Goal: Task Accomplishment & Management: Manage account settings

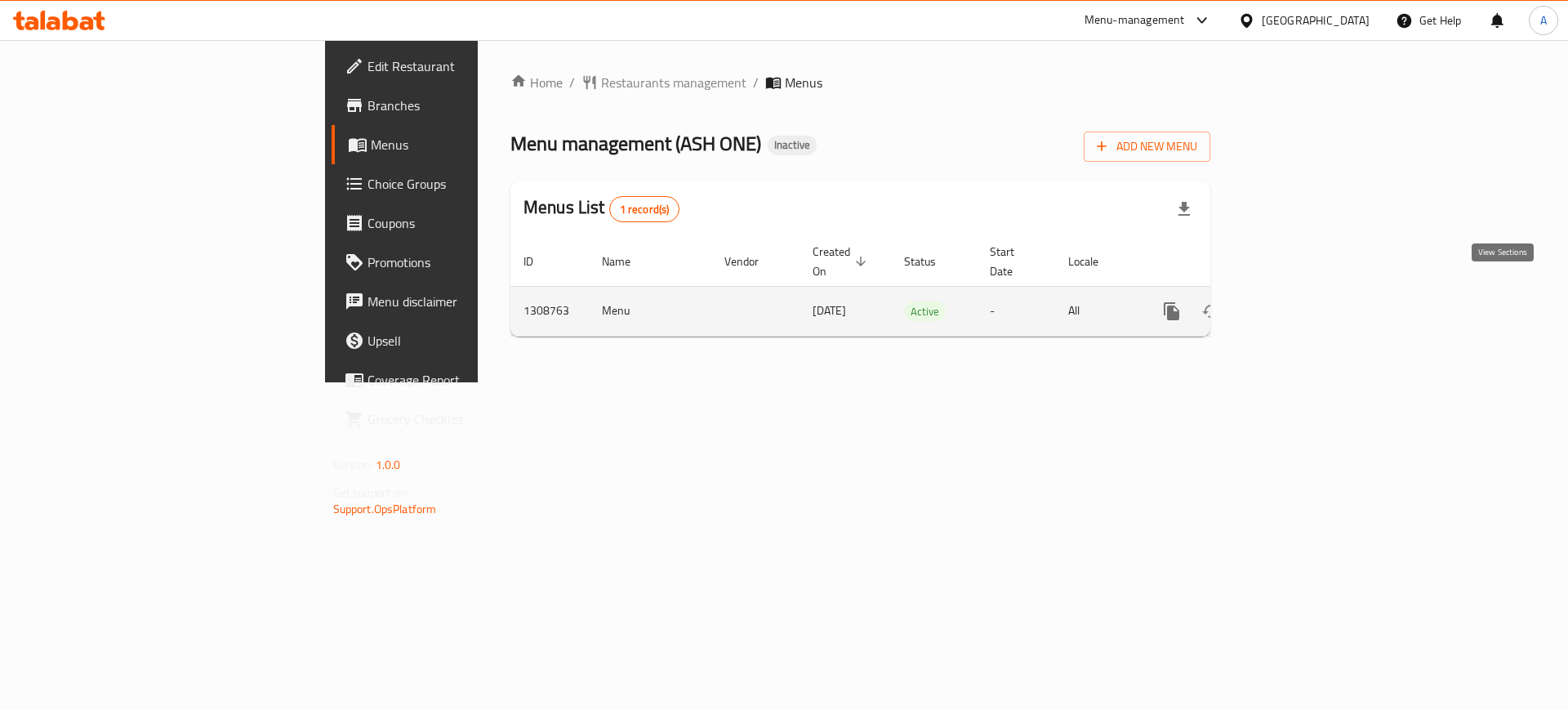
click at [1299, 302] on icon "enhanced table" at bounding box center [1290, 312] width 20 height 20
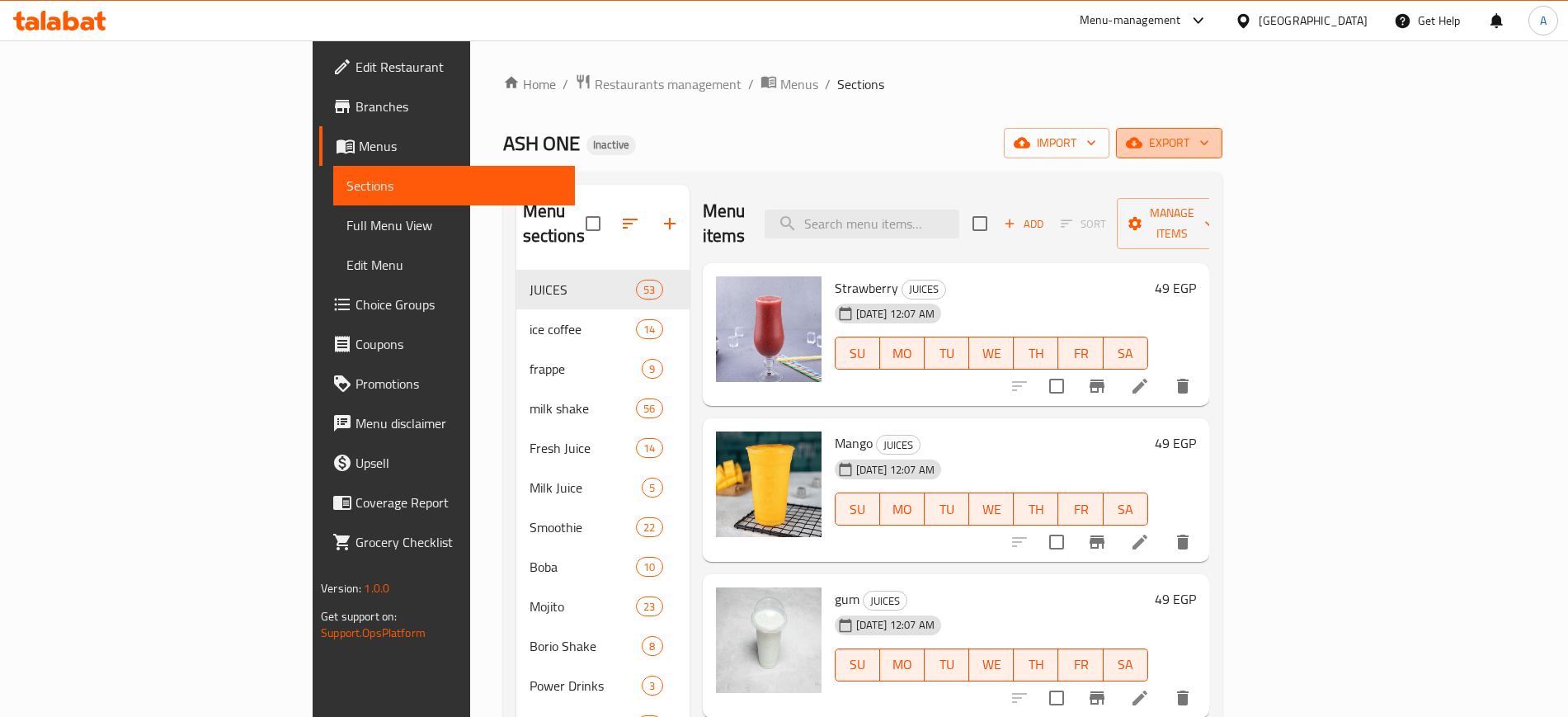
click at [1210, 141] on span "export" at bounding box center [1169, 143] width 80 height 21
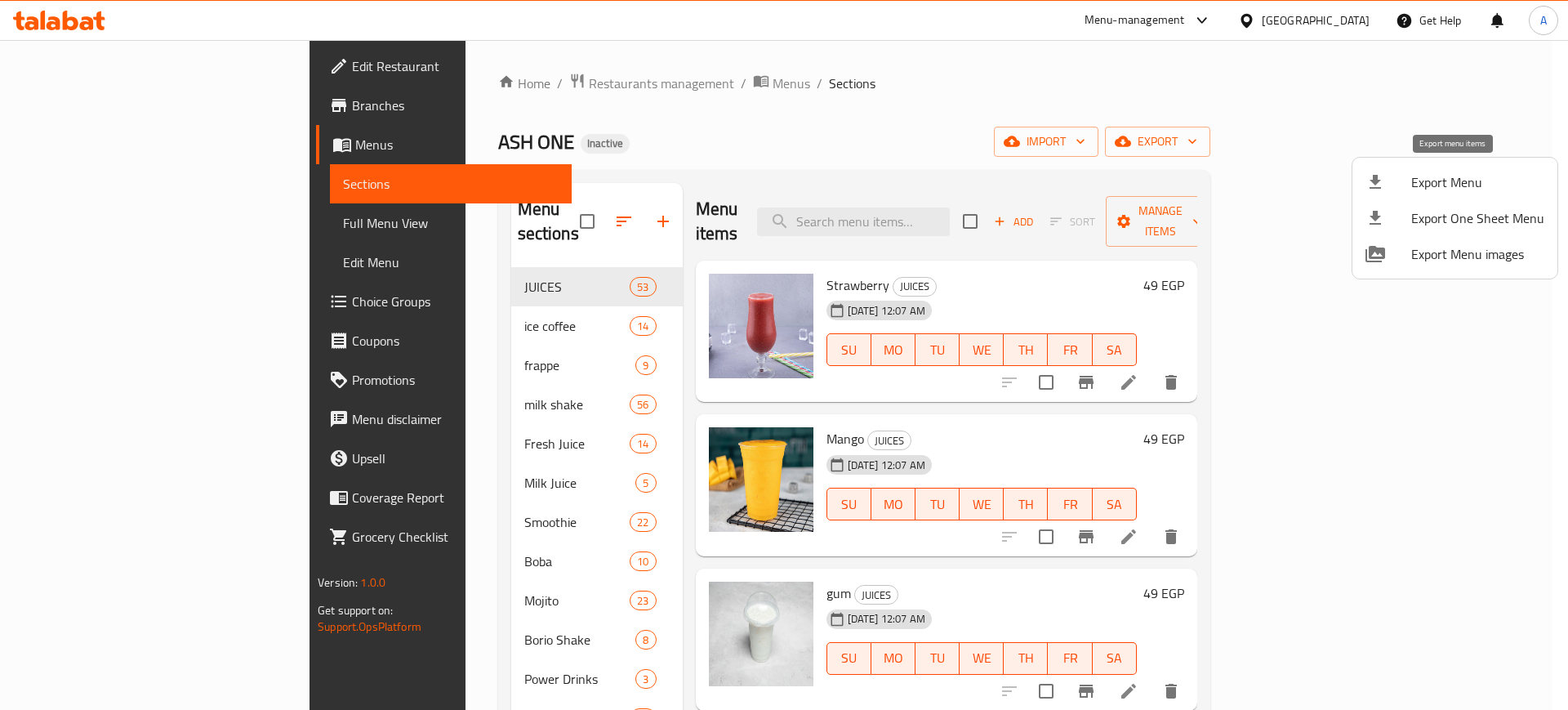
click at [1413, 186] on span "Export Menu" at bounding box center [1478, 182] width 133 height 20
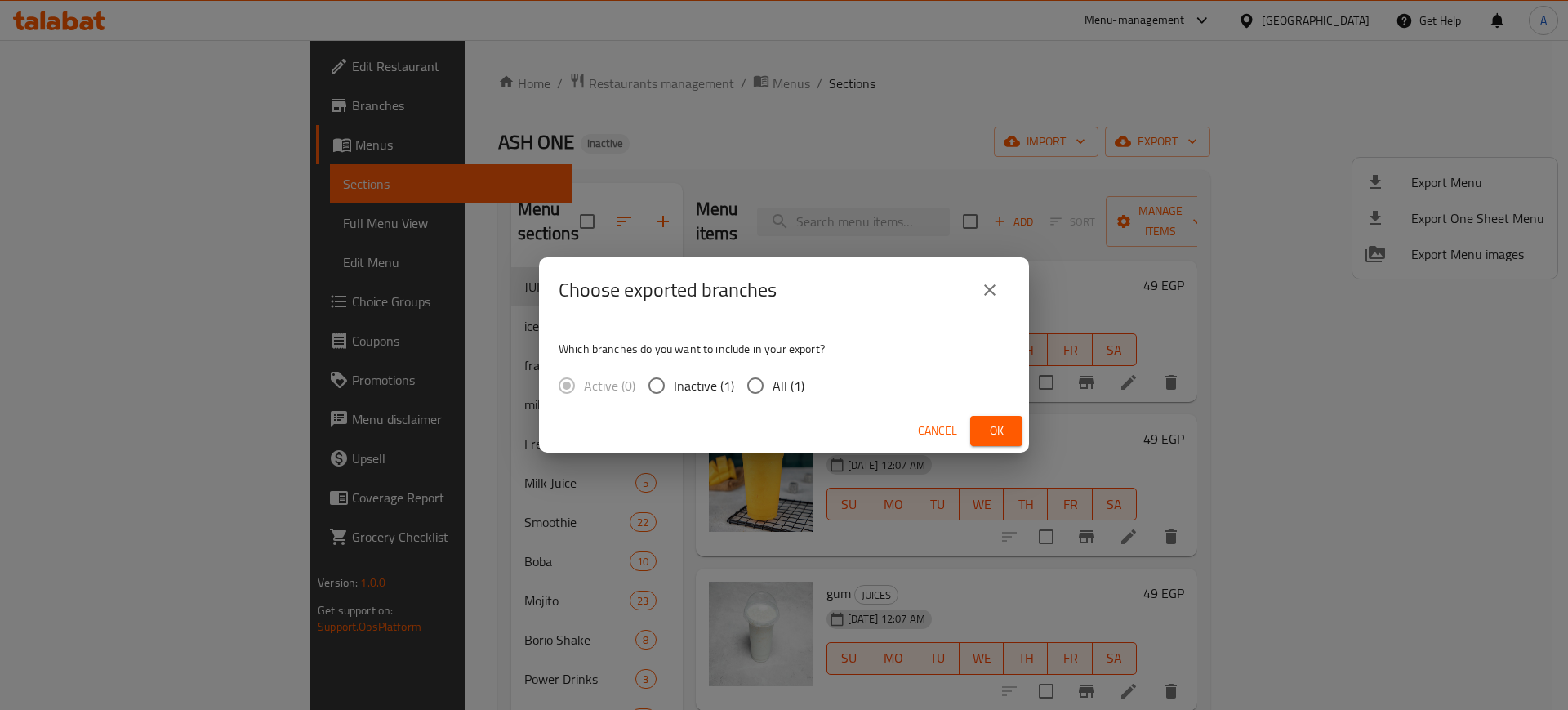
click at [759, 396] on input "All (1)" at bounding box center [755, 385] width 35 height 35
radio input "true"
click at [986, 429] on span "Ok" at bounding box center [996, 430] width 26 height 20
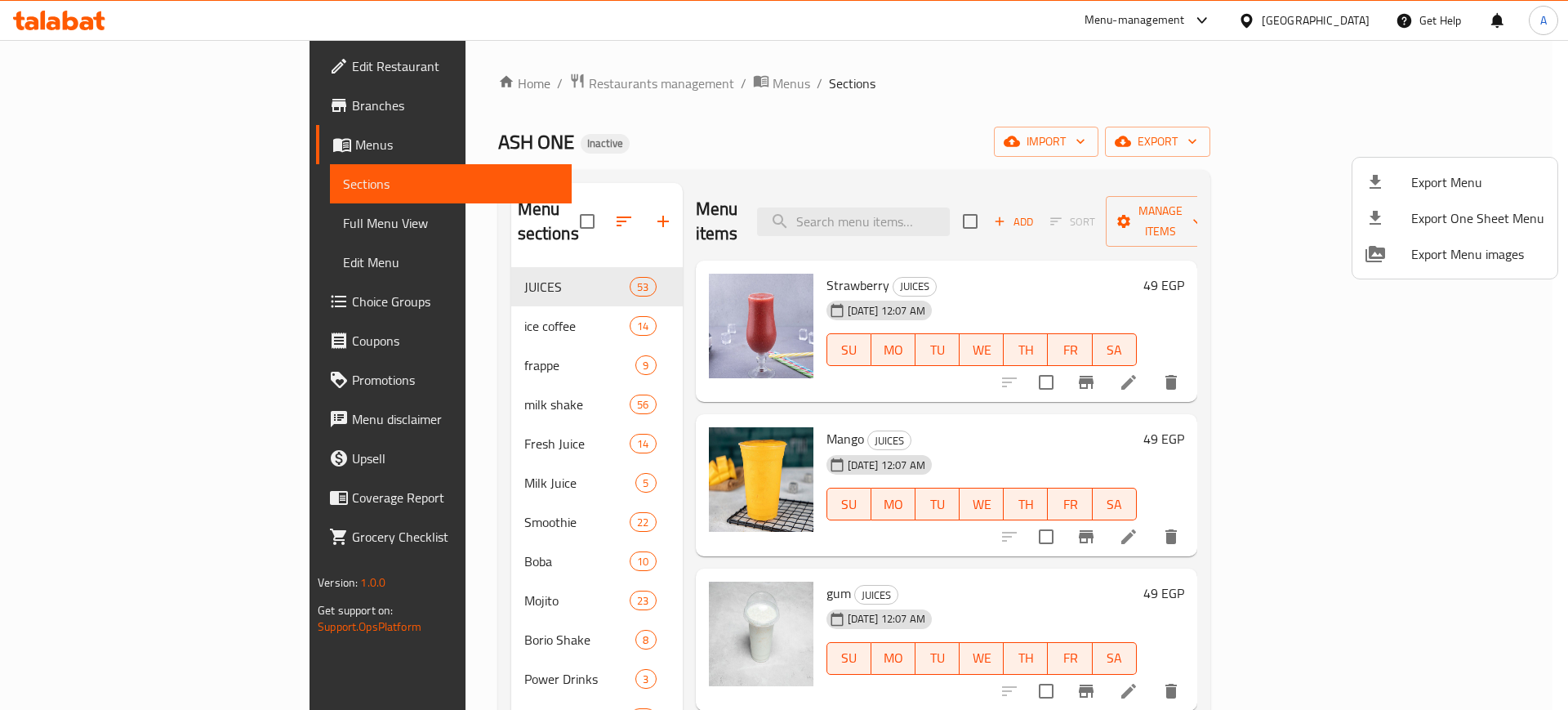
click at [986, 429] on div at bounding box center [784, 355] width 1568 height 710
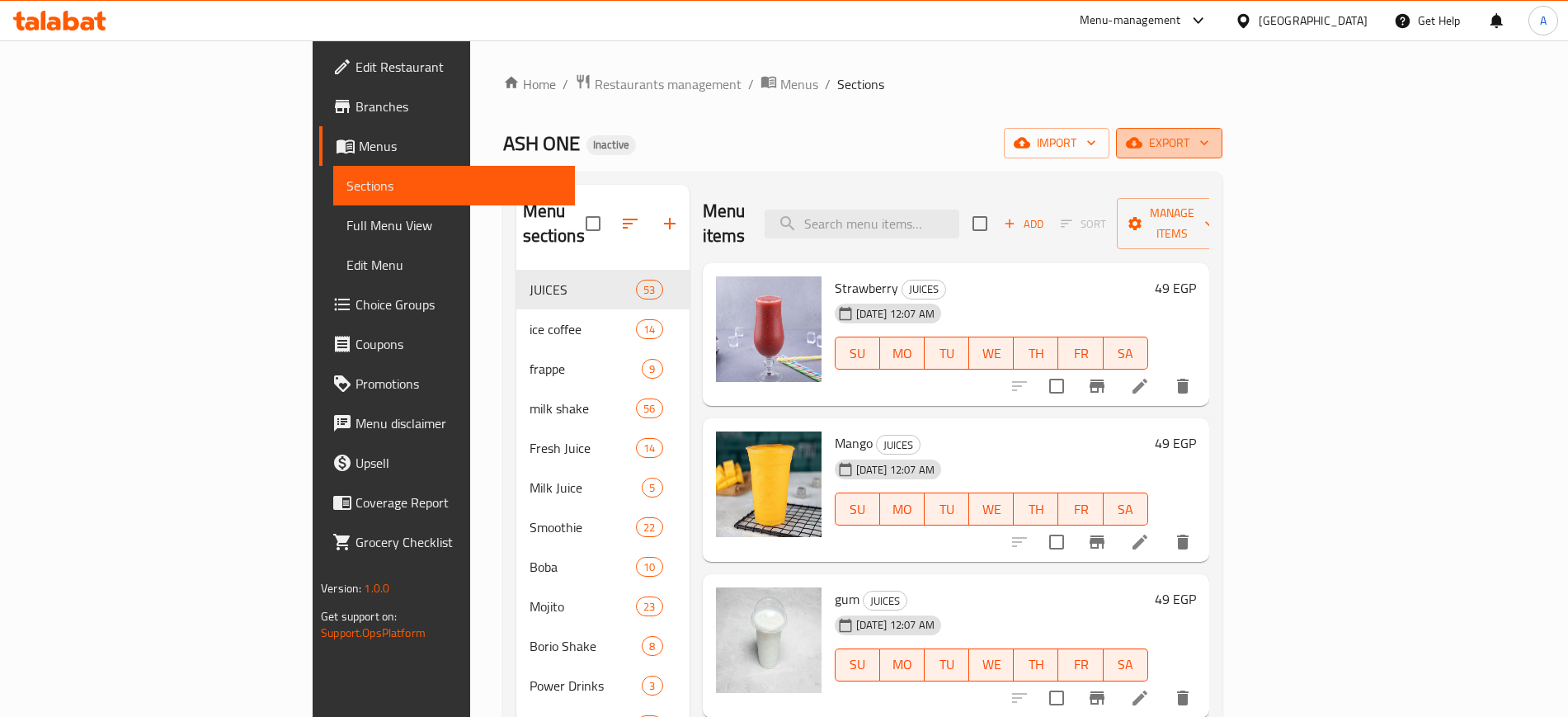
click at [1210, 145] on span "export" at bounding box center [1169, 143] width 80 height 21
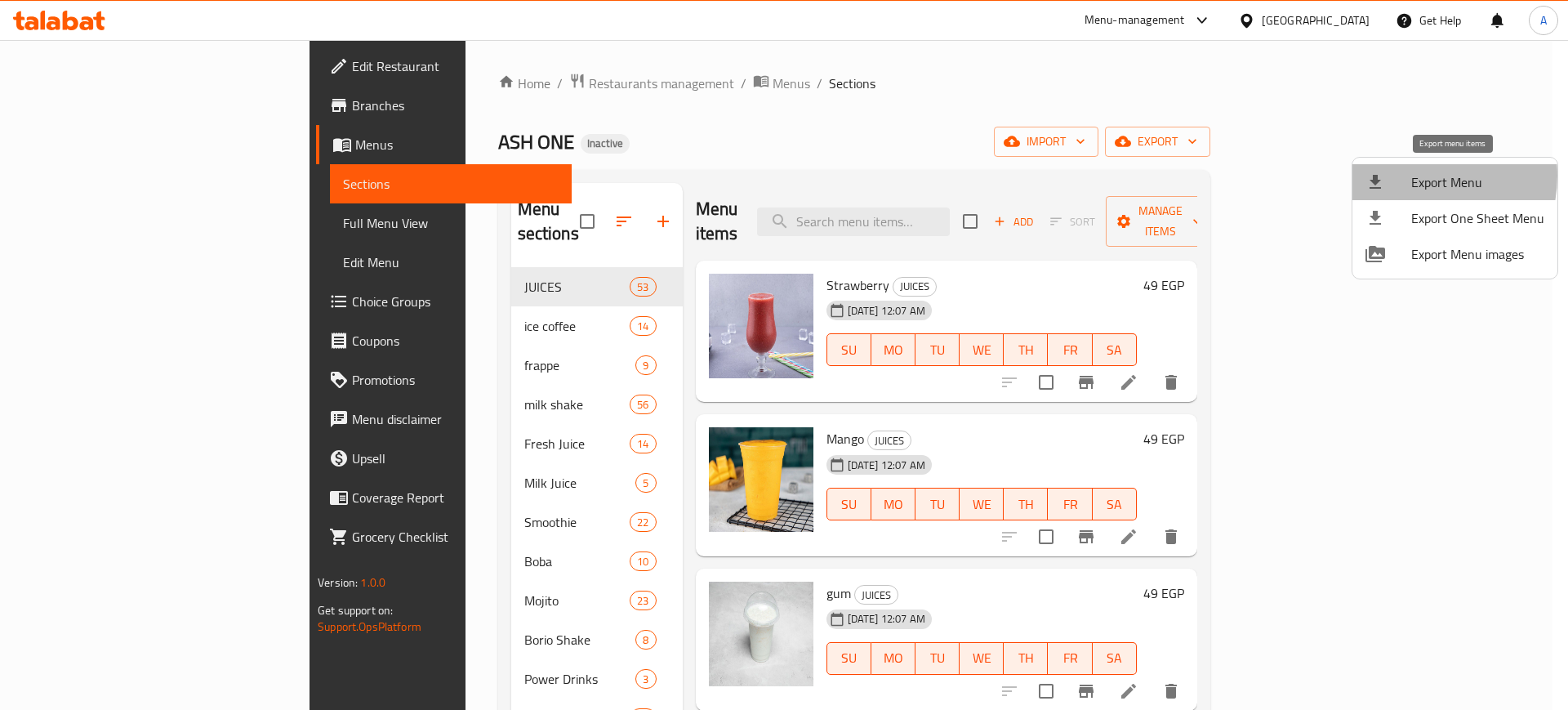
click at [1413, 176] on span "Export Menu" at bounding box center [1478, 182] width 133 height 20
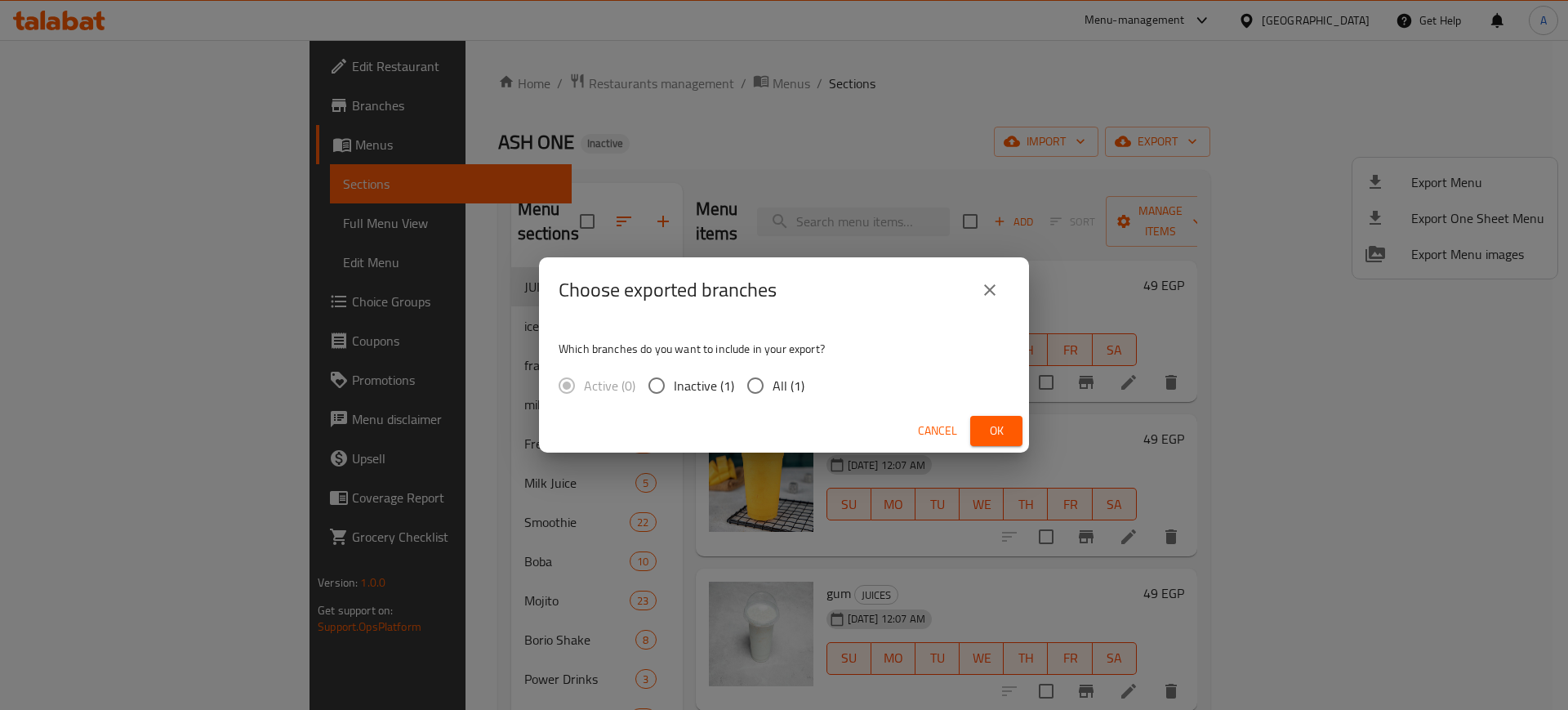
click at [798, 384] on span "All (1)" at bounding box center [788, 386] width 32 height 20
click at [772, 384] on input "All (1)" at bounding box center [755, 385] width 35 height 35
radio input "true"
click at [1005, 433] on span "Ok" at bounding box center [996, 430] width 26 height 20
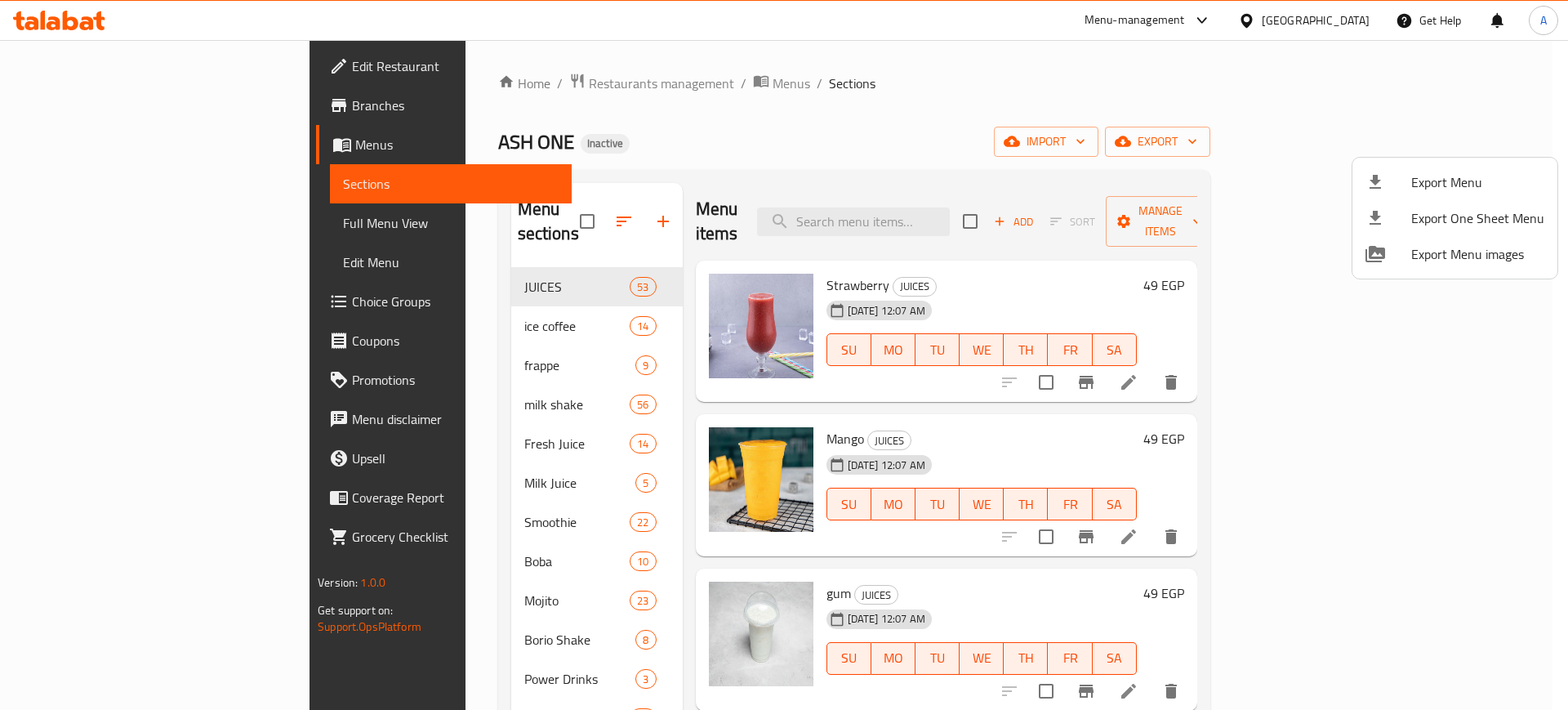
click at [788, 257] on div at bounding box center [784, 355] width 1568 height 710
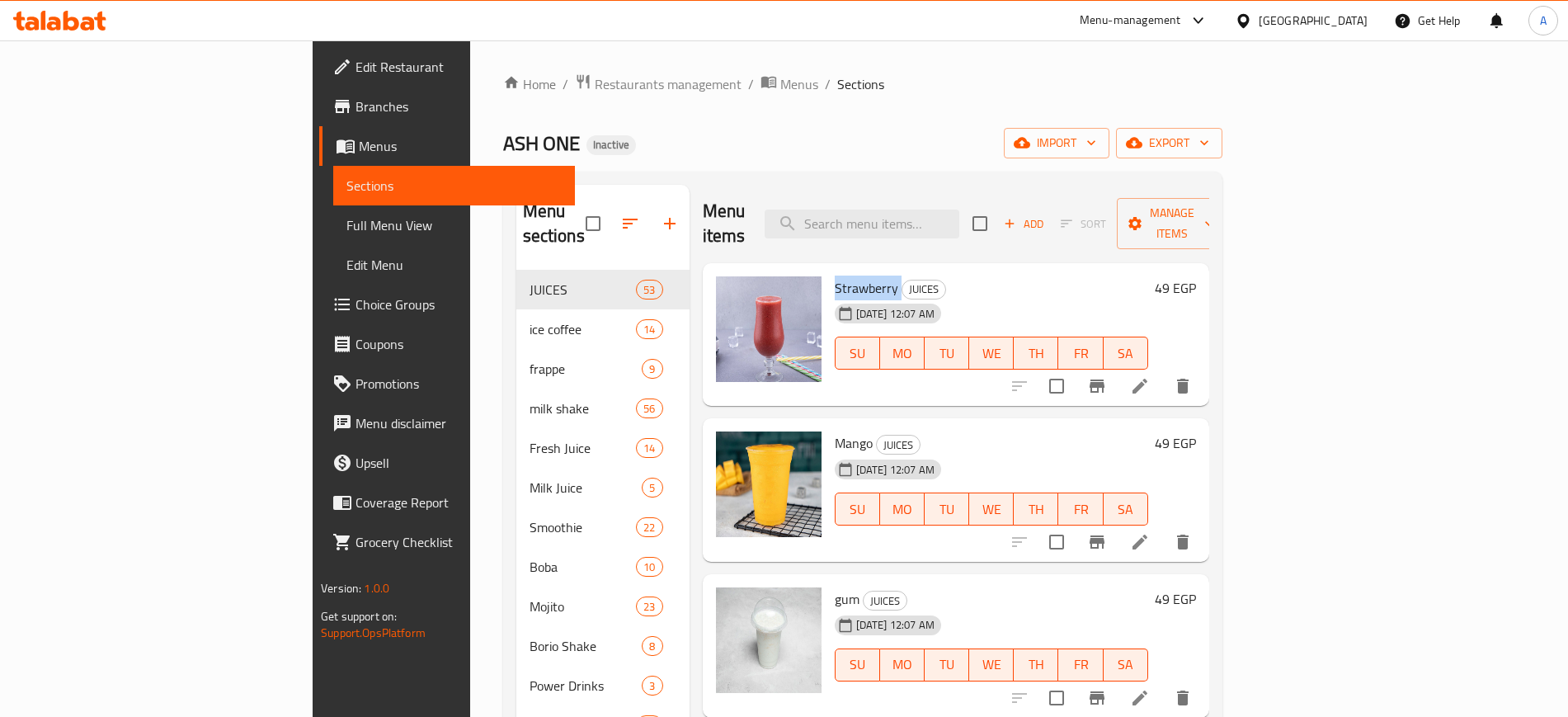
click at [835, 276] on span "Strawberry" at bounding box center [866, 289] width 64 height 25
copy h6 "Strawberry"
click at [1163, 375] on li at bounding box center [1141, 385] width 47 height 30
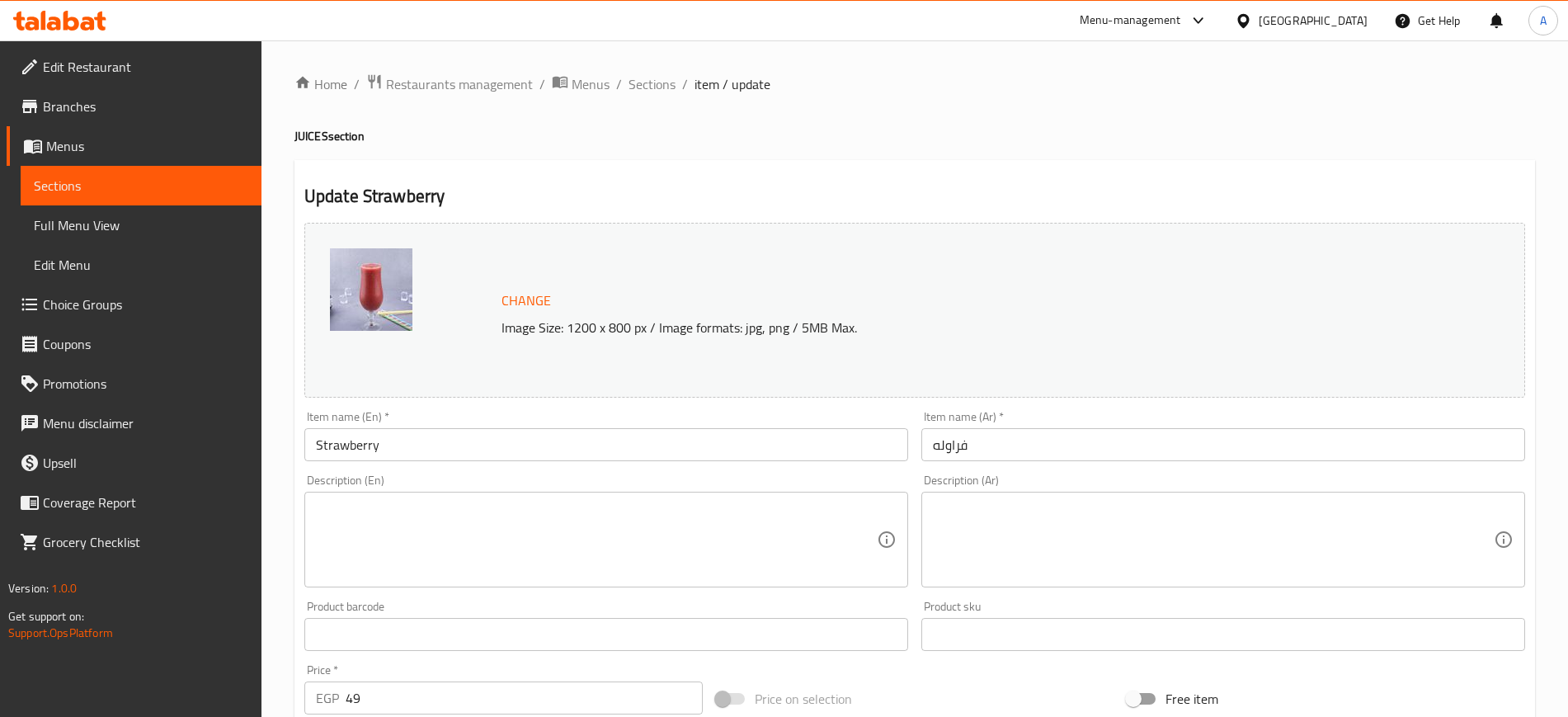
click at [574, 554] on textarea at bounding box center [597, 540] width 561 height 78
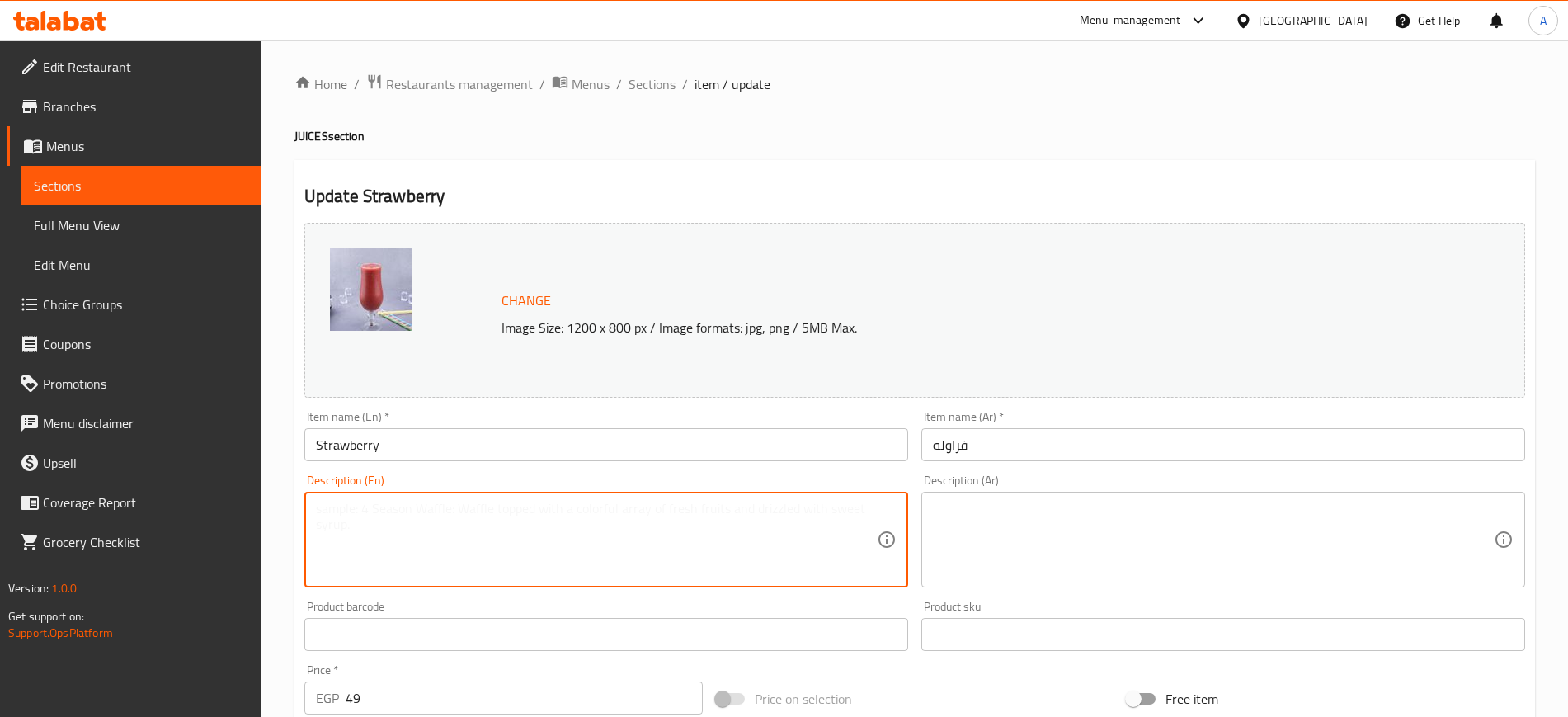
paste textarea "Strawberries, water, sugar, lemon juice"
type textarea "Strawberries, water, sugar, lemon juice"
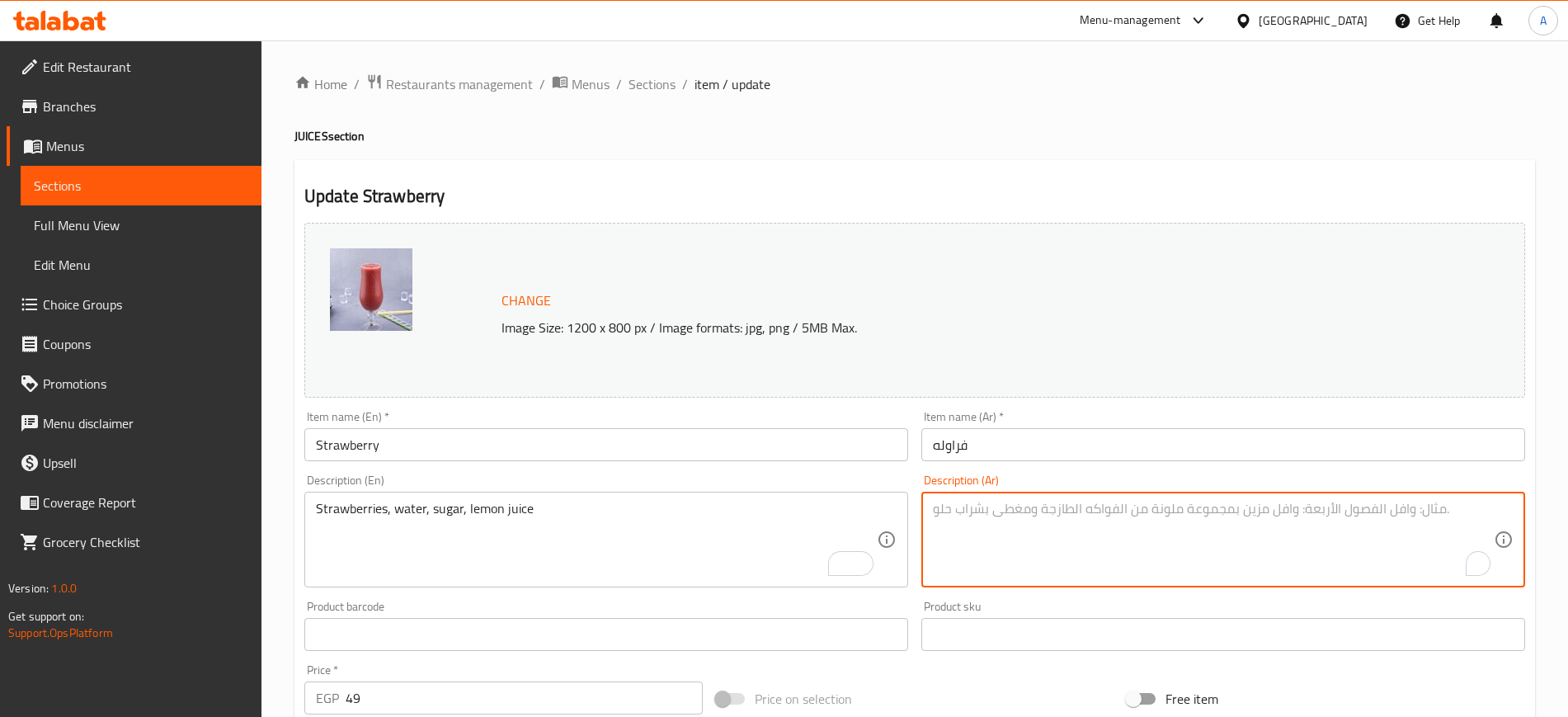
click at [1031, 528] on textarea "To enrich screen reader interactions, please activate Accessibility in Grammarl…" at bounding box center [1213, 540] width 561 height 78
paste textarea "فراولة، ماء، سكر، عصير ليمون"
type textarea "فراولة، ماء، سكر، عصير ليمون"
click at [1024, 445] on input "فراوله" at bounding box center [1223, 445] width 604 height 33
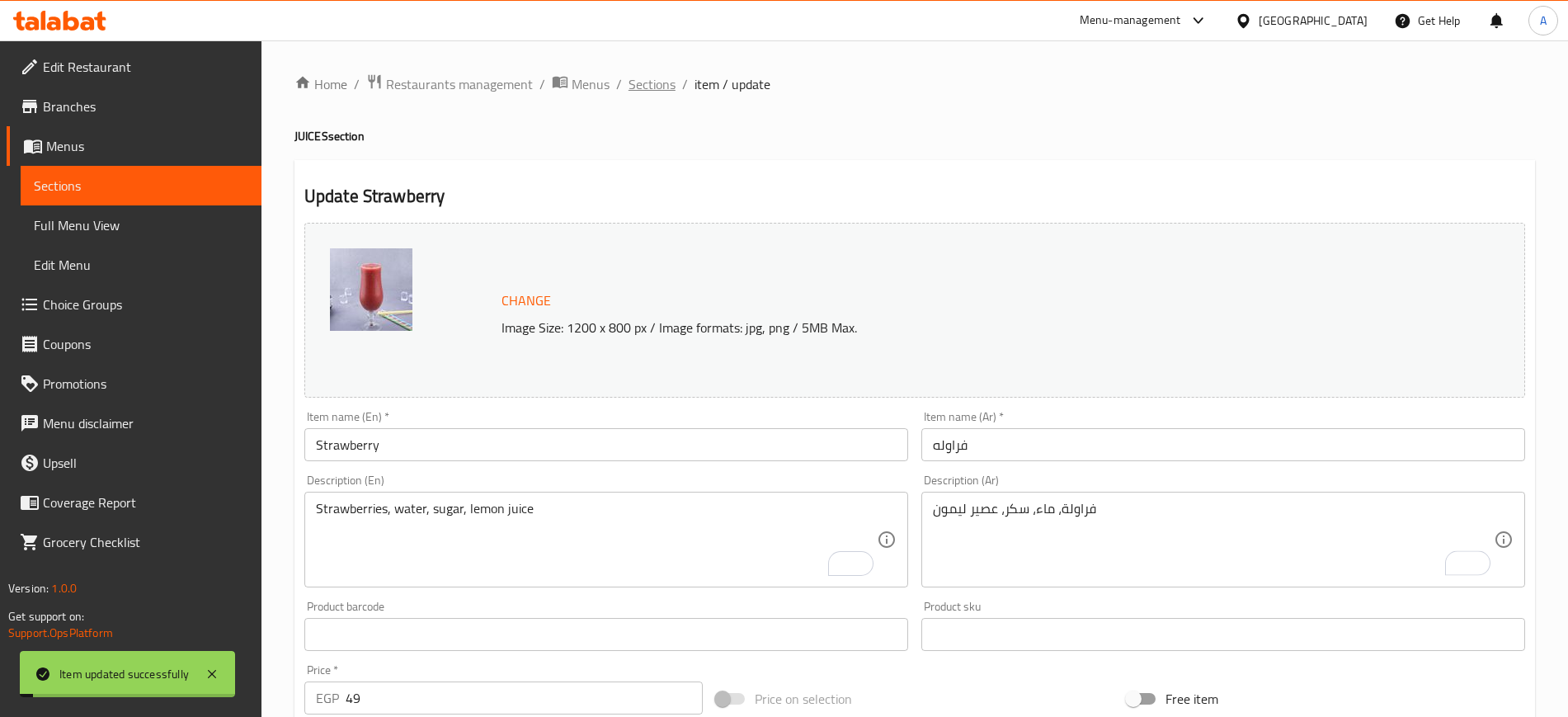
click at [656, 85] on span "Sections" at bounding box center [652, 84] width 47 height 20
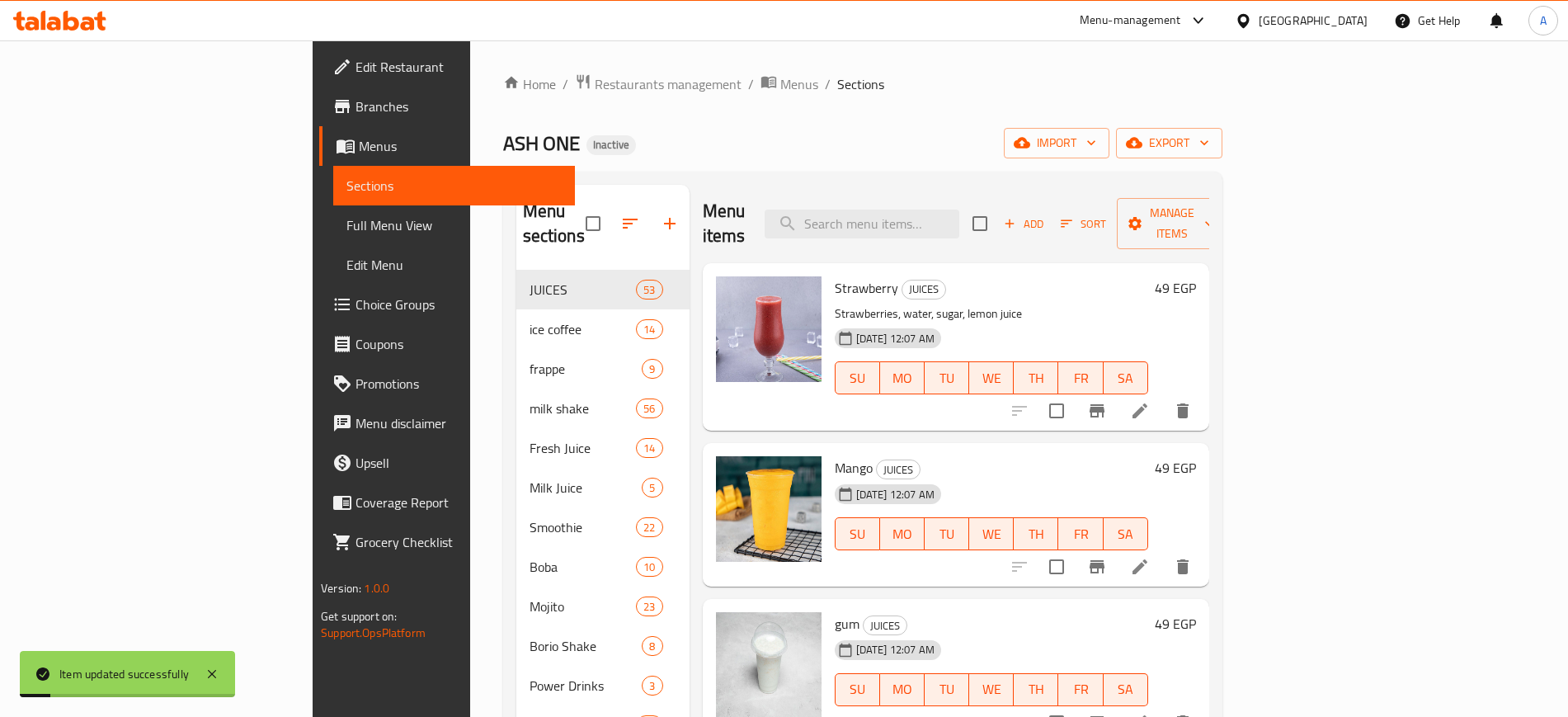
scroll to position [73, 0]
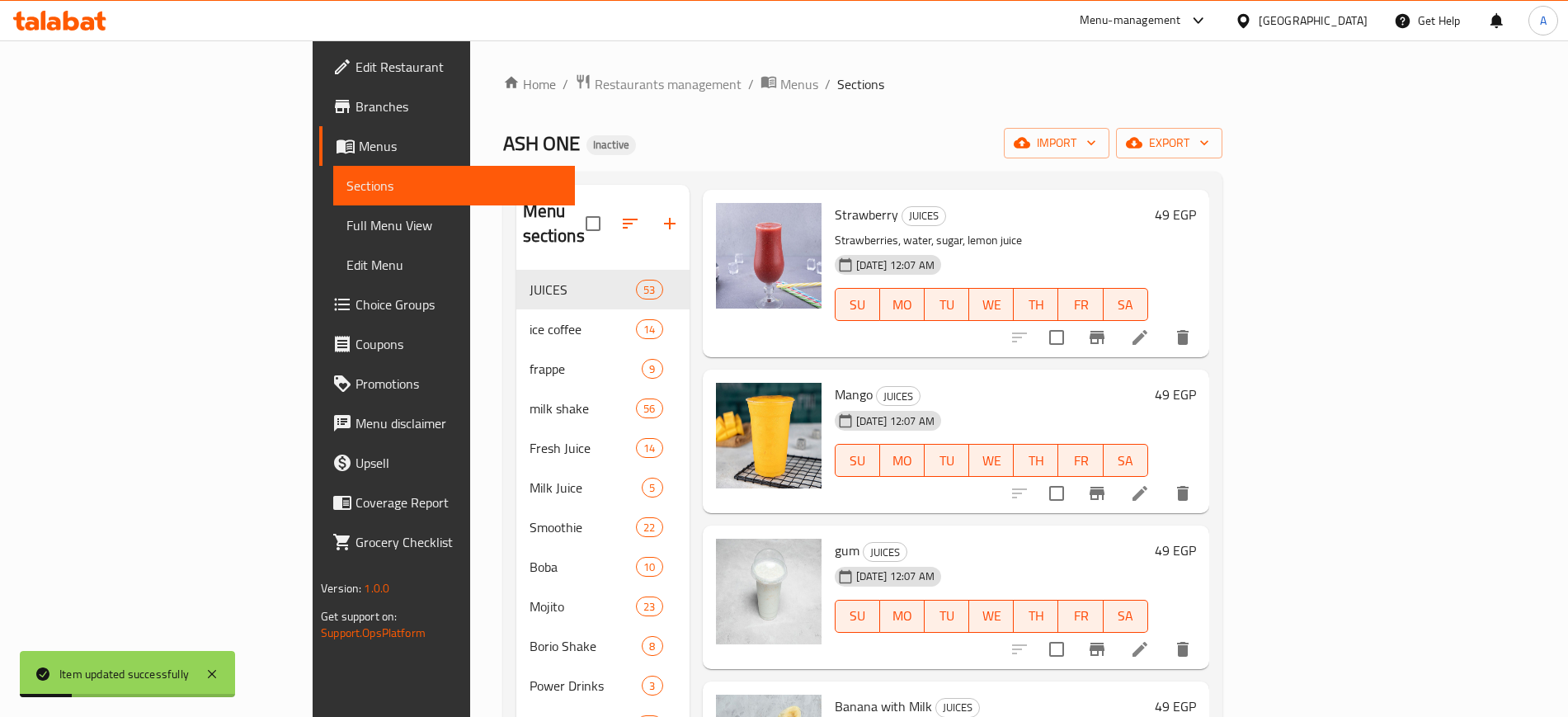
click at [835, 382] on span "Mango" at bounding box center [854, 394] width 38 height 25
copy h6 "Mango"
click at [1150, 484] on icon at bounding box center [1140, 494] width 20 height 20
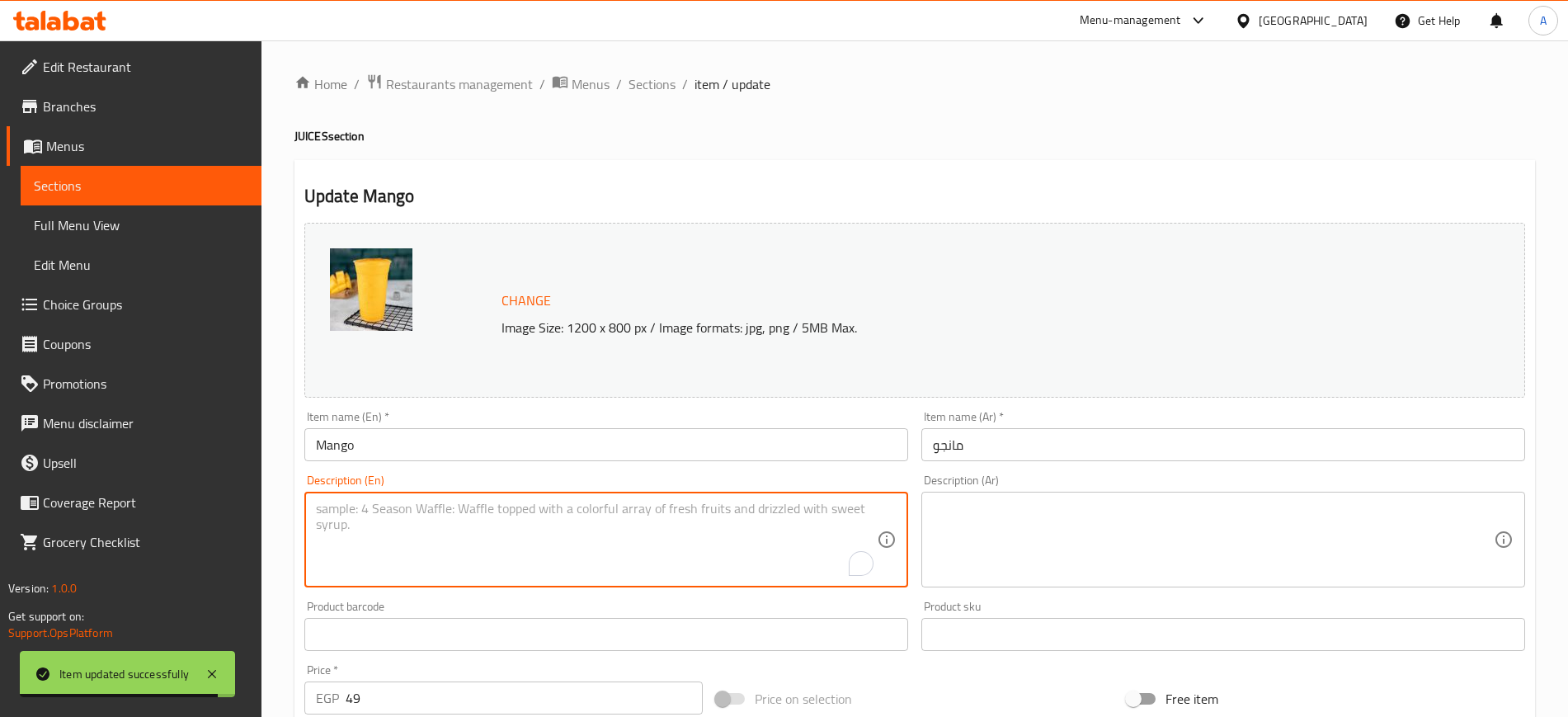
click at [487, 547] on textarea "To enrich screen reader interactions, please activate Accessibility in Grammarl…" at bounding box center [597, 540] width 561 height 78
paste textarea "Mango, Water, Sugar"
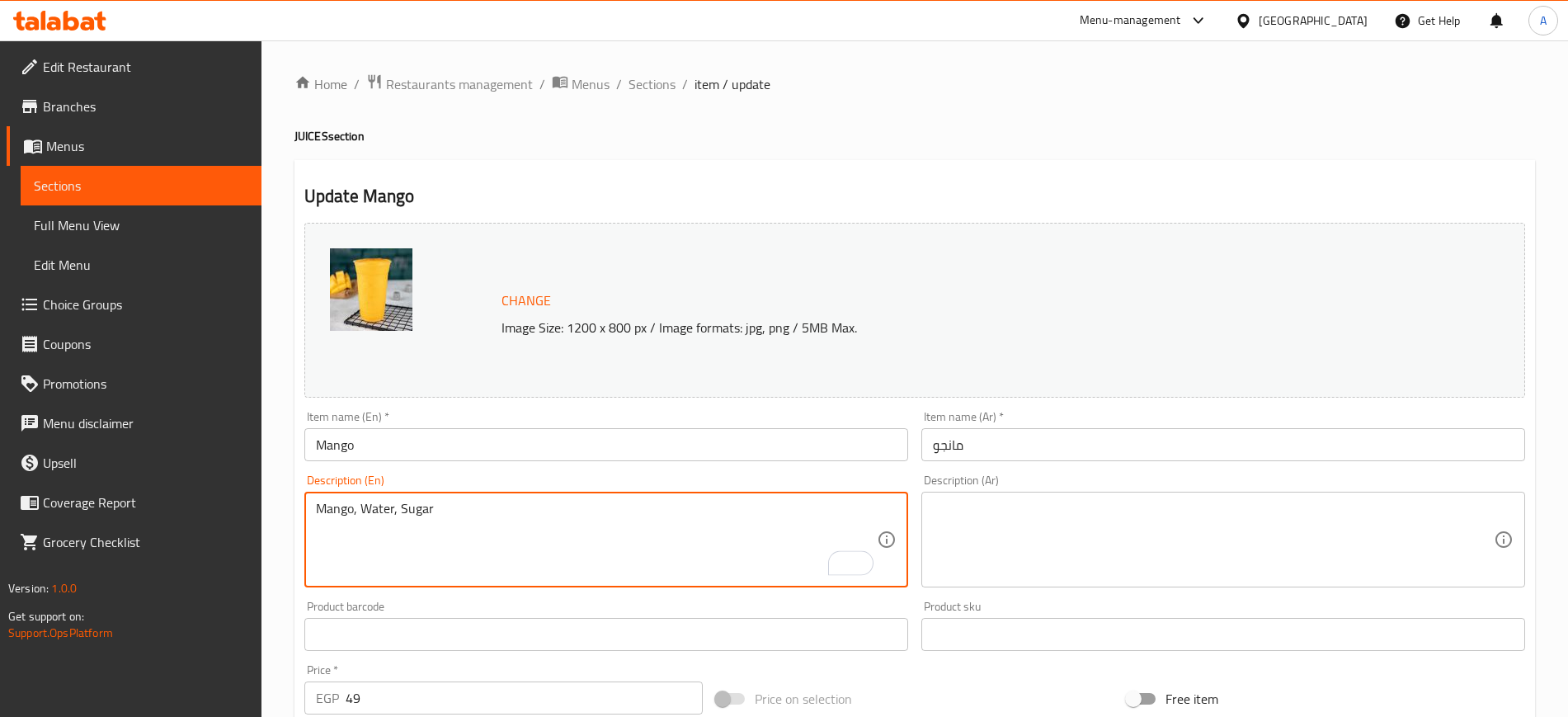
type textarea "Mango, Water, Sugar"
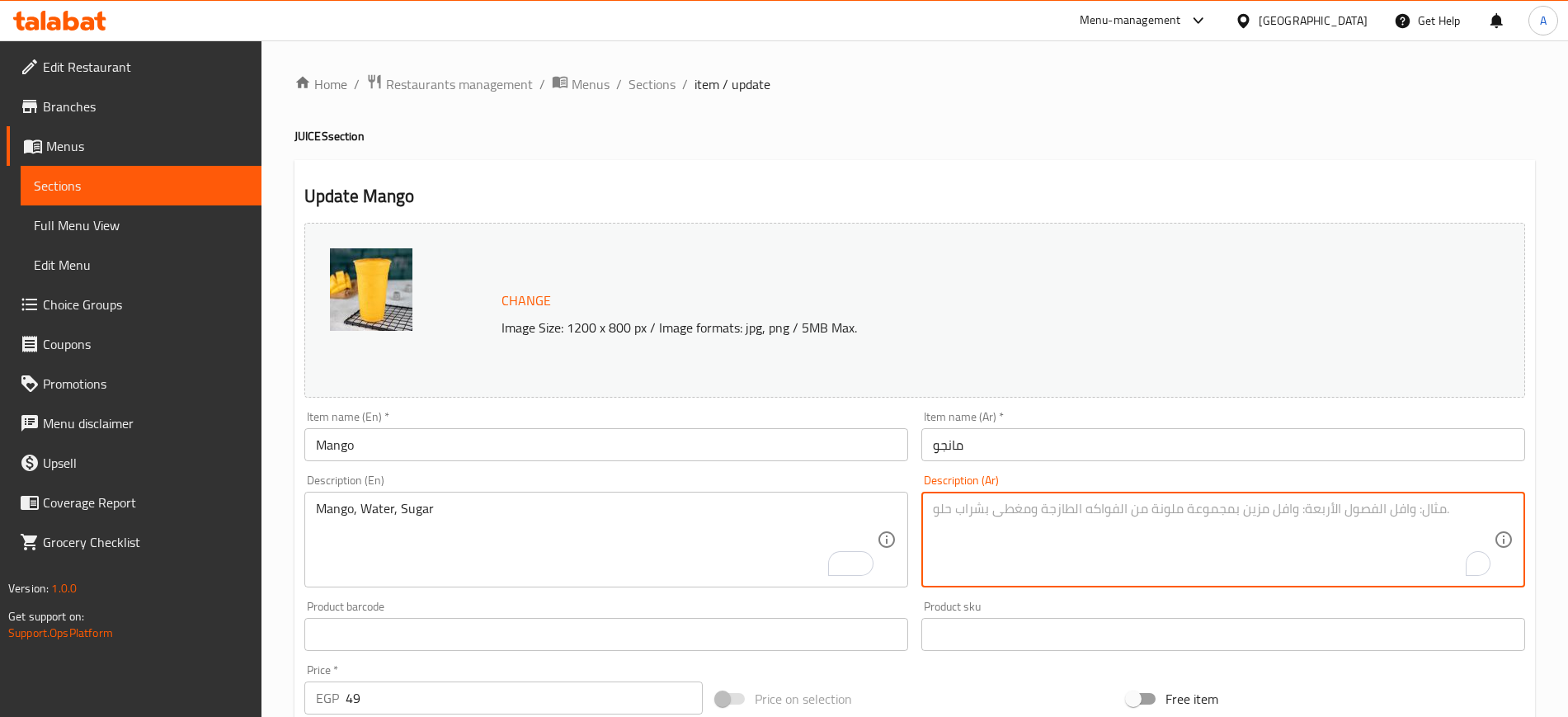
click at [1012, 543] on textarea "To enrich screen reader interactions, please activate Accessibility in Grammarl…" at bounding box center [1213, 540] width 561 height 78
paste textarea "مانجو، مياه، سكر"
type textarea "مانجو، مياه، سكر"
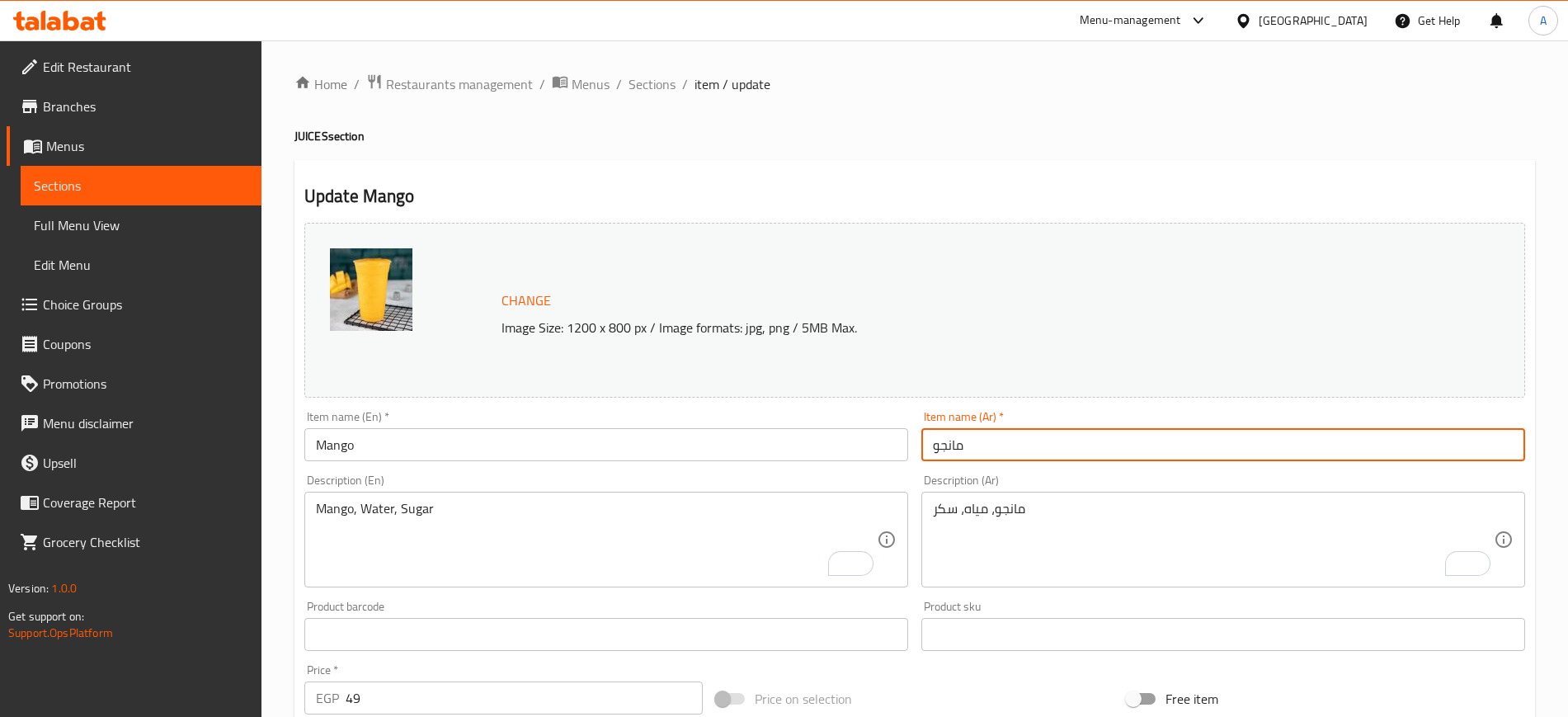
click at [1035, 433] on input "مانجو" at bounding box center [1223, 445] width 604 height 33
drag, startPoint x: 650, startPoint y: 84, endPoint x: 661, endPoint y: 99, distance: 18.6
click at [650, 84] on span "Sections" at bounding box center [652, 84] width 47 height 20
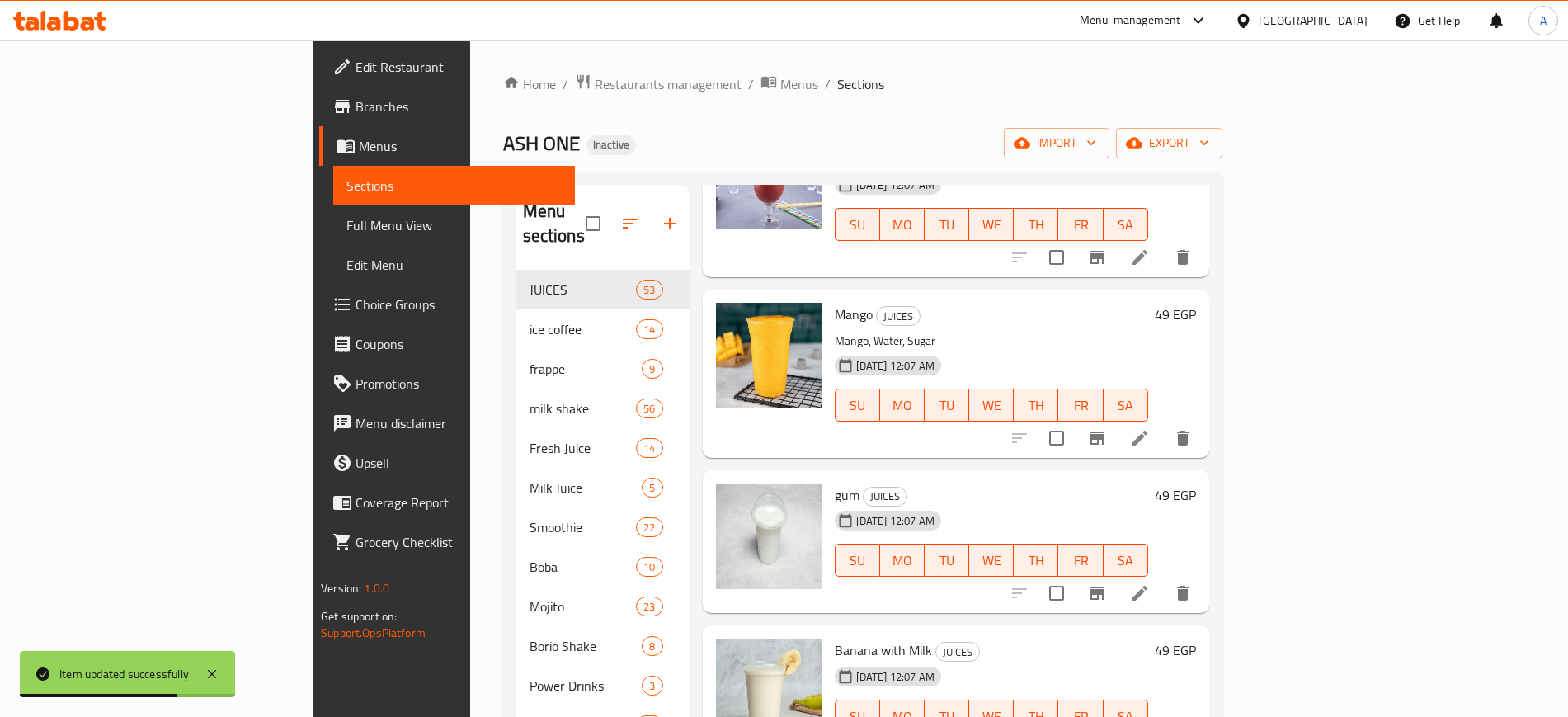
scroll to position [206, 0]
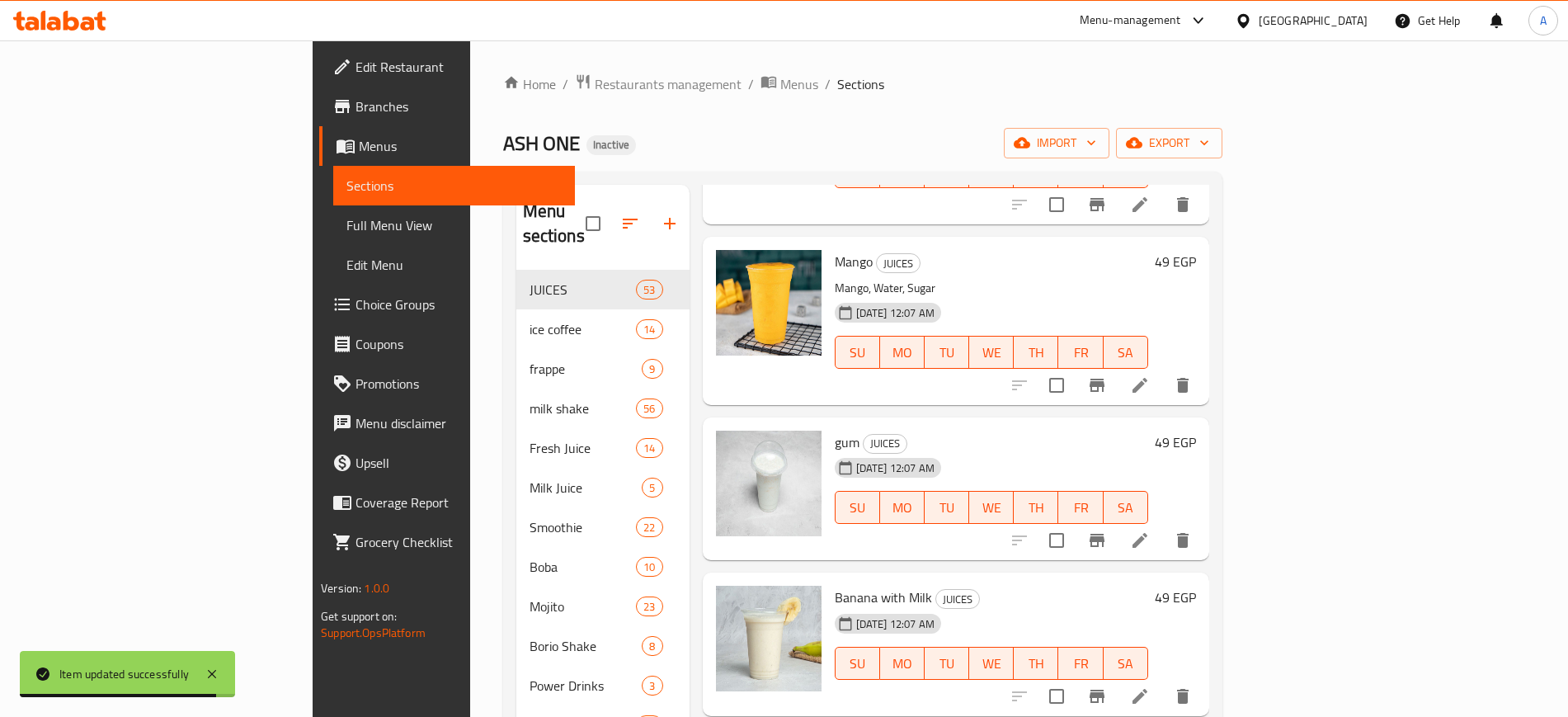
click at [835, 585] on span "Banana with Milk" at bounding box center [883, 598] width 98 height 25
copy h6 "Banana with Milk"
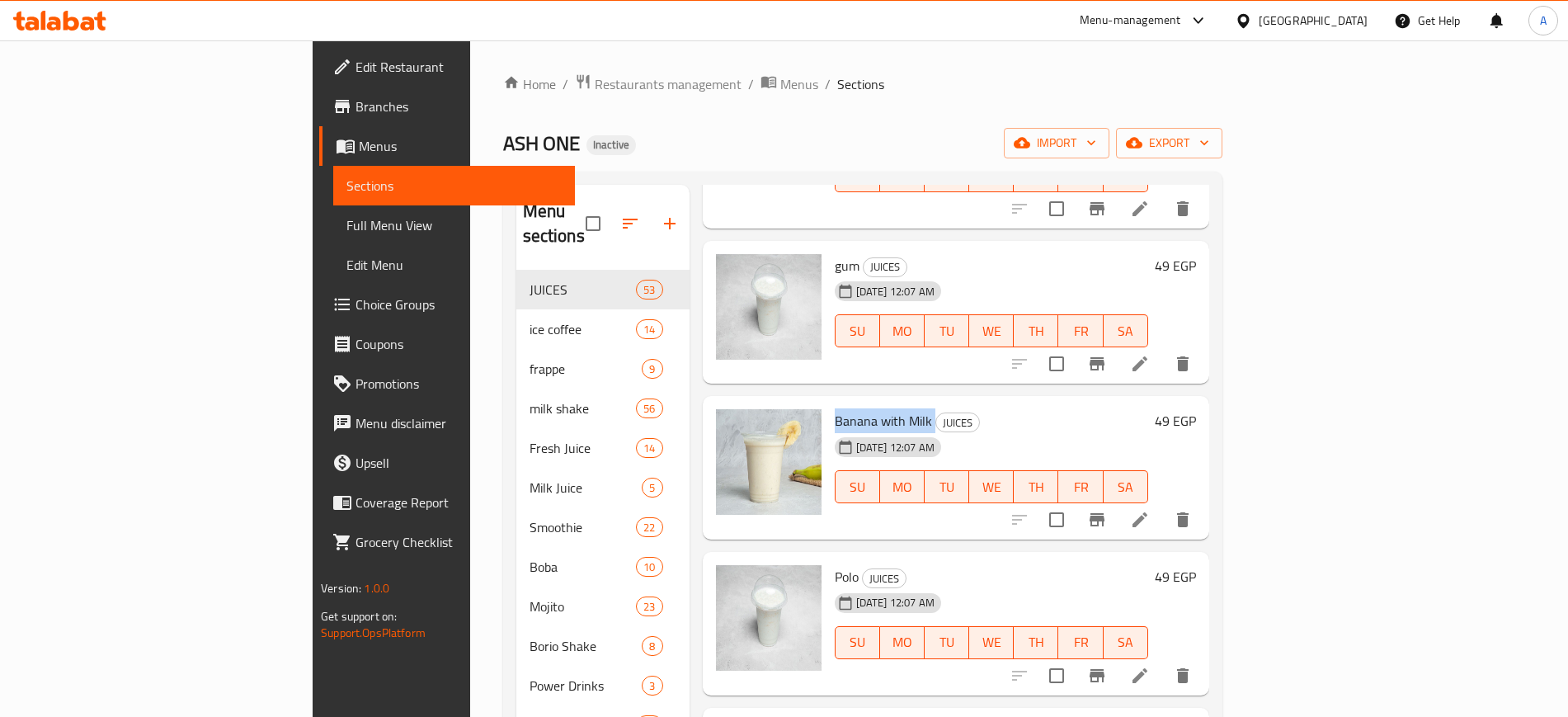
scroll to position [412, 0]
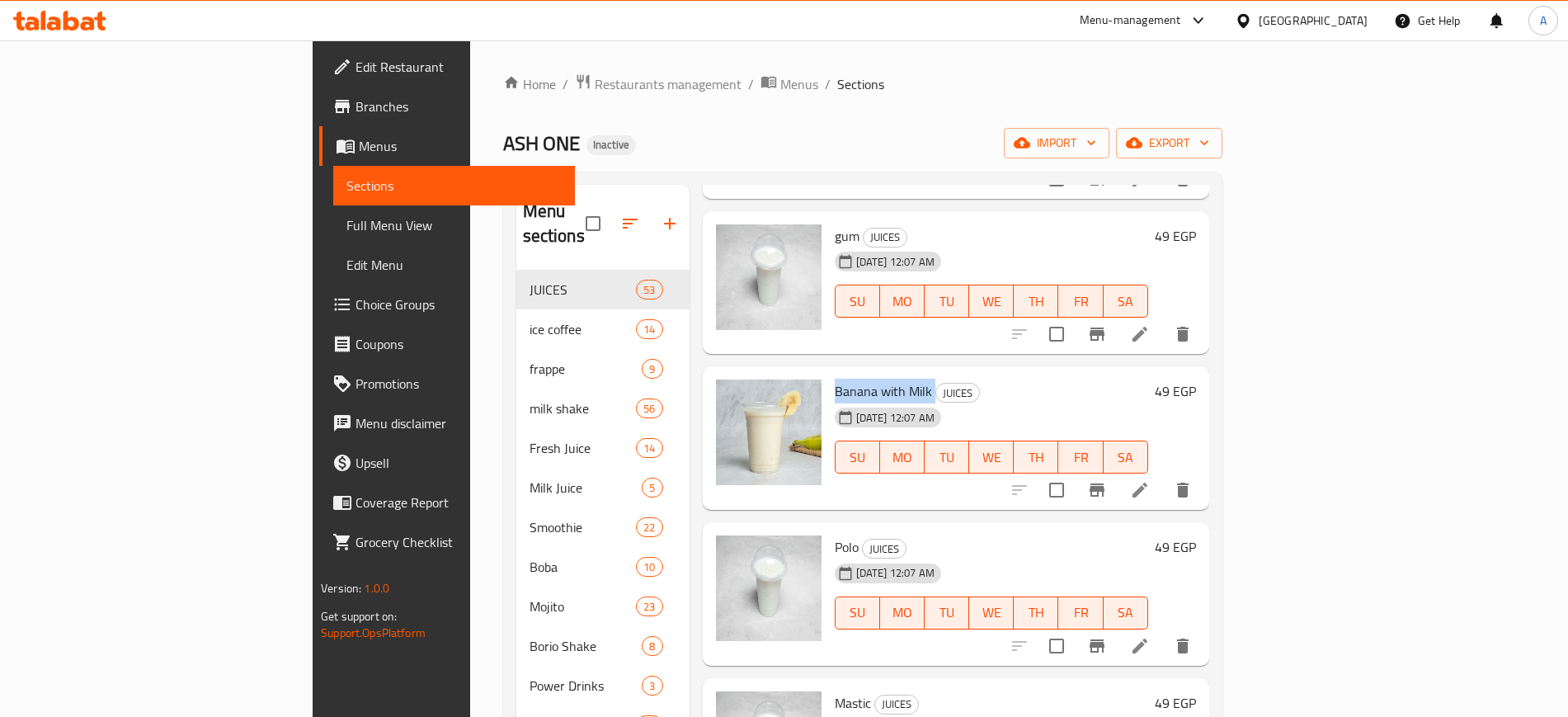
click at [1150, 480] on icon at bounding box center [1140, 490] width 20 height 20
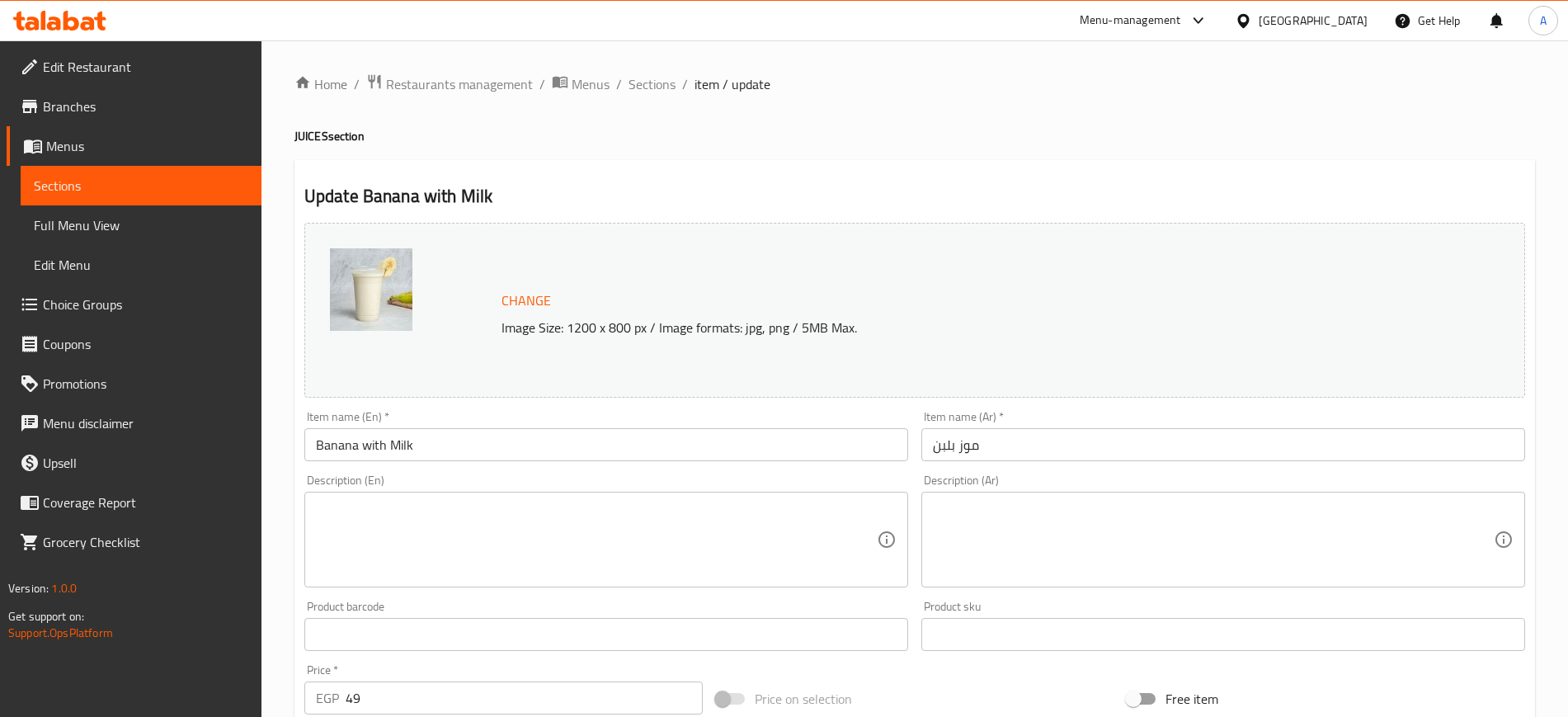
click at [488, 520] on textarea at bounding box center [597, 540] width 561 height 78
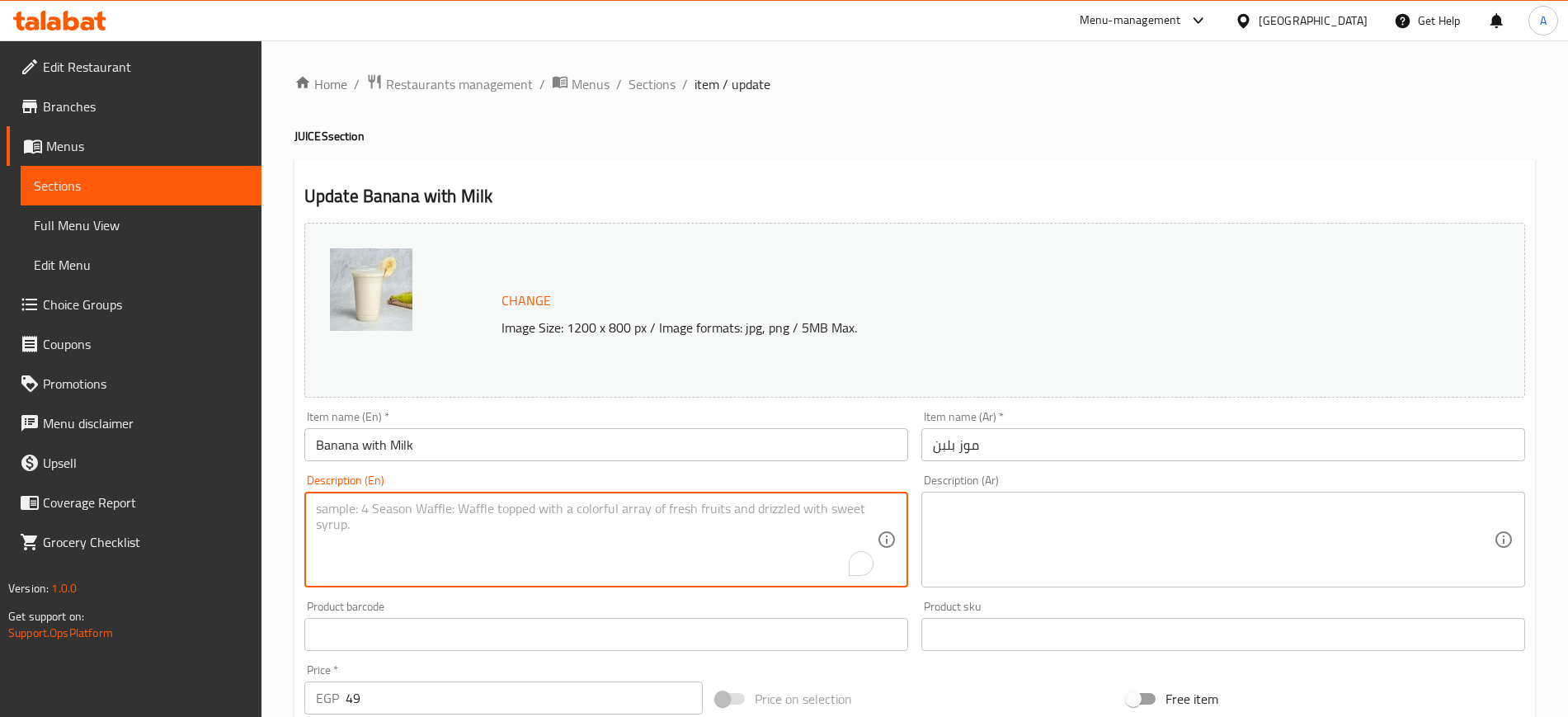
paste textarea "Made with ripe bananas blended with cold and fresh milk"
type textarea "Made with ripe bananas blended with cold and fresh milk"
click at [1046, 495] on div "Description (Ar)" at bounding box center [1223, 540] width 604 height 96
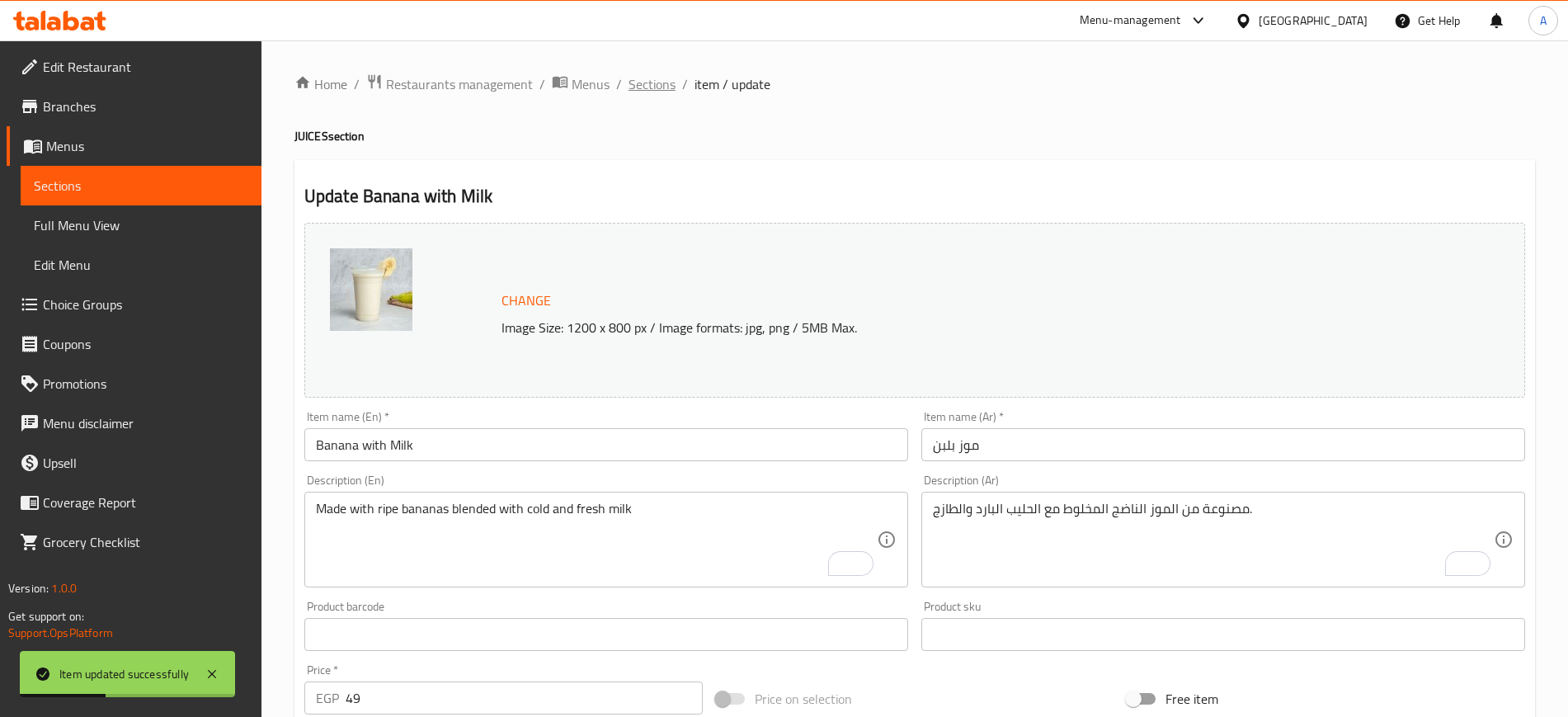
click at [650, 87] on span "Sections" at bounding box center [652, 84] width 47 height 20
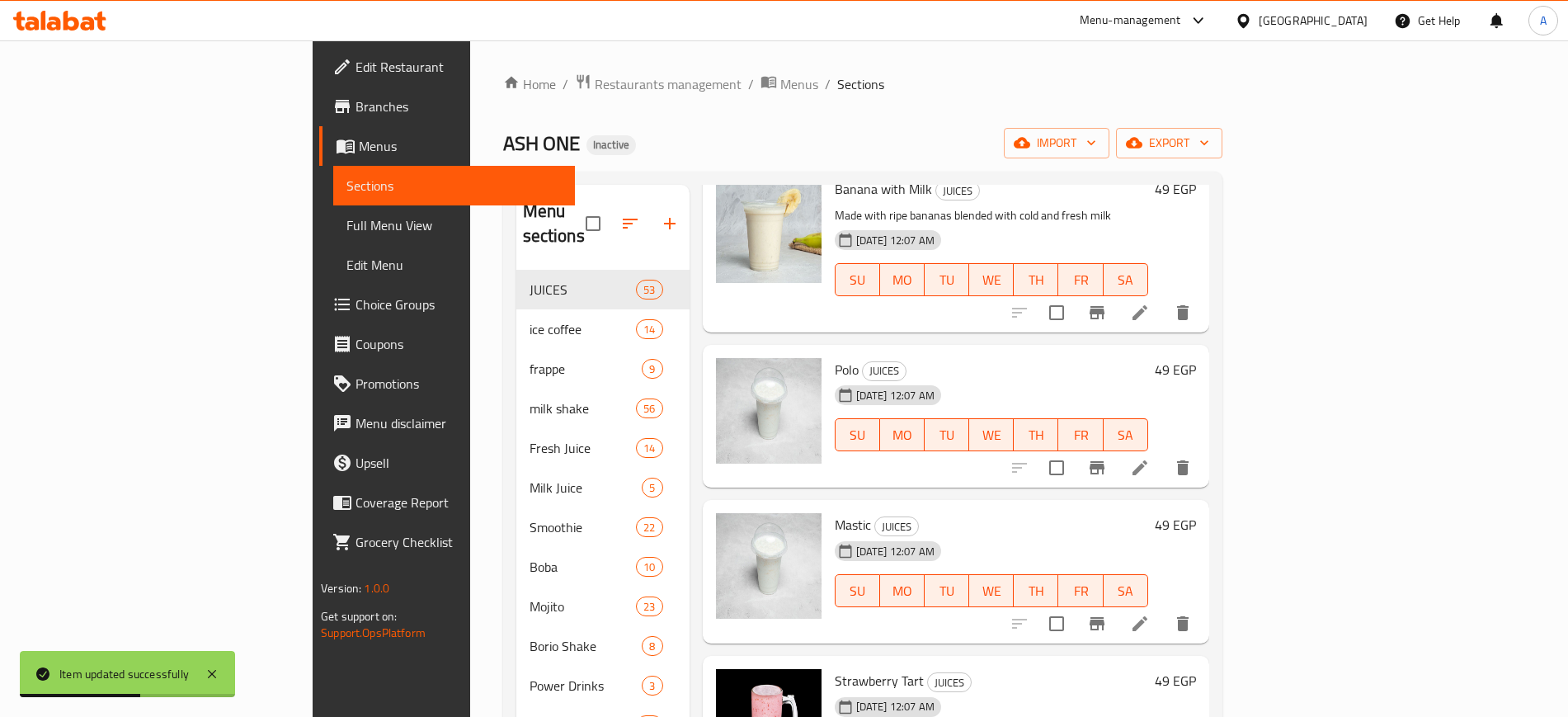
scroll to position [619, 0]
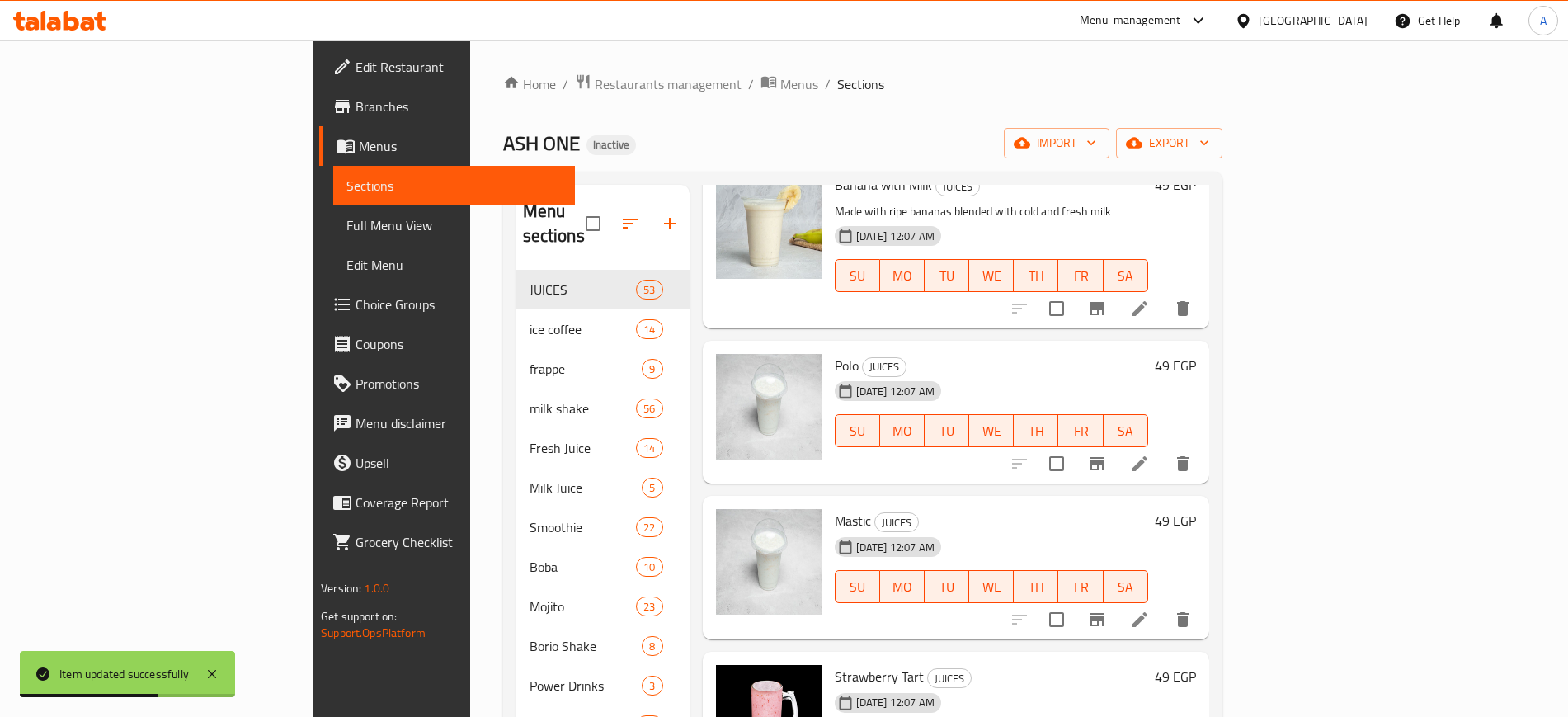
click at [835, 353] on span "Polo" at bounding box center [847, 366] width 24 height 25
copy h6 "Polo"
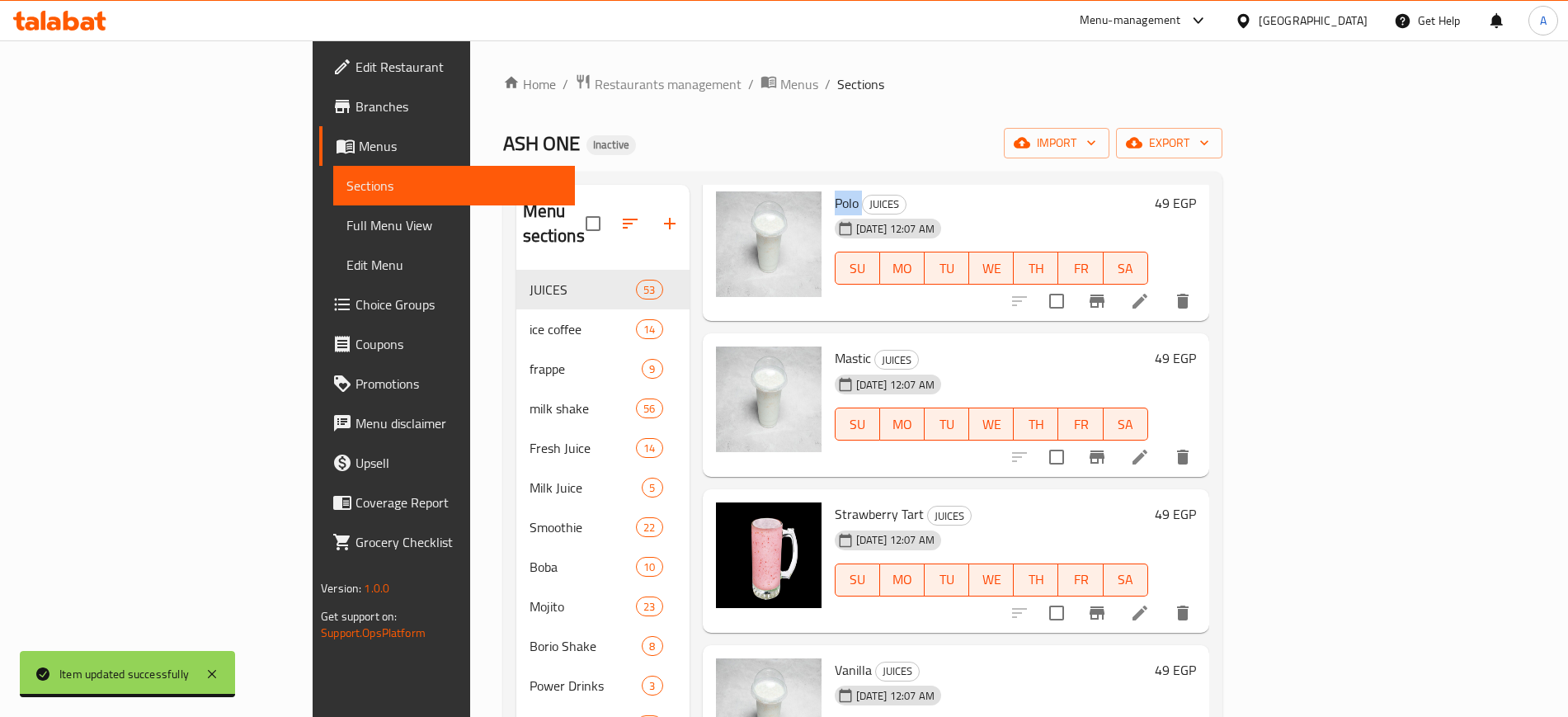
scroll to position [825, 0]
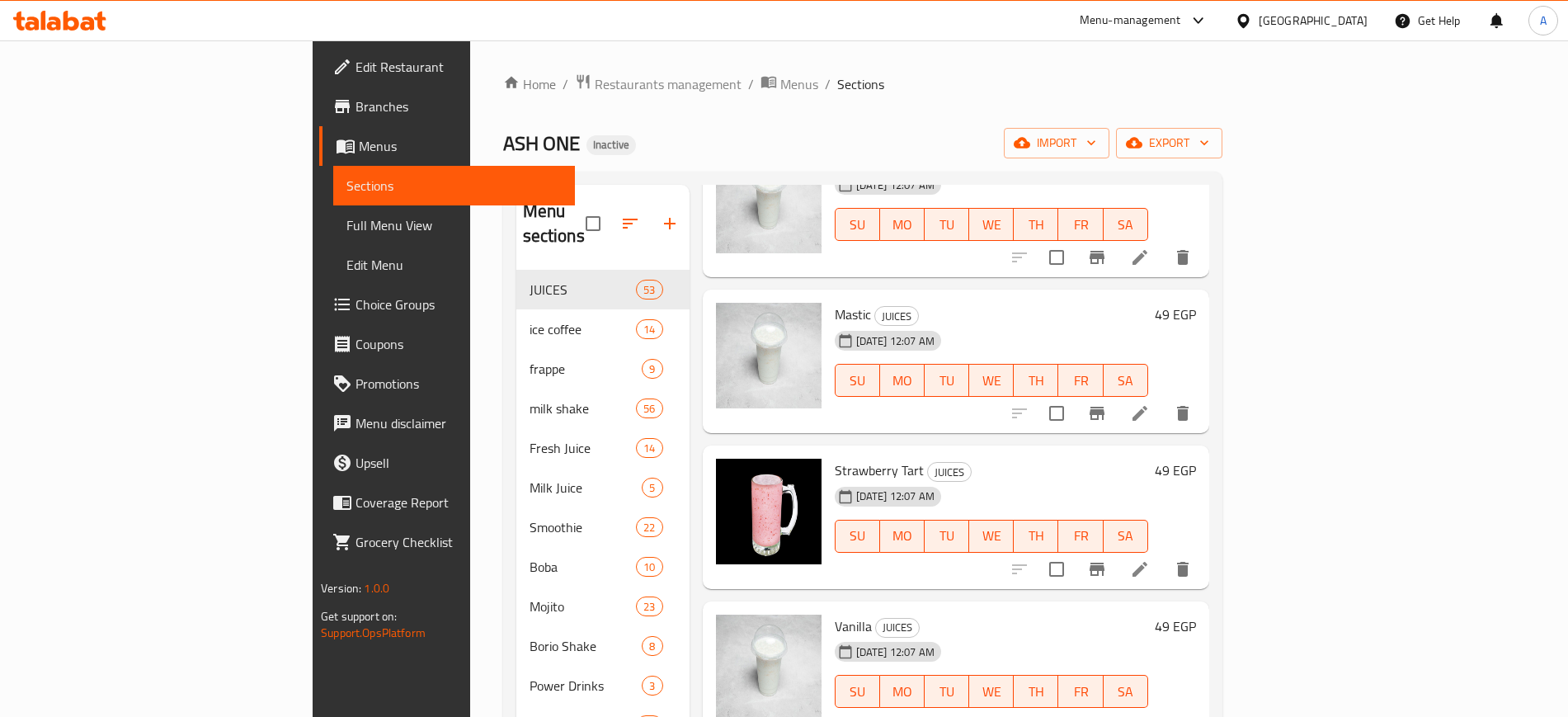
click at [835, 302] on span "Mastic" at bounding box center [853, 315] width 37 height 25
copy h6 "Mastic"
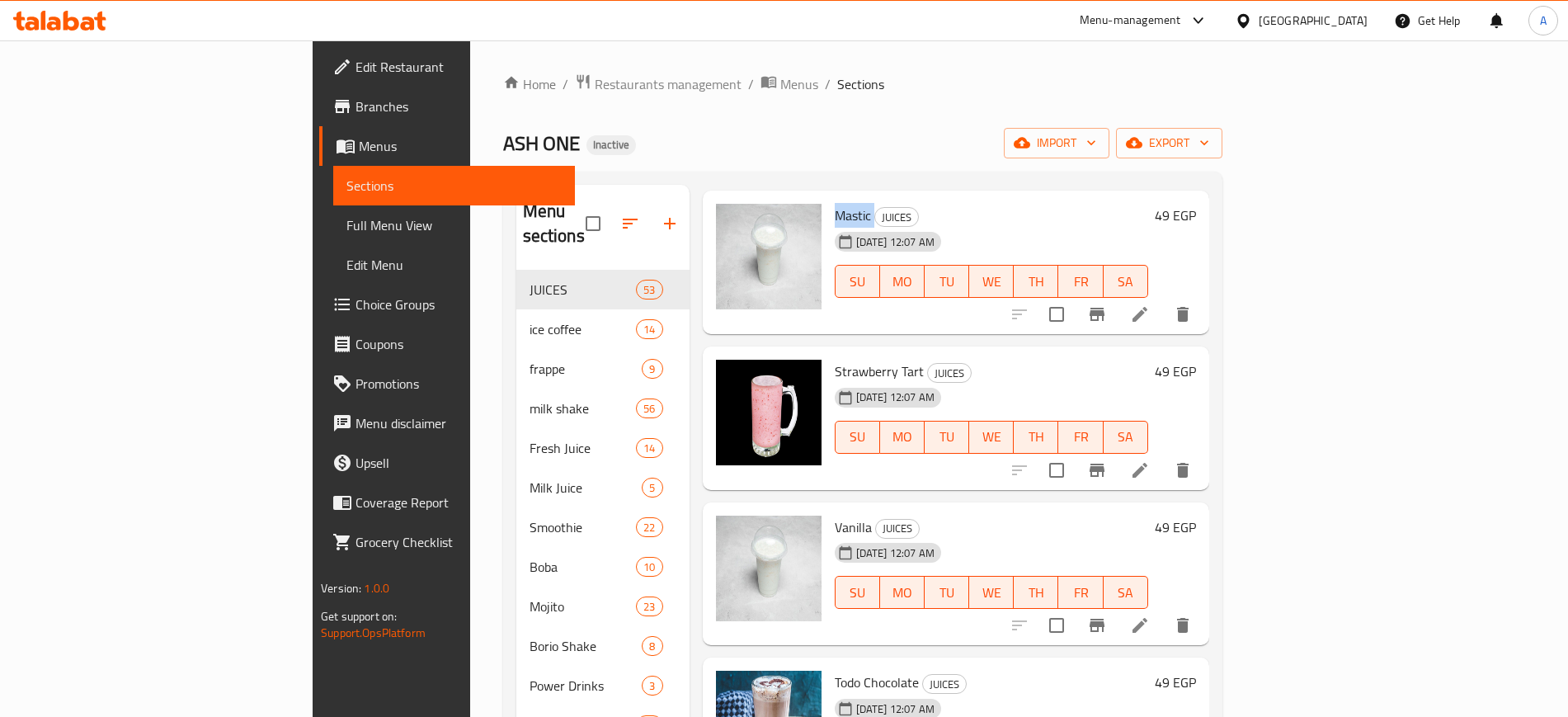
scroll to position [929, 0]
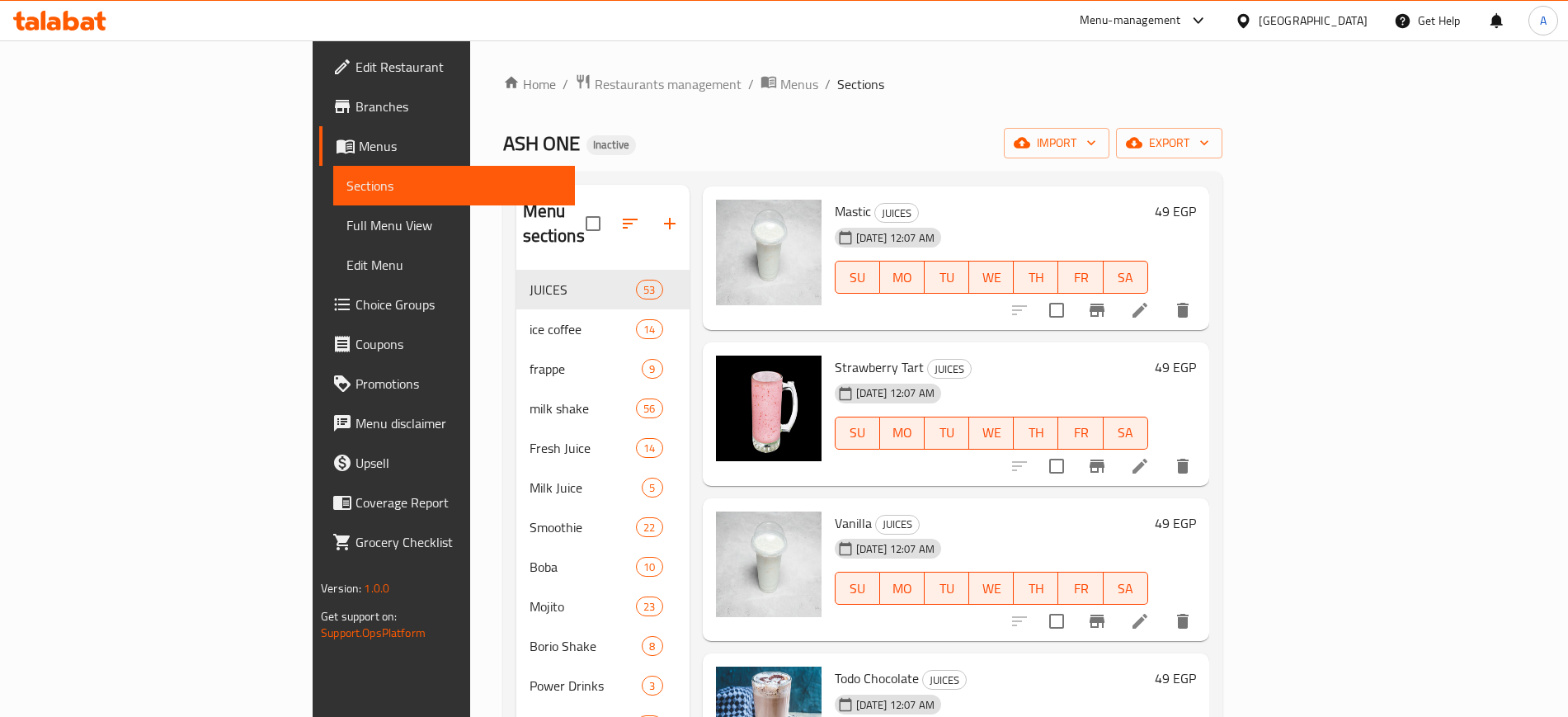
click at [835, 511] on span "Vanilla" at bounding box center [853, 523] width 37 height 25
copy h6 "Vanilla"
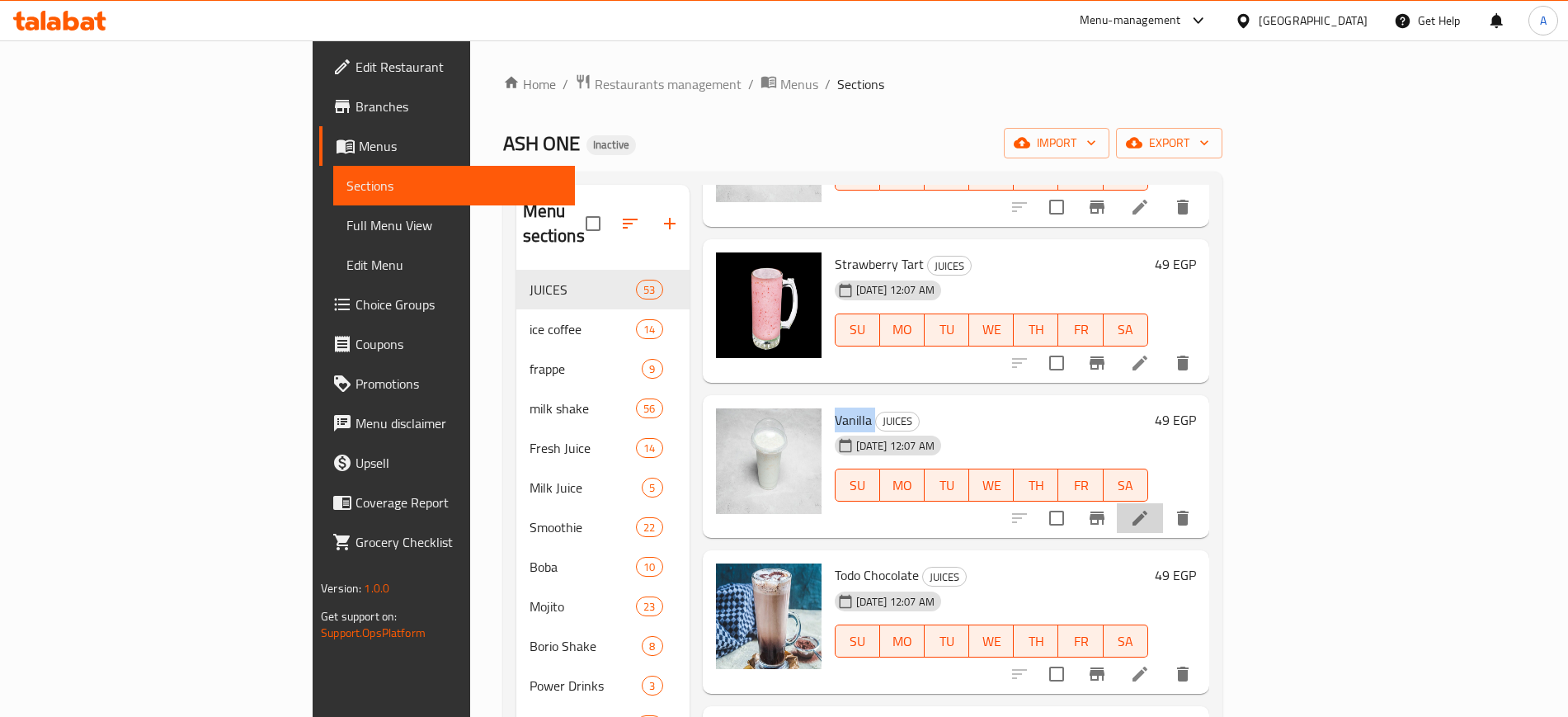
click at [1163, 504] on li at bounding box center [1141, 518] width 47 height 30
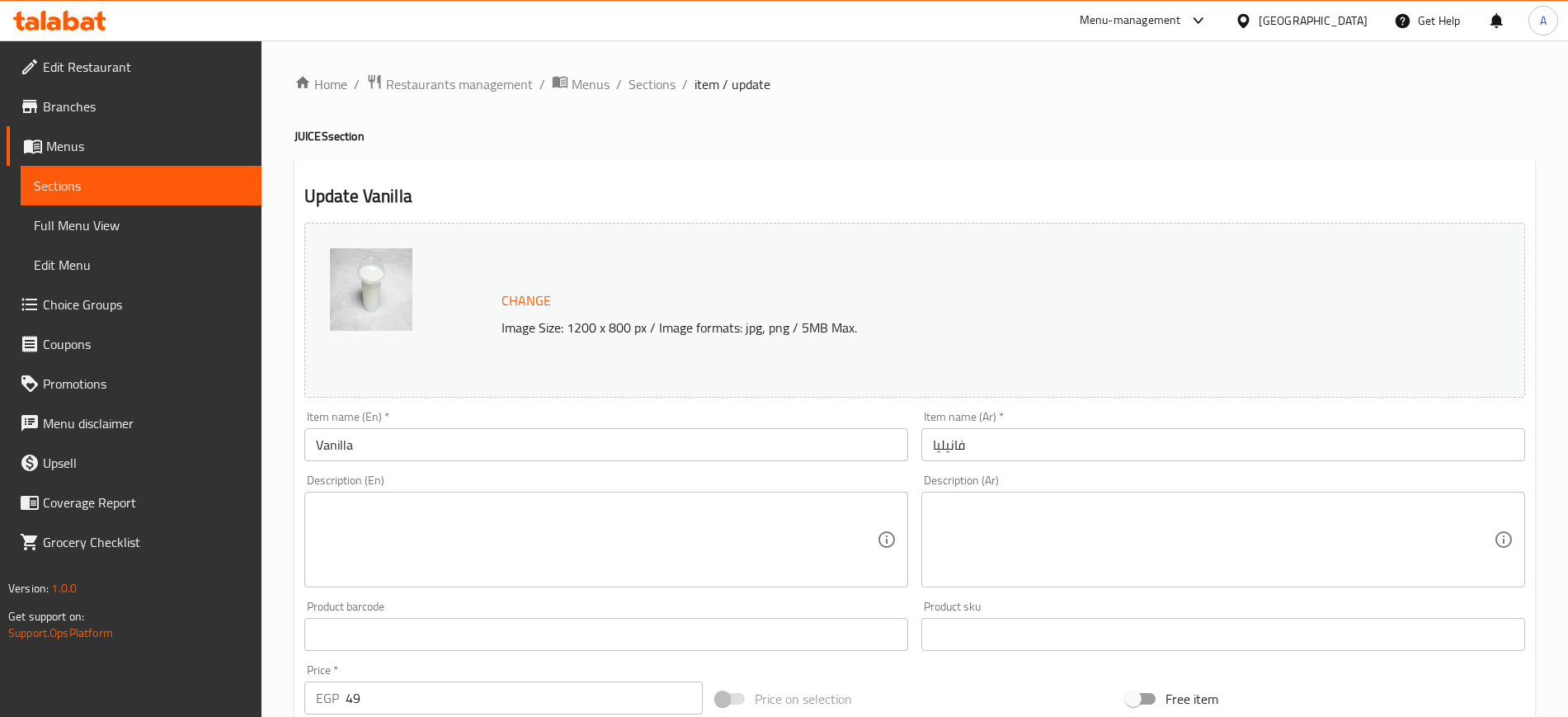
click at [588, 529] on textarea at bounding box center [597, 540] width 561 height 78
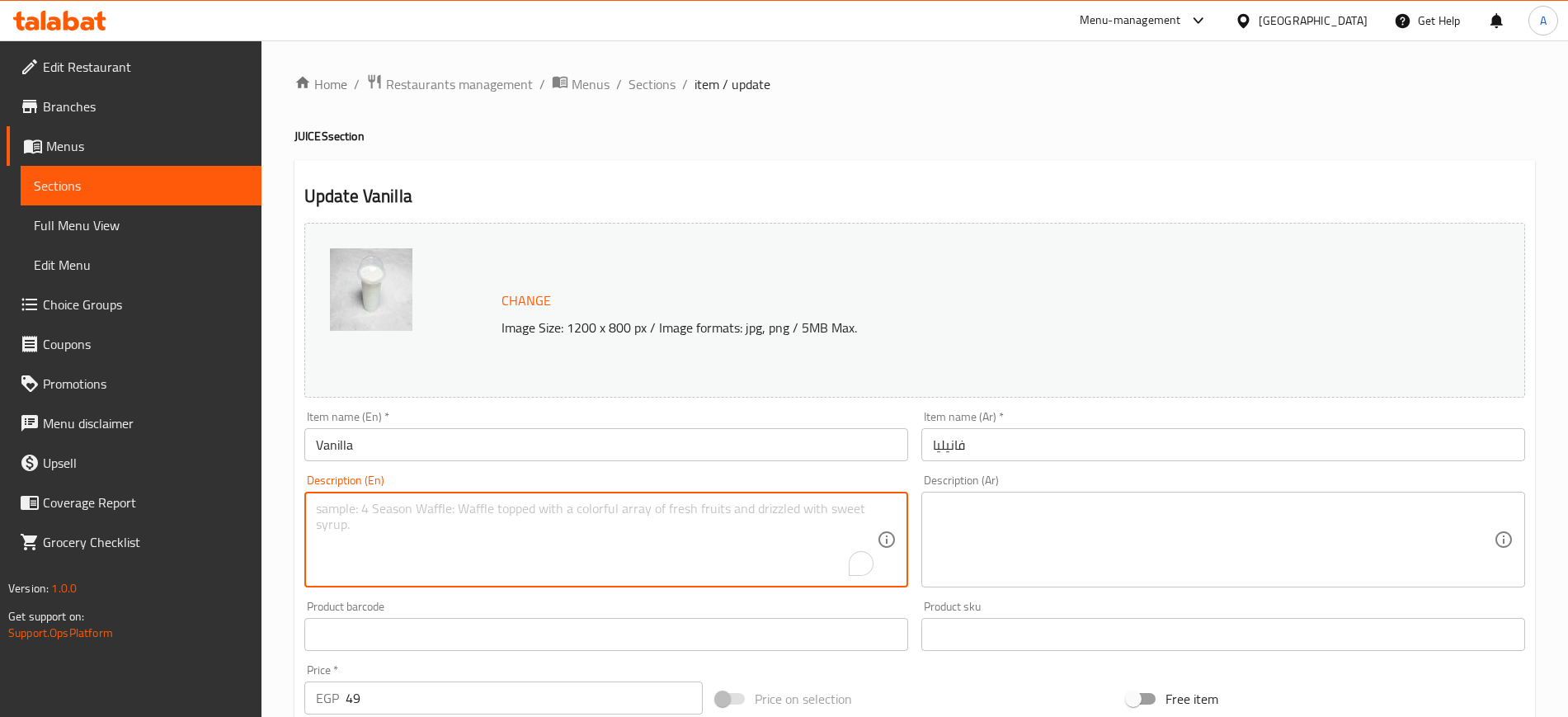
paste textarea "vanilla ice cream, milk, sugar, whipped cream, vanilla extract"
drag, startPoint x: 411, startPoint y: 515, endPoint x: 297, endPoint y: 517, distance: 114.0
click at [280, 514] on div "Home / Restaurants management / Menus / Sections / item / update JUICES section…" at bounding box center [915, 615] width 1306 height 1150
type textarea "milk, sugar, whipped cream, vanilla extract"
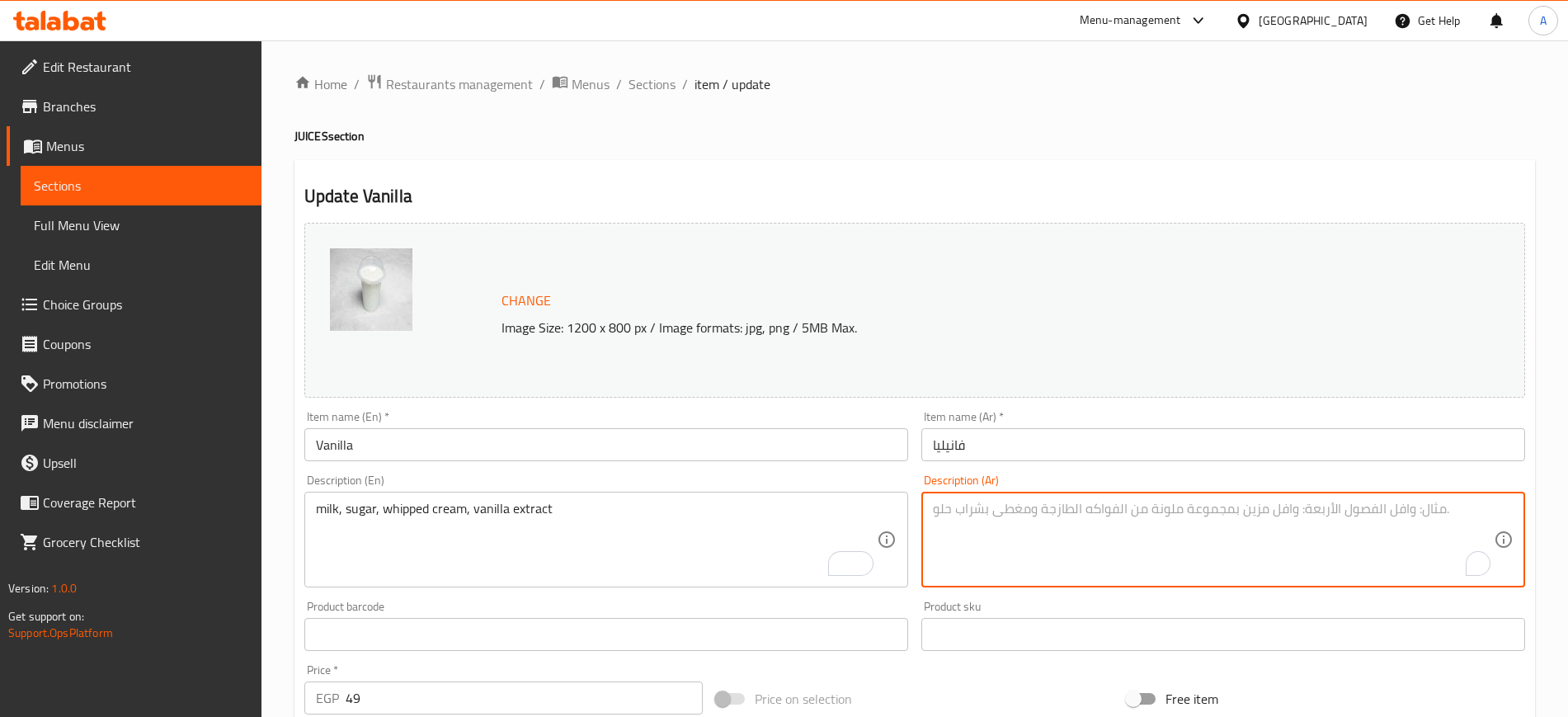
click at [1067, 525] on textarea "To enrich screen reader interactions, please activate Accessibility in Grammarl…" at bounding box center [1213, 540] width 561 height 78
paste textarea "آيس كريم فانيليا, حليب, سكر, كريمة مخفوقة, مستخلص الفانيليا"
drag, startPoint x: 1189, startPoint y: 513, endPoint x: 1288, endPoint y: 506, distance: 99.2
click at [1288, 506] on textarea "آيس كريم فانيليا, حليب, سكر, كريمة مخفوقة, مستخلص الفانيليا" at bounding box center [1213, 540] width 561 height 78
drag, startPoint x: 935, startPoint y: 515, endPoint x: 927, endPoint y: 515, distance: 8.0
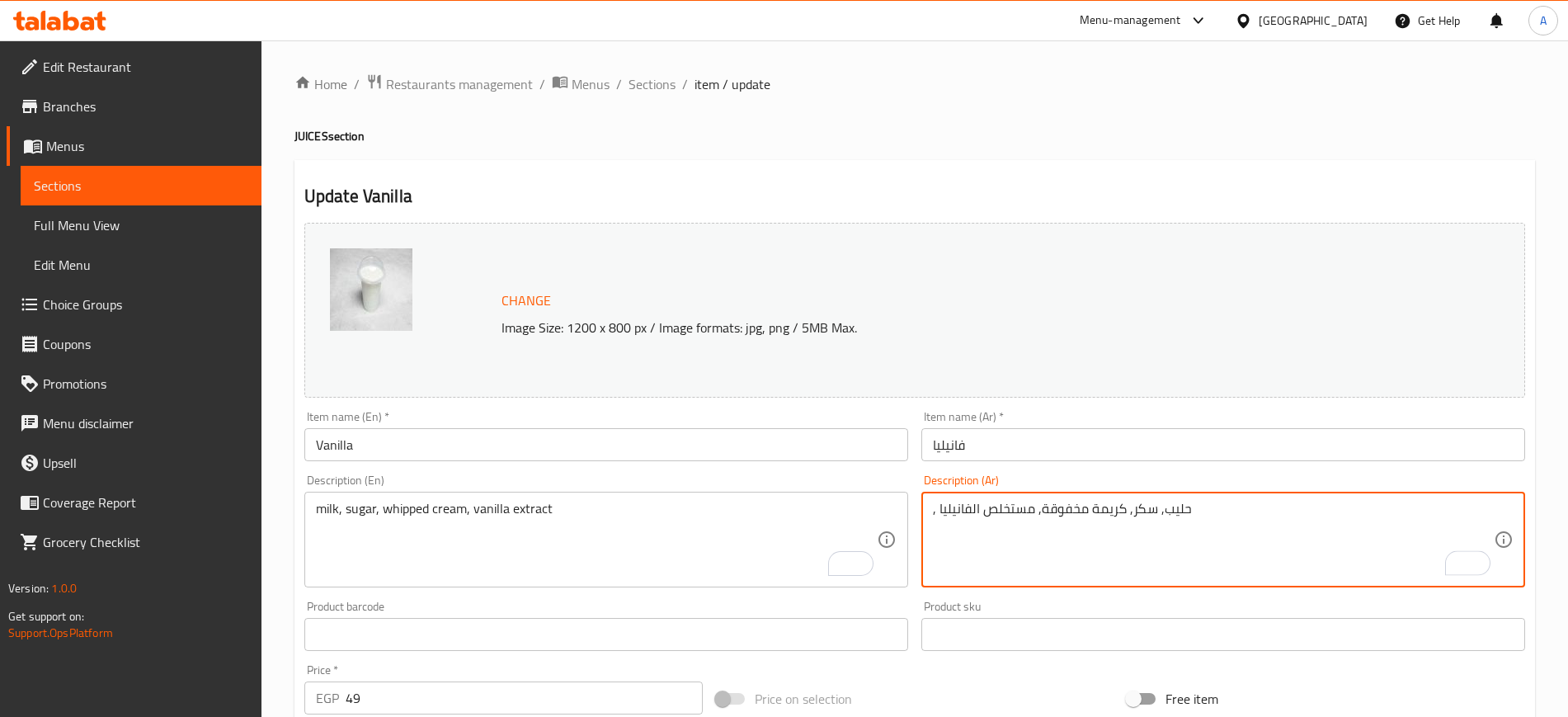
click at [927, 515] on div ", حليب, سكر, كريمة مخفوقة, مستخلص الفانيليا Description (Ar)" at bounding box center [1223, 540] width 604 height 96
type textarea "حليب, سكر, كريمة مخفوقة, مستخلص الفانيليا"
click at [1010, 452] on input "فانيليا" at bounding box center [1223, 445] width 604 height 33
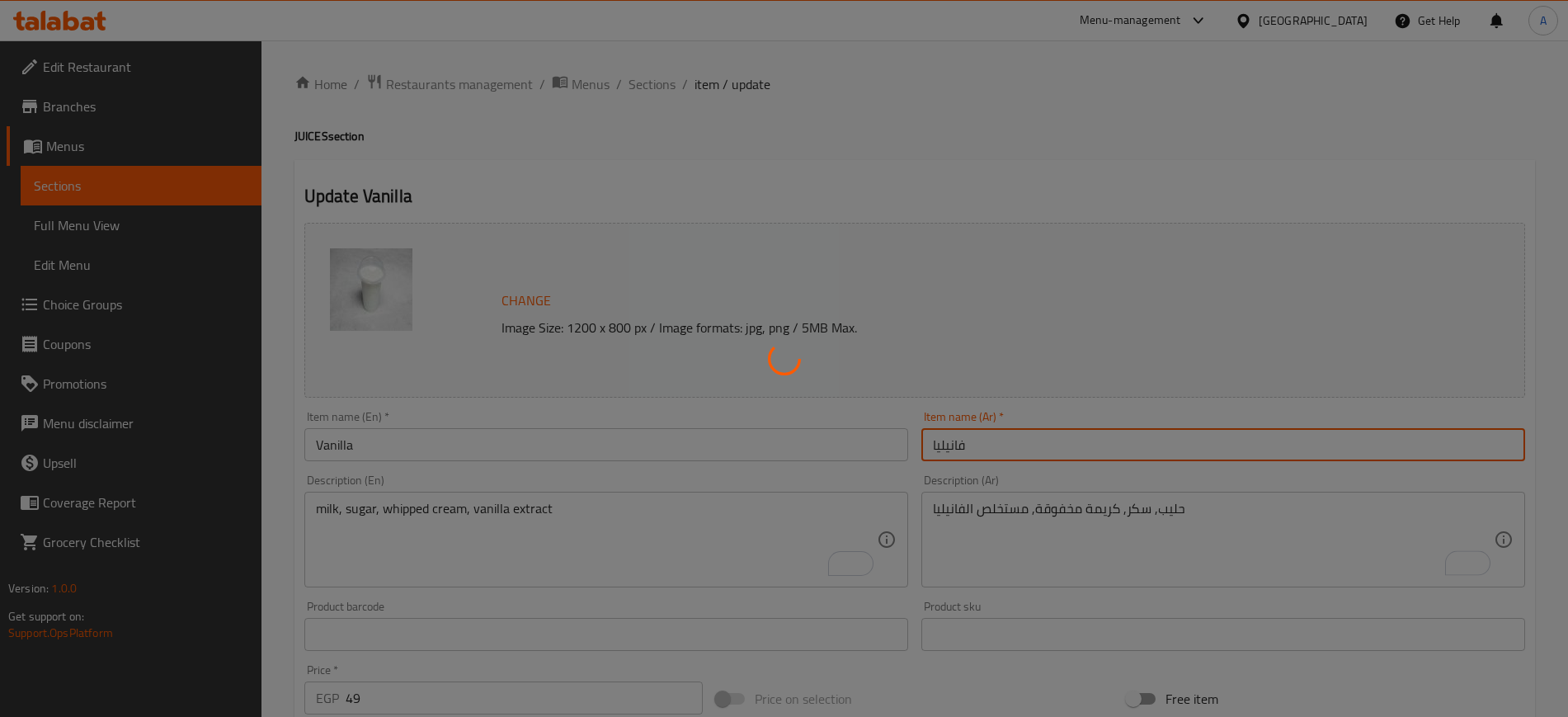
click at [1270, 506] on div at bounding box center [784, 358] width 1568 height 717
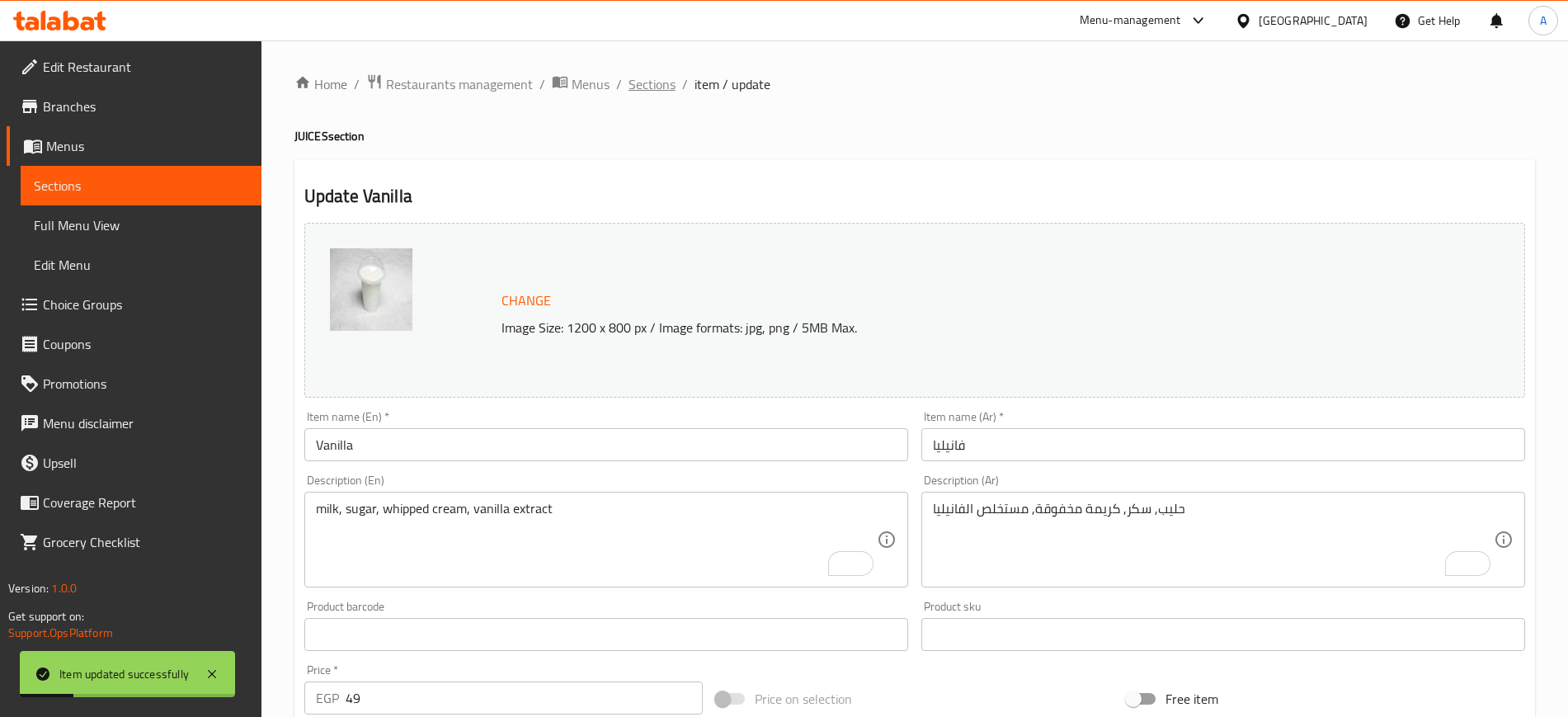
click at [653, 79] on span "Sections" at bounding box center [652, 84] width 47 height 20
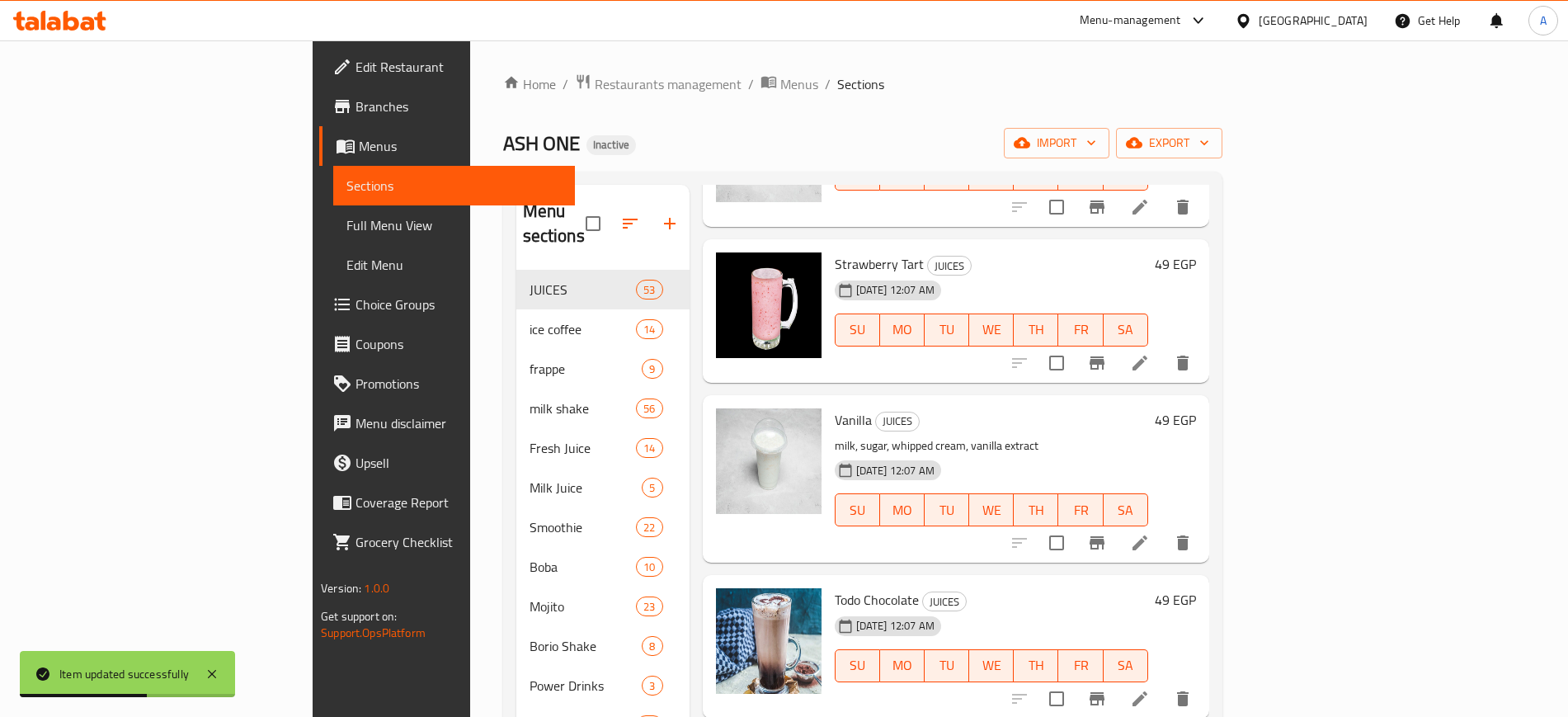
scroll to position [1135, 0]
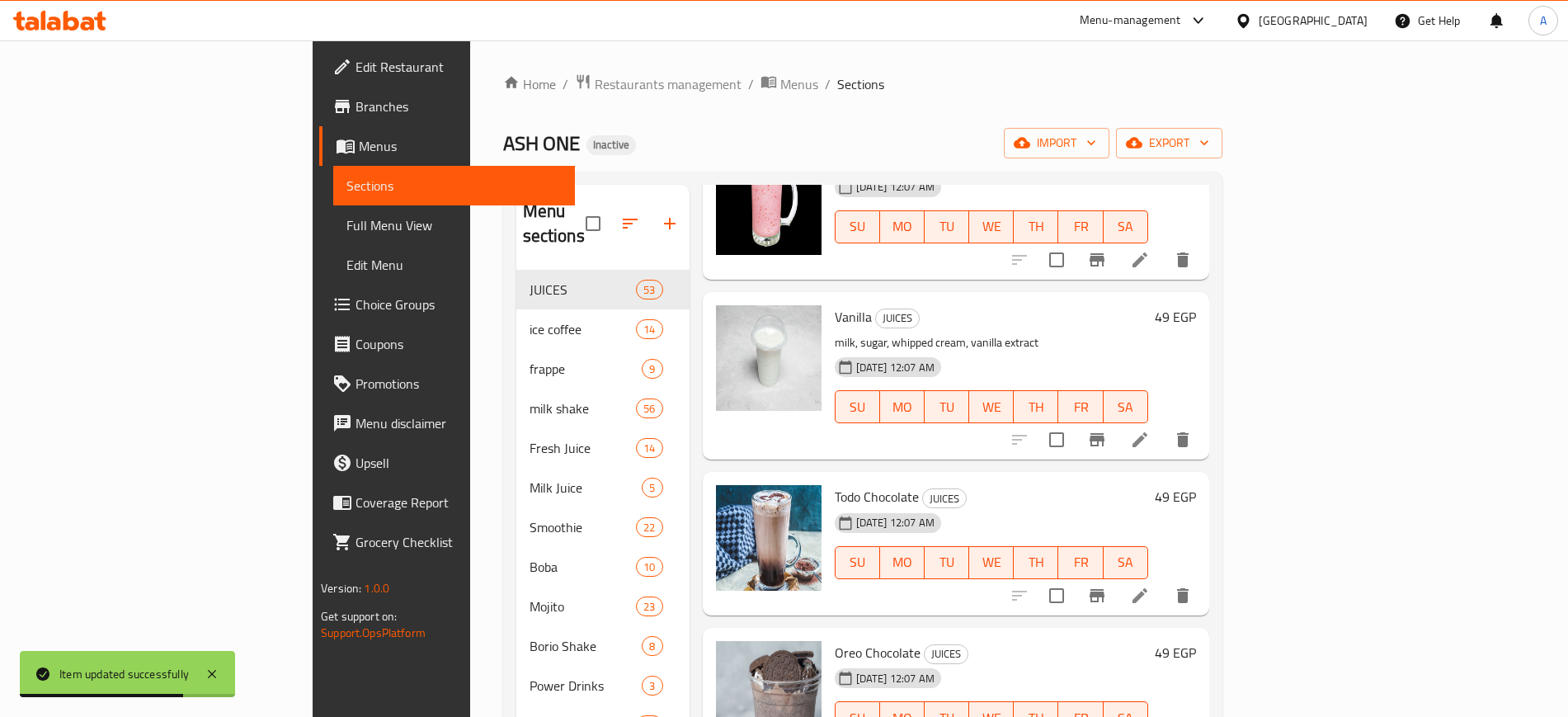
click at [835, 484] on span "Todo Chocolate" at bounding box center [877, 497] width 84 height 25
copy h6 "Todo Chocolate"
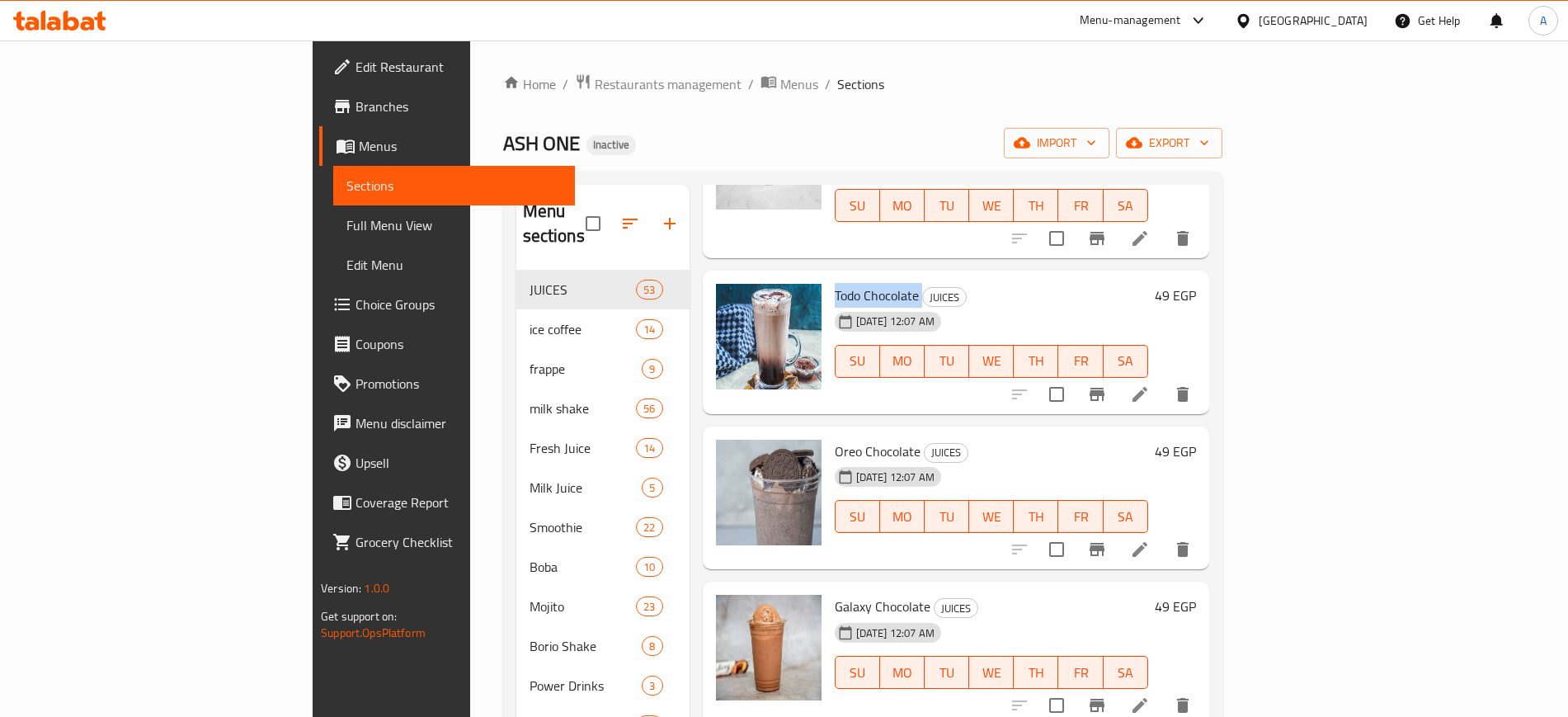
scroll to position [1341, 0]
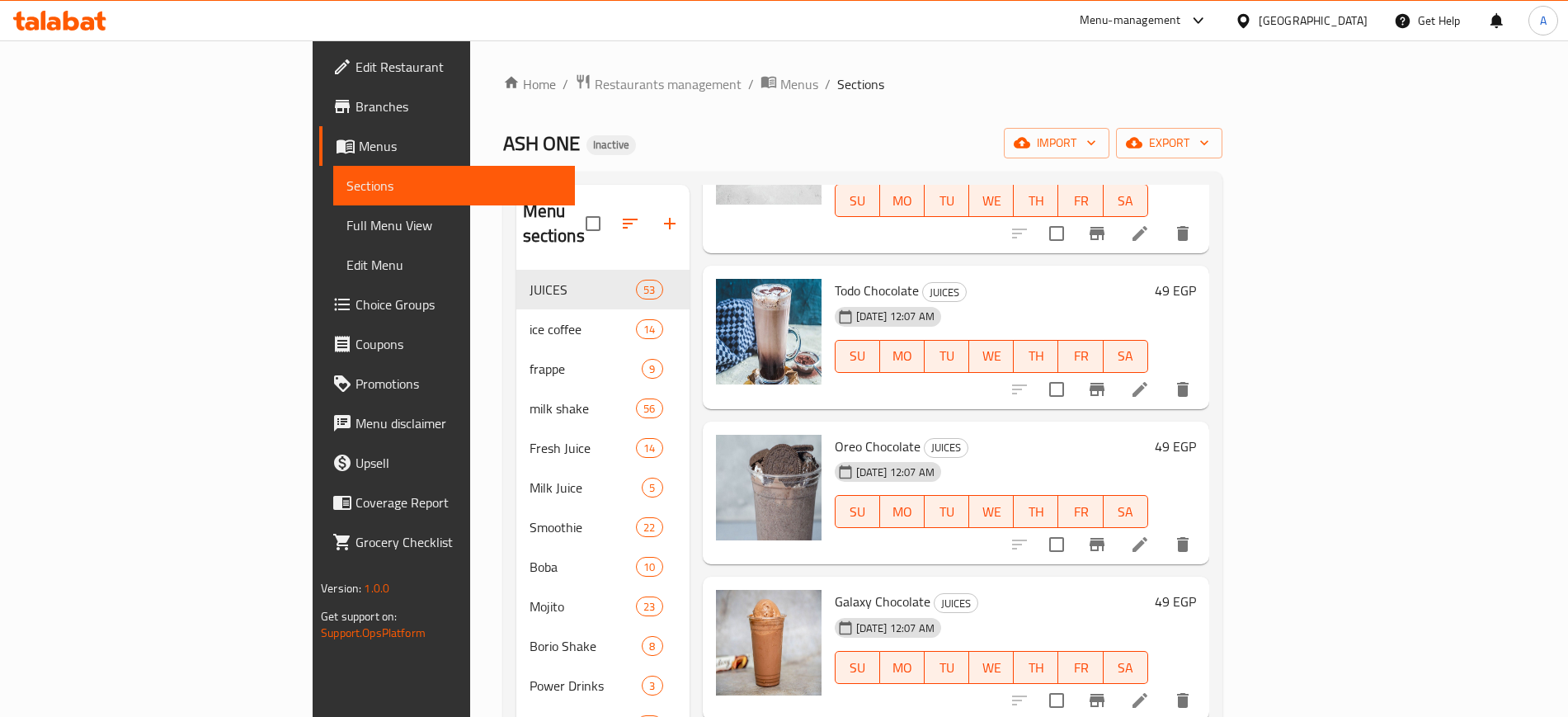
click at [835, 434] on span "Oreo Chocolate" at bounding box center [878, 446] width 86 height 25
copy h6 "Oreo Chocolate"
click at [1163, 530] on li at bounding box center [1141, 544] width 47 height 30
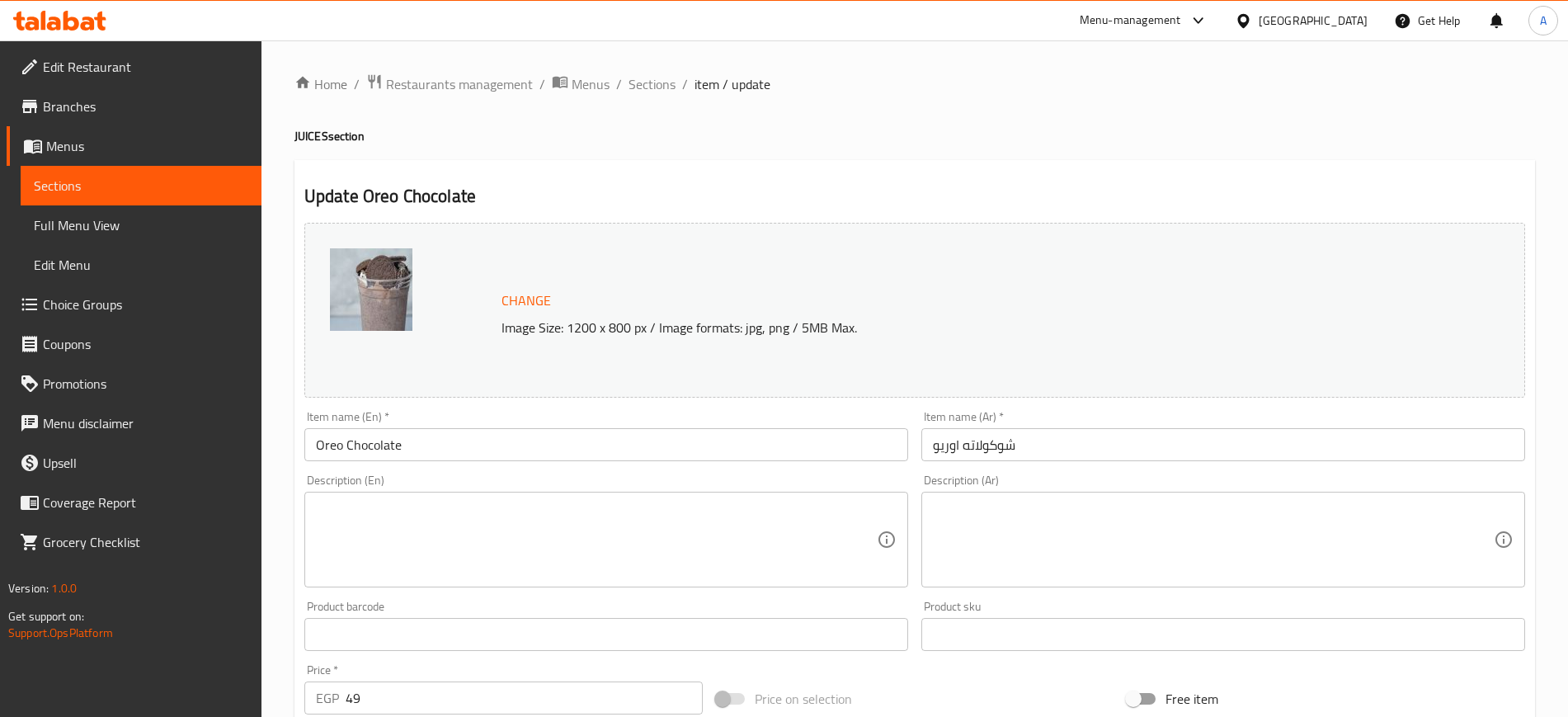
drag, startPoint x: 512, startPoint y: 453, endPoint x: 499, endPoint y: 477, distance: 27.3
click at [510, 456] on input "Oreo Chocolate" at bounding box center [607, 445] width 604 height 33
click at [489, 490] on div "Description (En) Description (En)" at bounding box center [607, 531] width 604 height 113
click at [489, 510] on textarea at bounding box center [597, 540] width 561 height 78
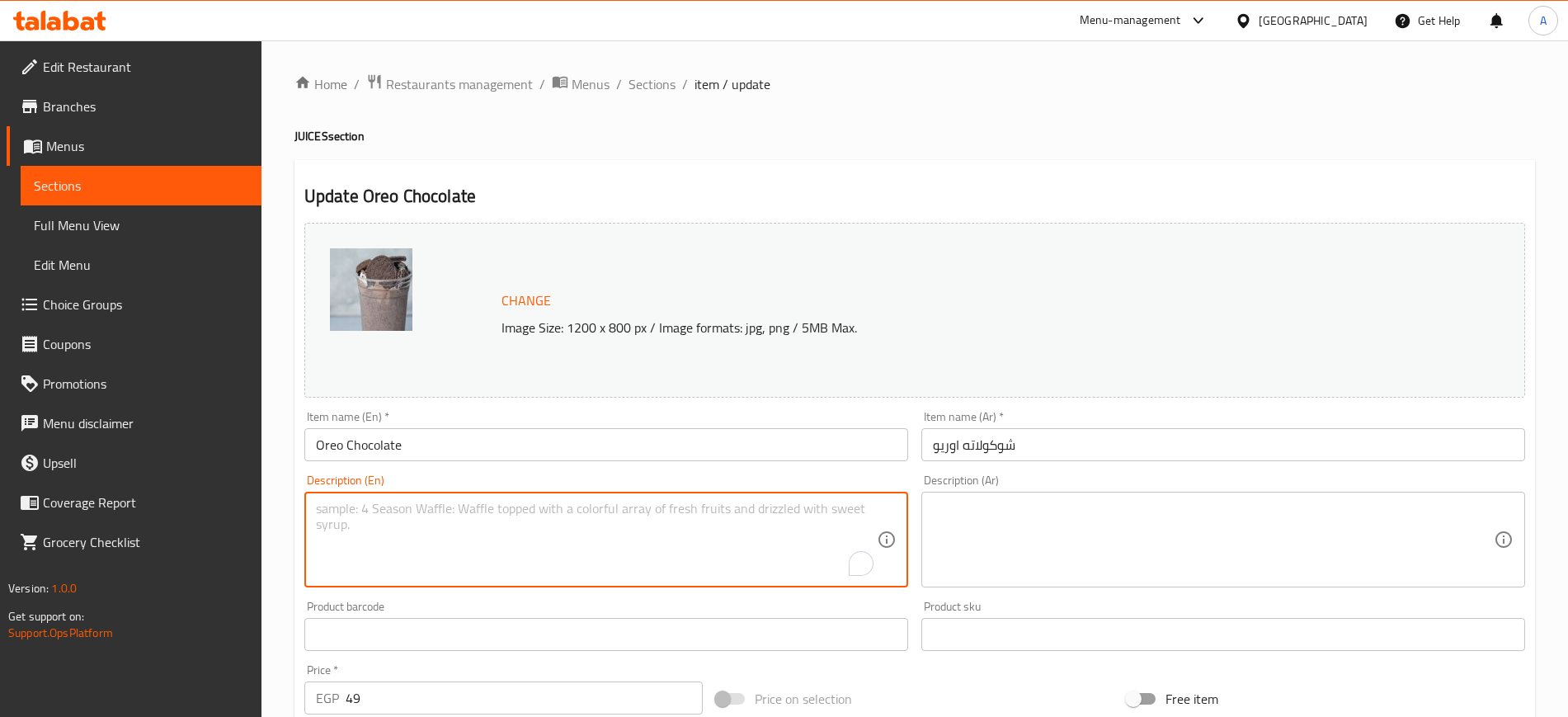
paste textarea "Creamy milkshake made with Oreo cookies and chocolate."
type textarea "Creamy milkshake made with Oreo cookies and chocolate."
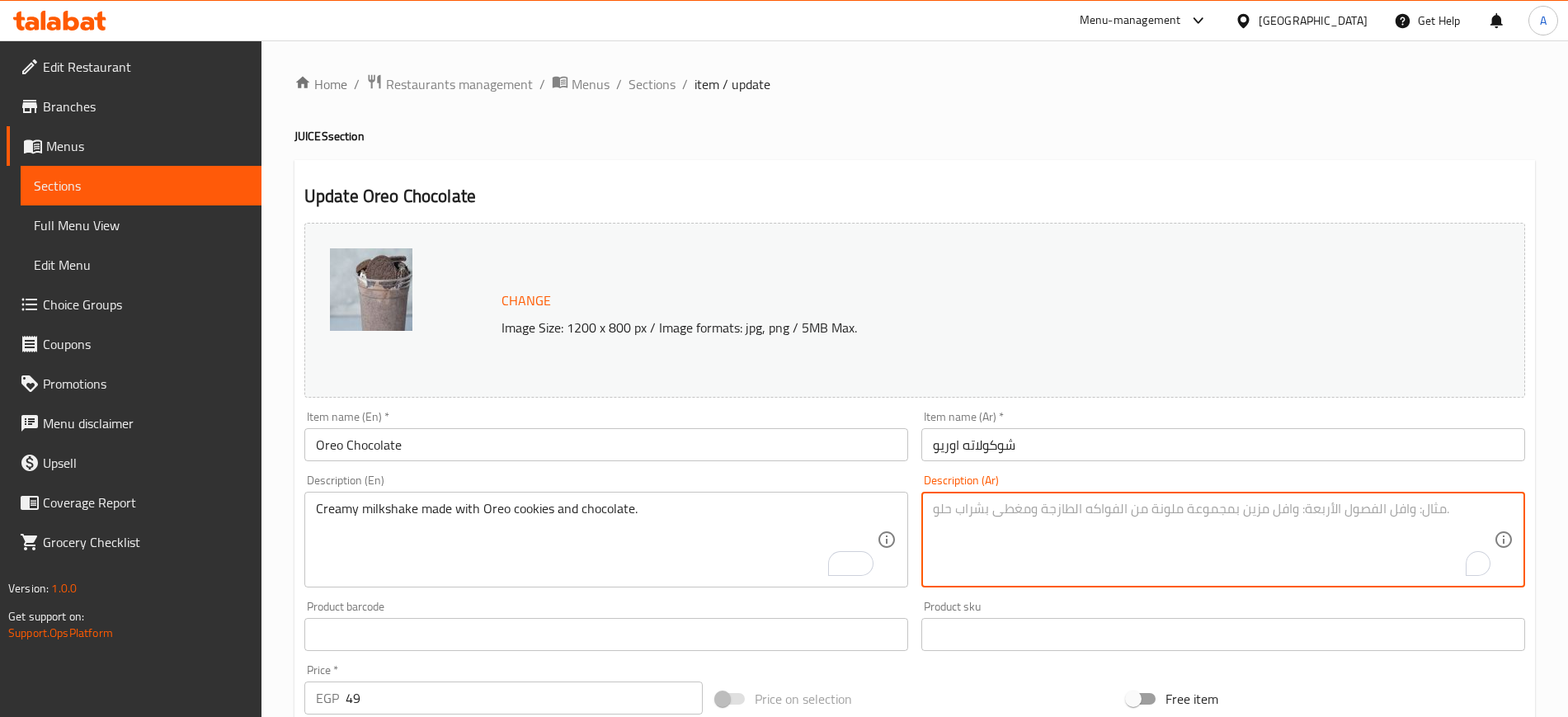
click at [1098, 570] on textarea "To enrich screen reader interactions, please activate Accessibility in Grammarl…" at bounding box center [1213, 540] width 561 height 78
paste textarea "ميلك شيك كريمي مصنوع كوكيز الأوريو والشوكولاتة."
type textarea "ميلك شيك كريمي مصنوع كوكيز الأوريو والشوكولاتة."
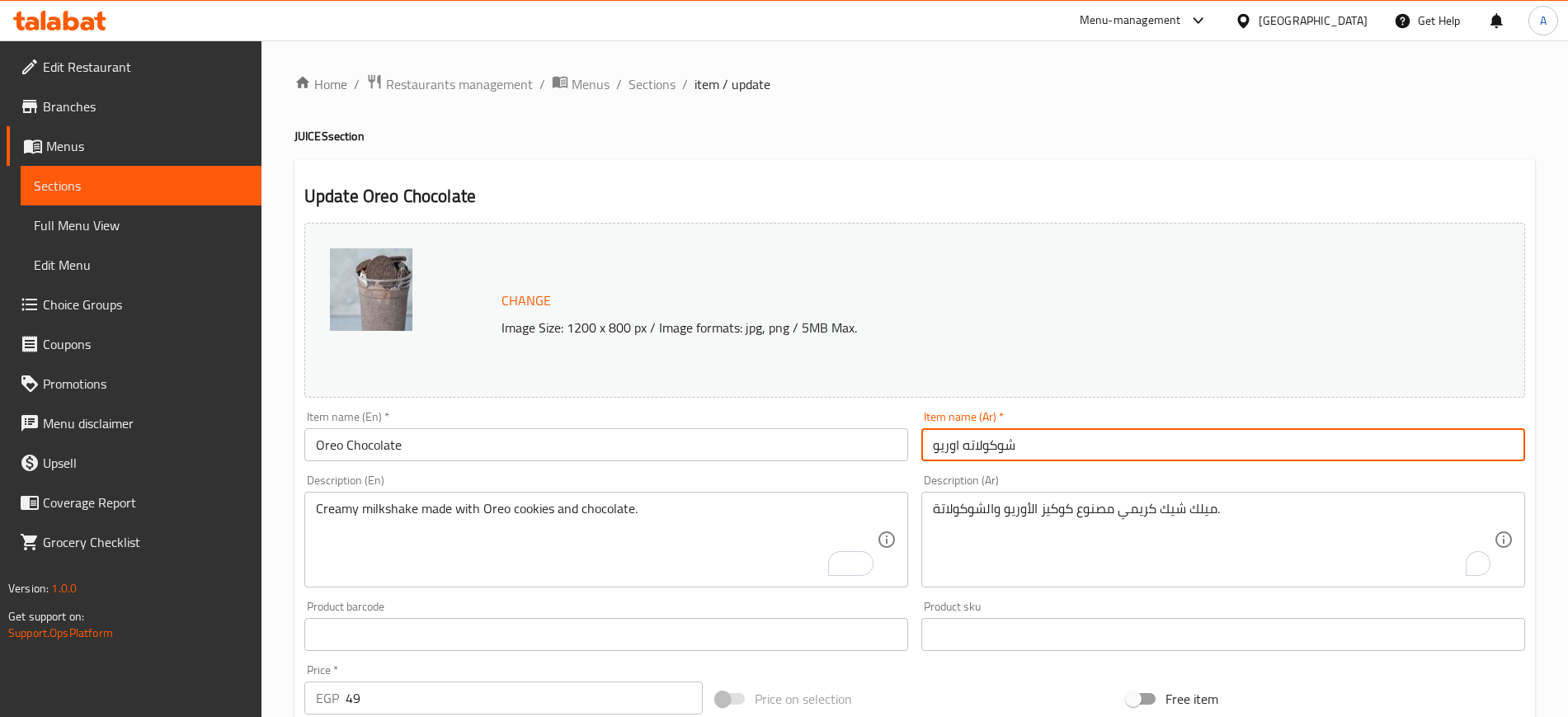
click at [1103, 450] on input "شوكولاته اوريو" at bounding box center [1223, 445] width 604 height 33
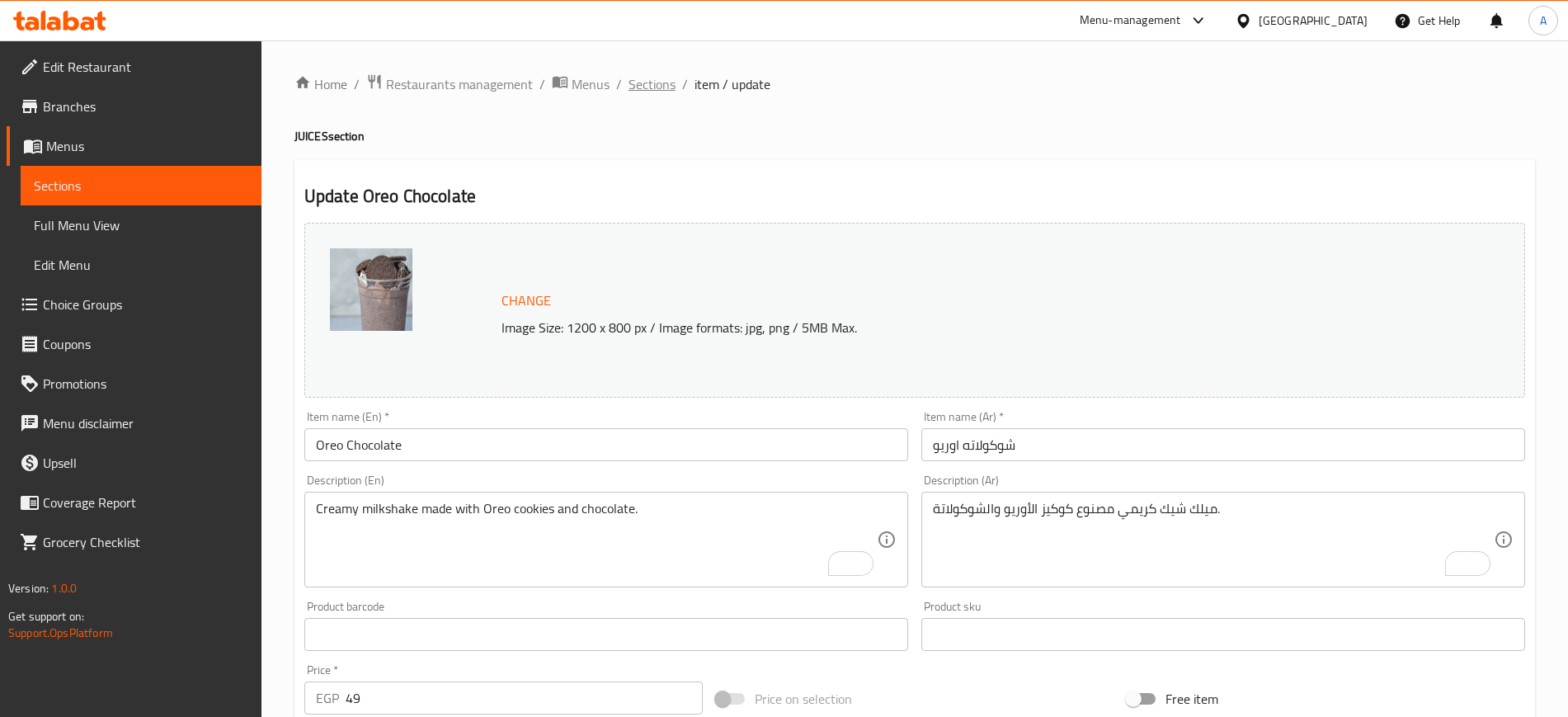
click at [667, 85] on span "Sections" at bounding box center [652, 84] width 47 height 20
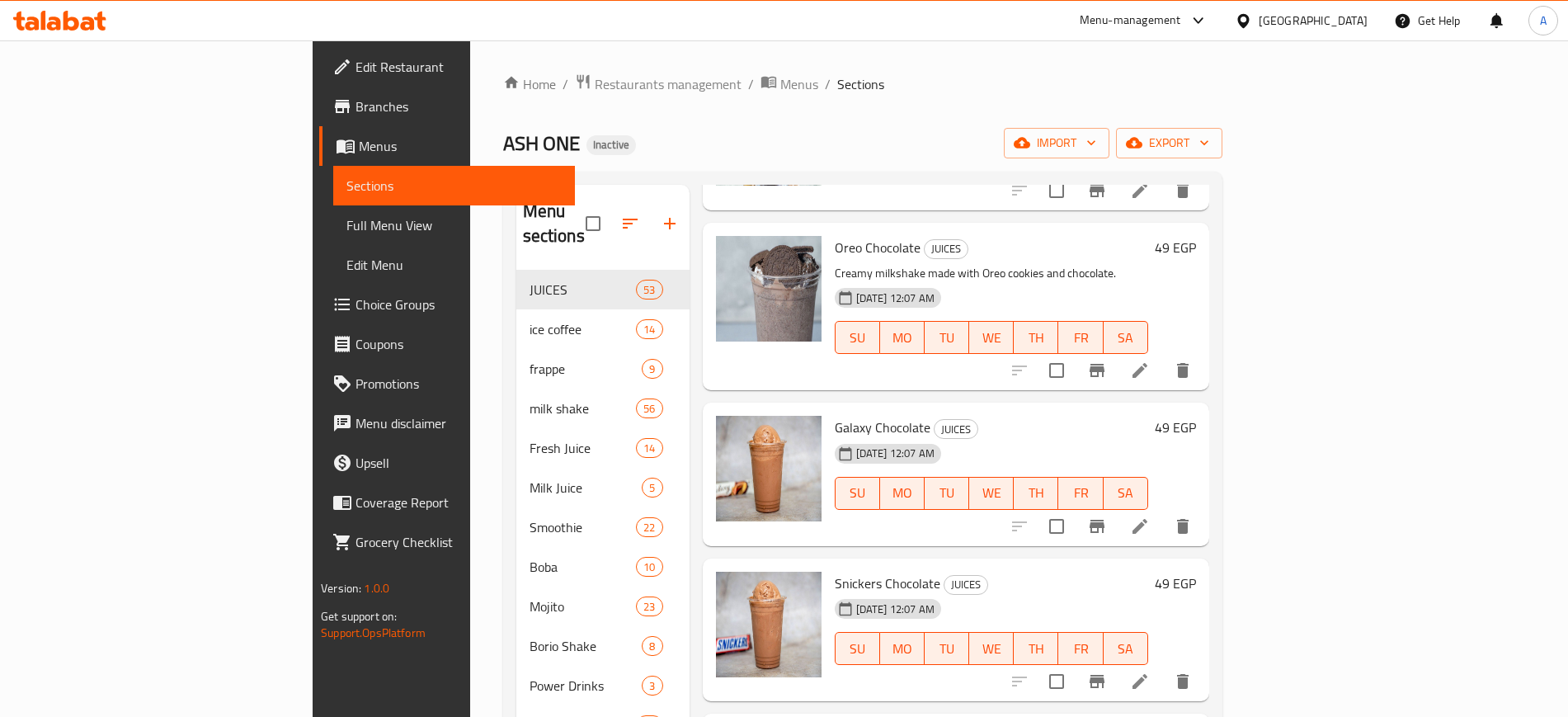
scroll to position [1547, 0]
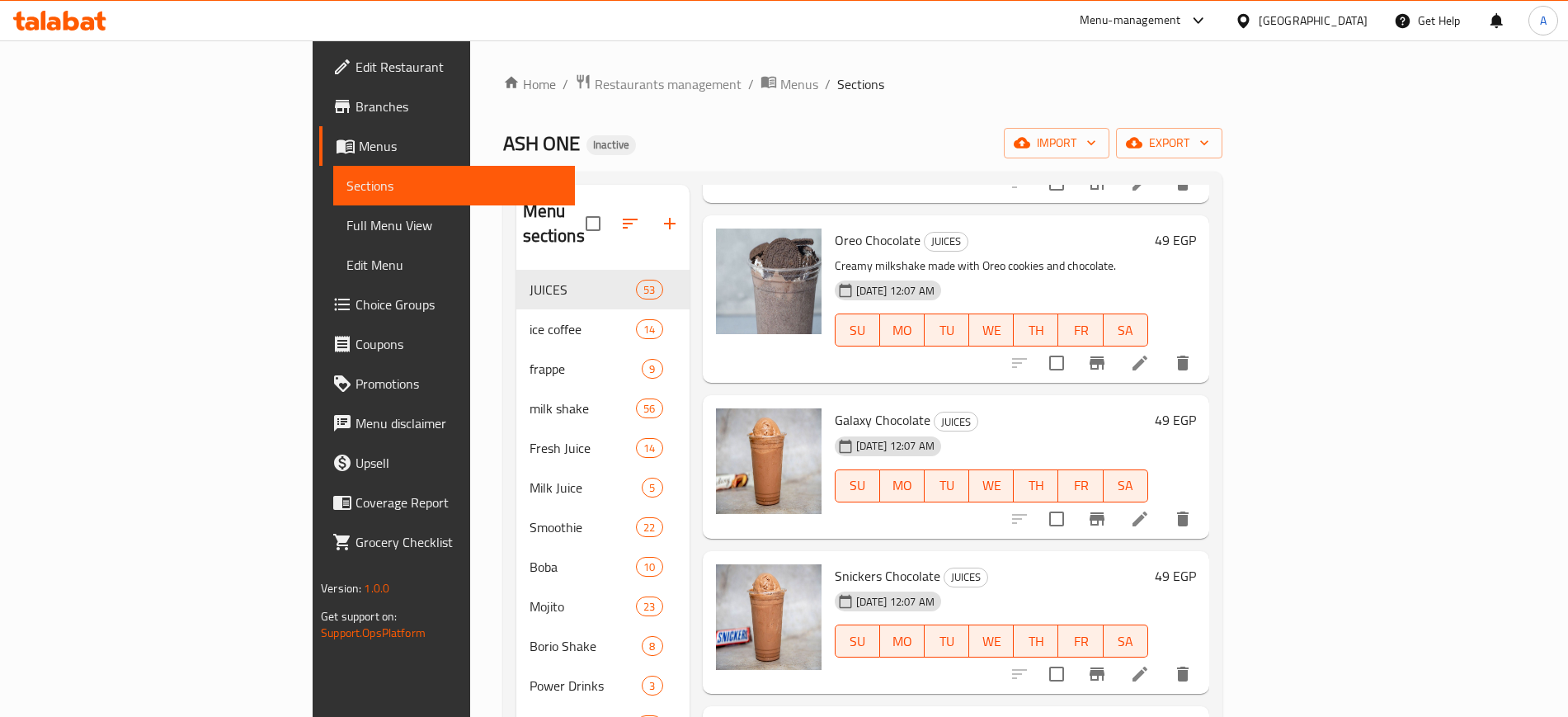
click at [835, 408] on span "Galaxy Chocolate" at bounding box center [883, 420] width 96 height 25
copy h6 "Galaxy Chocolate"
click at [1163, 505] on li at bounding box center [1141, 519] width 47 height 30
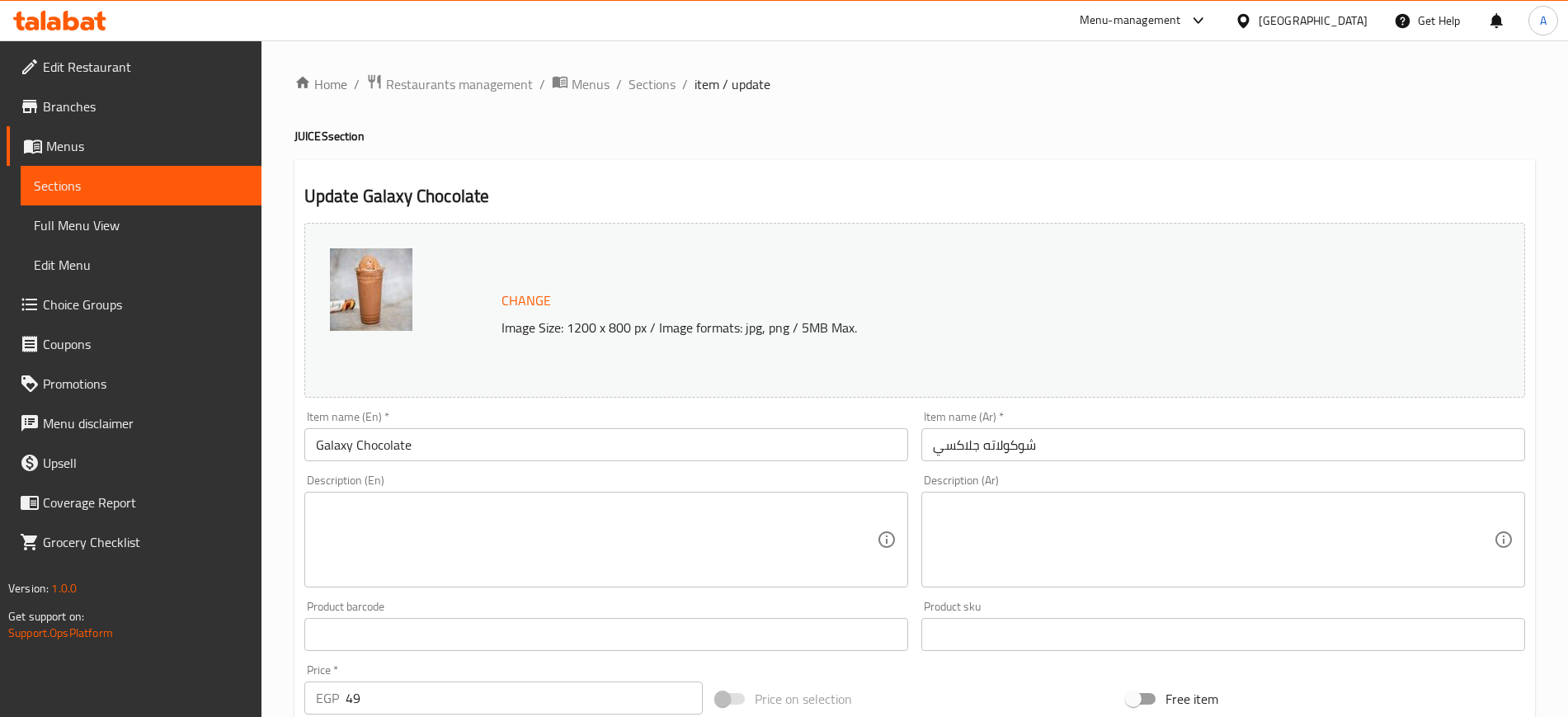
click at [666, 523] on textarea at bounding box center [597, 540] width 561 height 78
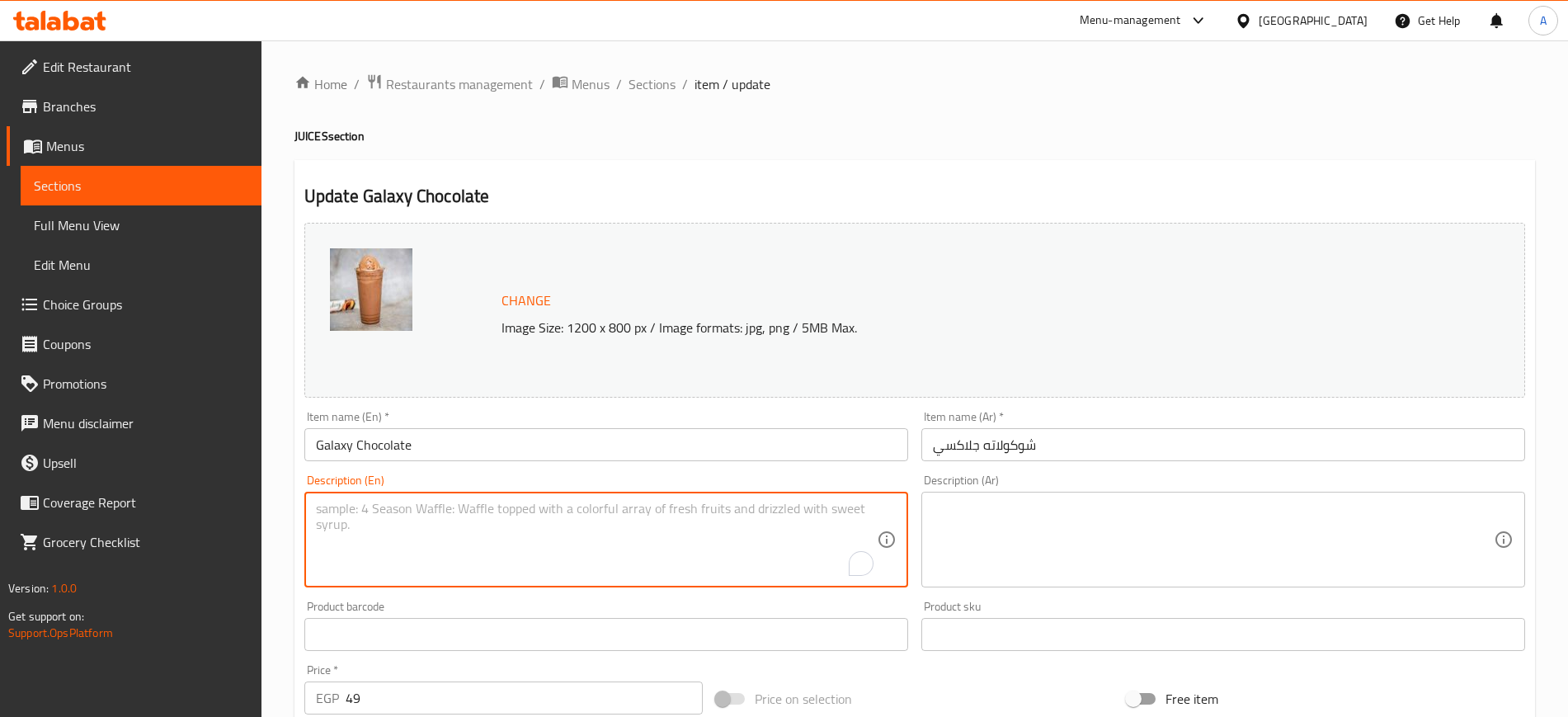
paste textarea "Made with vanilla ice cream, milk and galaxy chocolate"
type textarea "Made with vanilla ice cream, milk and galaxy chocolate"
click at [1108, 549] on textarea at bounding box center [1213, 540] width 561 height 78
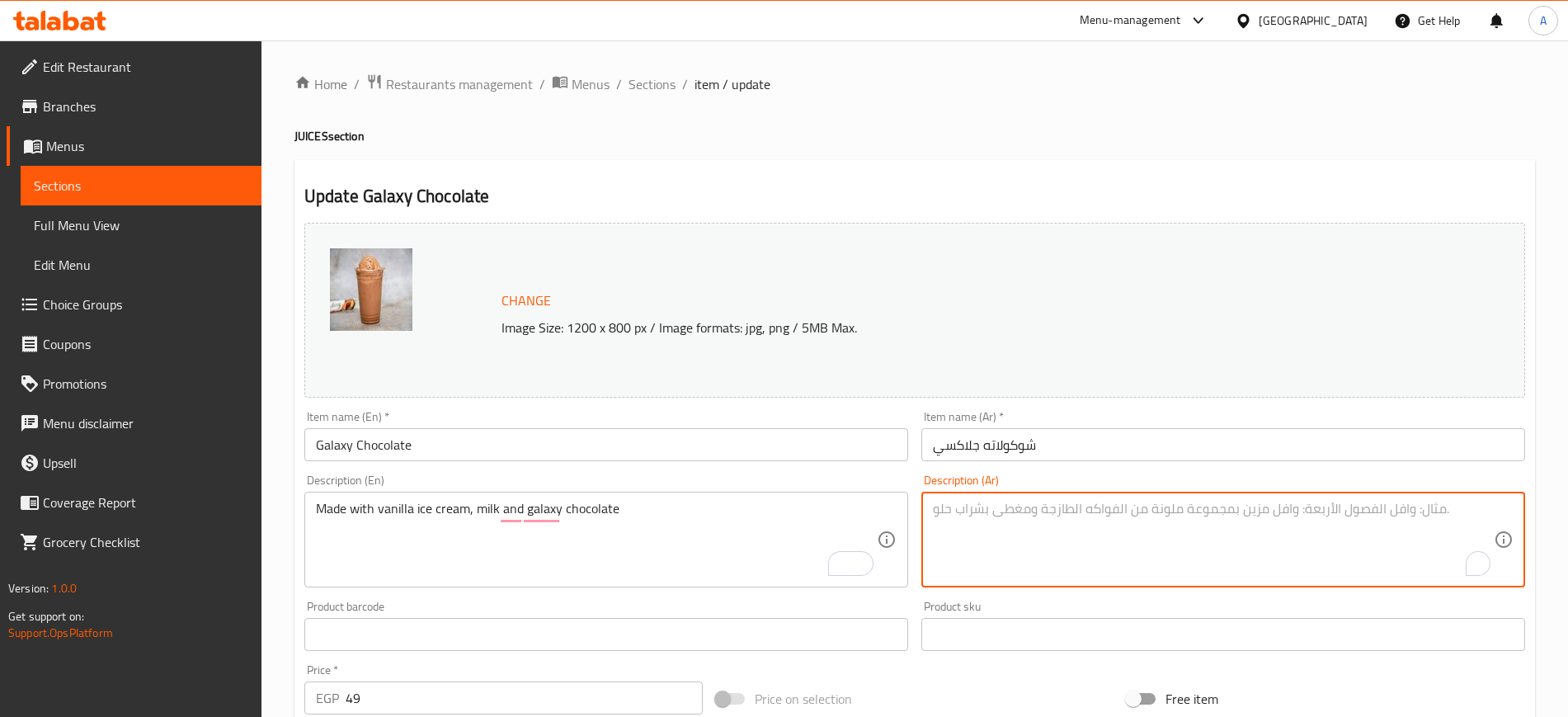
paste textarea "مصنوع من آيس كريم الفانيليا والحليب والشوكولاتة جالاكسي"
type textarea "مصنوع من آيس كريم الفانيليا والحليب والشوكولاتة جالاكسي"
click at [1188, 443] on input "شوكولاته جلاكسي" at bounding box center [1223, 445] width 604 height 33
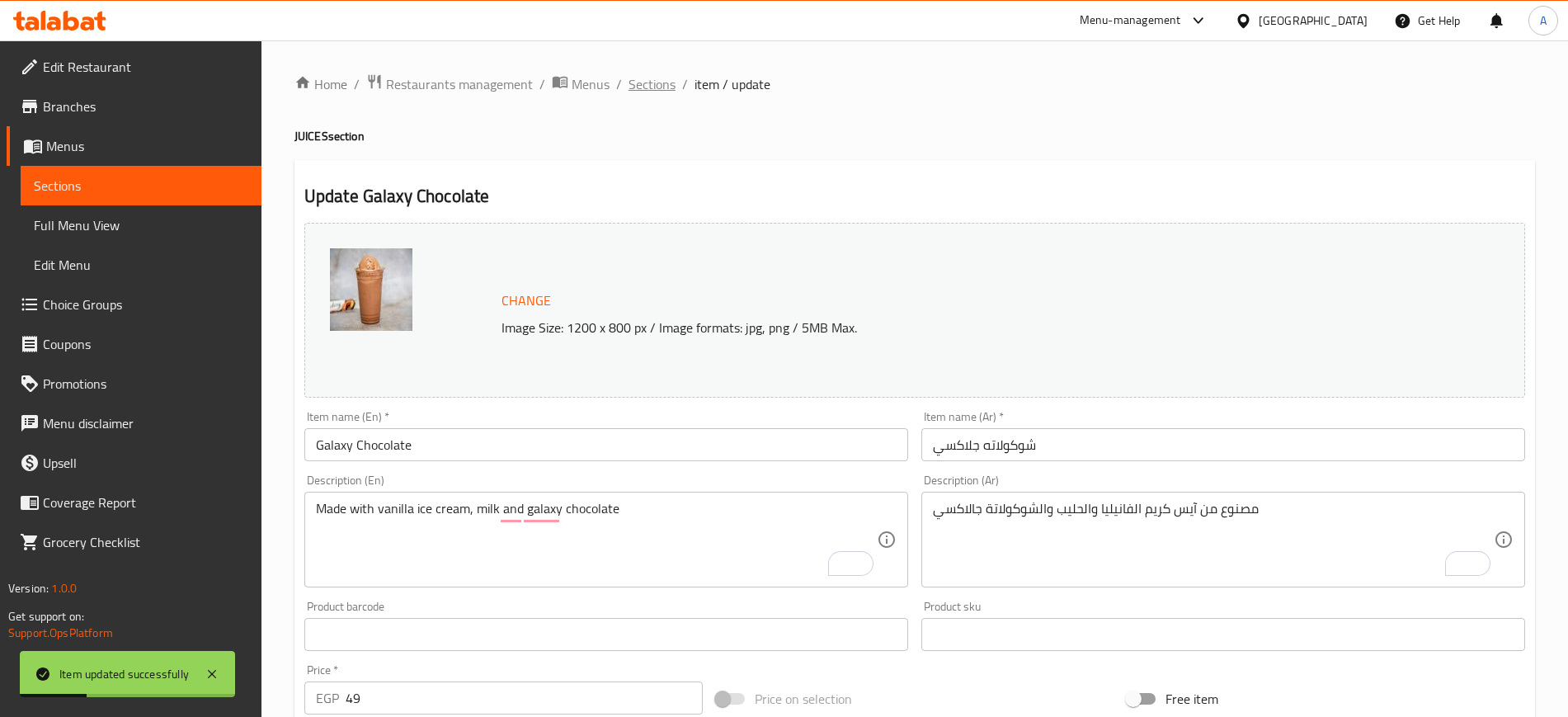
click at [641, 77] on span "Sections" at bounding box center [652, 84] width 47 height 20
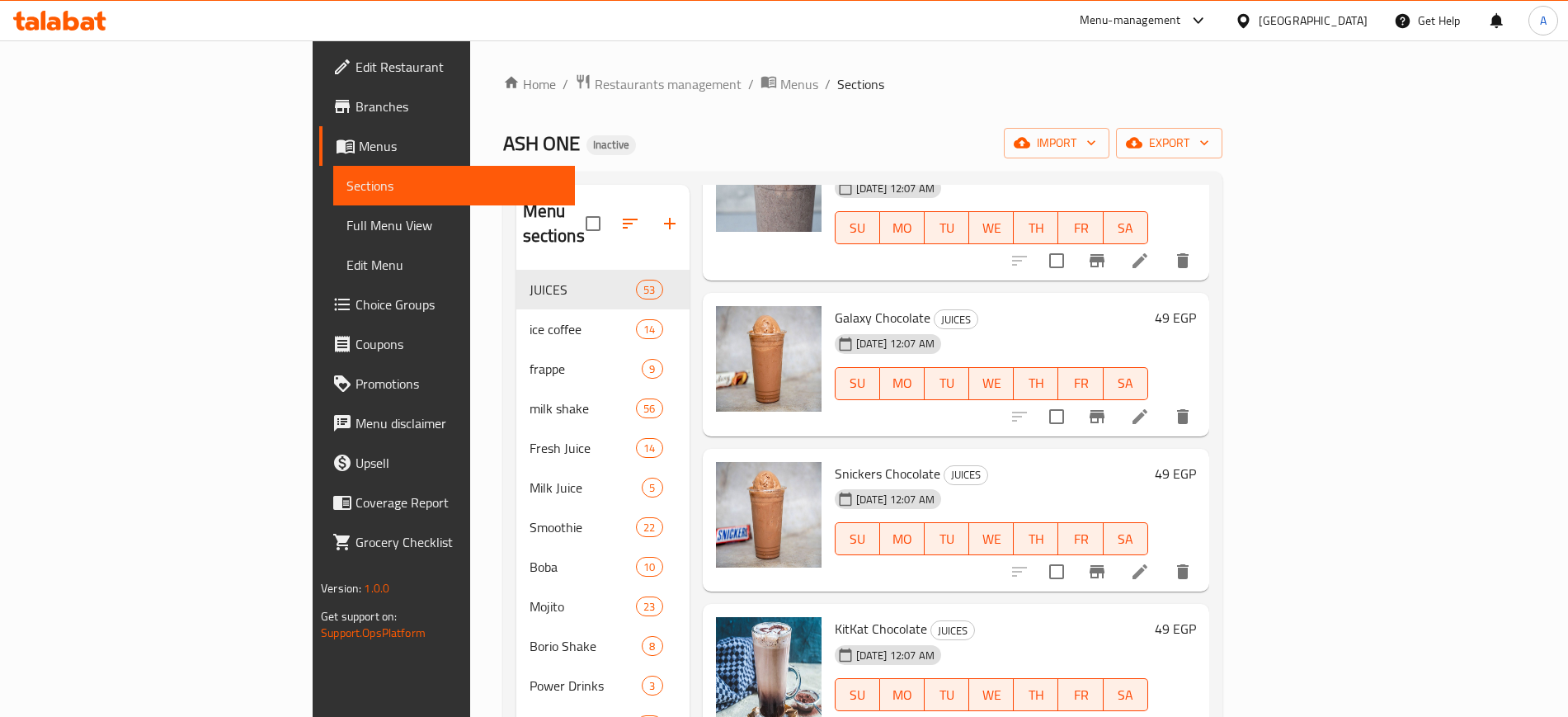
scroll to position [1651, 0]
click at [835, 461] on span "Snickers Chocolate" at bounding box center [888, 473] width 106 height 25
copy h6 "Snickers Chocolate"
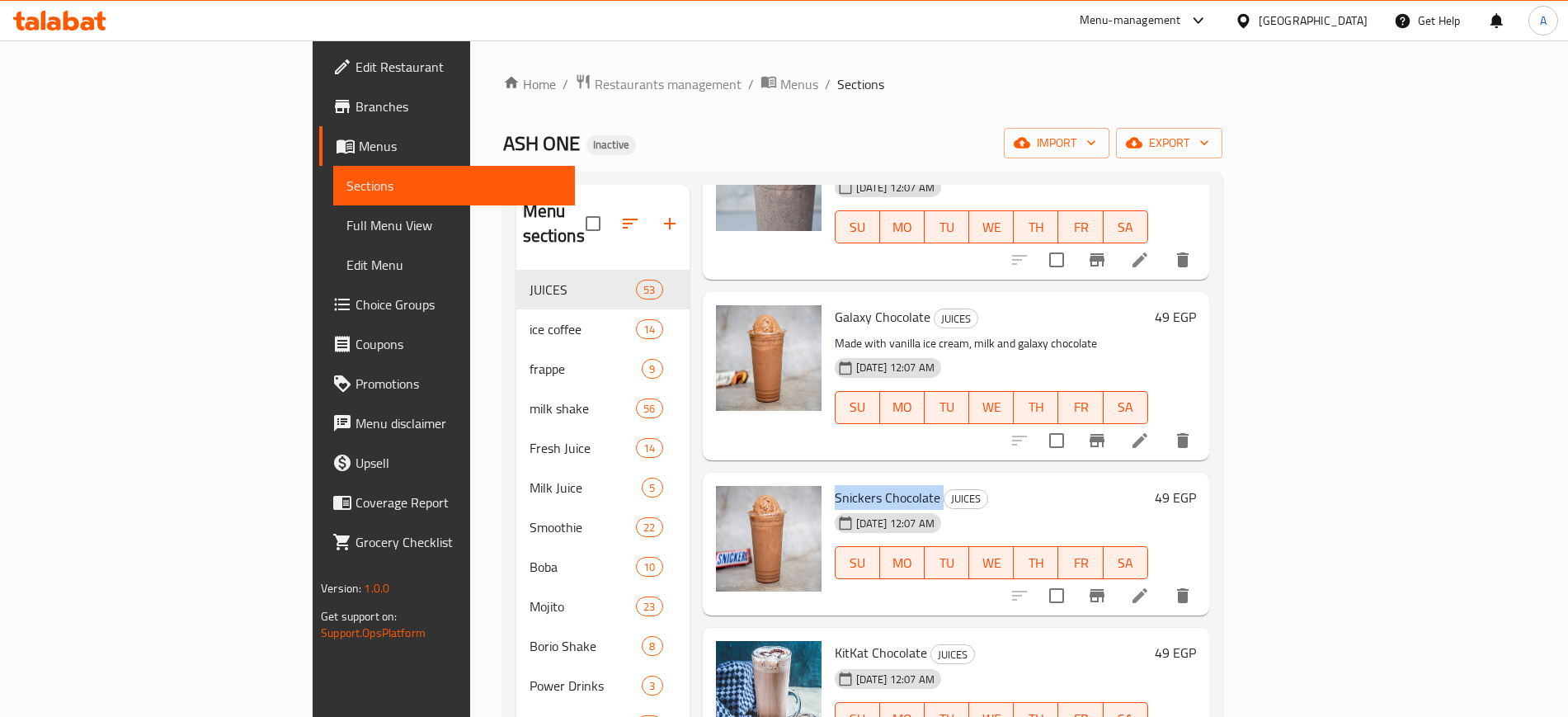
click at [1163, 581] on li at bounding box center [1141, 595] width 47 height 30
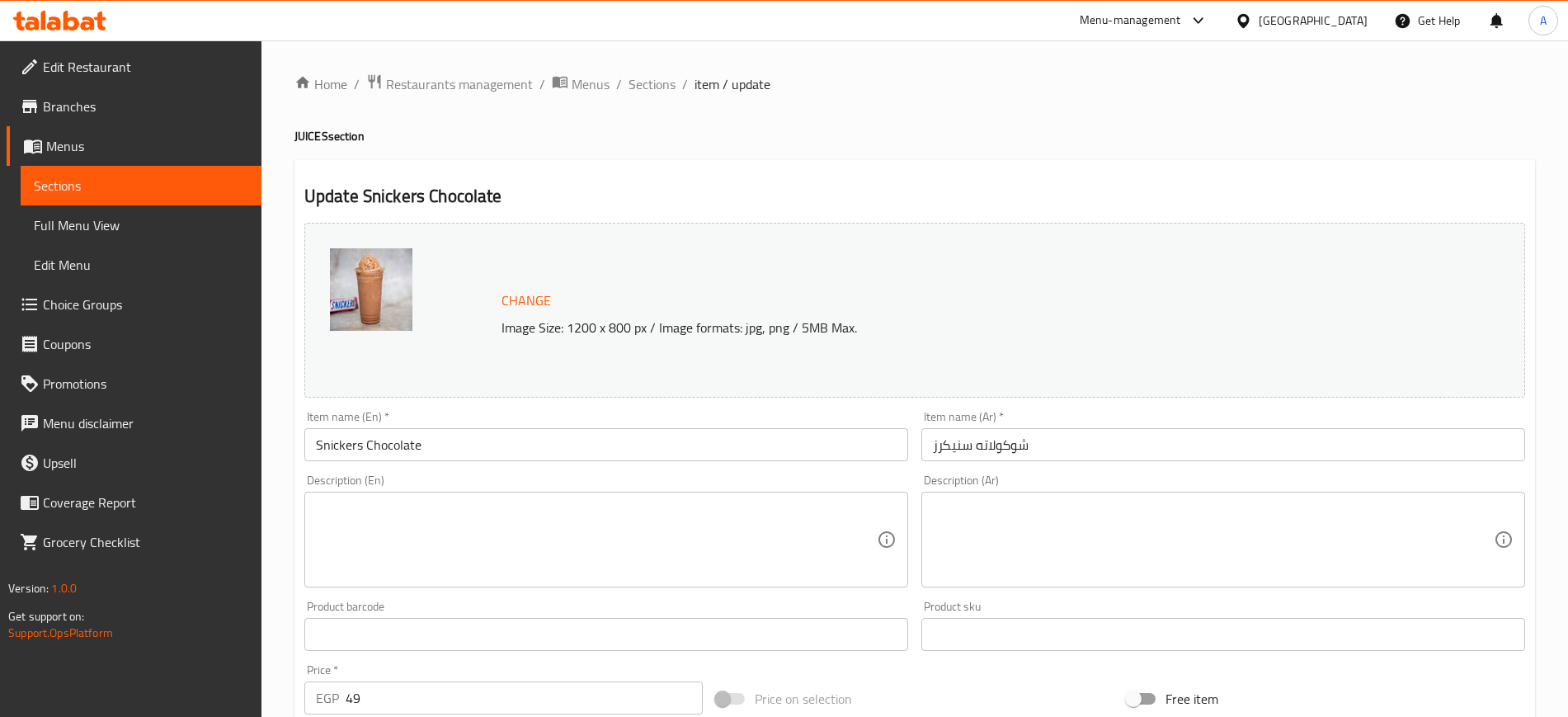
click at [618, 557] on textarea at bounding box center [597, 540] width 561 height 78
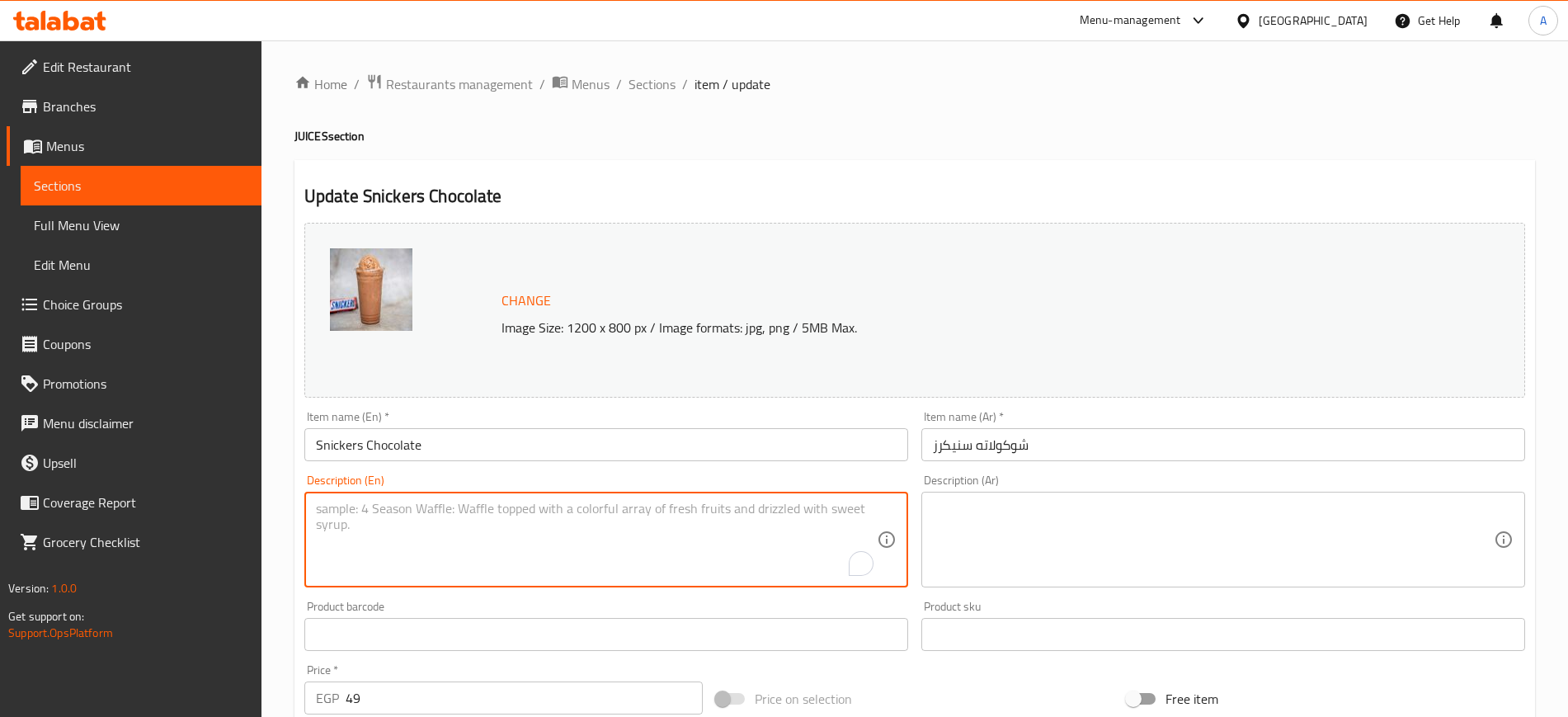
paste textarea "Snickers chocolate, milk, and ice cream."
type textarea "Snickers chocolate, milk, and ice cream."
click at [996, 547] on textarea at bounding box center [1213, 540] width 561 height 78
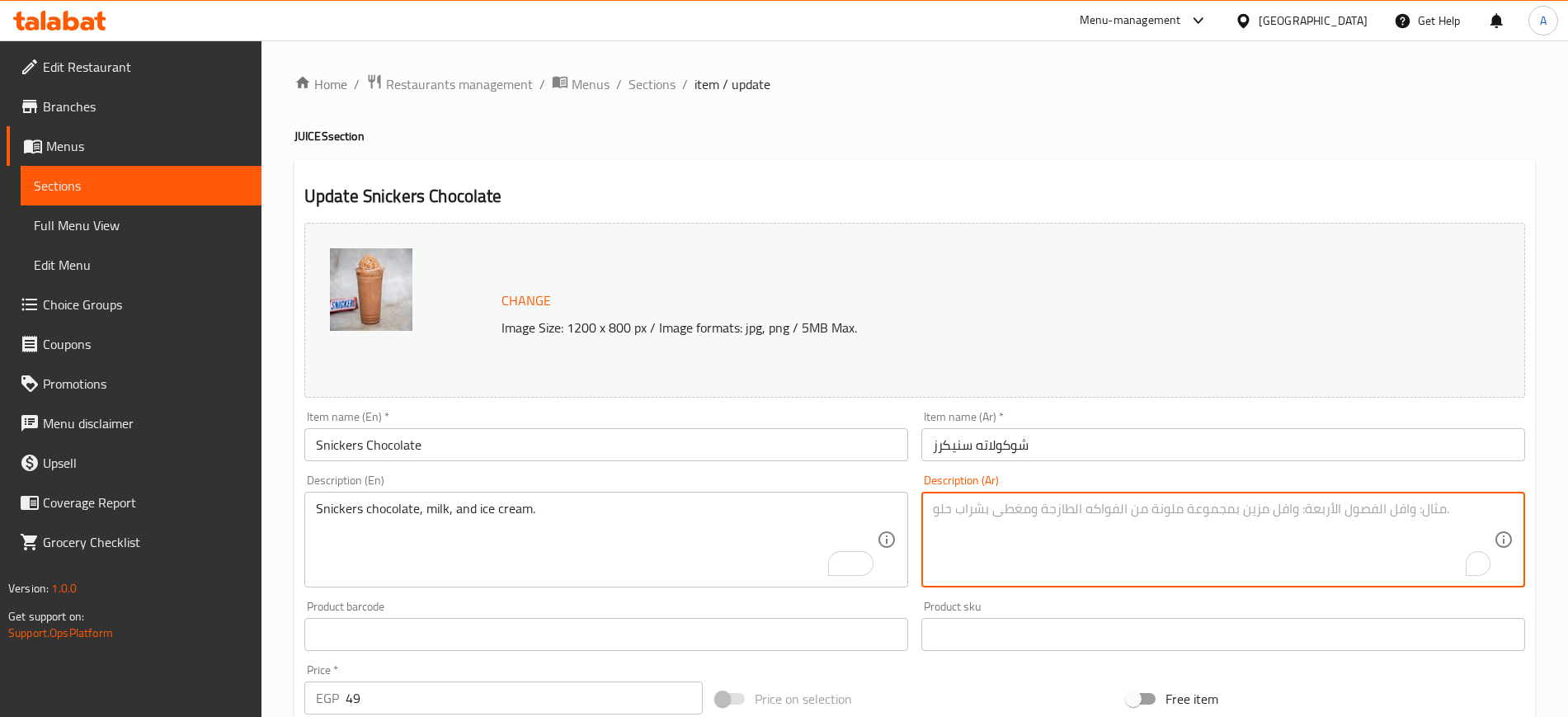
paste textarea "شوكولاتة سنيكرز، حليب وآيس كريم"
type textarea "شوكولاتة سنيكرز، حليب وآيس كريم"
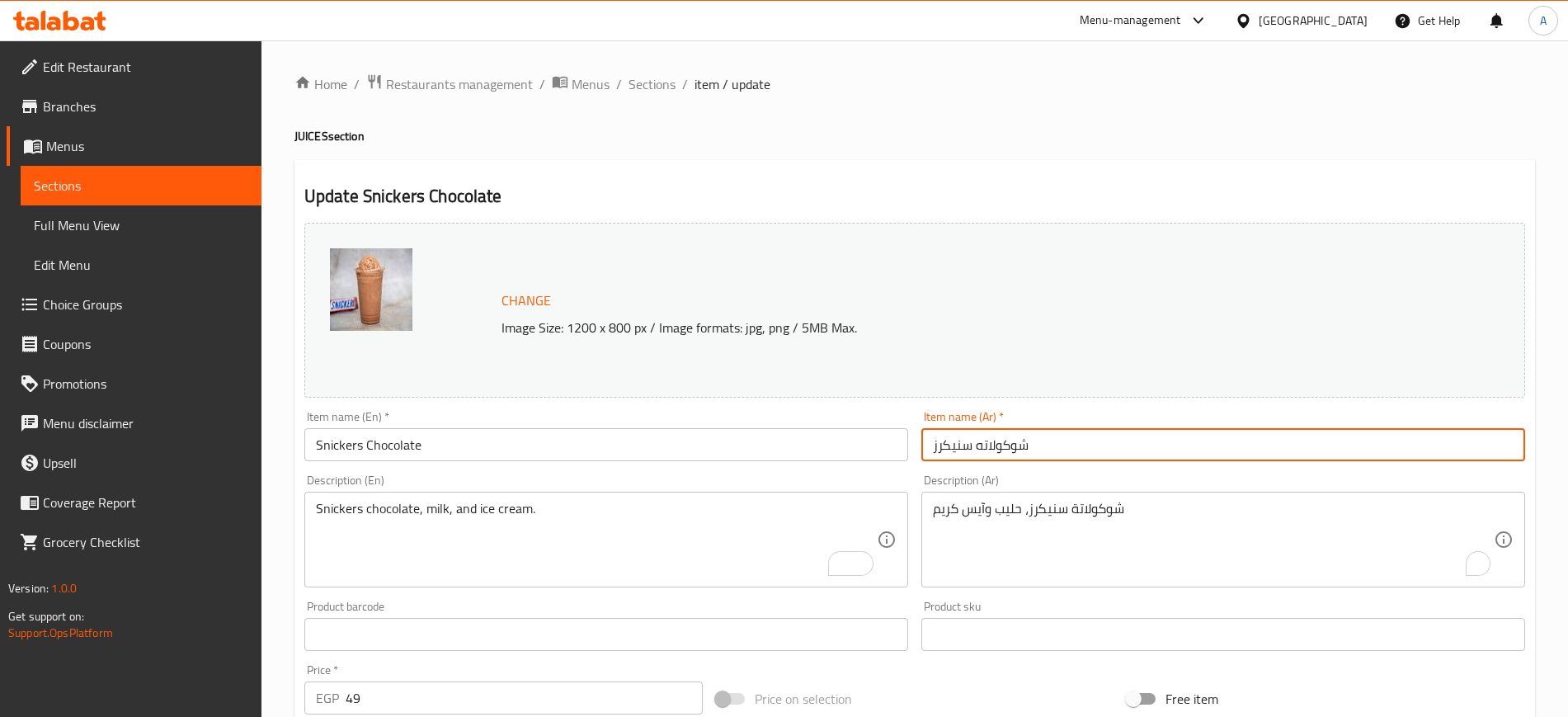
click at [1107, 454] on input "شوكولاته سنيكرز" at bounding box center [1223, 445] width 604 height 33
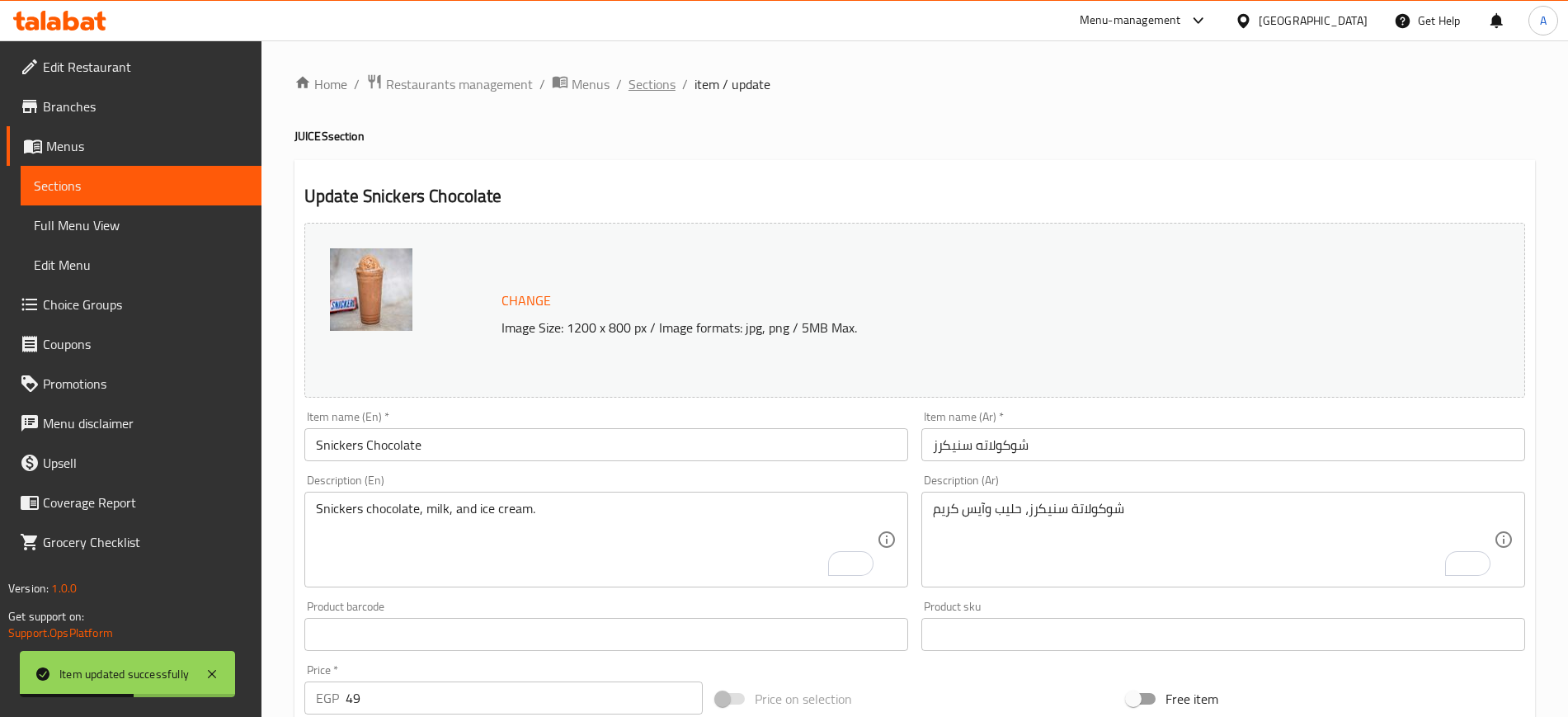
click at [647, 81] on span "Sections" at bounding box center [652, 84] width 47 height 20
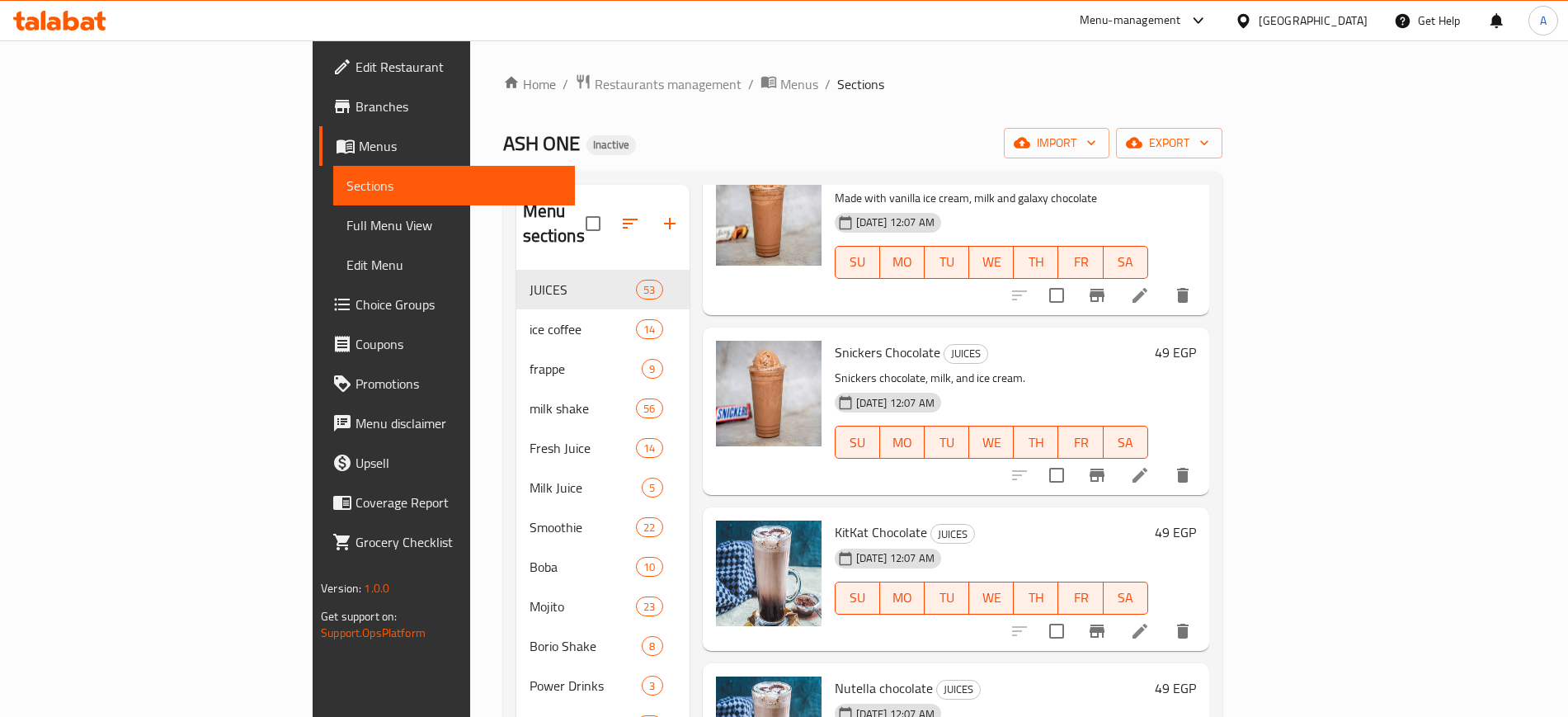
scroll to position [1857, 0]
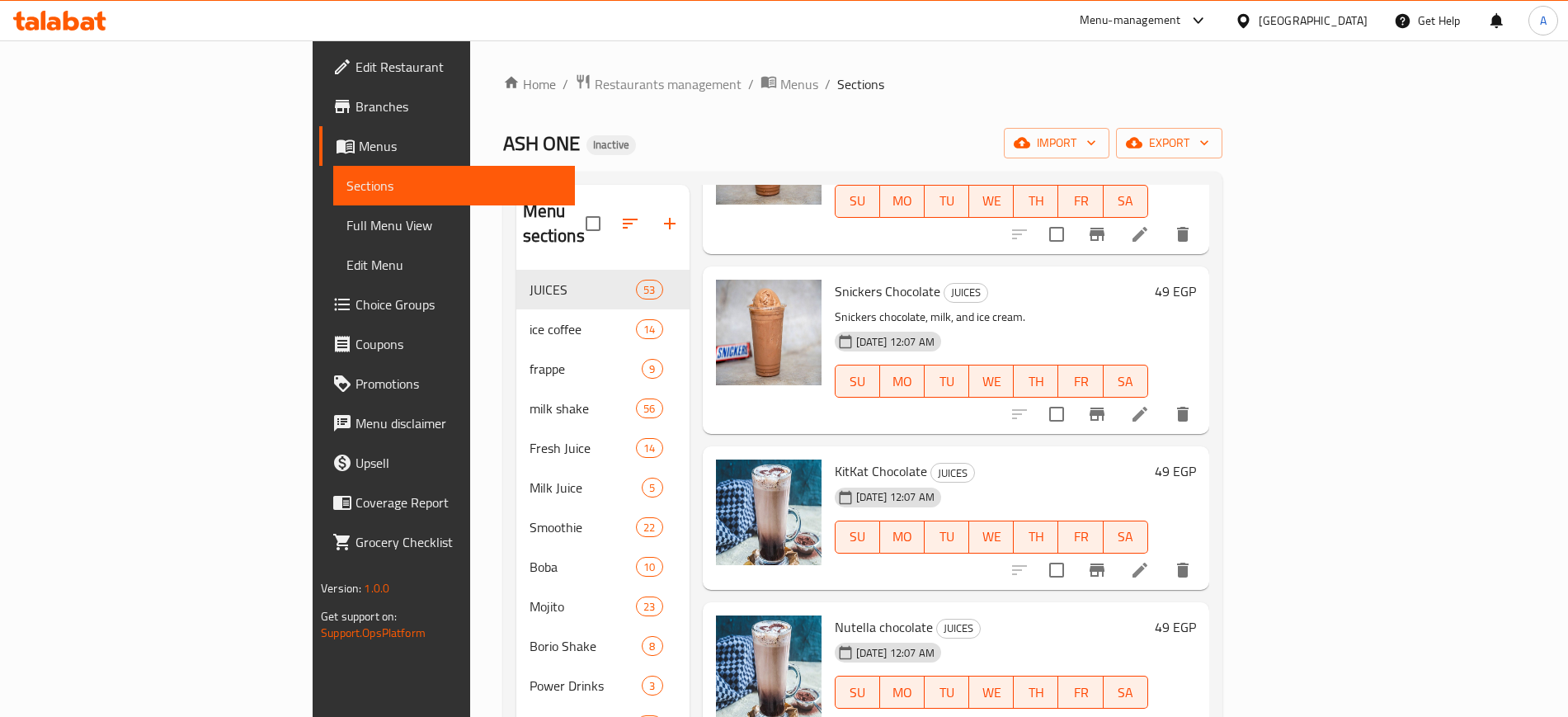
click at [835, 459] on span "KitKat Chocolate" at bounding box center [881, 471] width 92 height 25
copy h6 "KitKat Chocolate"
click at [1150, 560] on icon at bounding box center [1140, 570] width 20 height 20
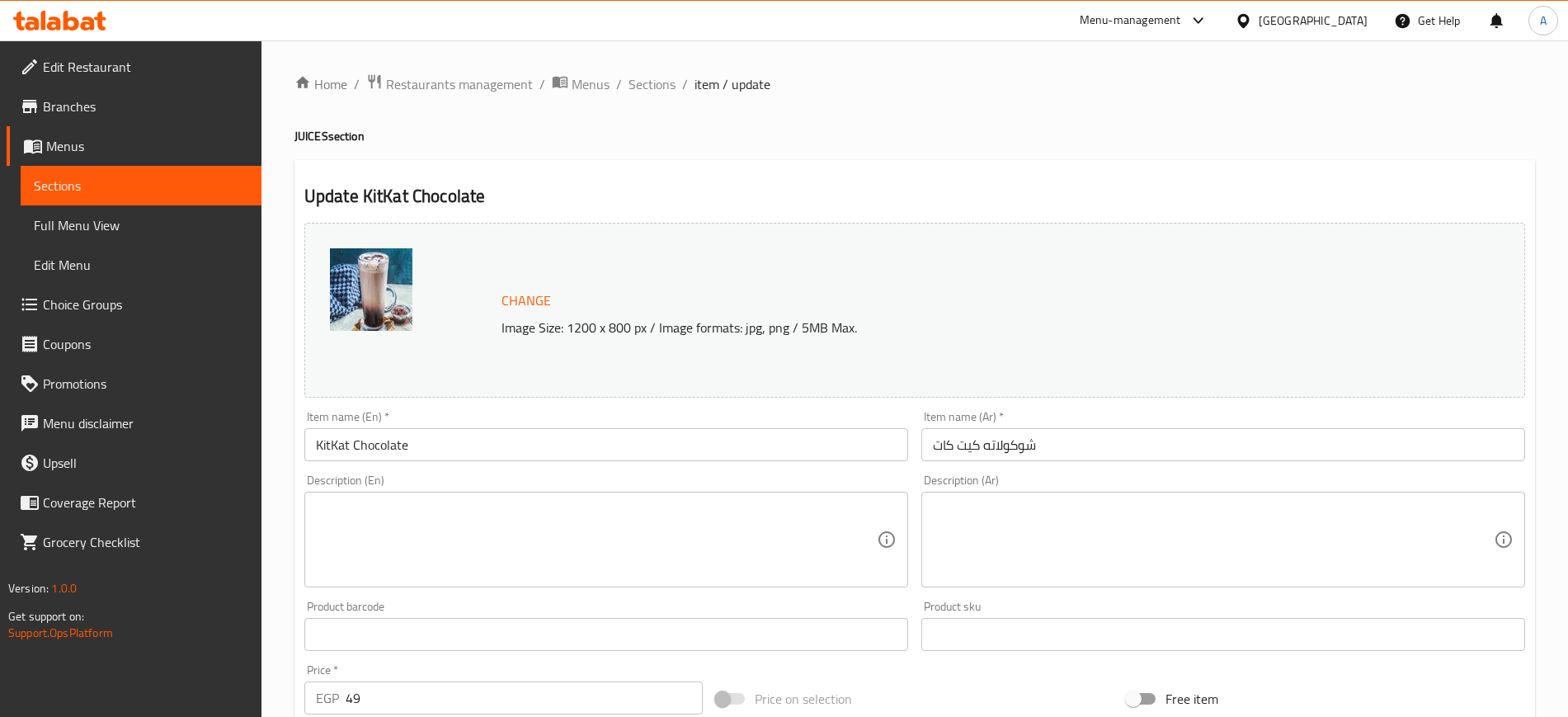
click at [580, 522] on textarea at bounding box center [597, 540] width 561 height 78
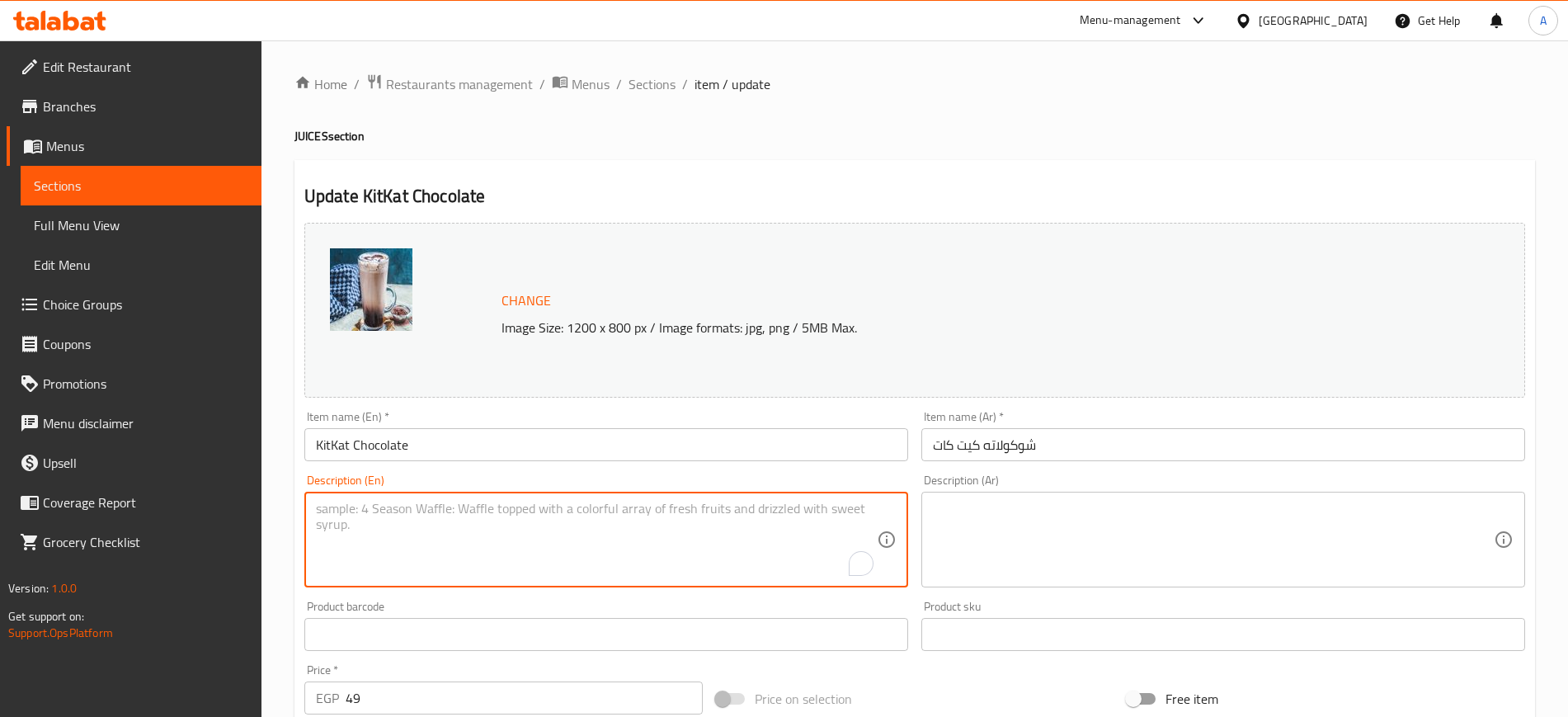
paste textarea "Made with vanilla ice cream, milk and chunks of kitkat"
type textarea "Made with vanilla ice cream, milk and chunks of kitkat"
click at [990, 495] on div "Description (Ar)" at bounding box center [1223, 540] width 604 height 96
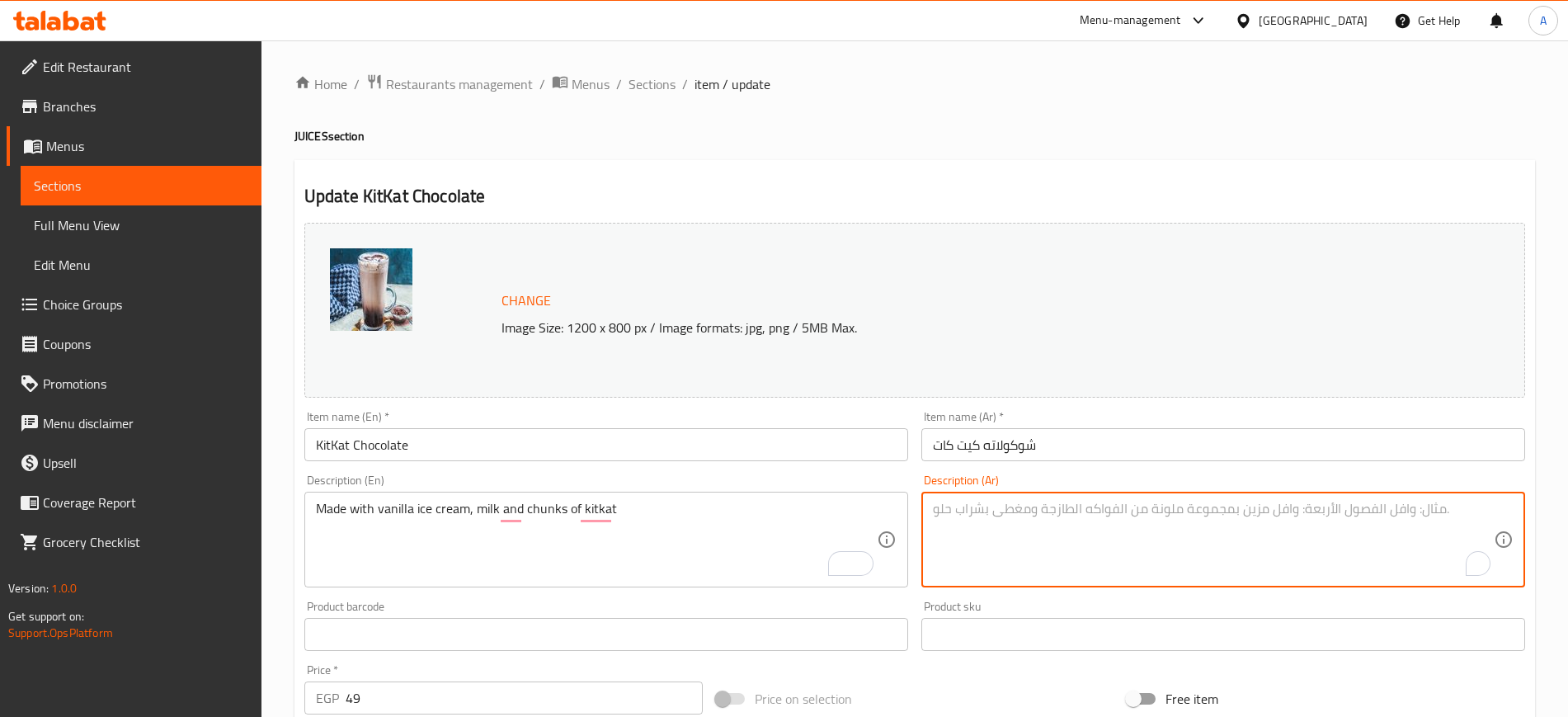
click at [986, 515] on textarea "To enrich screen reader interactions, please activate Accessibility in Grammarl…" at bounding box center [1213, 540] width 561 height 78
paste textarea "مصنوع من آيس كريم الفانيليا والحليب وقطع كيت كات"
type textarea "مصنوع من آيس كريم الفانيليا والحليب وقطع كيت كات"
click at [1059, 450] on input "شوكولاته كيت كات" at bounding box center [1223, 445] width 604 height 33
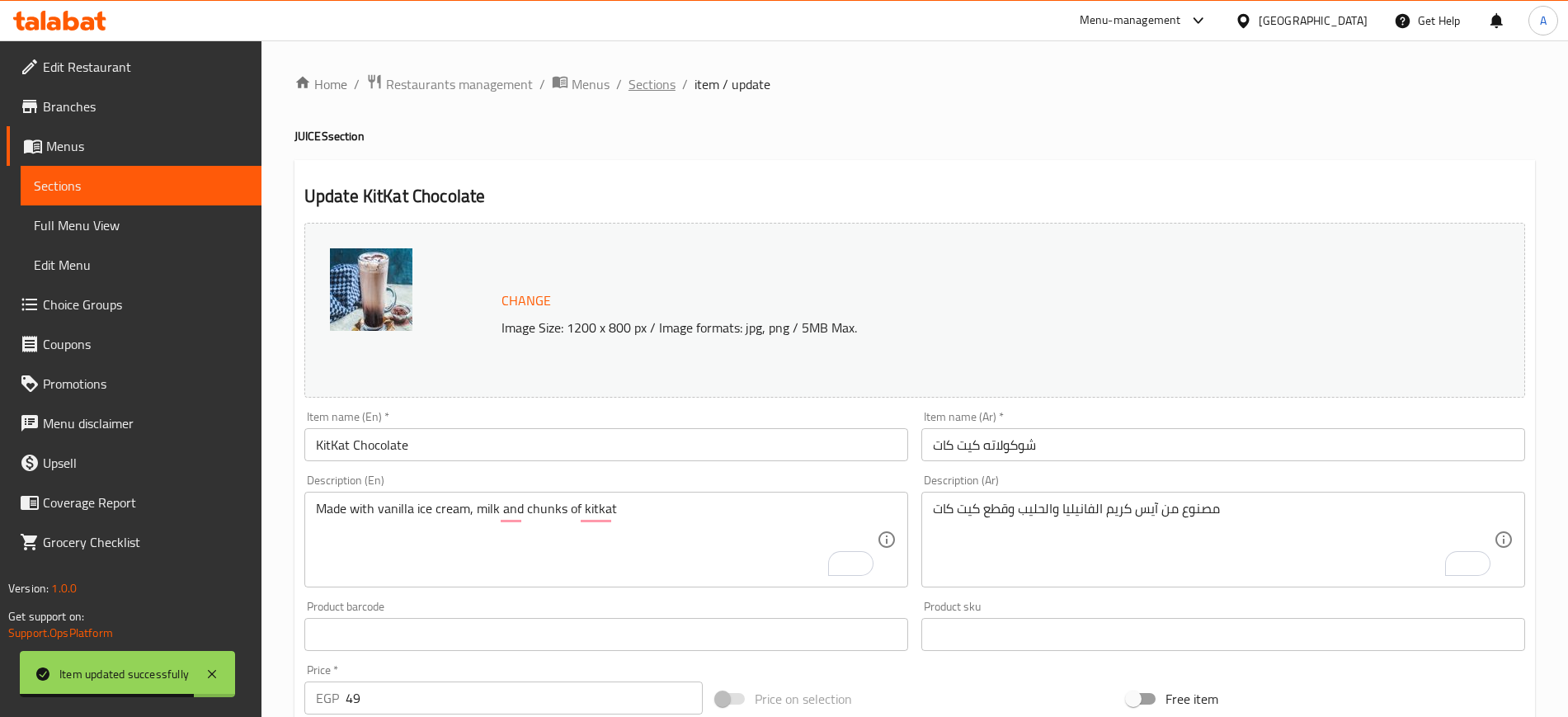
click at [656, 83] on span "Sections" at bounding box center [652, 84] width 47 height 20
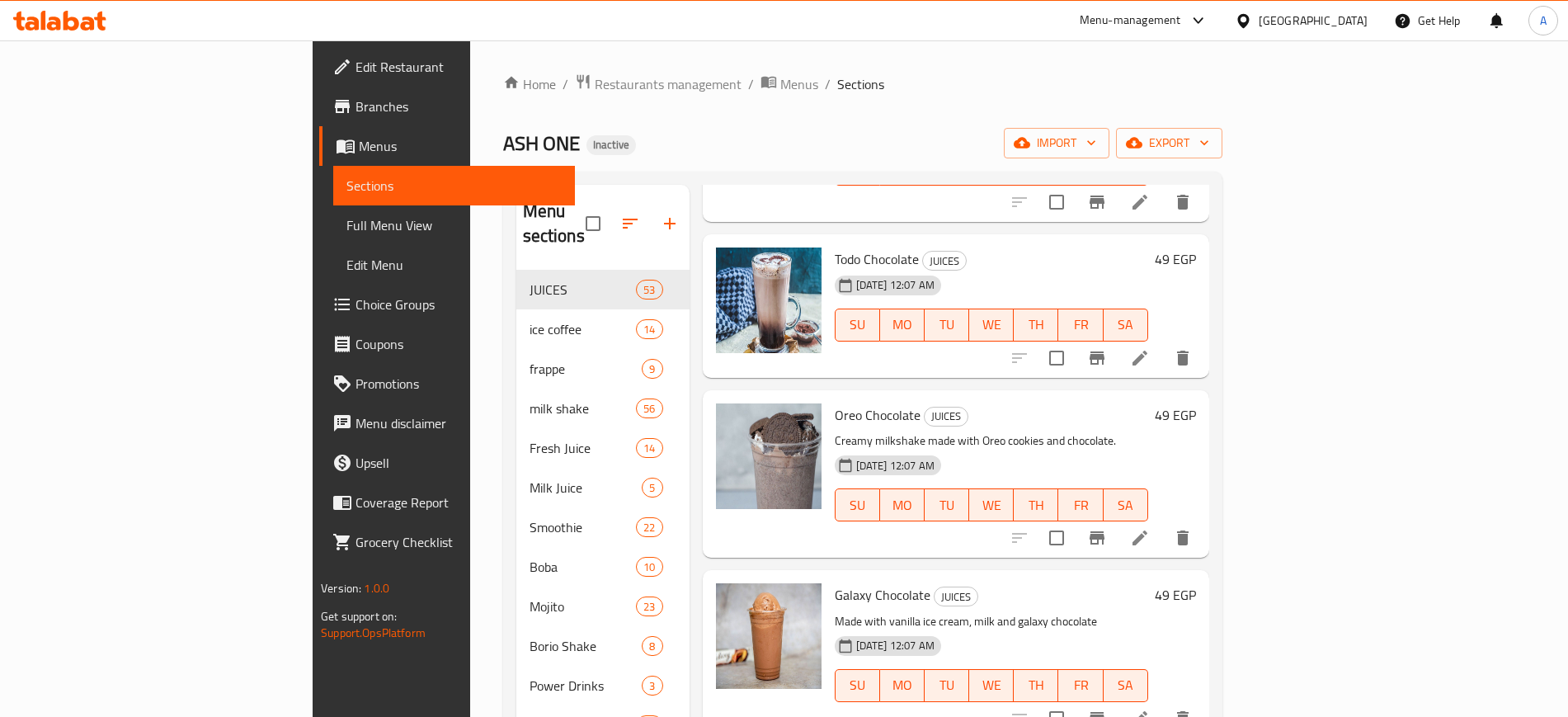
scroll to position [1444, 0]
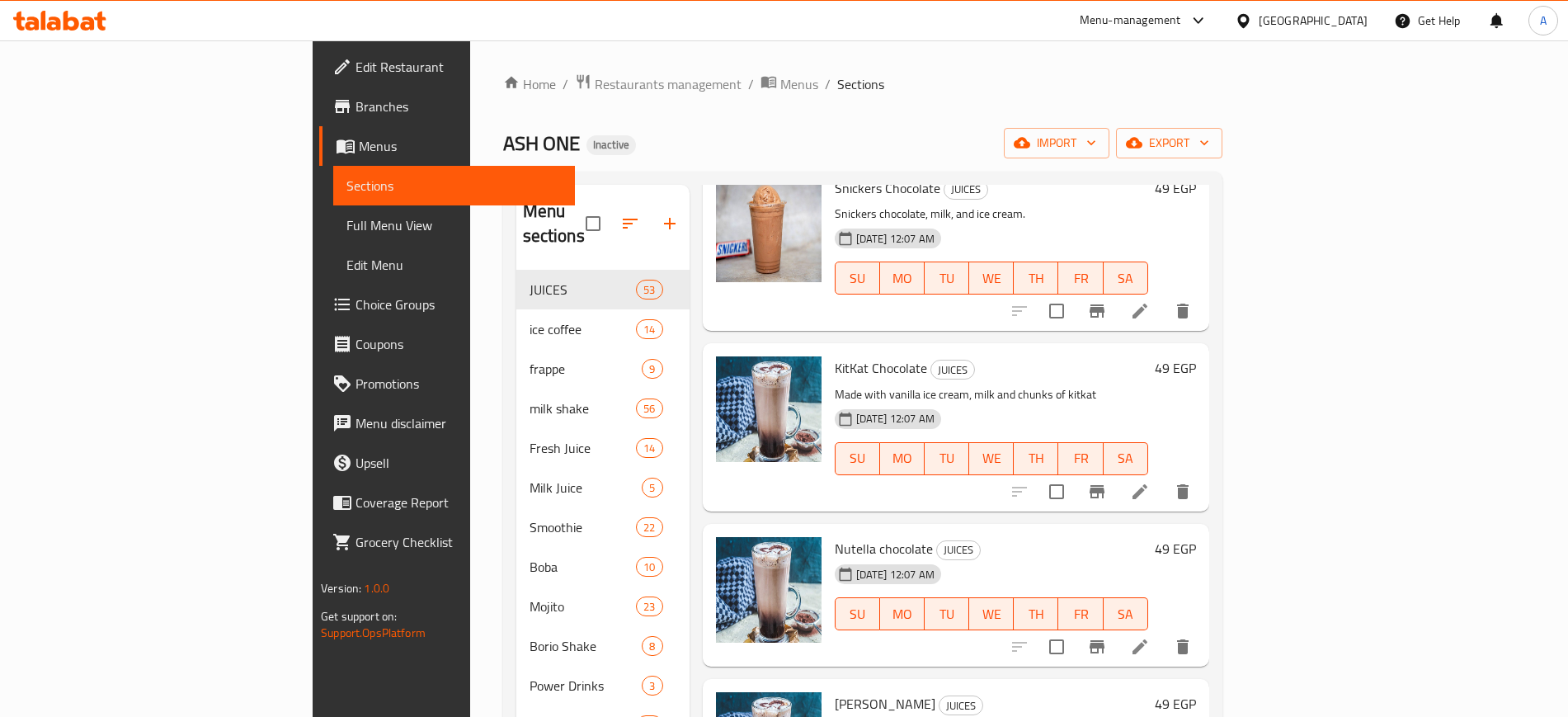
scroll to position [2166, 0]
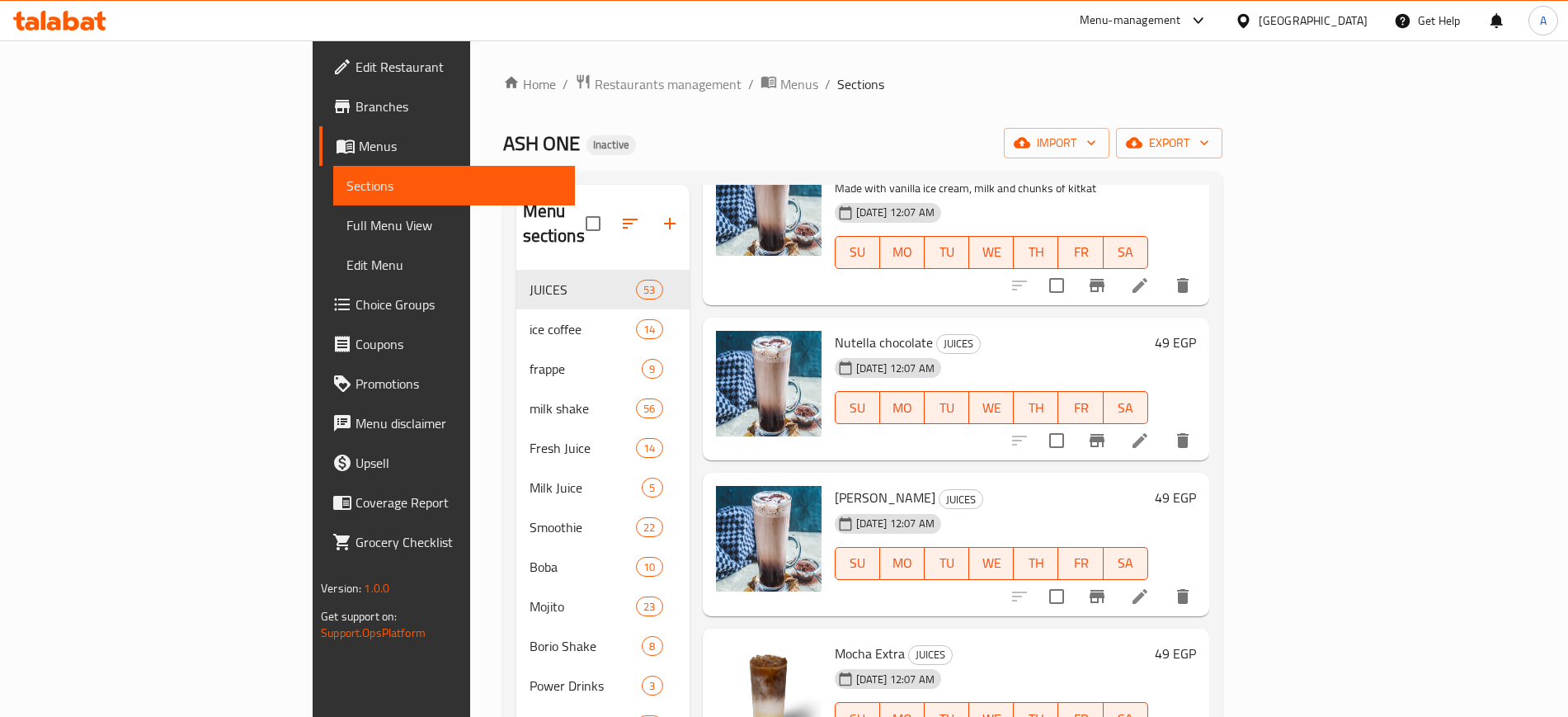
click at [835, 485] on span "[PERSON_NAME]" at bounding box center [885, 497] width 100 height 25
copy h6 "[PERSON_NAME]"
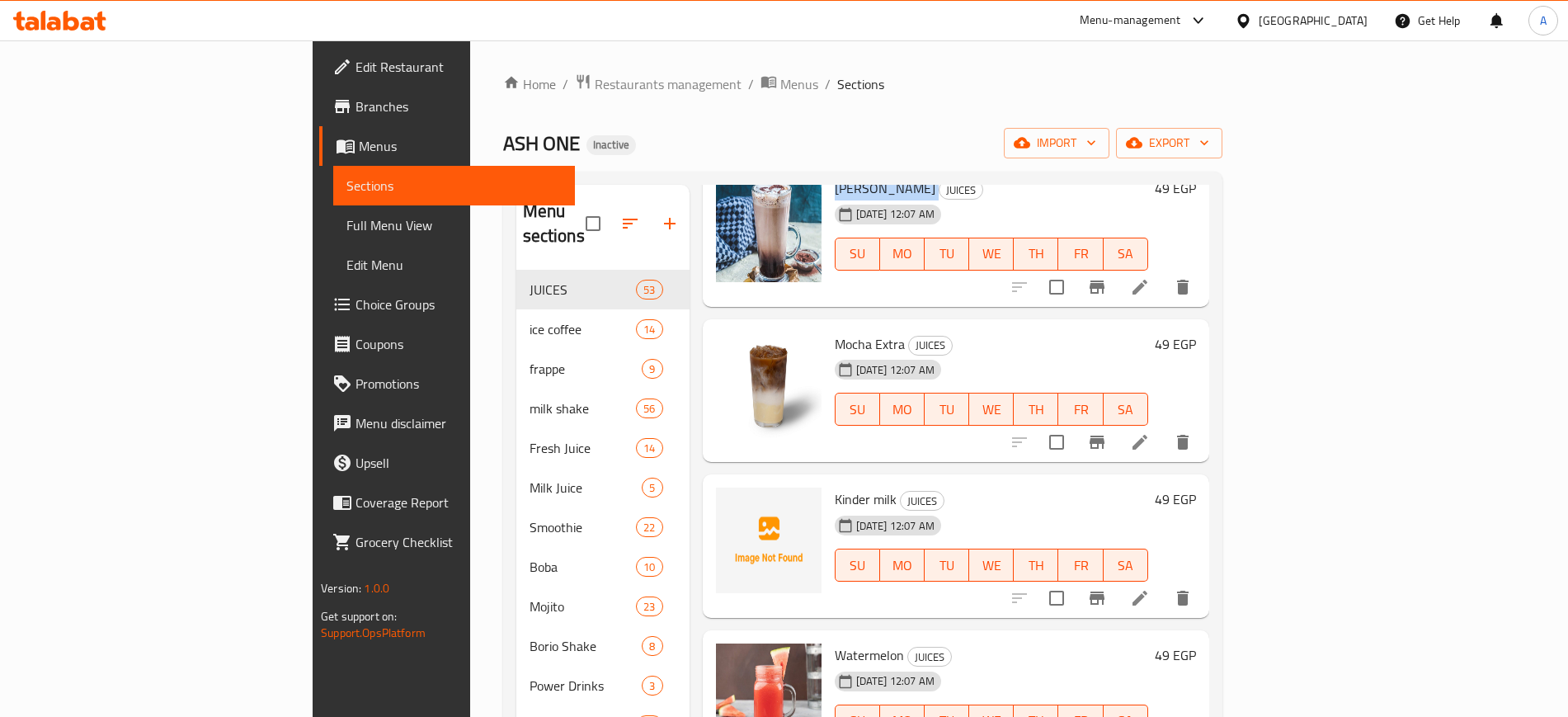
scroll to position [2579, 0]
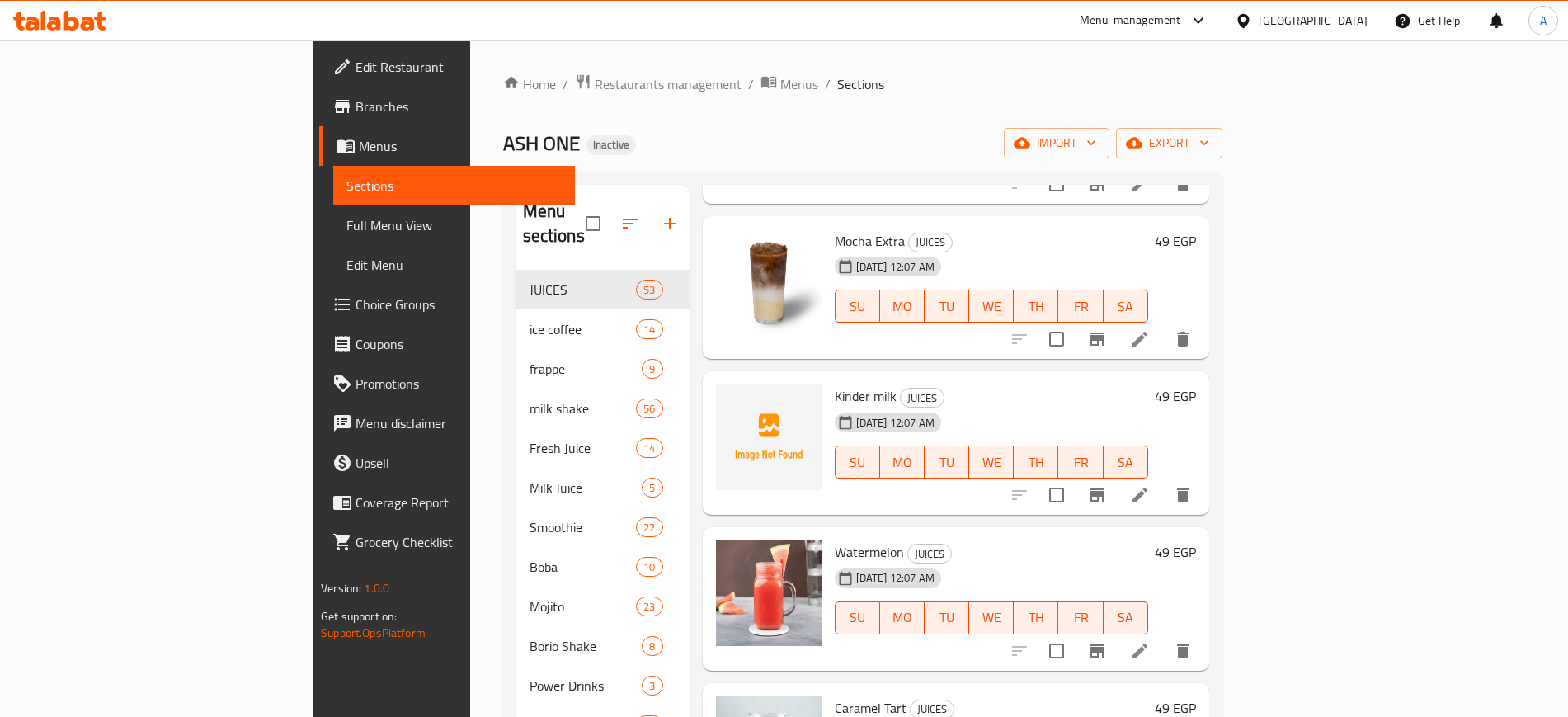
click at [835, 540] on span "Watermelon" at bounding box center [869, 552] width 69 height 25
copy span "Watermelon"
click at [1163, 636] on li at bounding box center [1141, 651] width 47 height 30
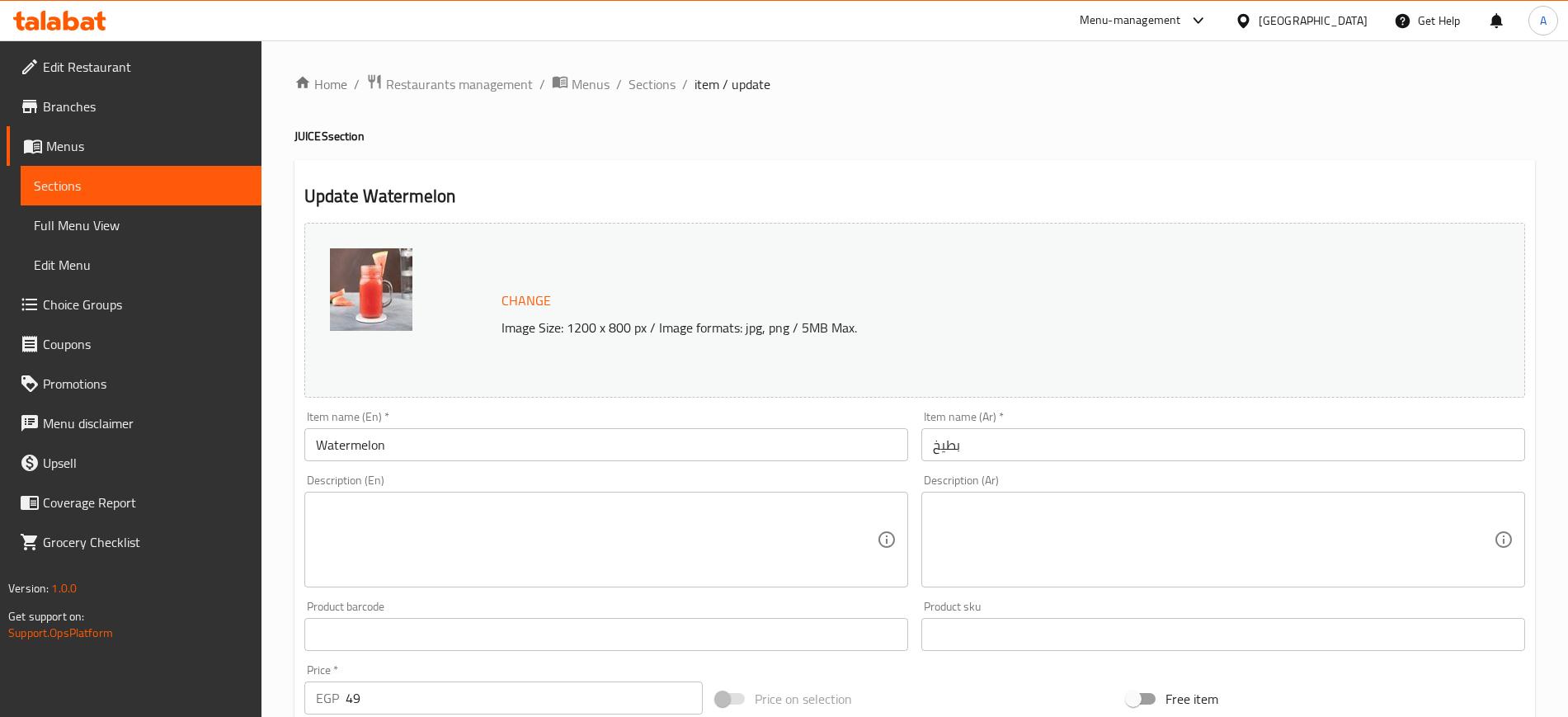
click at [507, 564] on textarea at bounding box center [597, 540] width 561 height 78
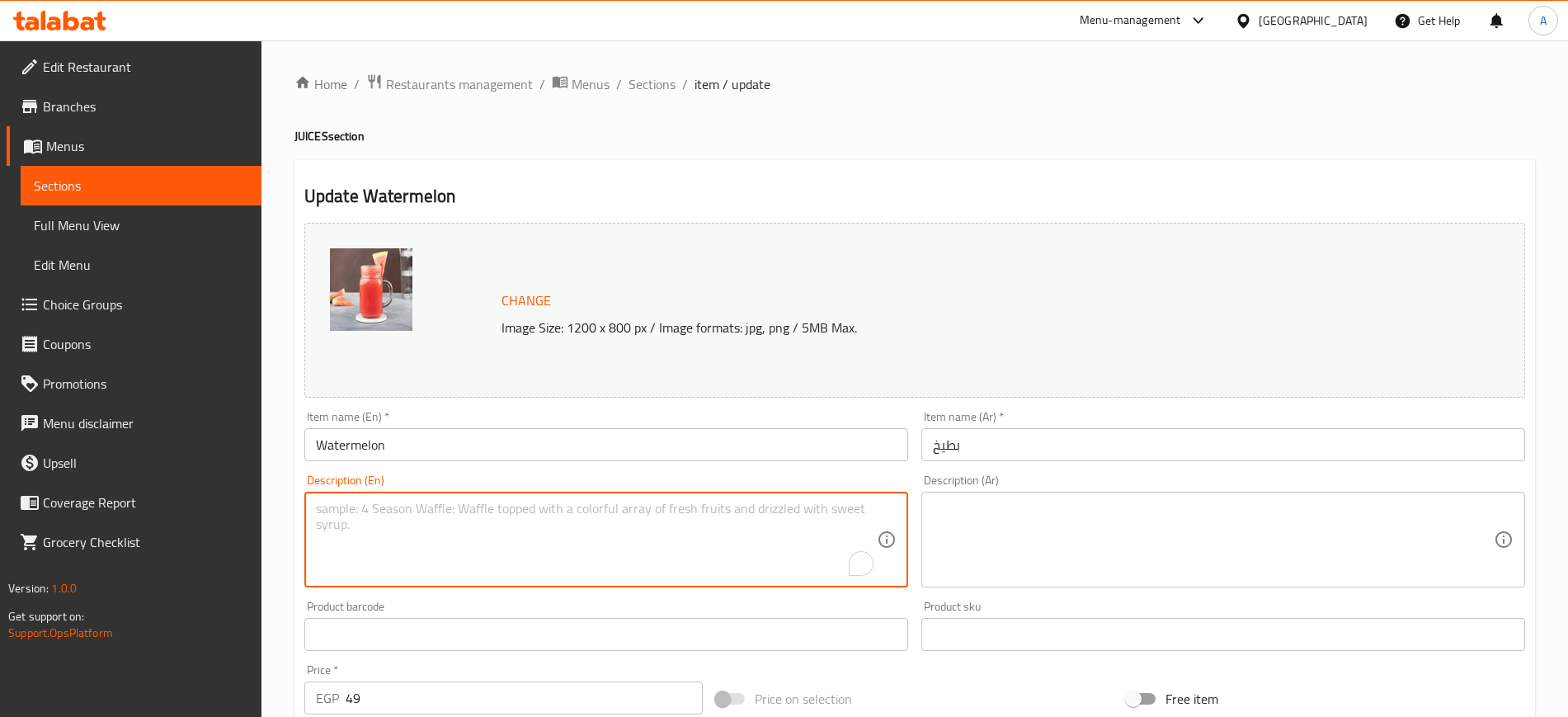
paste textarea "watermelon , water, sugar, ice"
type textarea "watermelon , water, sugar, ice"
click at [949, 557] on textarea at bounding box center [1213, 540] width 561 height 78
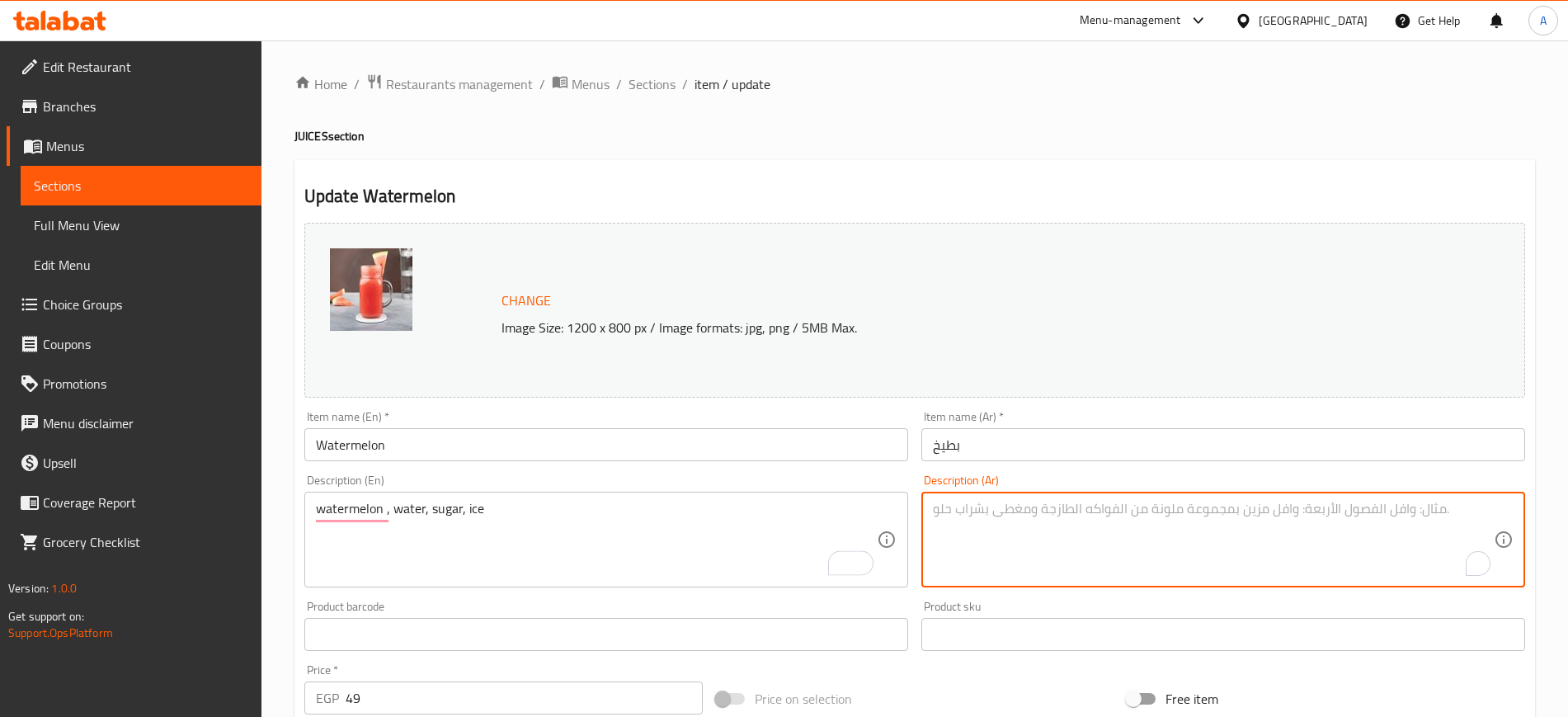
paste textarea "بطيخ , ماء, سكر, ثلج"
type textarea "بطيخ , ماء, سكر, ثلج"
click at [1017, 452] on input "بطيخ" at bounding box center [1223, 445] width 604 height 33
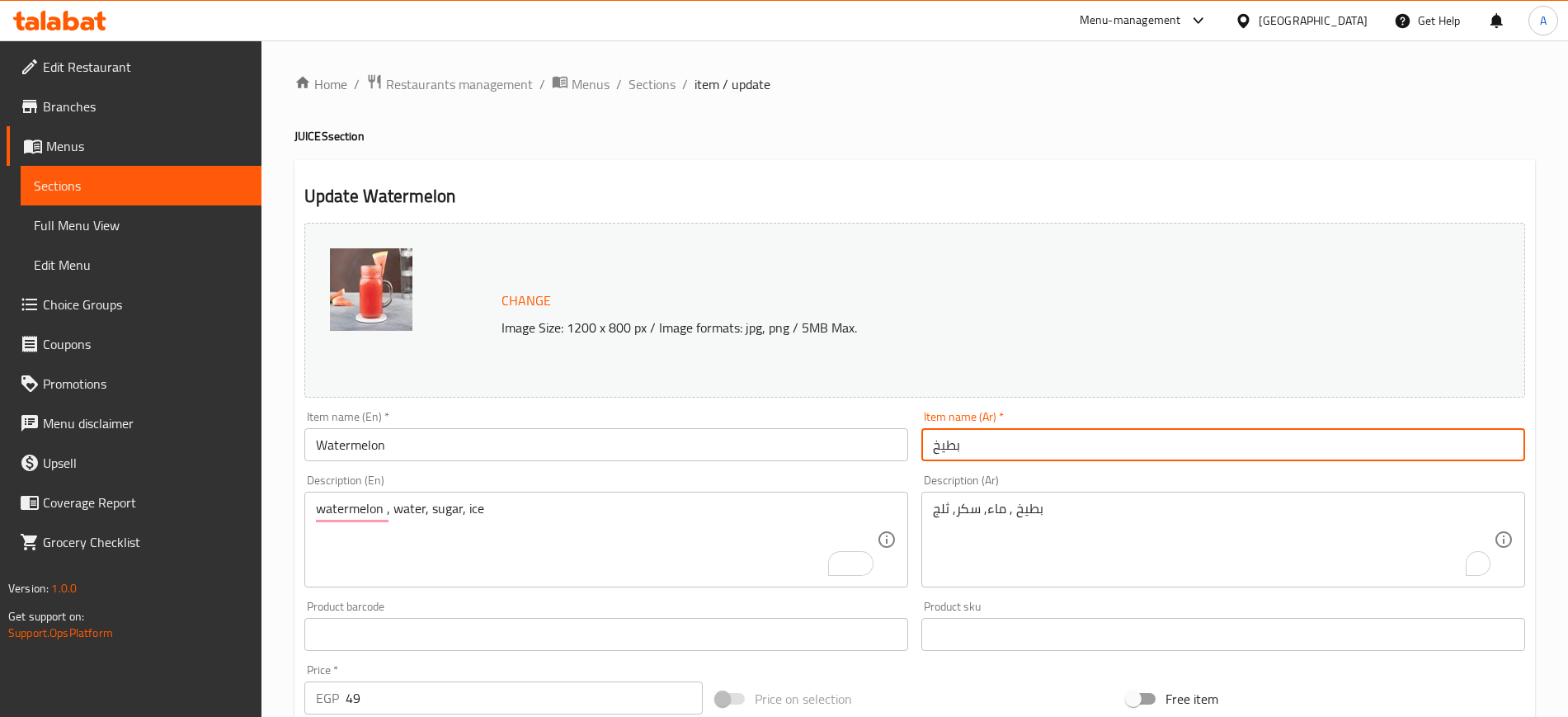
click at [650, 79] on span "Sections" at bounding box center [652, 84] width 47 height 20
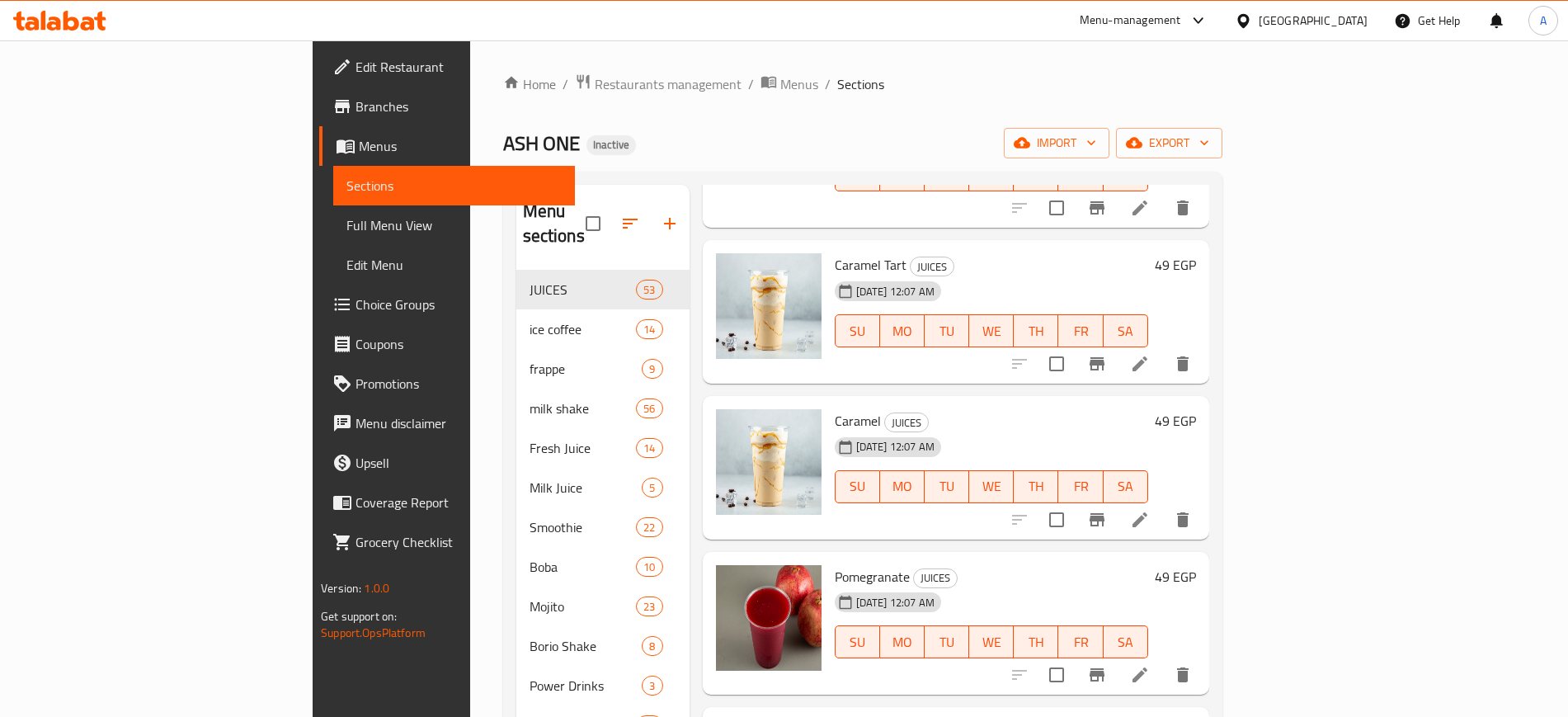
scroll to position [3095, 0]
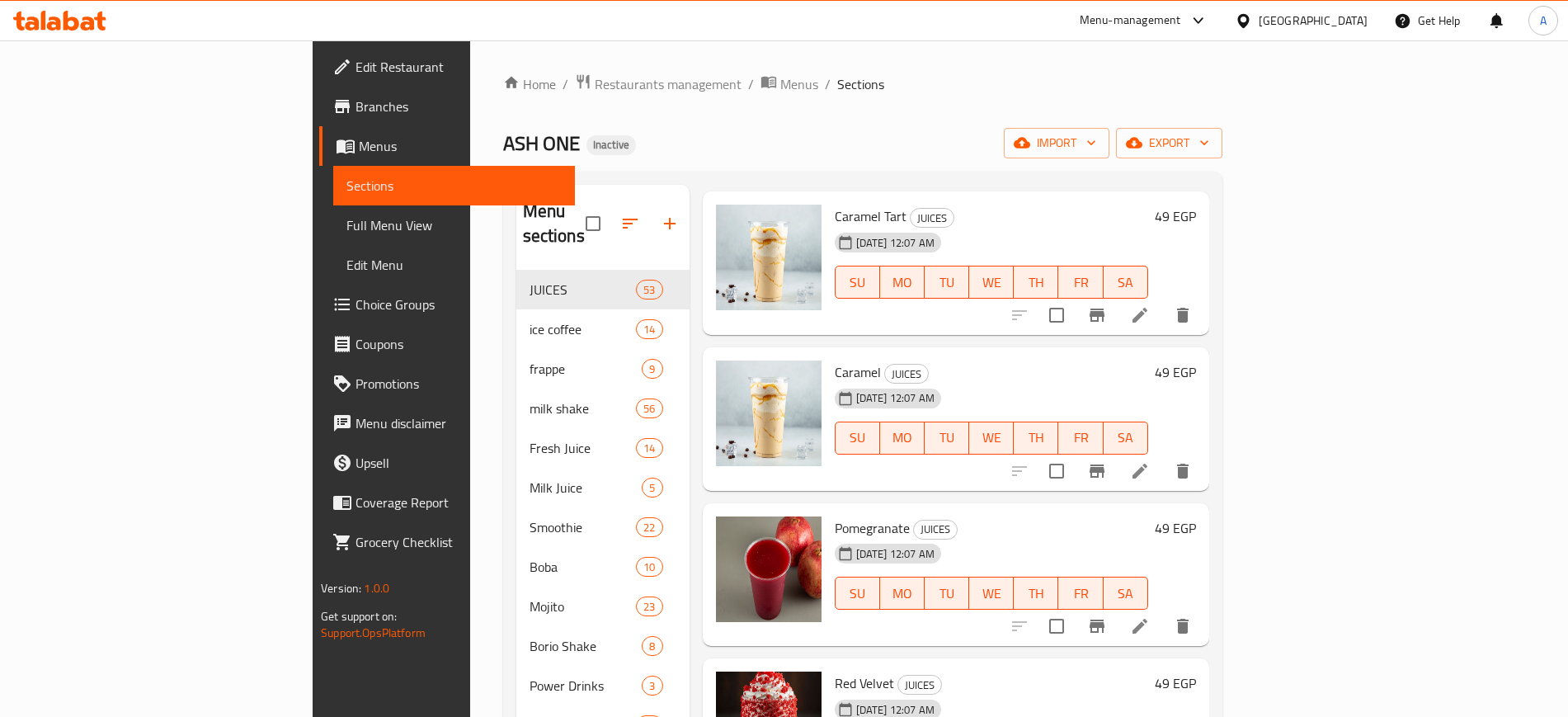
click at [835, 515] on span "Pomegranate" at bounding box center [873, 528] width 75 height 25
copy h6 "Pomegranate"
click at [1150, 617] on icon at bounding box center [1140, 626] width 20 height 20
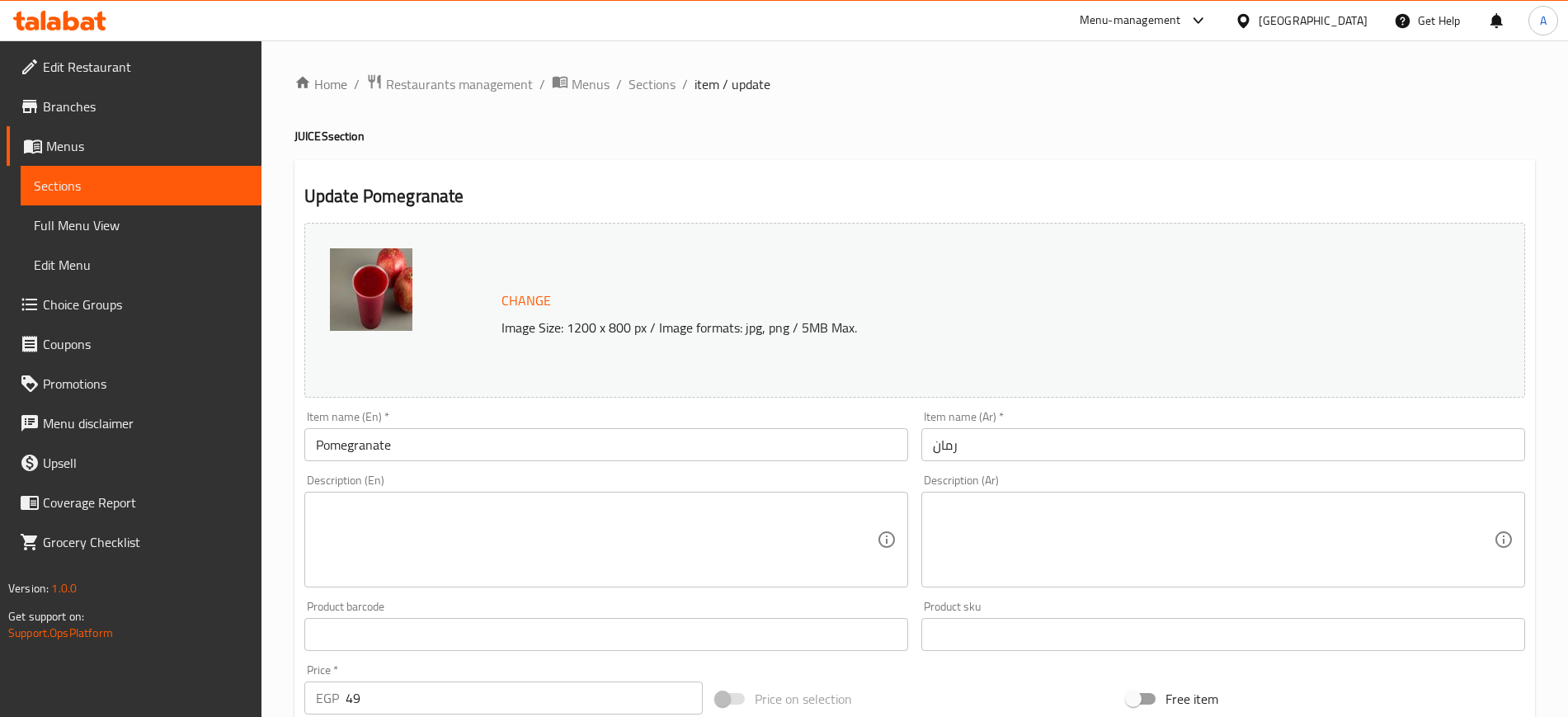
click at [471, 550] on textarea at bounding box center [597, 540] width 561 height 78
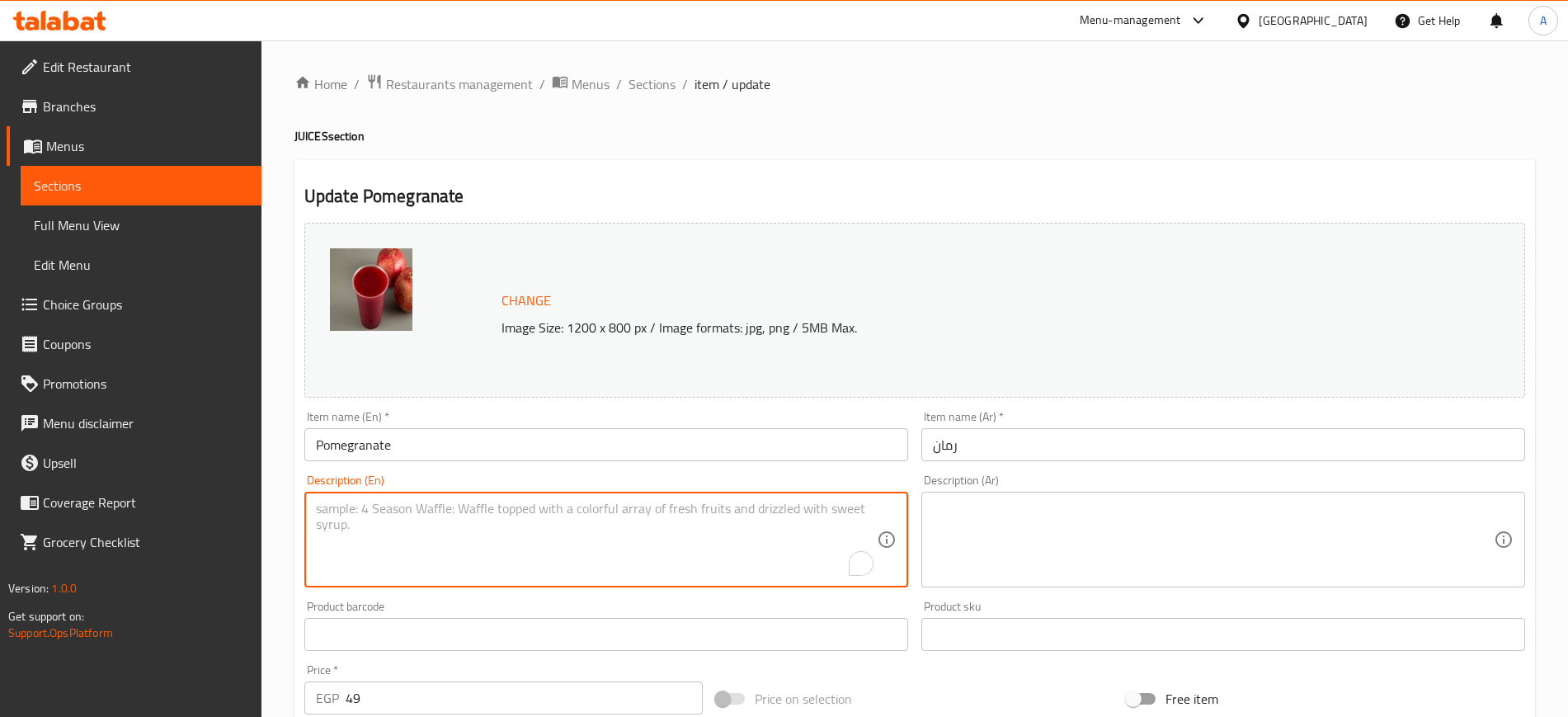
paste textarea "Fresh squeezed pomegranate, sugar, and water blended with lemon juice."
type textarea "Fresh squeezed pomegranate, sugar, and water blended with lemon juice."
click at [1133, 547] on textarea at bounding box center [1213, 540] width 561 height 78
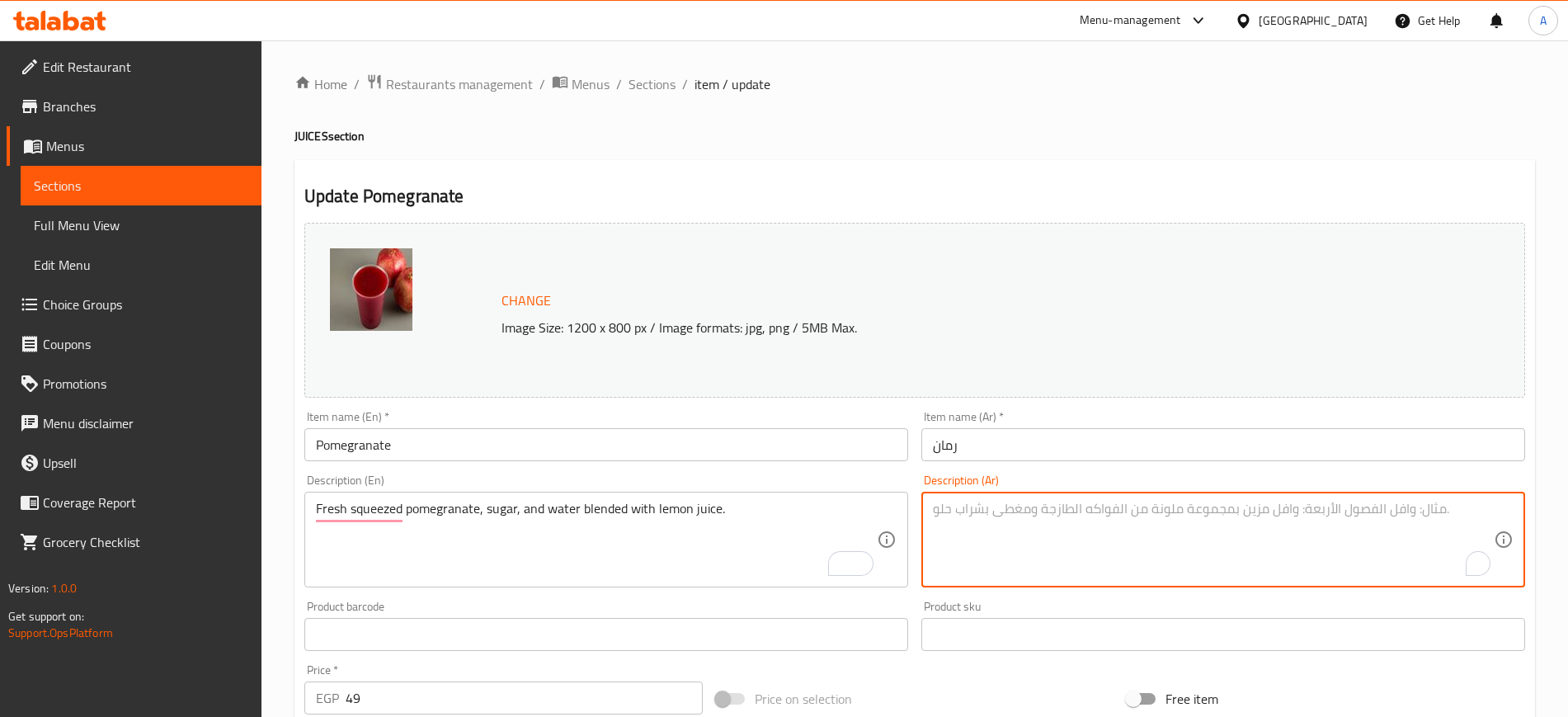
paste textarea "عصير الرمان الطازج والسكر والماء ممزوج بعصير الليمون"
type textarea "عصير الرمان الطازج والسكر والماء ممزوج بعصير الليمون"
click at [1080, 445] on input "رمان" at bounding box center [1223, 445] width 604 height 33
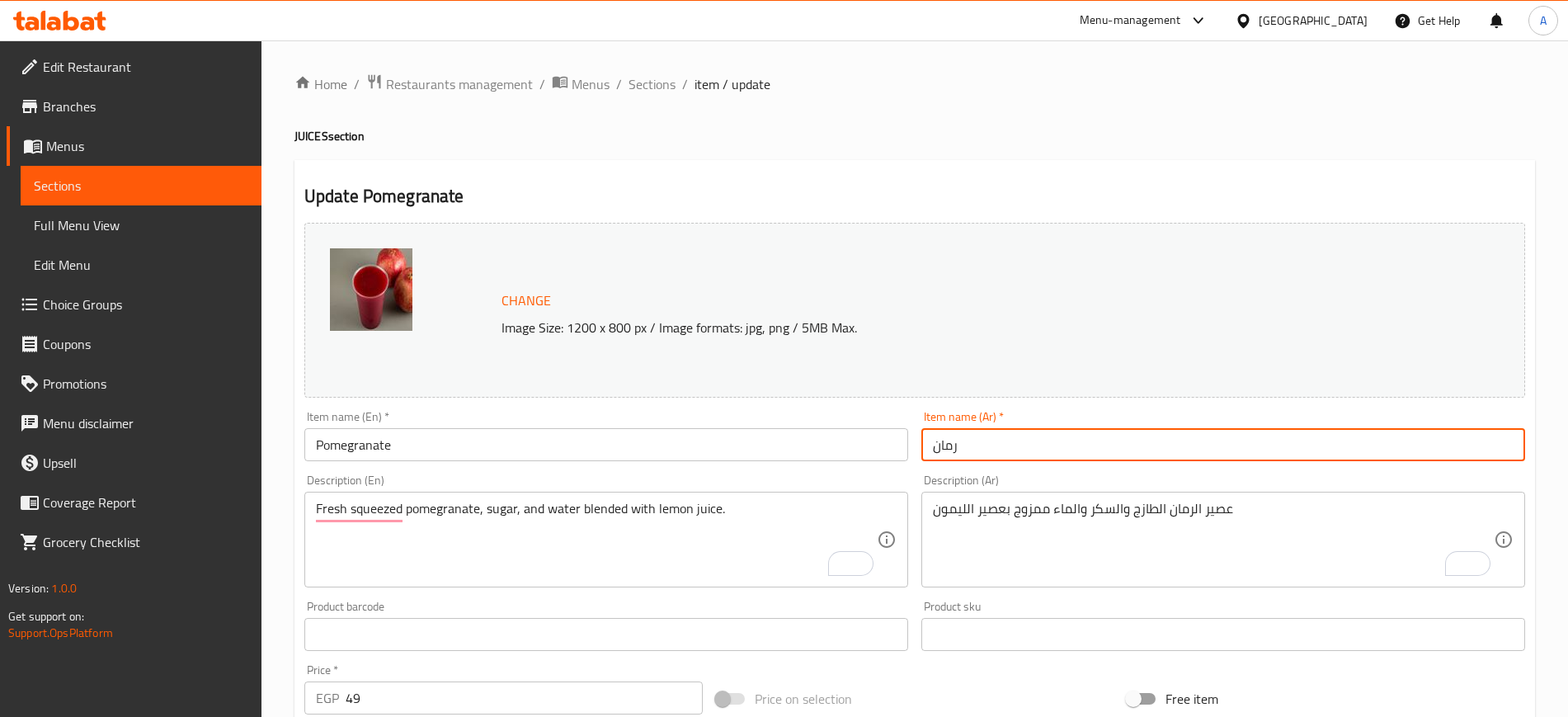
click at [633, 87] on span "Sections" at bounding box center [652, 84] width 47 height 20
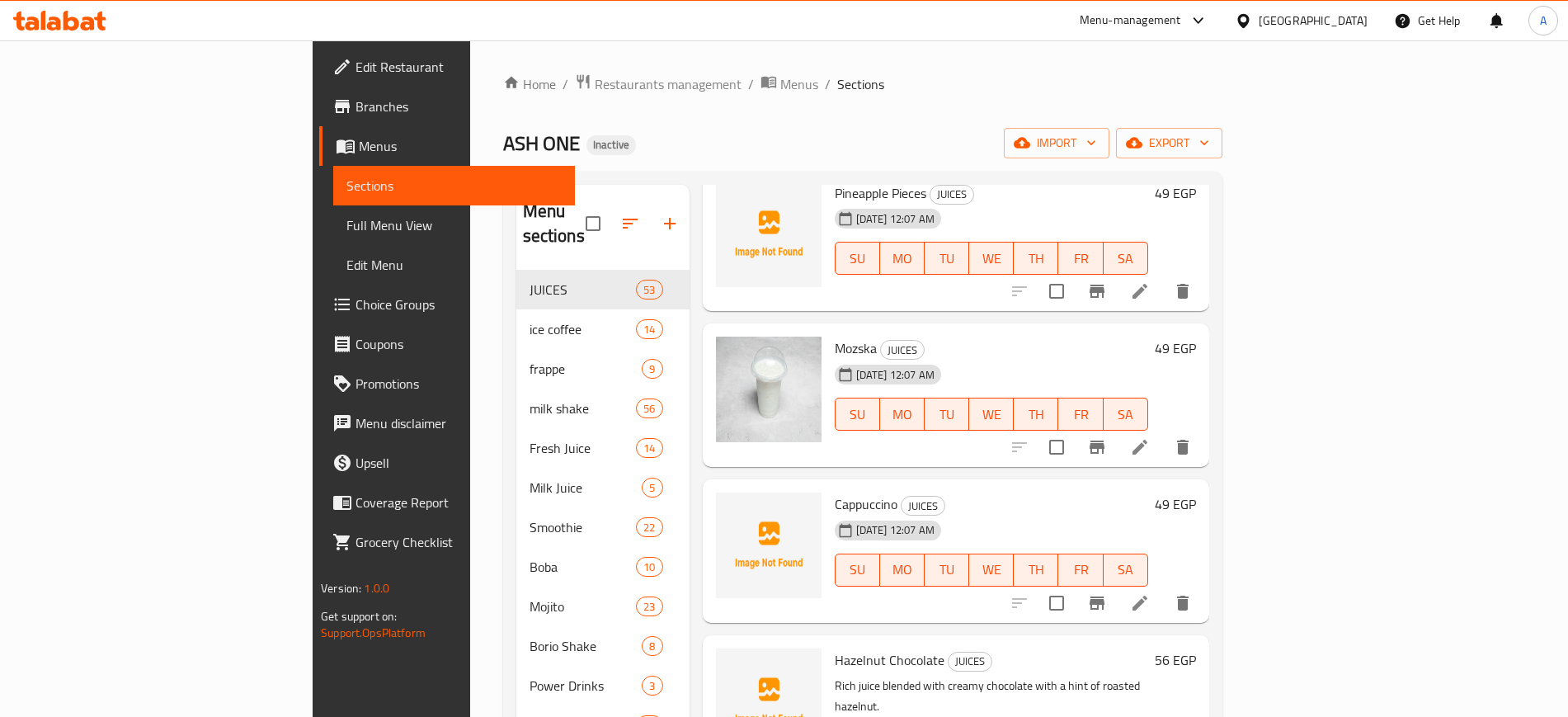
scroll to position [4126, 0]
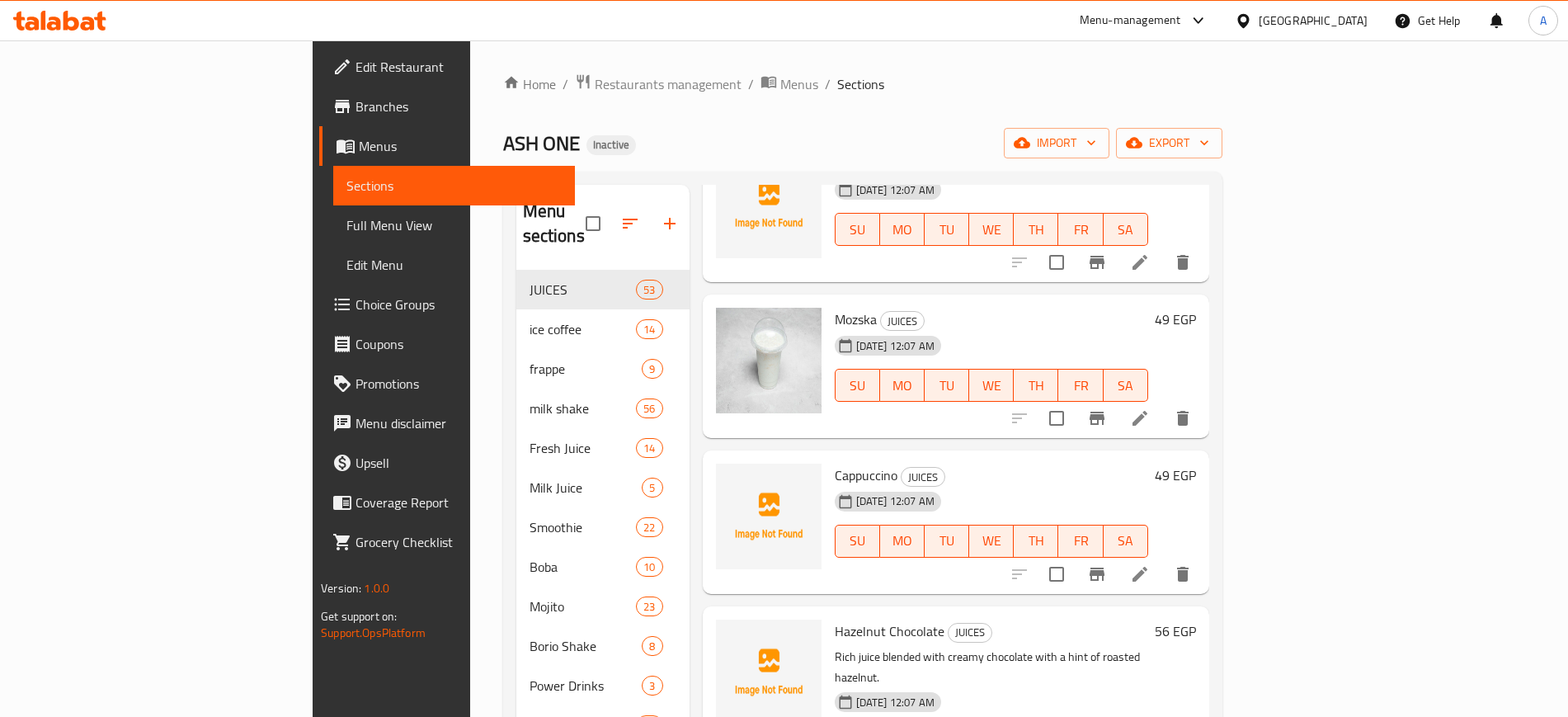
click at [835, 463] on span "Cappuccino" at bounding box center [866, 476] width 63 height 25
copy h6 "Cappuccino"
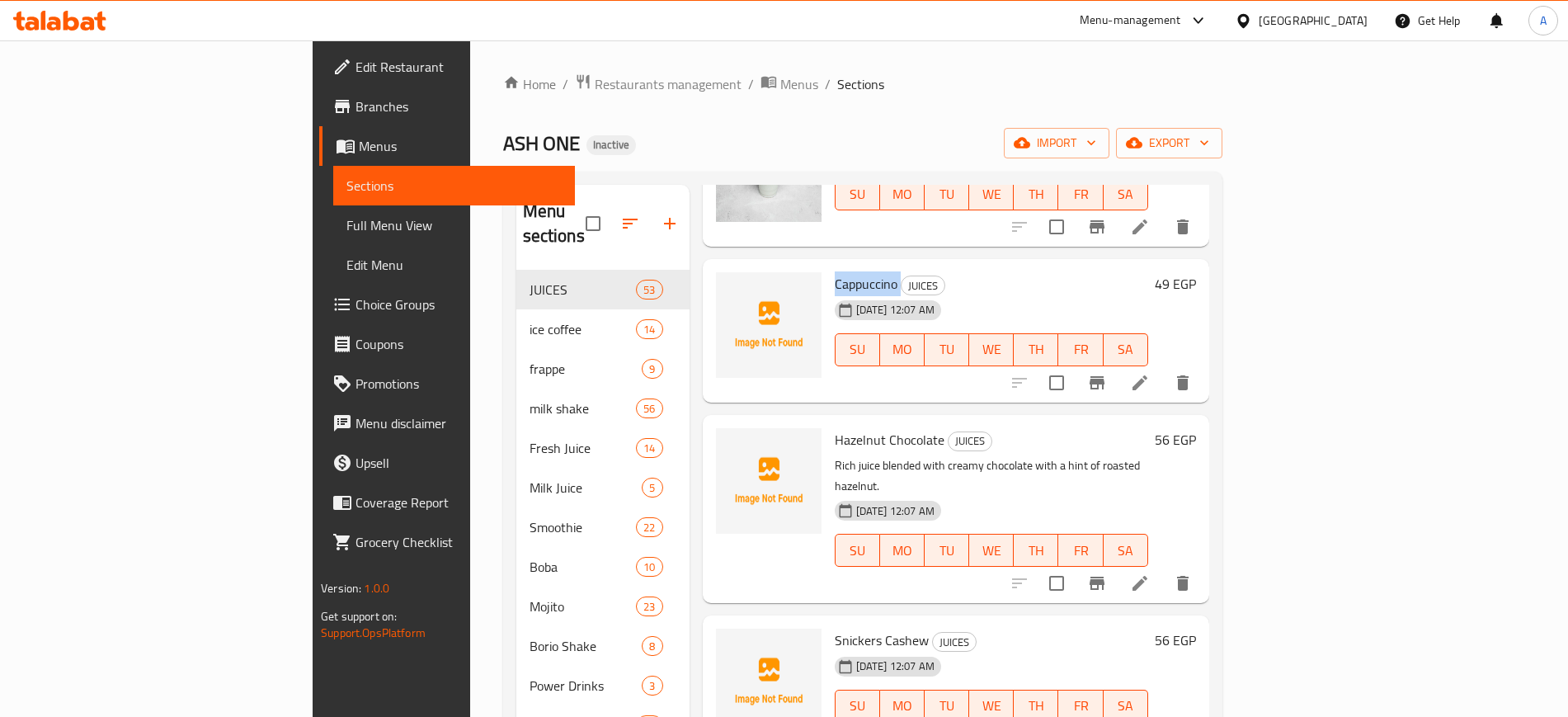
scroll to position [4229, 0]
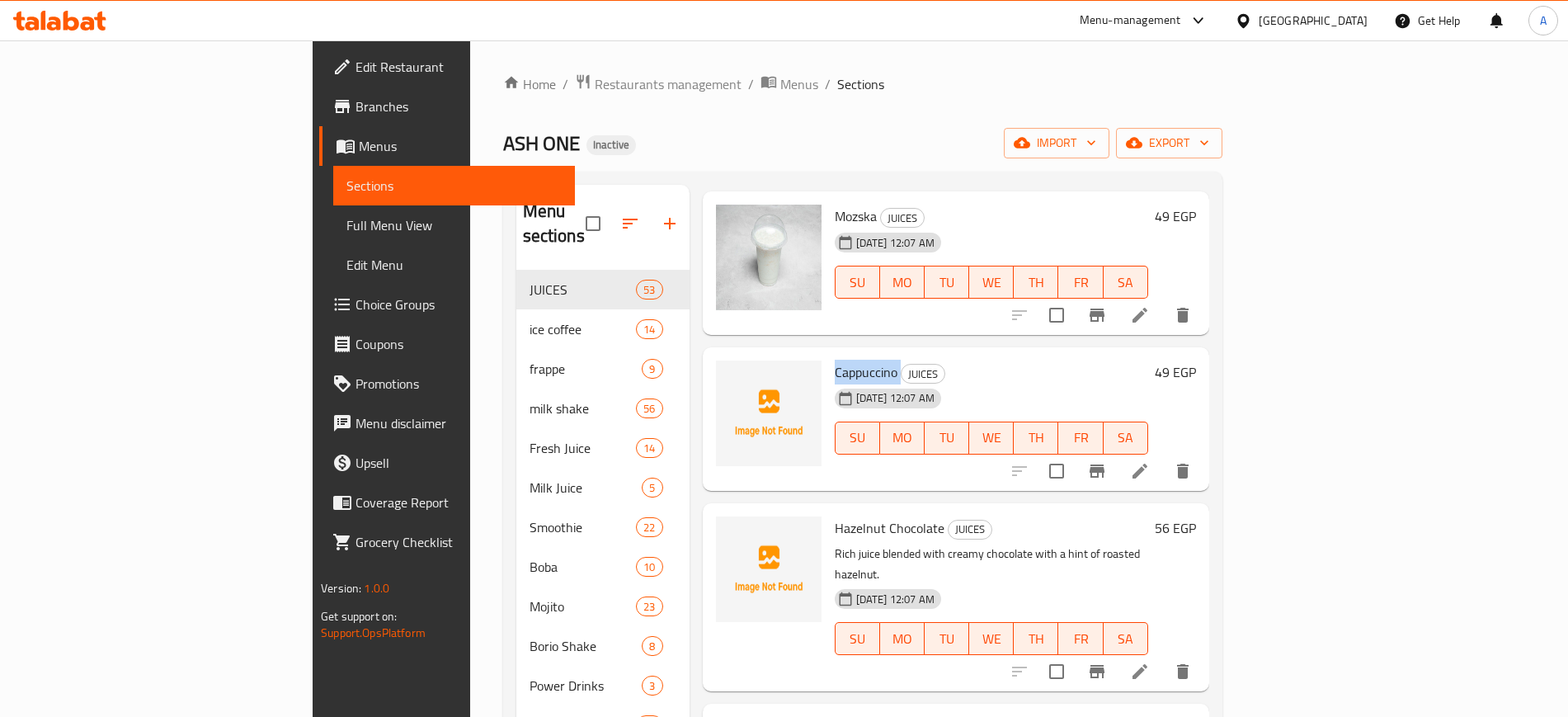
copy h6 "Cappuccino"
click at [1150, 462] on icon at bounding box center [1140, 471] width 20 height 20
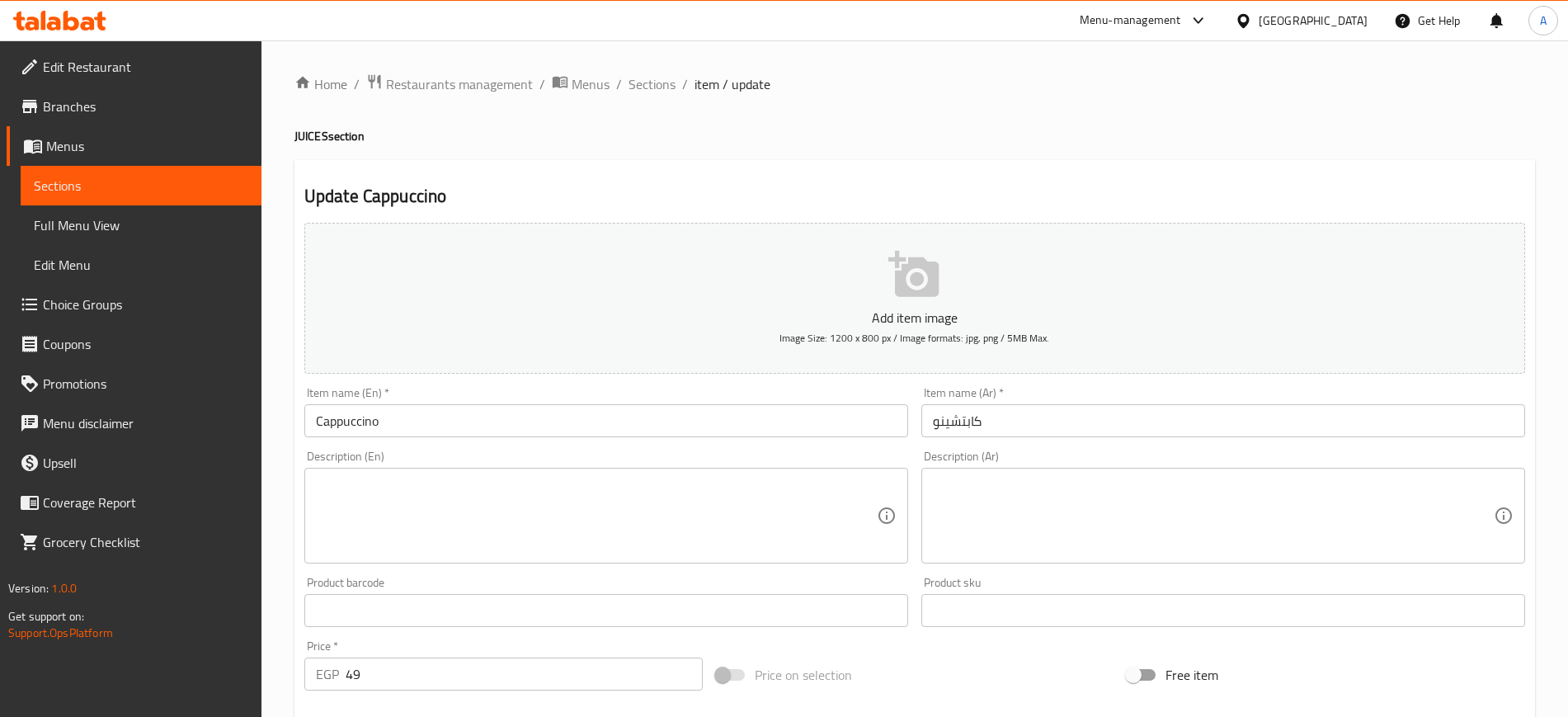
click at [581, 482] on textarea at bounding box center [597, 515] width 561 height 78
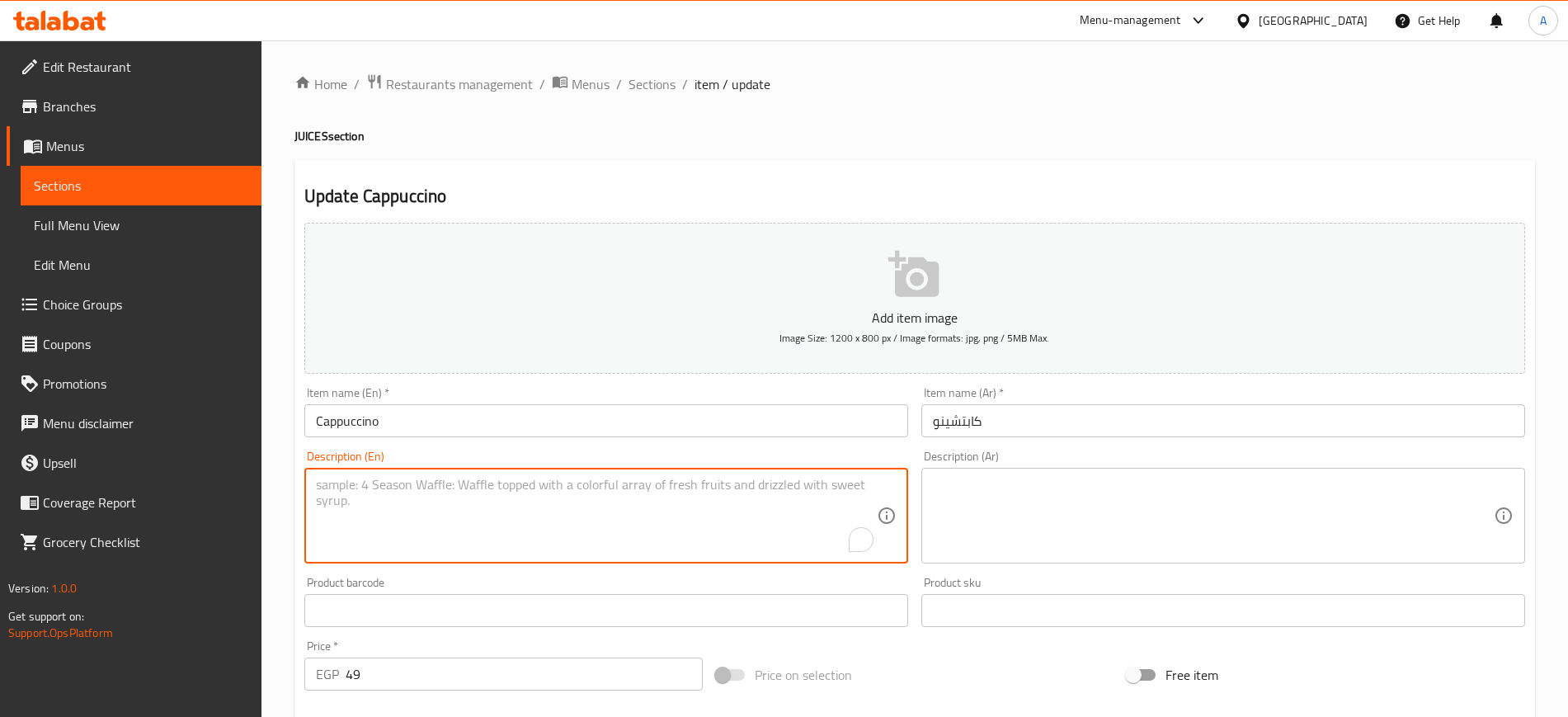
click at [581, 492] on textarea "To enrich screen reader interactions, please activate Accessibility in Grammarl…" at bounding box center [597, 515] width 561 height 78
paste textarea "Made with espresso and steamed milk creating rich, velvety taste."
type textarea "Made with espresso and steamed milk creating rich, velvety taste."
click at [1056, 477] on textarea at bounding box center [1213, 515] width 561 height 78
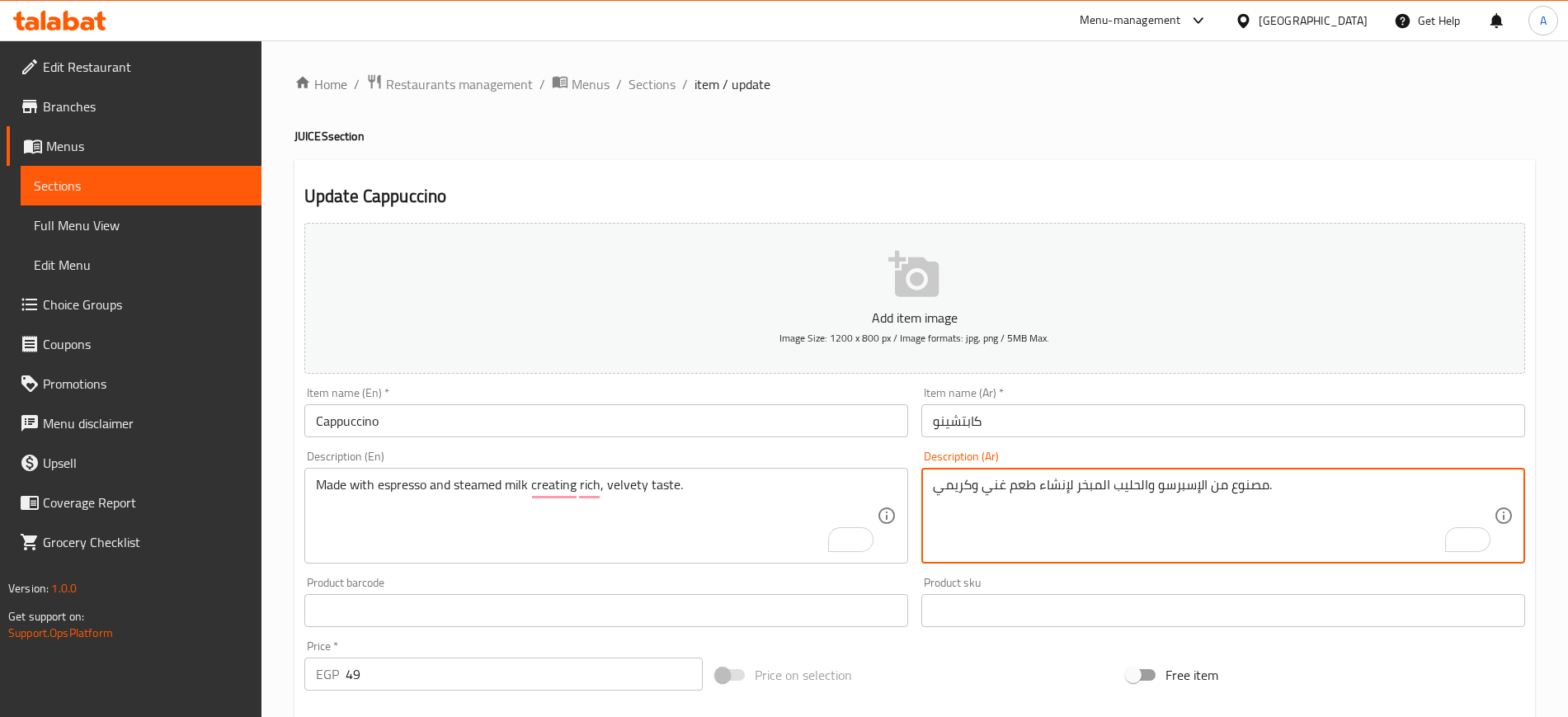
type textarea "مصنوع من الإسبرسو والحليب المبخر لإنشاء طعم غني وكريمي."
click at [1042, 427] on input "كابتشينو" at bounding box center [1223, 420] width 604 height 33
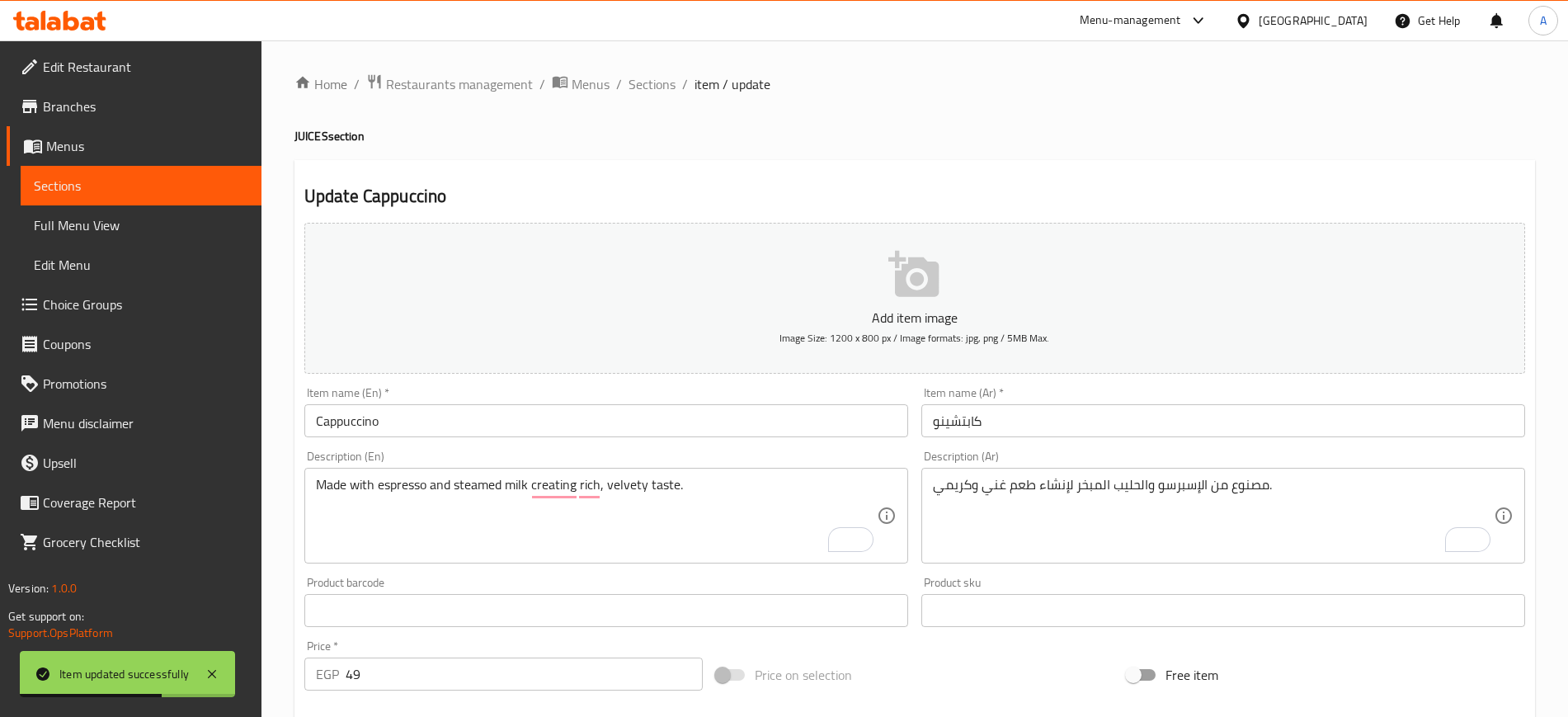
click at [1285, 558] on div "مصنوع من الإسبرسو والحليب المبخر لإنشاء طعم غني وكريمي. Description (Ar)" at bounding box center [1223, 515] width 604 height 96
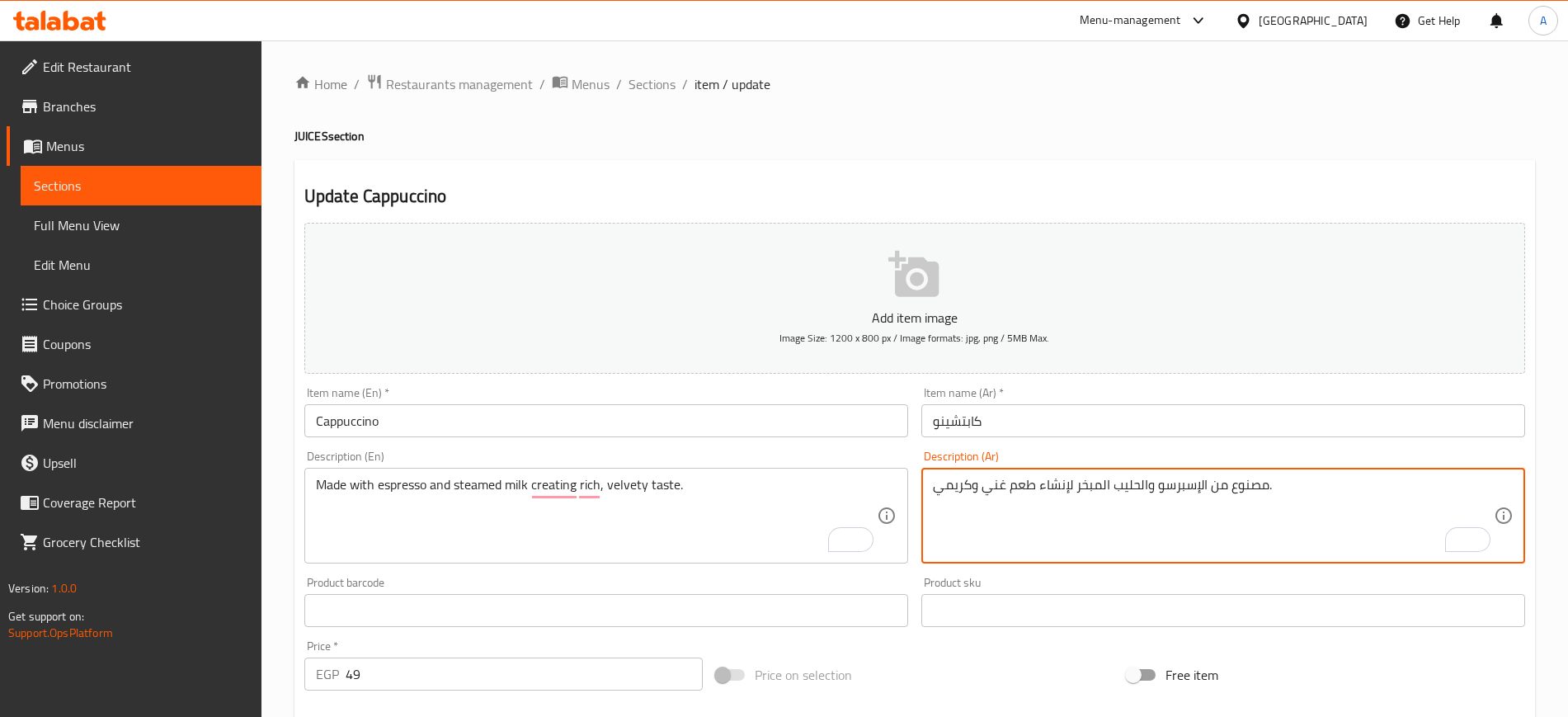
click at [644, 81] on span "Sections" at bounding box center [652, 84] width 47 height 20
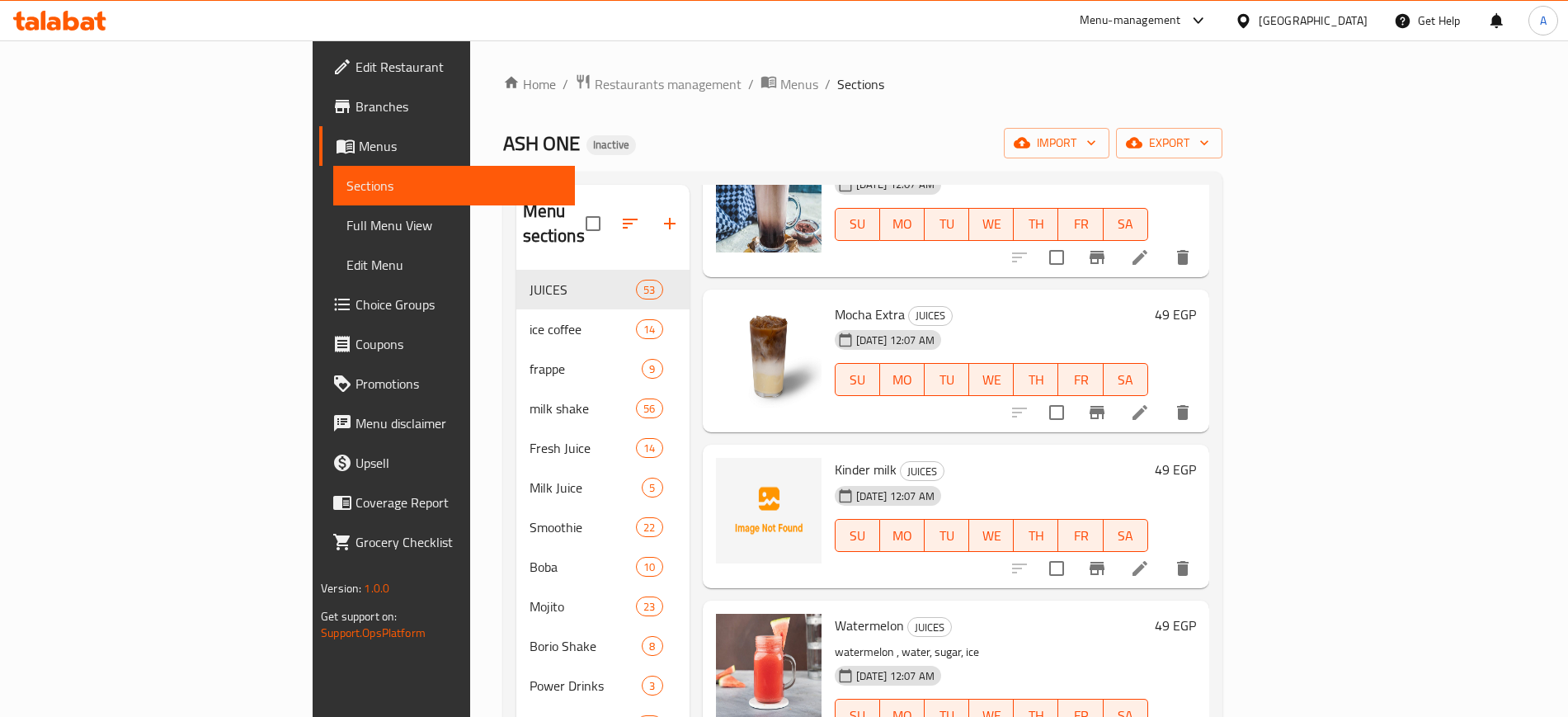
scroll to position [2475, 0]
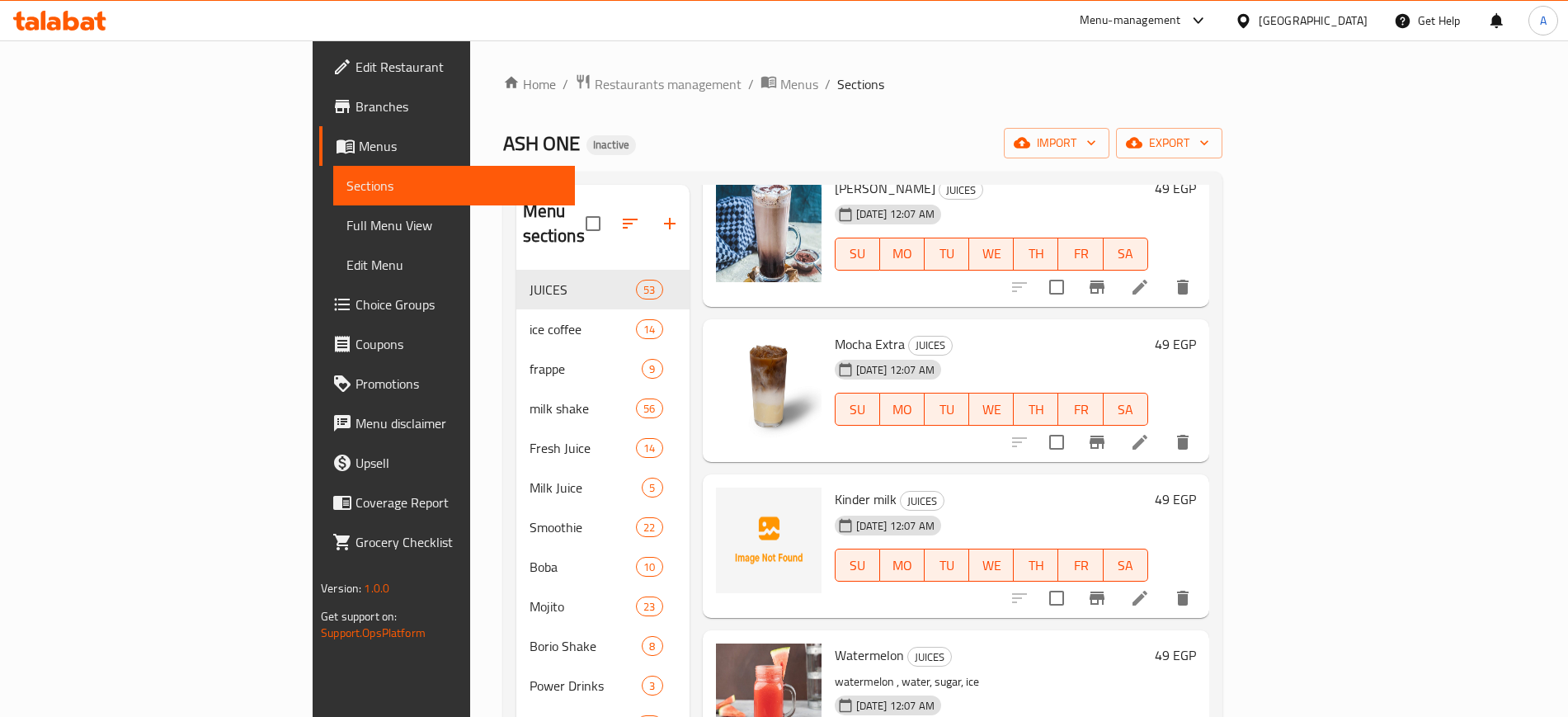
click at [835, 487] on span "Kinder milk" at bounding box center [866, 499] width 62 height 25
copy h6 "Kinder milk"
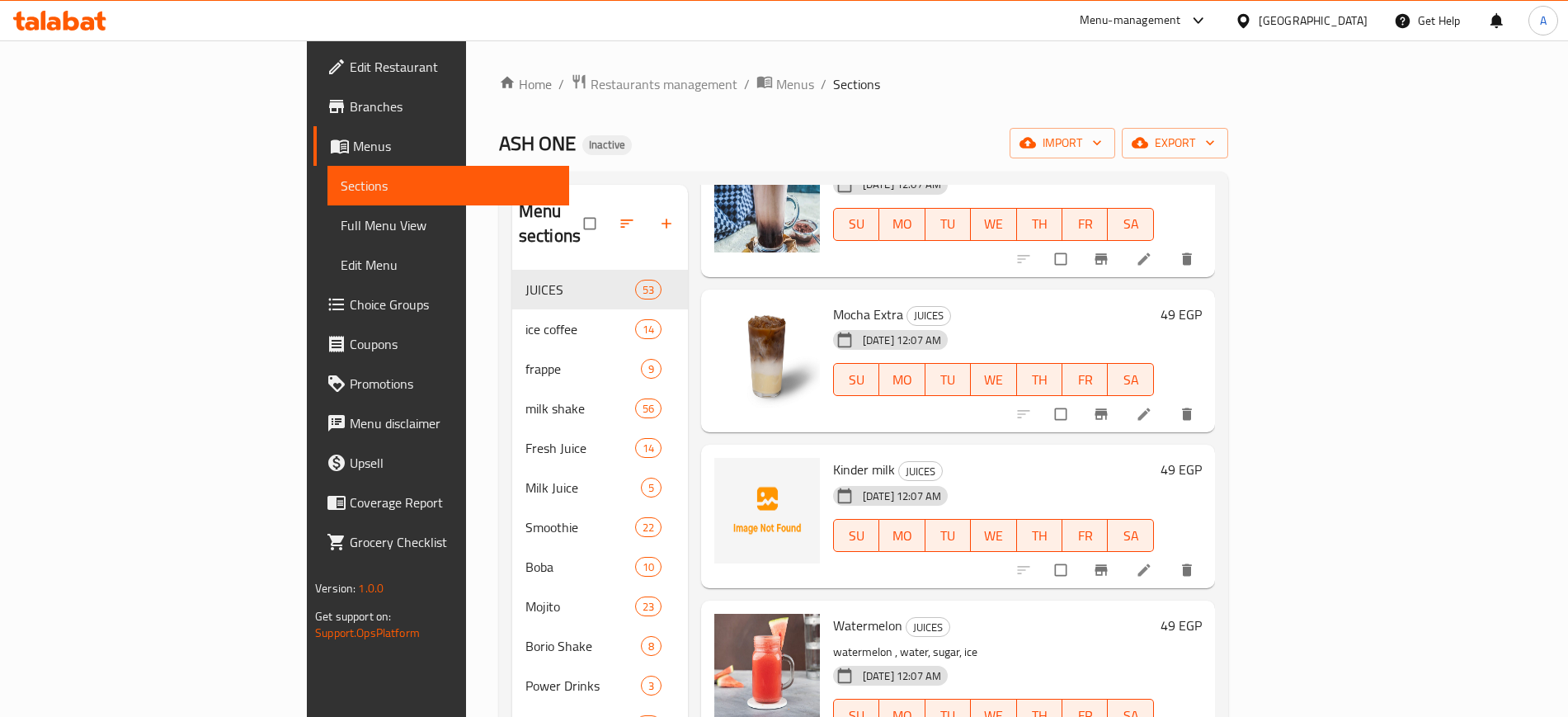
scroll to position [2579, 0]
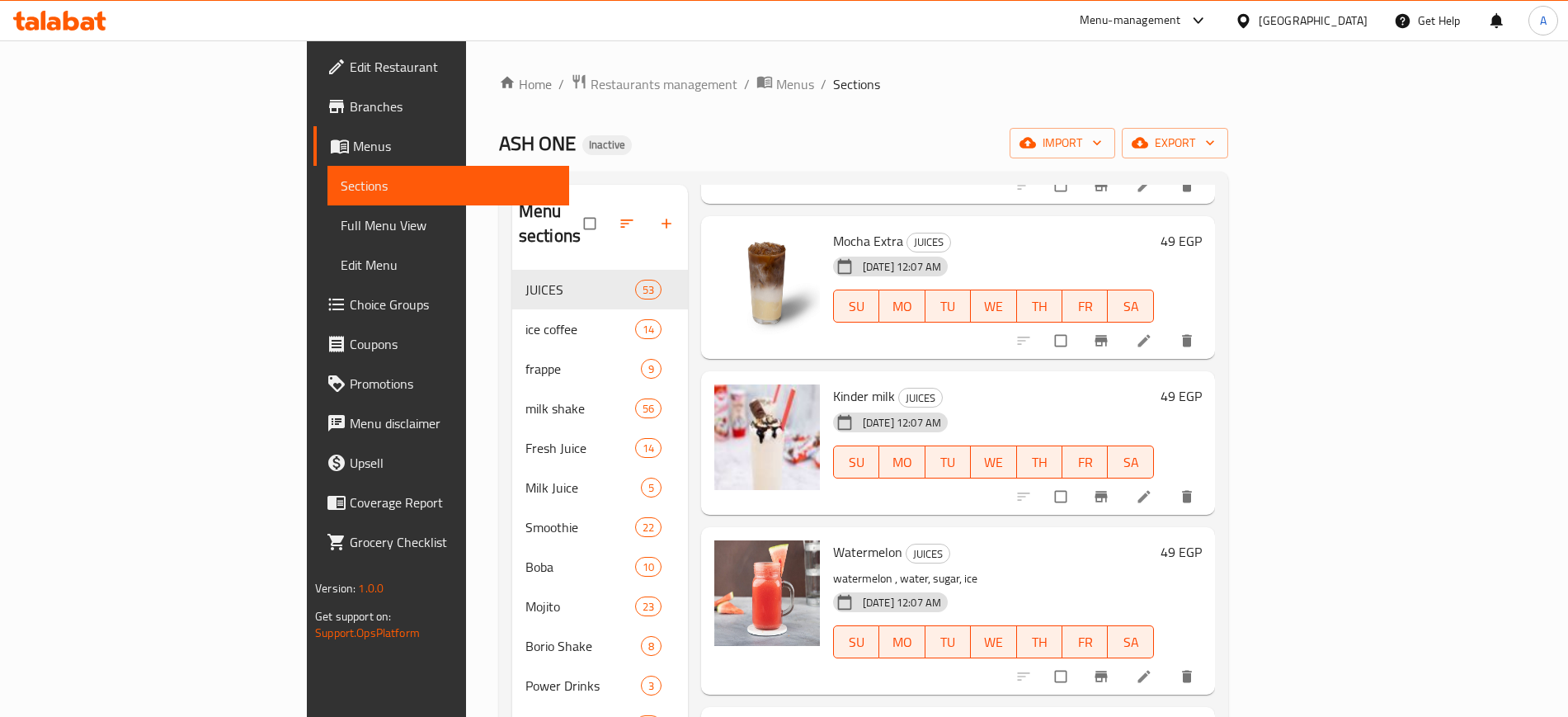
click at [872, 497] on div "Menu items Add Sort Manage items Strawberry JUICES Strawberries, water, sugar, …" at bounding box center [952, 543] width 527 height 717
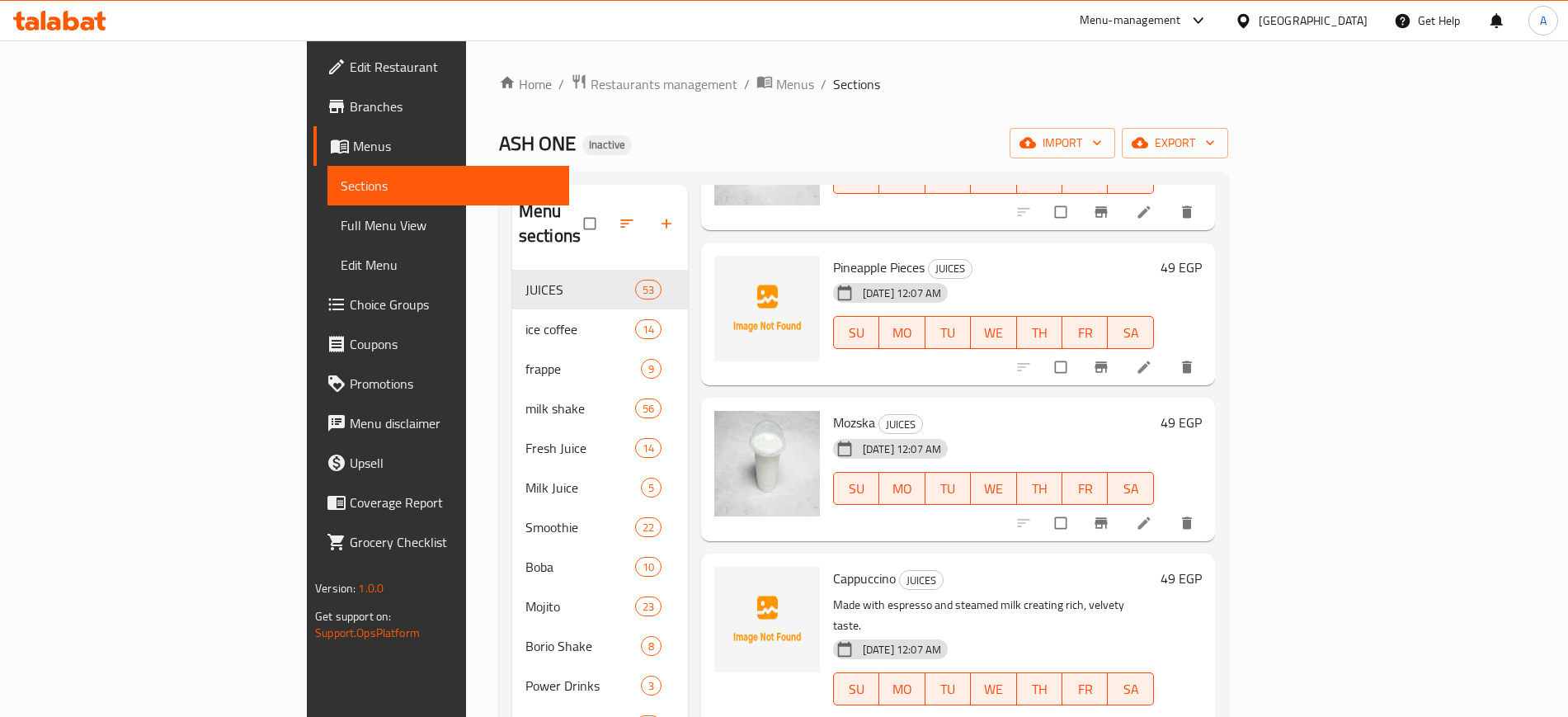
scroll to position [3920, 0]
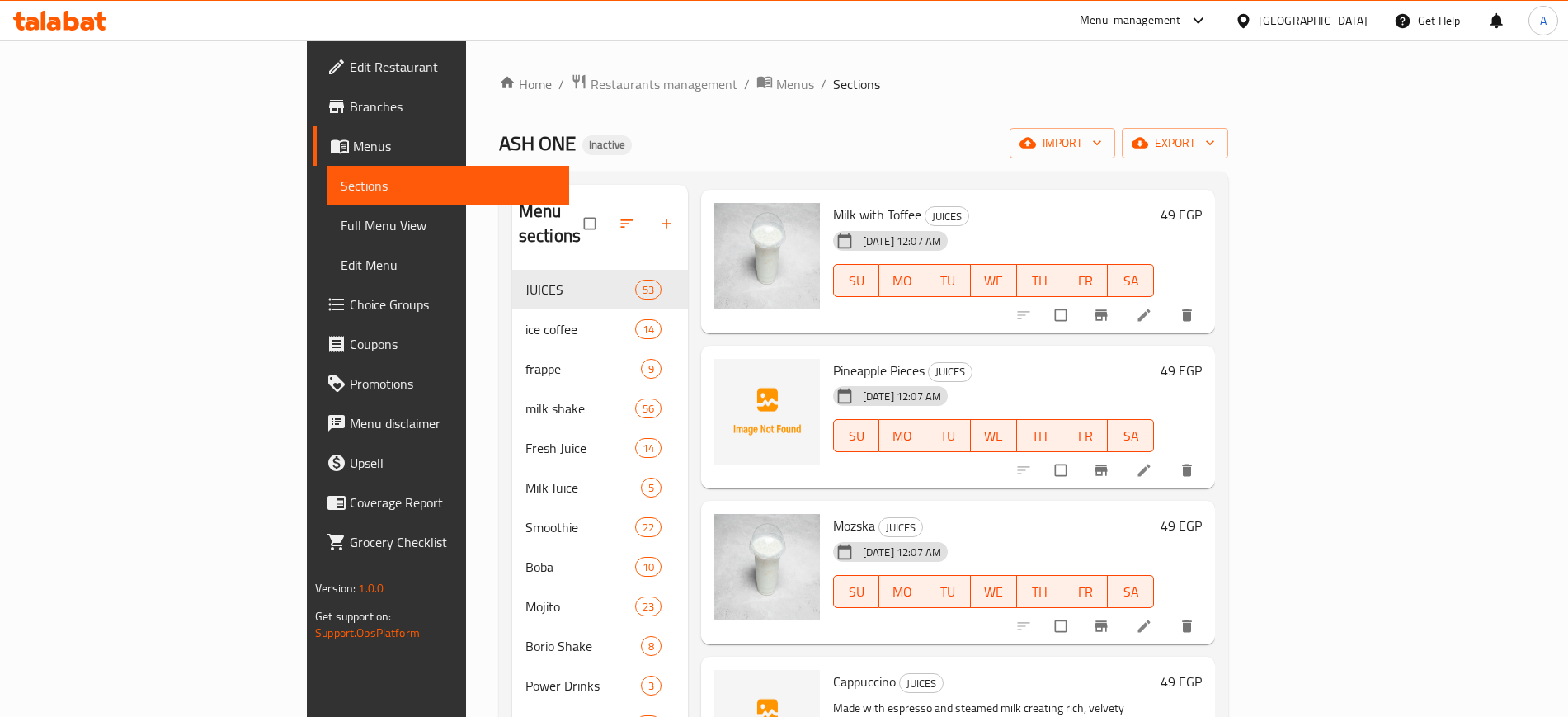
click at [833, 358] on span "Pineapple Pieces" at bounding box center [879, 371] width 91 height 25
copy h6 "Pineapple Pieces"
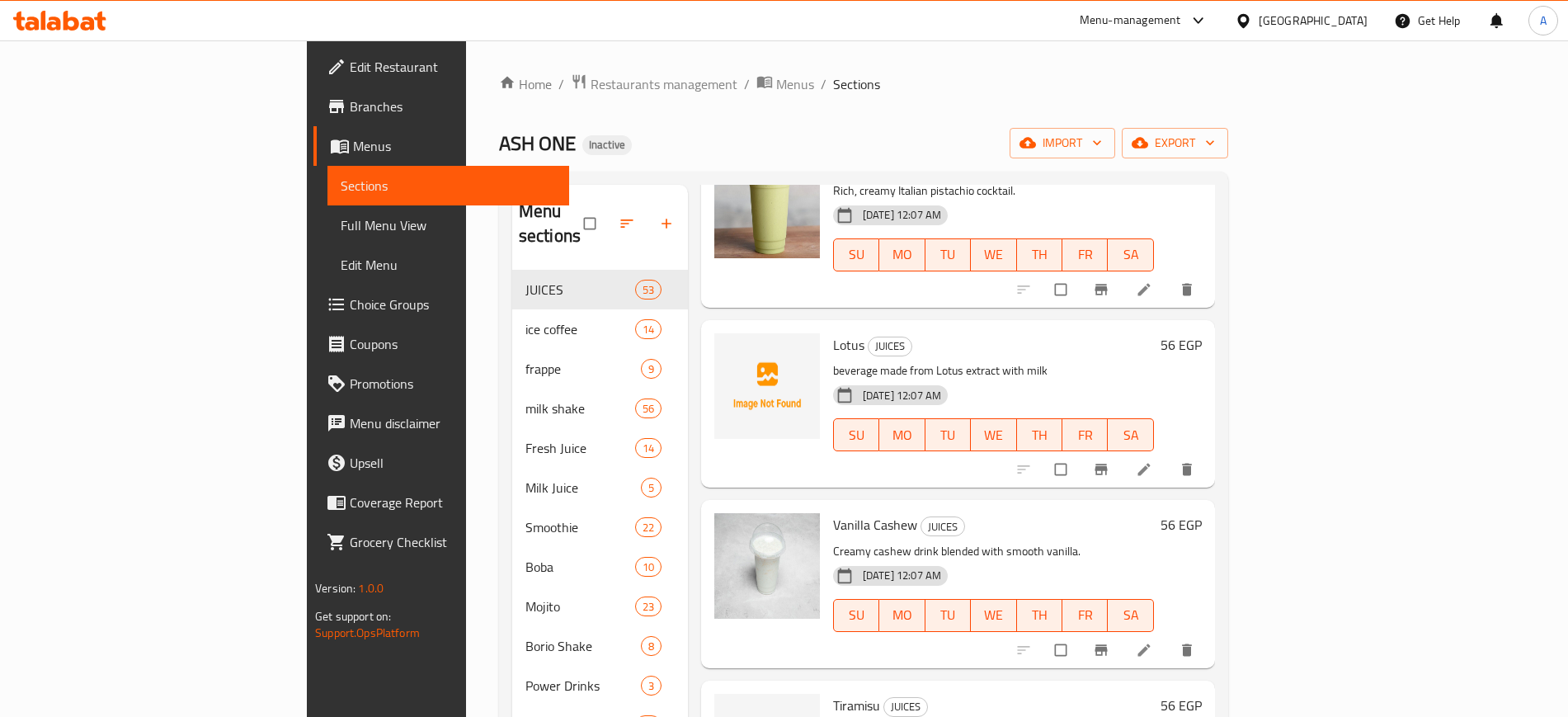
scroll to position [6293, 0]
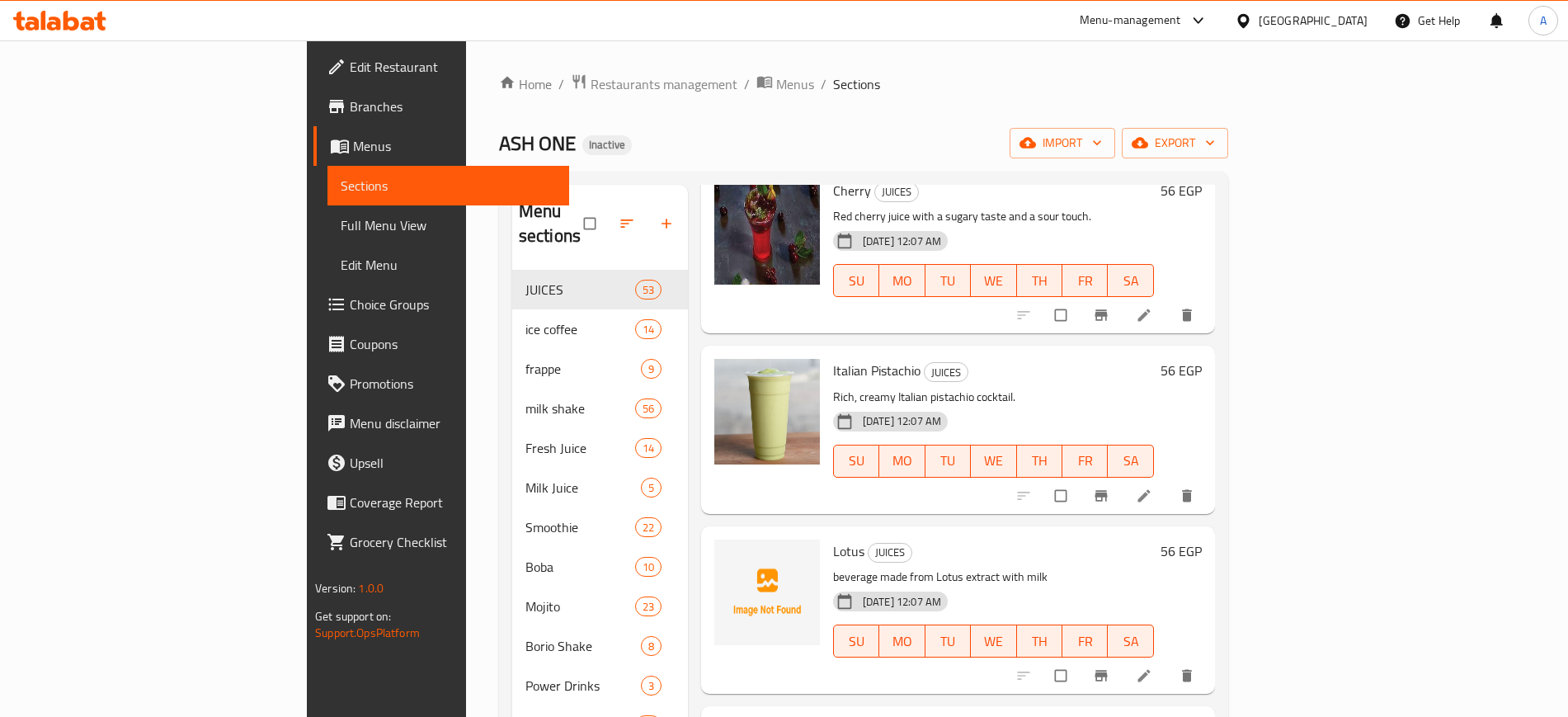
click at [833, 539] on span "Lotus" at bounding box center [849, 551] width 31 height 25
copy span "Lotus"
click at [857, 533] on div "Lotus JUICES beverage made from Lotus extract with milk [DATE] 12:07 AM SU MO T…" at bounding box center [994, 610] width 334 height 154
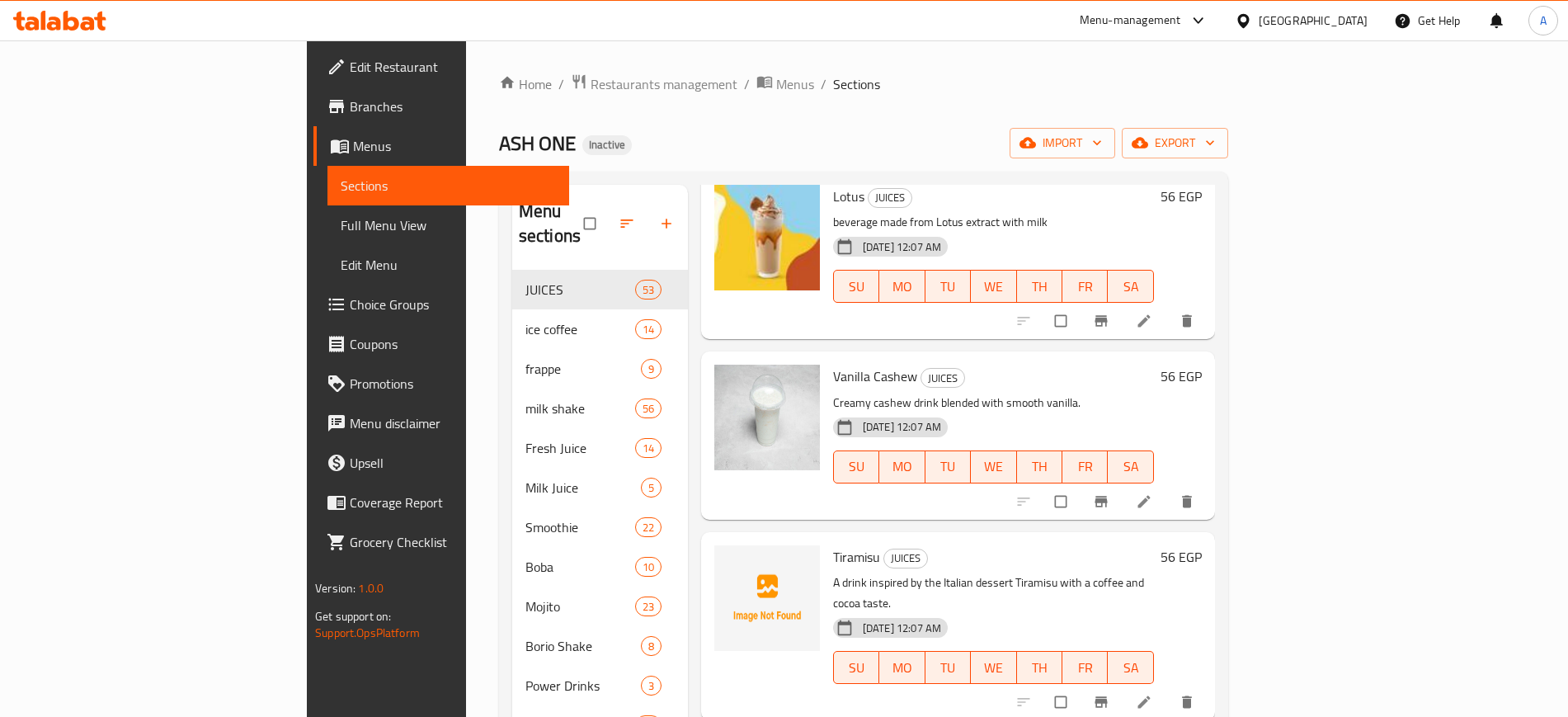
scroll to position [6705, 0]
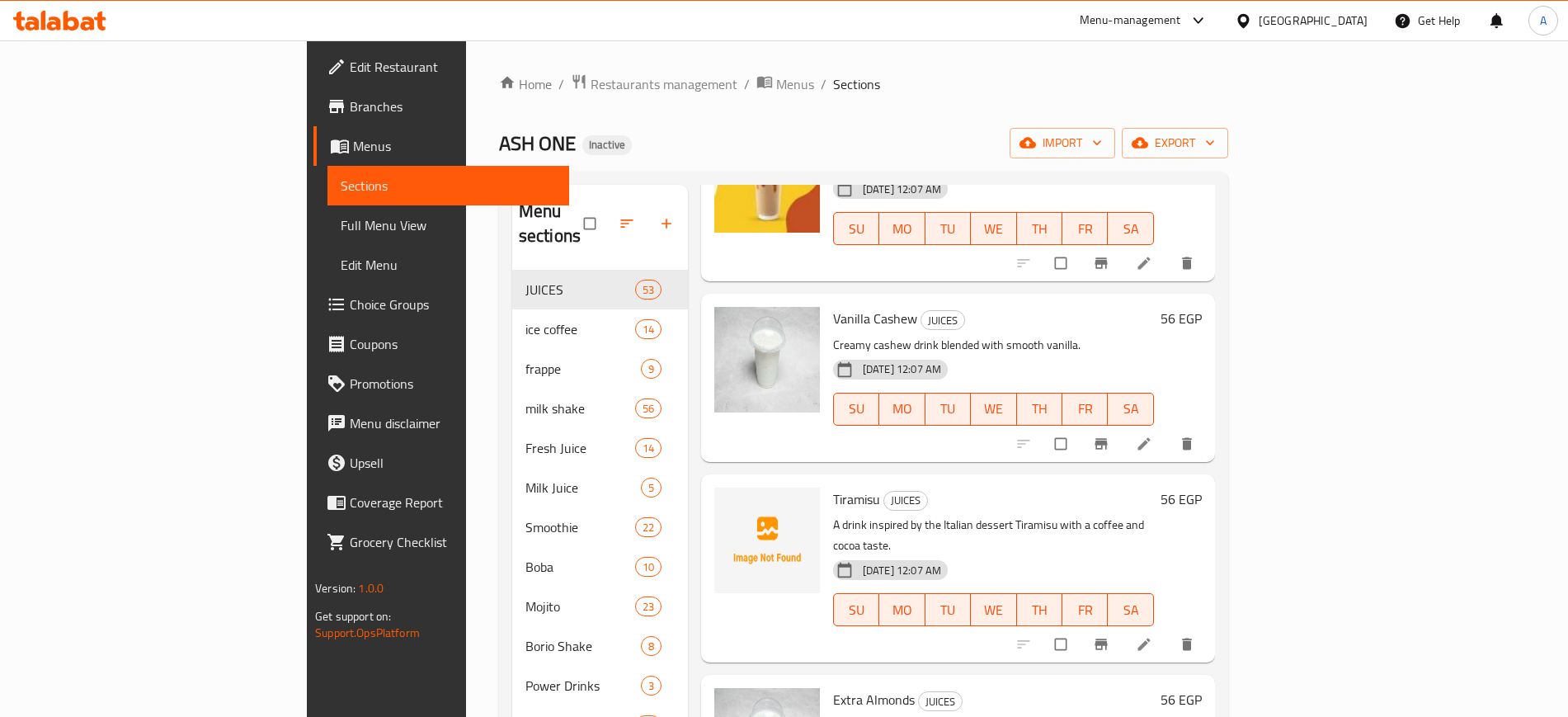
click at [833, 487] on span "Tiramisu" at bounding box center [857, 499] width 47 height 25
copy h6 "Tiramisu"
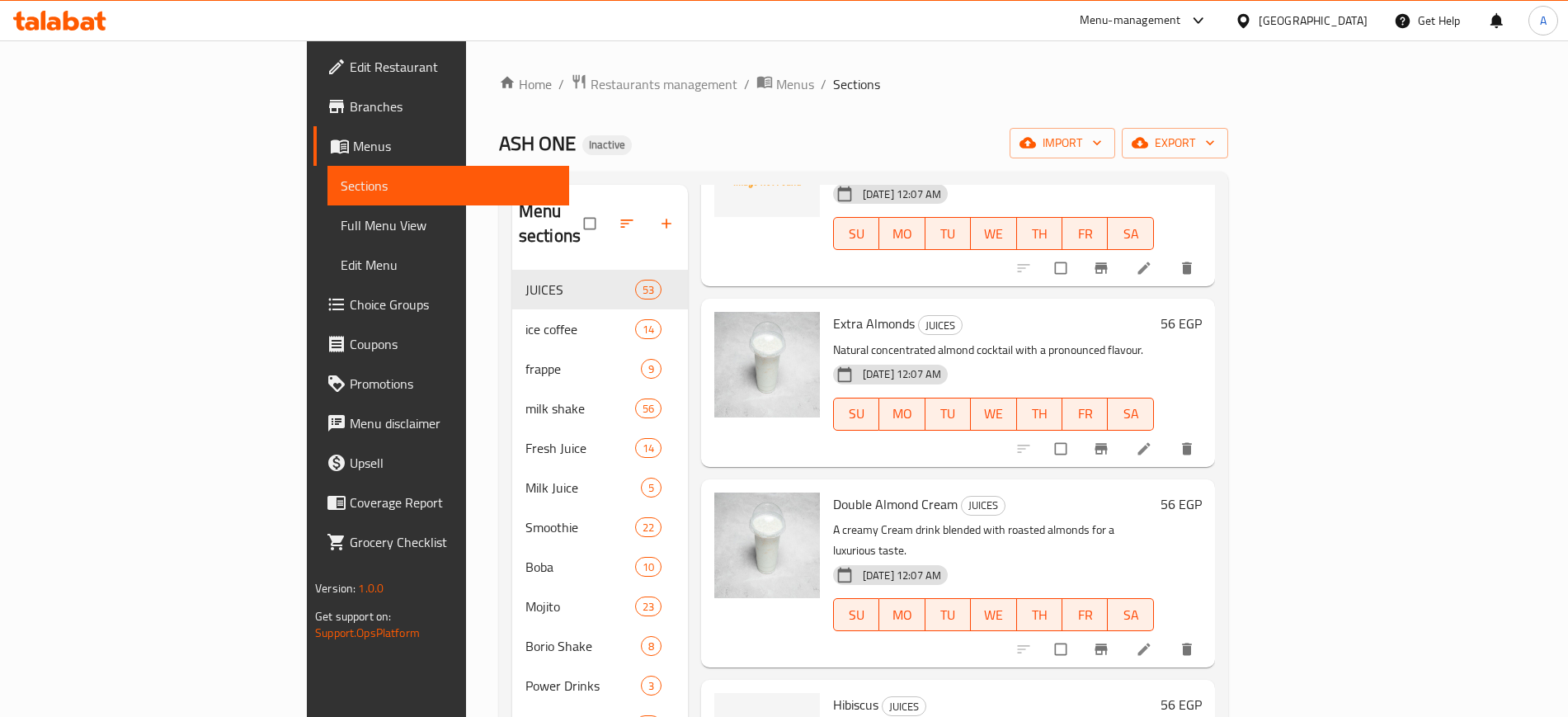
scroll to position [7118, 0]
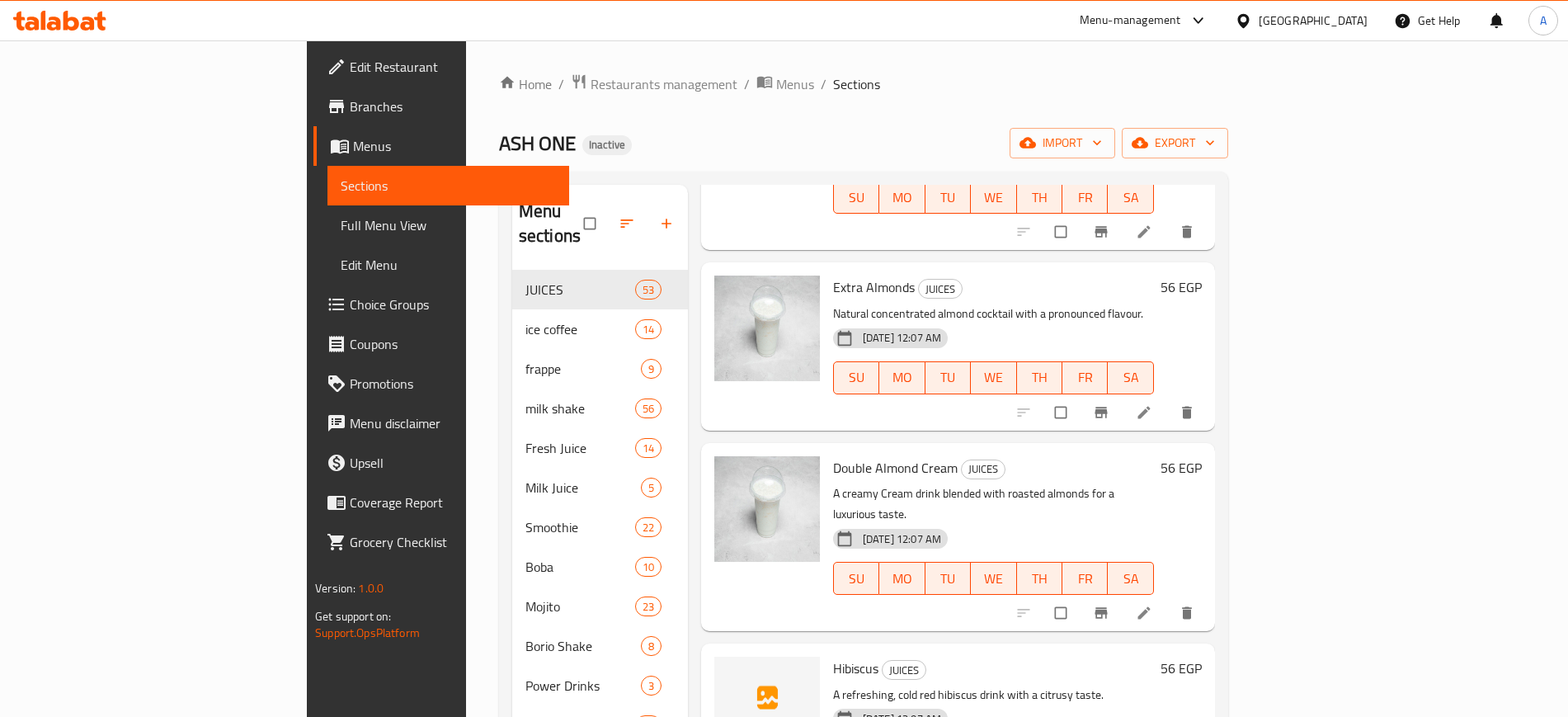
click at [833, 656] on span "Hibiscus" at bounding box center [856, 669] width 46 height 25
copy h6 "Hibiscus"
drag, startPoint x: 966, startPoint y: 279, endPoint x: 988, endPoint y: 302, distance: 31.8
click at [966, 450] on div "Double Almond Cream JUICES A creamy Cream drink blended with roasted almonds fo…" at bounding box center [994, 537] width 334 height 175
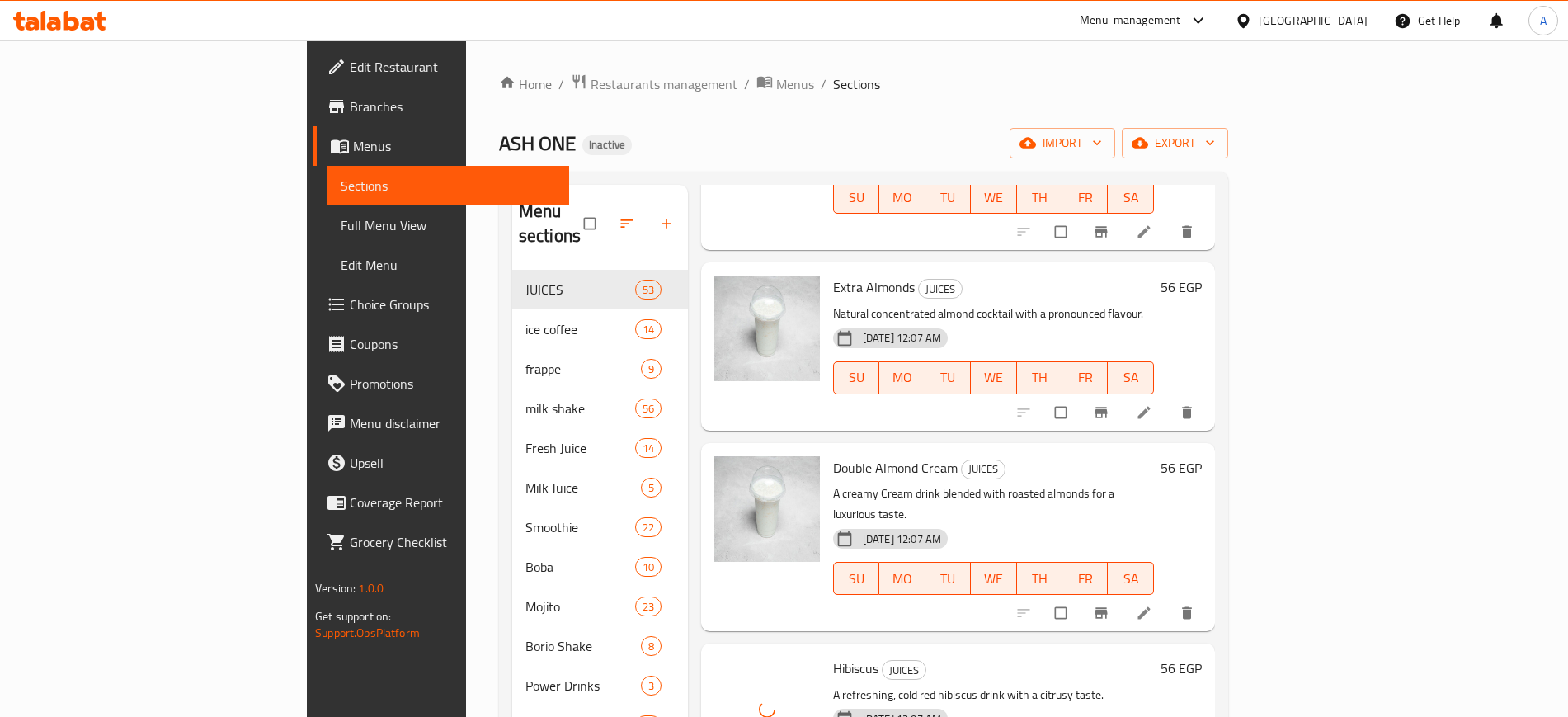
click at [1228, 159] on div "Home / Restaurants management / Menus / Sections ASH ONE Inactive import export…" at bounding box center [864, 494] width 729 height 842
click at [1215, 144] on span "export" at bounding box center [1175, 143] width 80 height 21
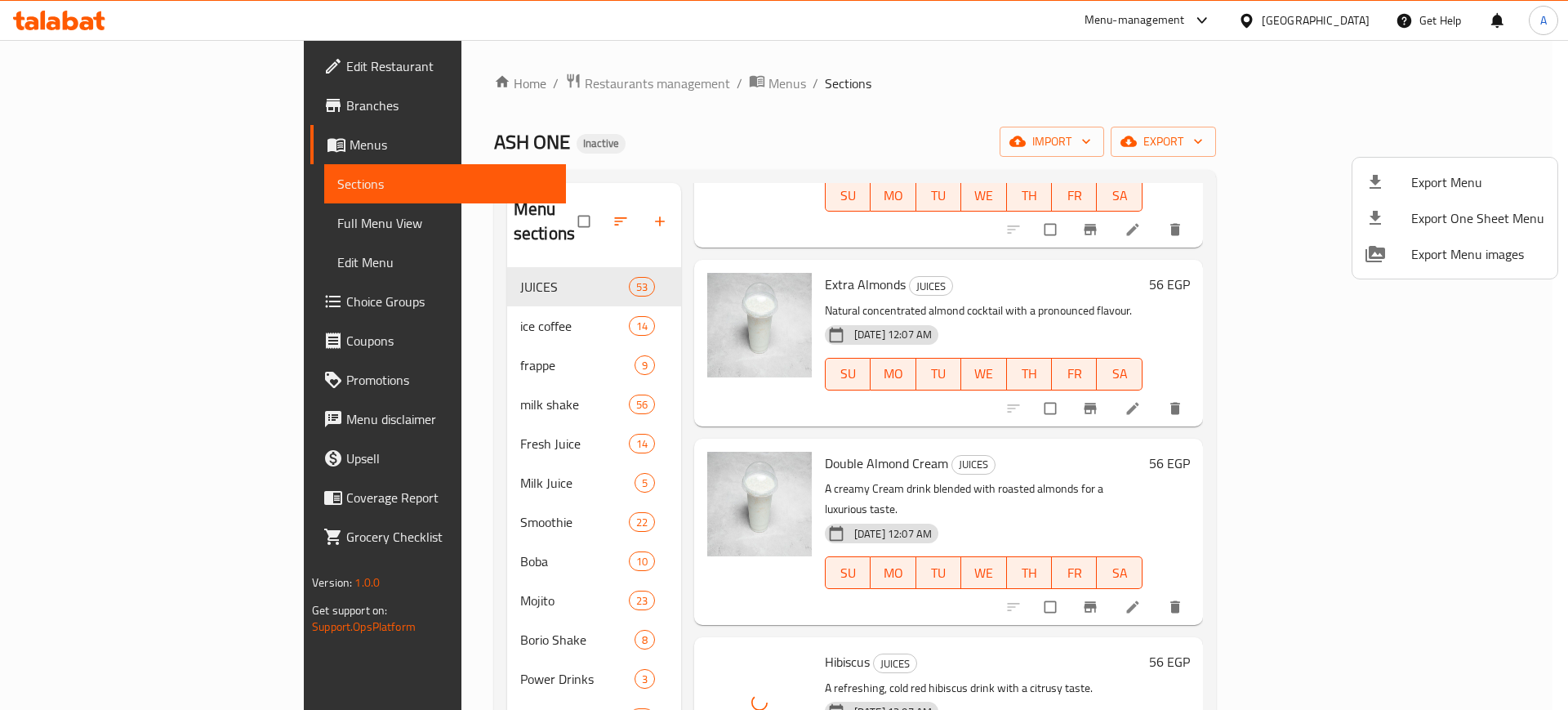
click at [1447, 172] on span "Export Menu" at bounding box center [1478, 182] width 133 height 20
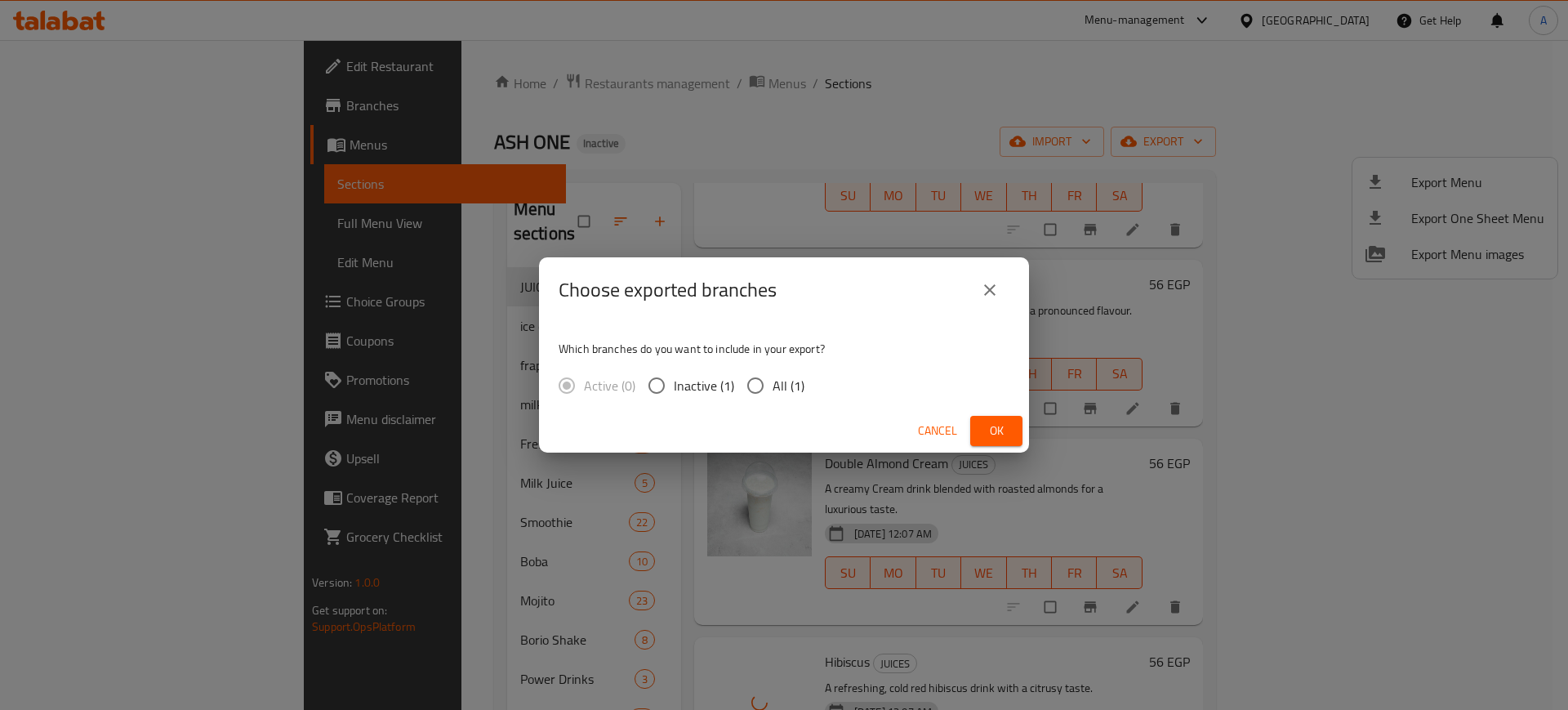
click at [747, 381] on input "All (1)" at bounding box center [755, 385] width 35 height 35
radio input "true"
click at [994, 427] on span "Ok" at bounding box center [996, 430] width 26 height 20
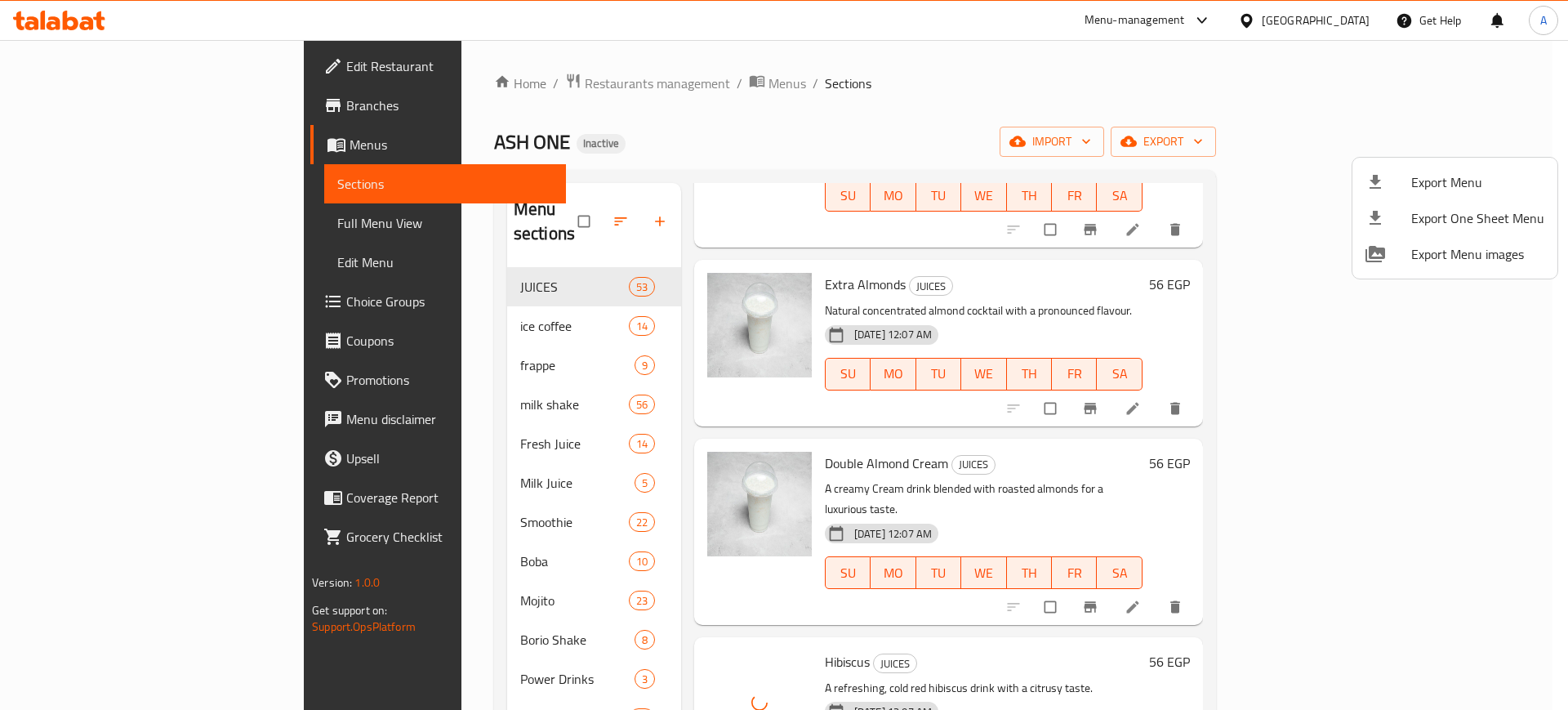
click at [1189, 297] on div at bounding box center [784, 355] width 1568 height 710
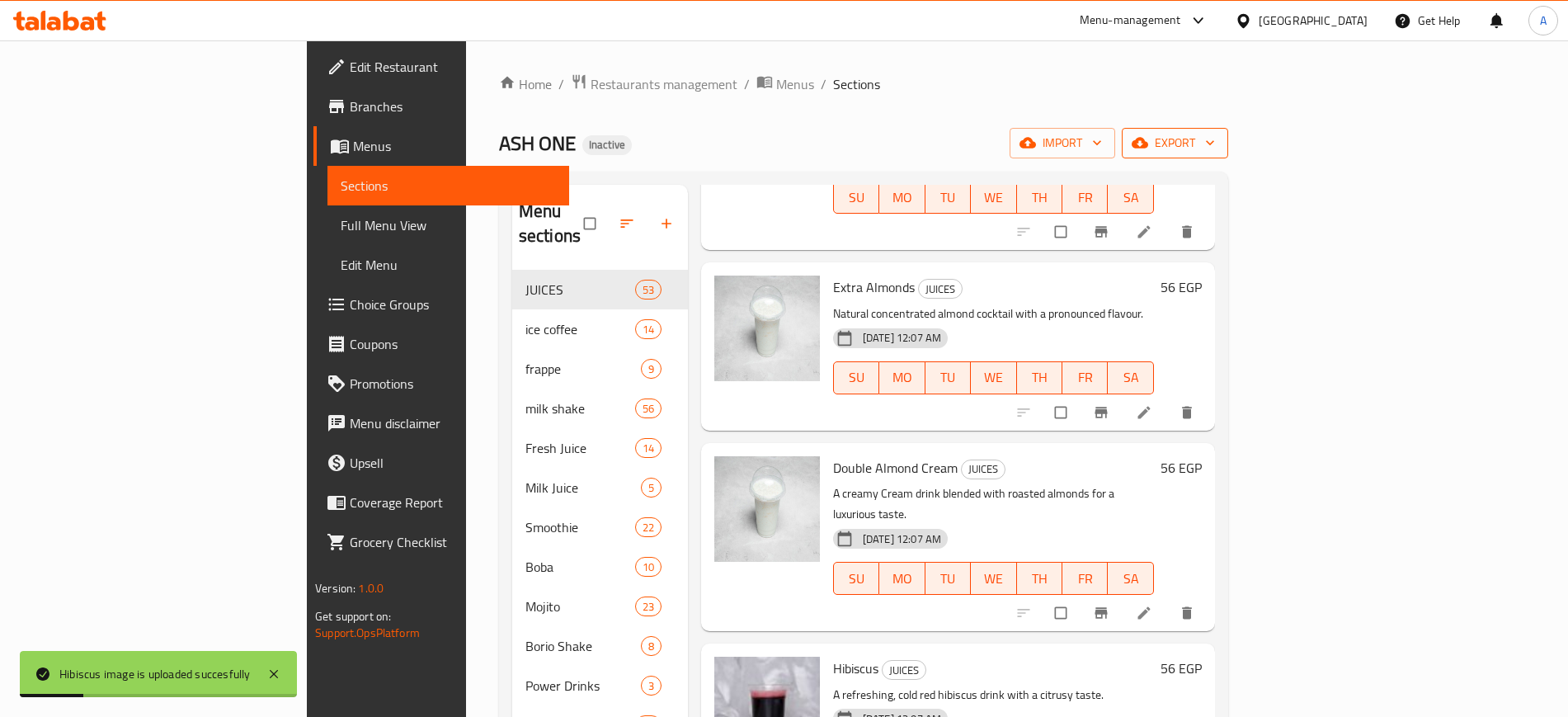
click at [1149, 139] on icon "button" at bounding box center [1140, 143] width 16 height 11
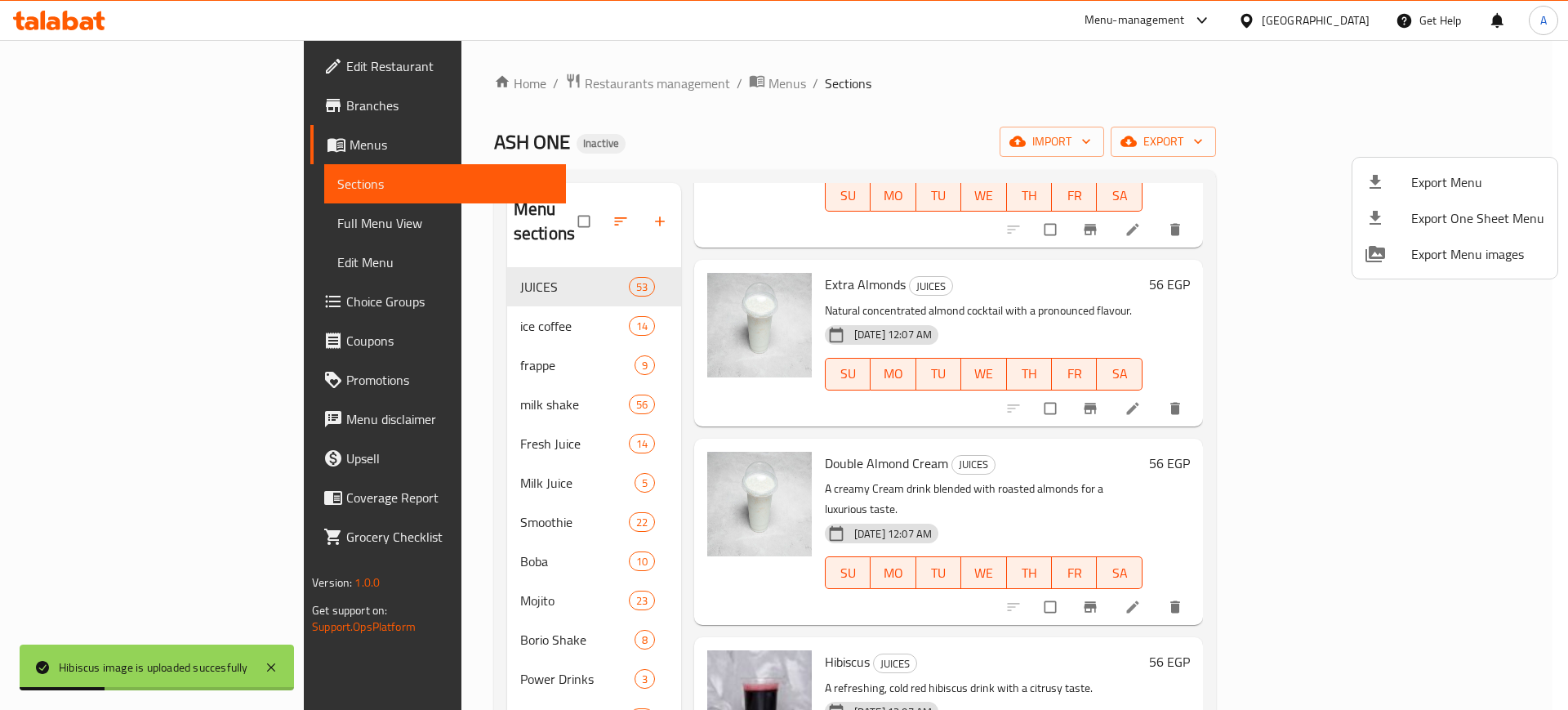
click at [1438, 178] on span "Export Menu" at bounding box center [1478, 182] width 133 height 20
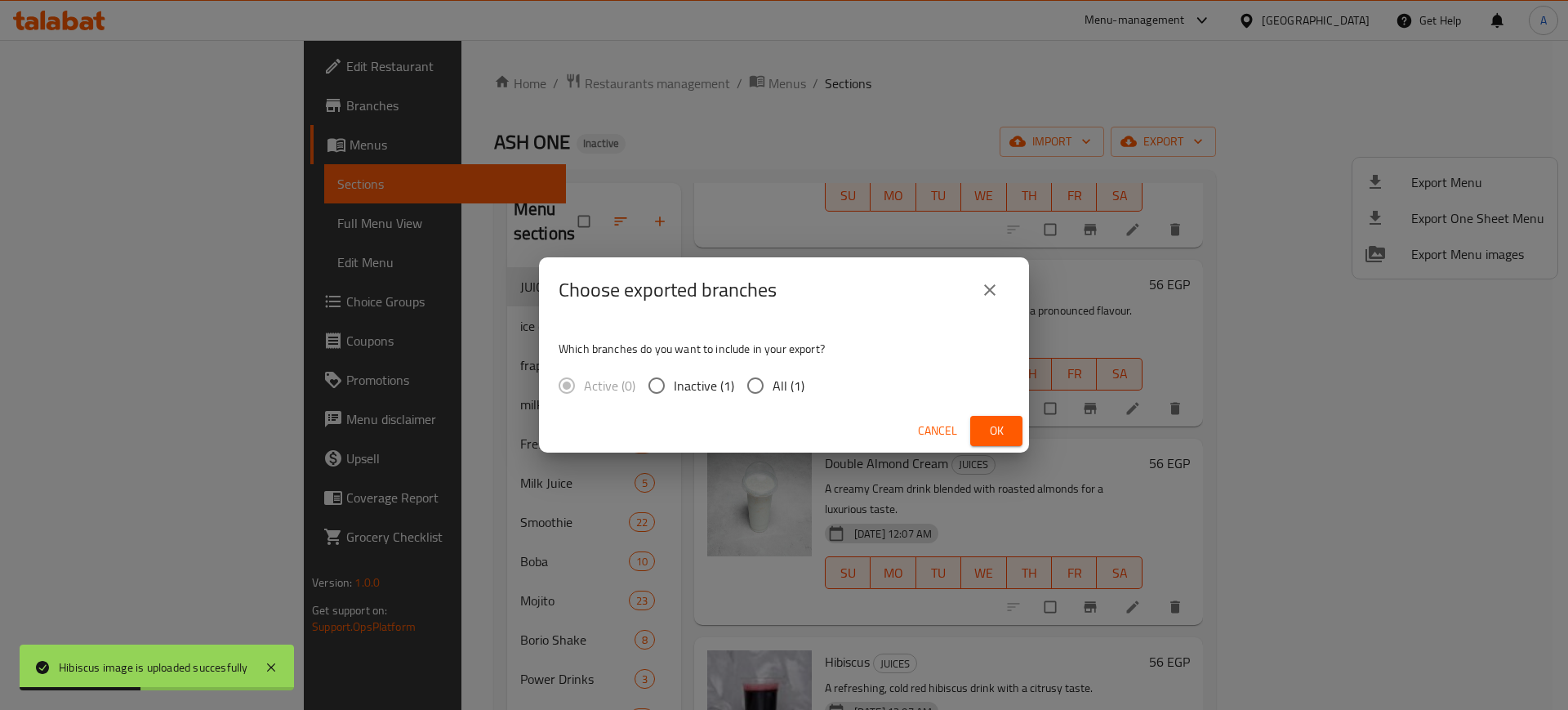
click at [768, 378] on input "All (1)" at bounding box center [755, 385] width 35 height 35
radio input "true"
click at [1007, 428] on span "Ok" at bounding box center [996, 430] width 26 height 20
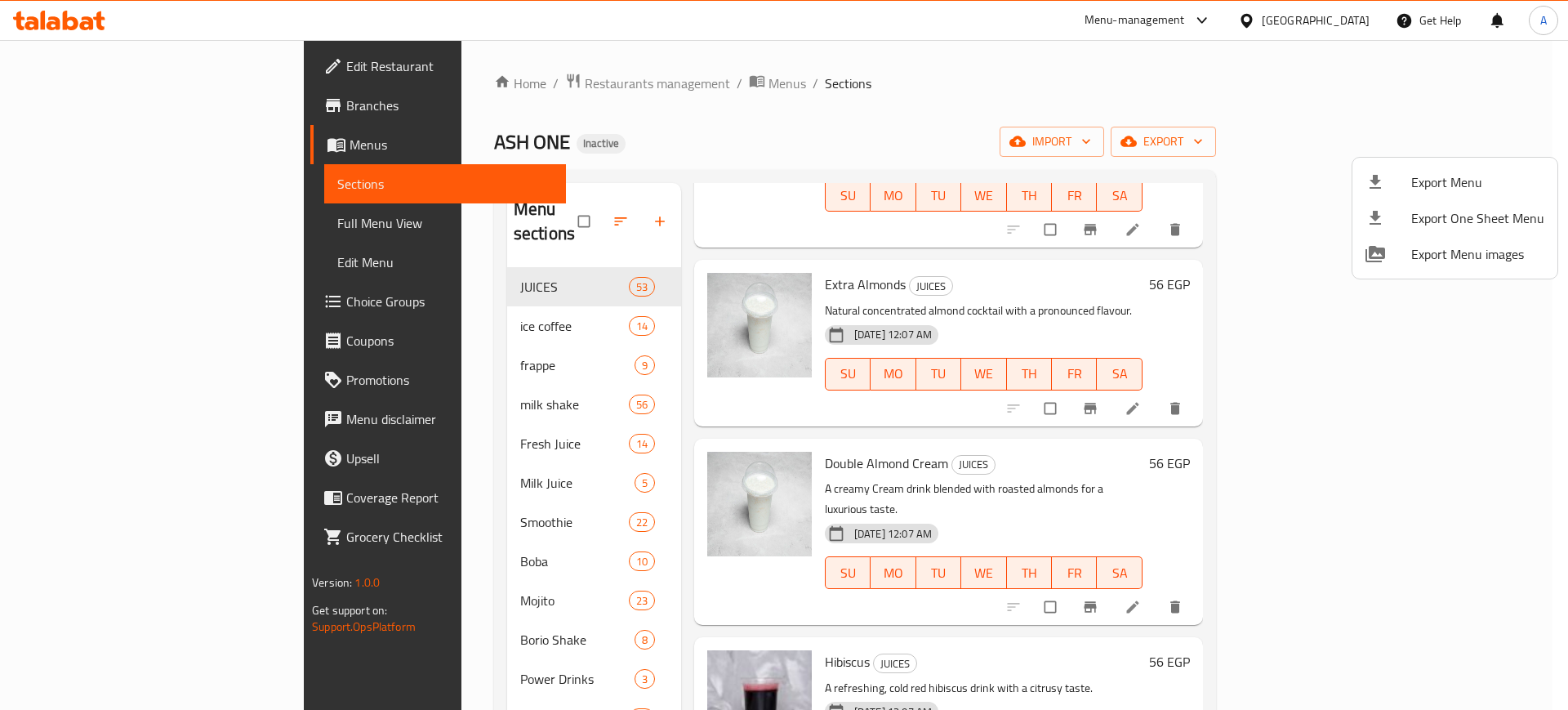
click at [1352, 21] on div at bounding box center [784, 355] width 1568 height 710
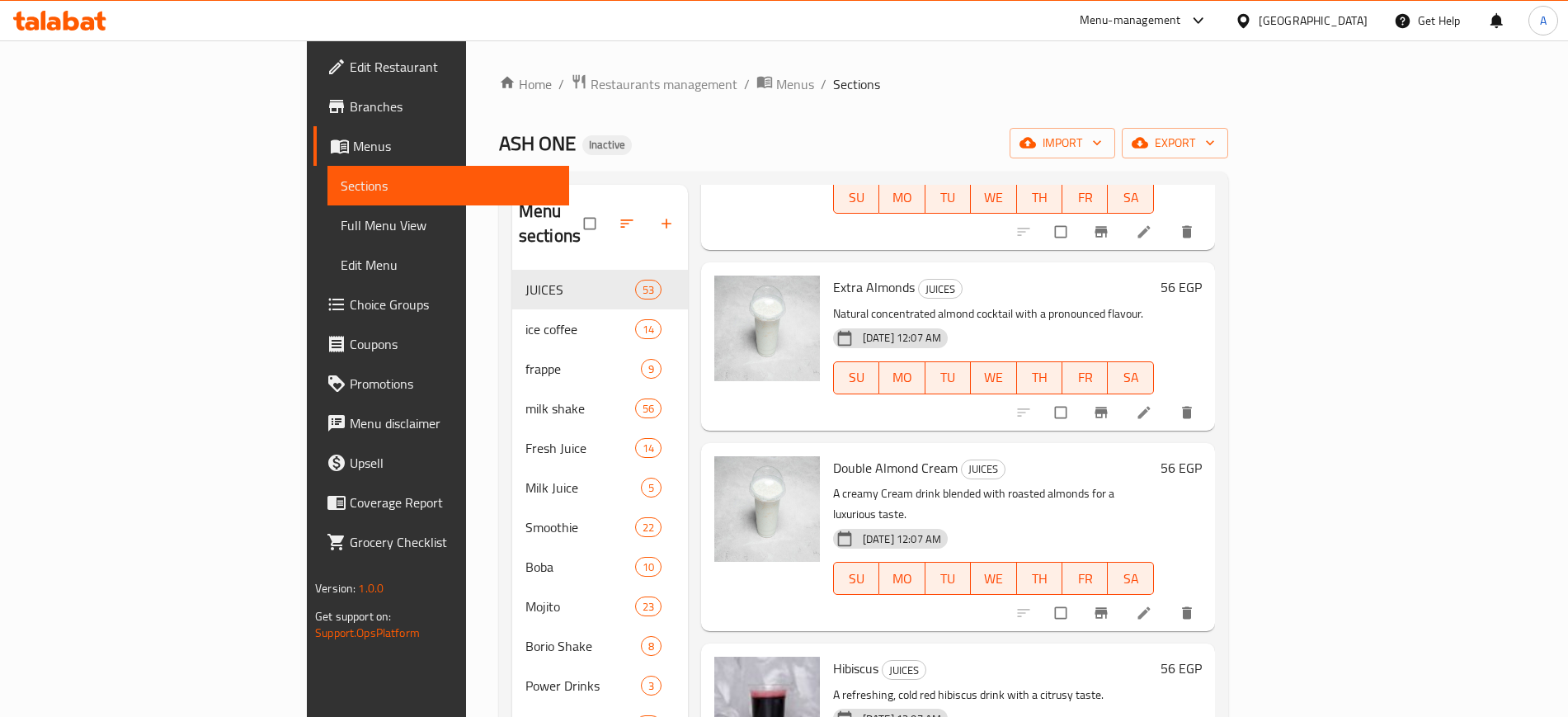
click at [1366, 22] on div "Egypt" at bounding box center [1314, 21] width 109 height 18
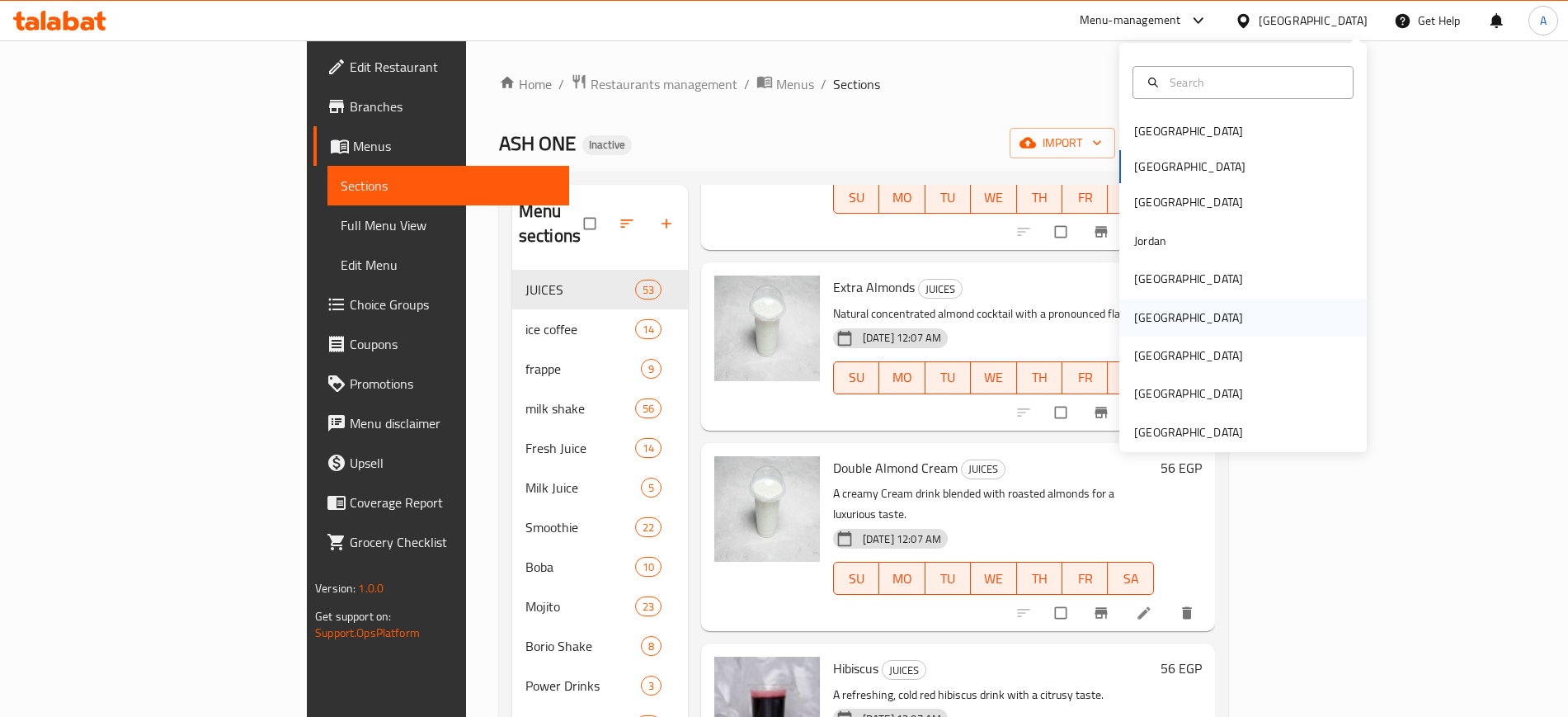
click at [1148, 322] on div "[GEOGRAPHIC_DATA]" at bounding box center [1189, 317] width 109 height 18
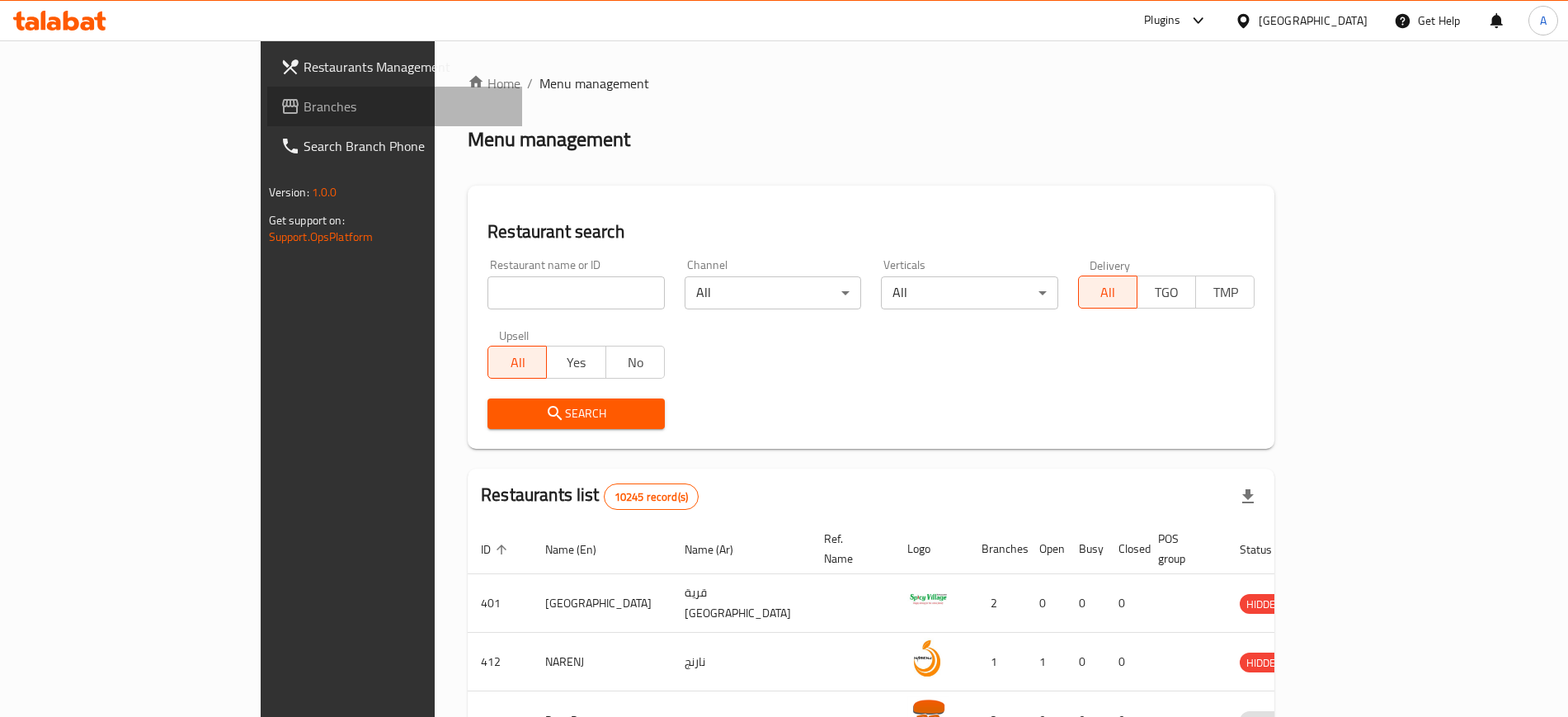
click at [267, 89] on link "Branches" at bounding box center [394, 107] width 255 height 39
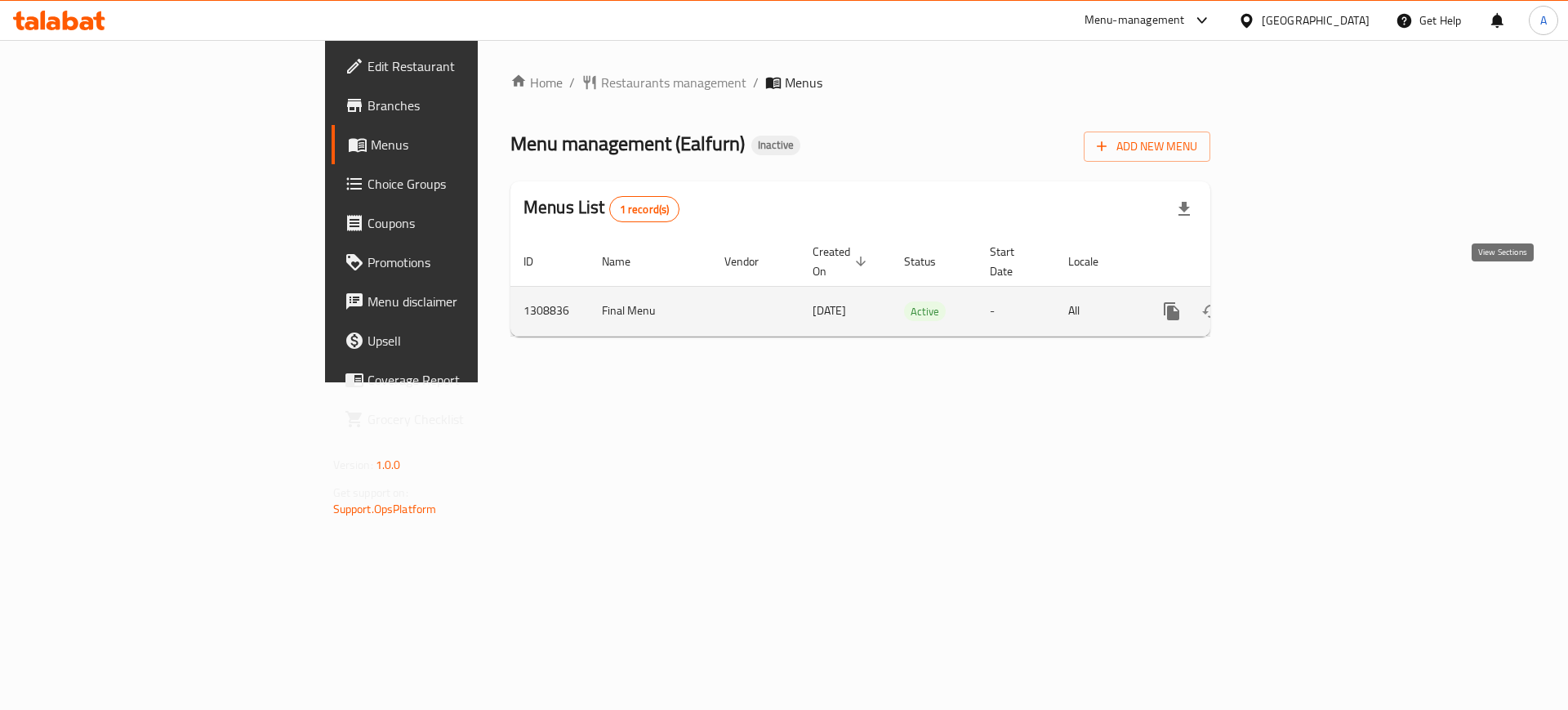
click at [1309, 292] on link "enhanced table" at bounding box center [1290, 312] width 39 height 39
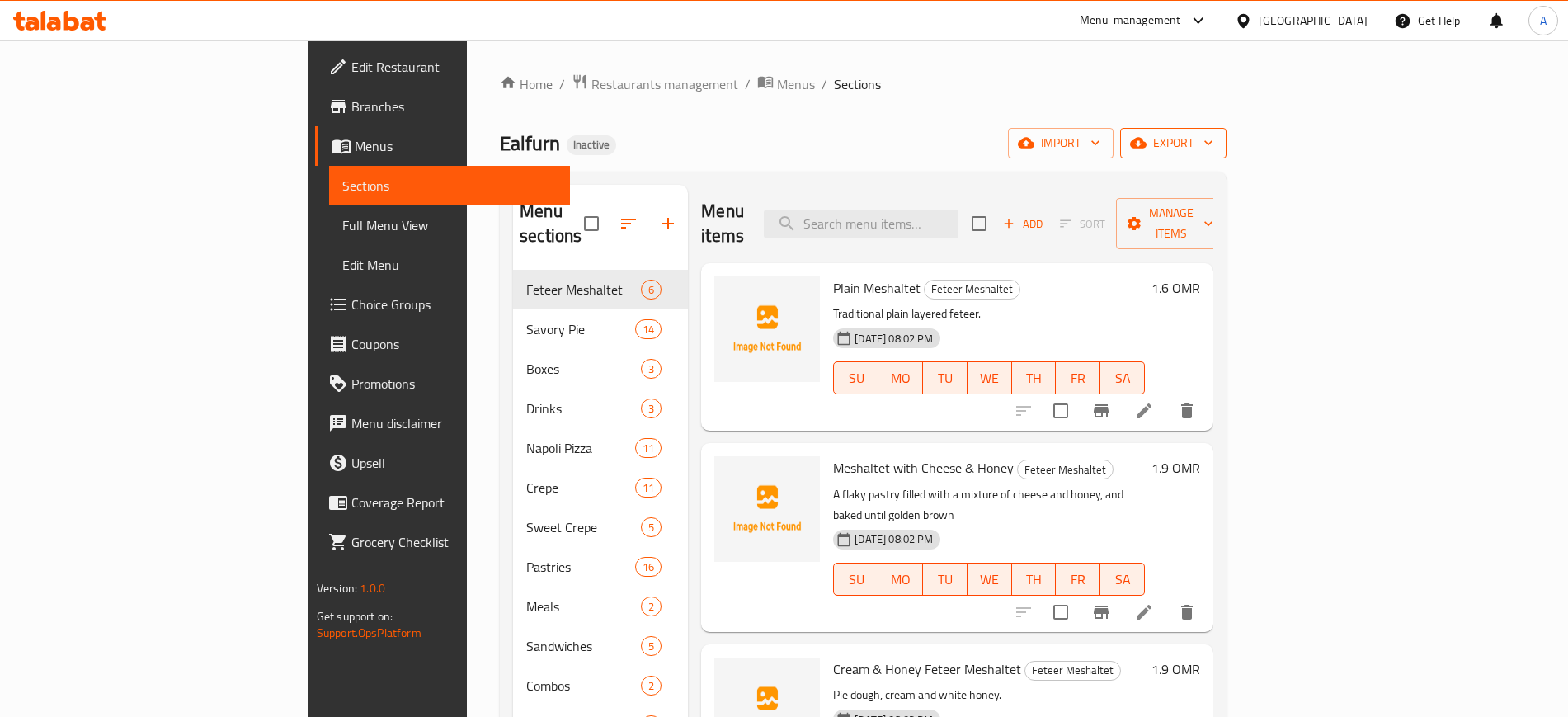
click at [1213, 144] on span "export" at bounding box center [1173, 143] width 80 height 21
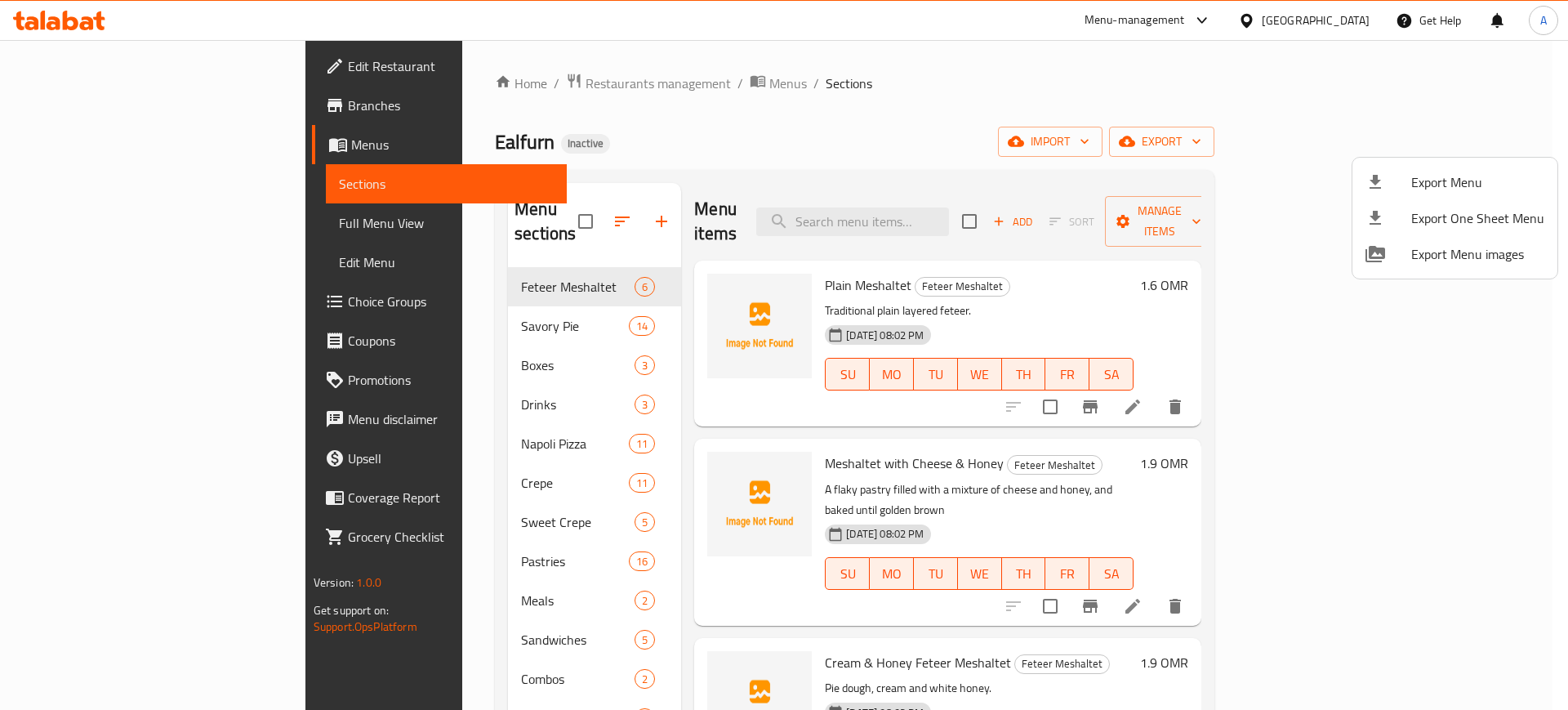
click at [1004, 296] on div at bounding box center [784, 355] width 1568 height 710
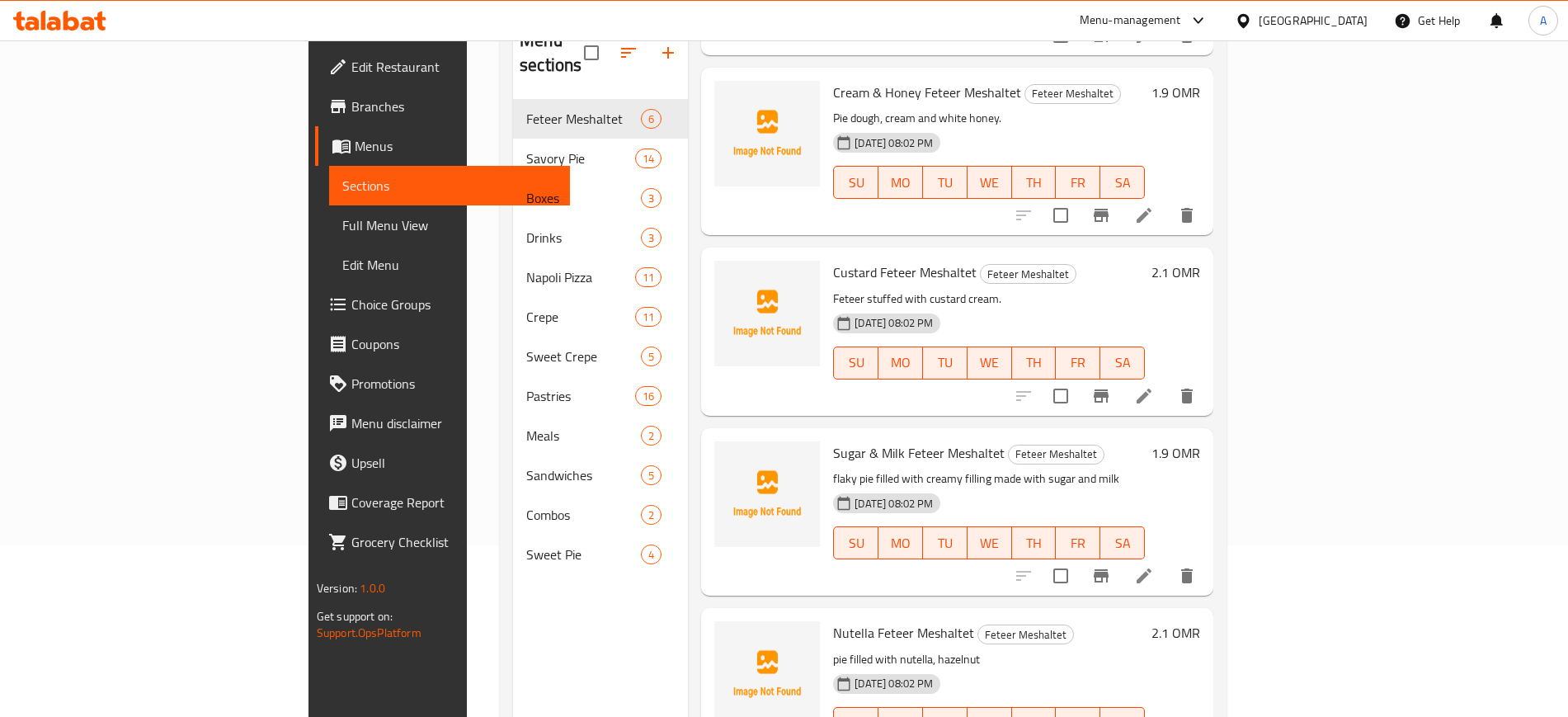
scroll to position [231, 0]
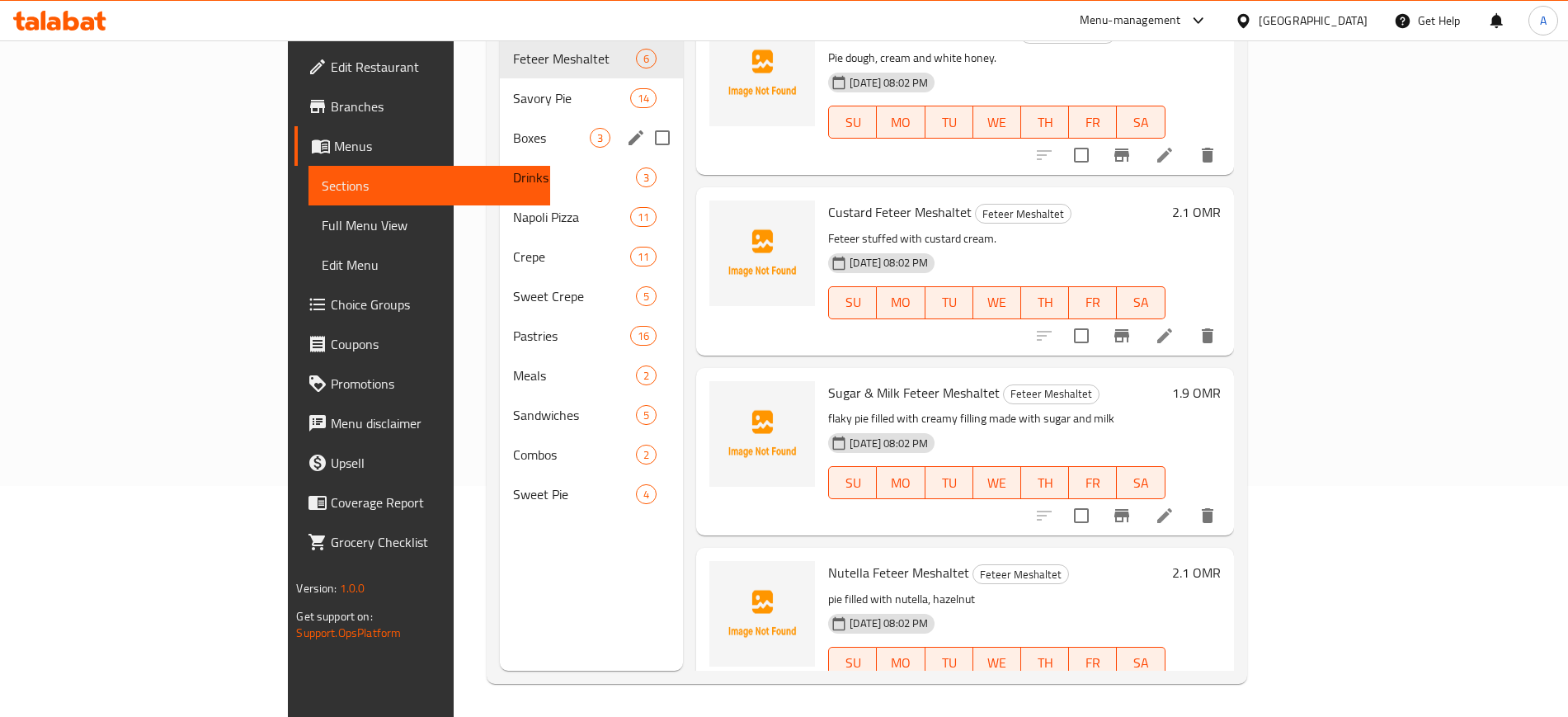
click at [500, 118] on div "Boxes 3" at bounding box center [591, 138] width 183 height 39
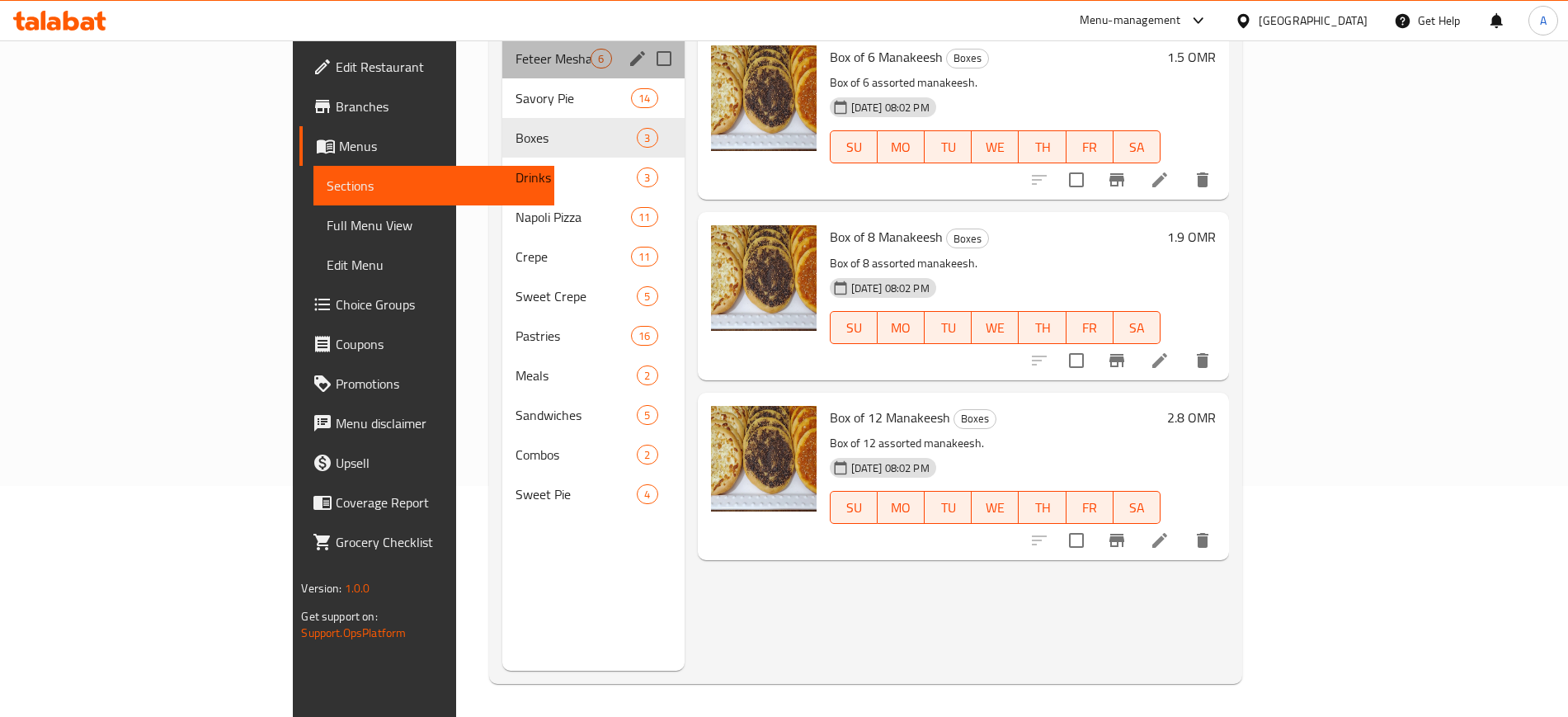
click at [503, 50] on div "Feteer Meshaltet 6" at bounding box center [593, 58] width 182 height 39
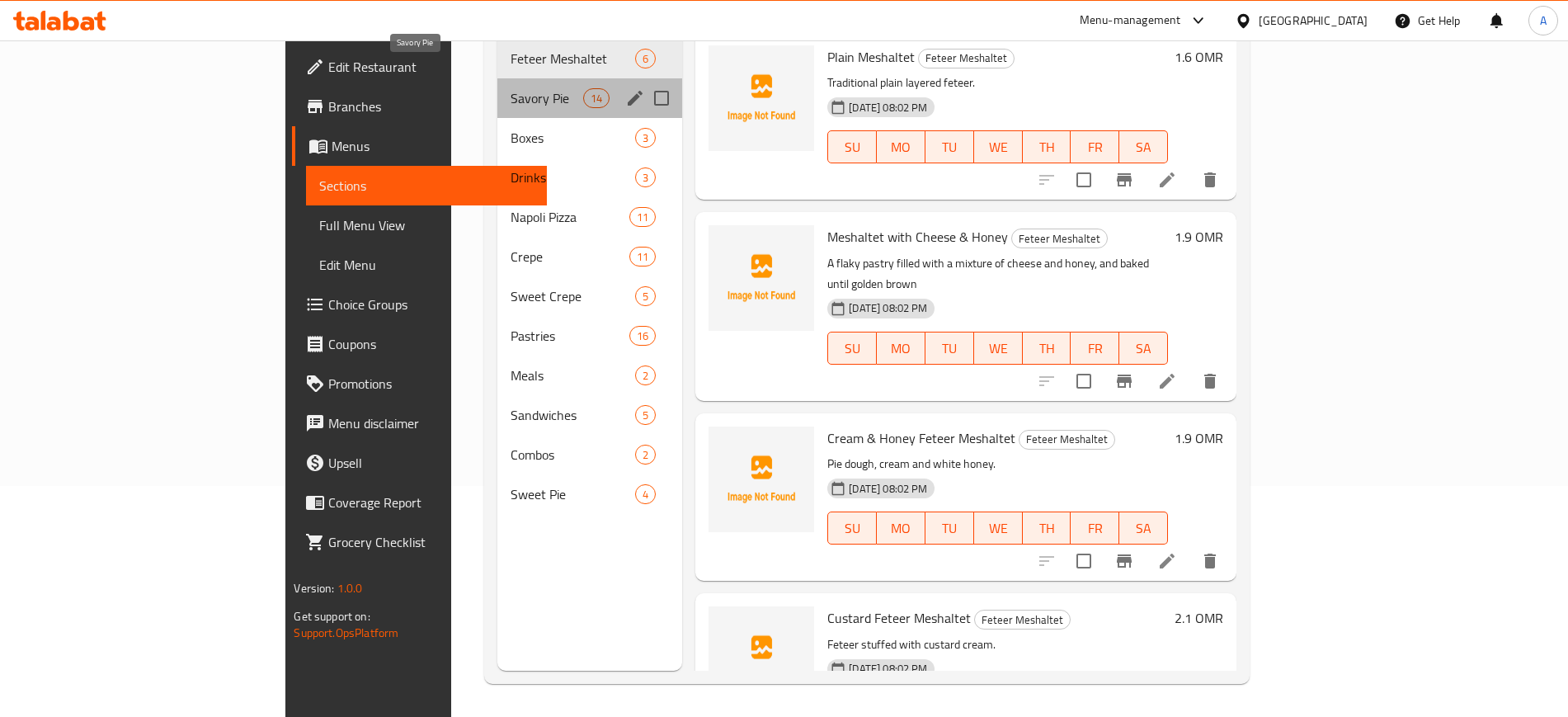
click at [511, 89] on span "Savory Pie" at bounding box center [547, 99] width 73 height 20
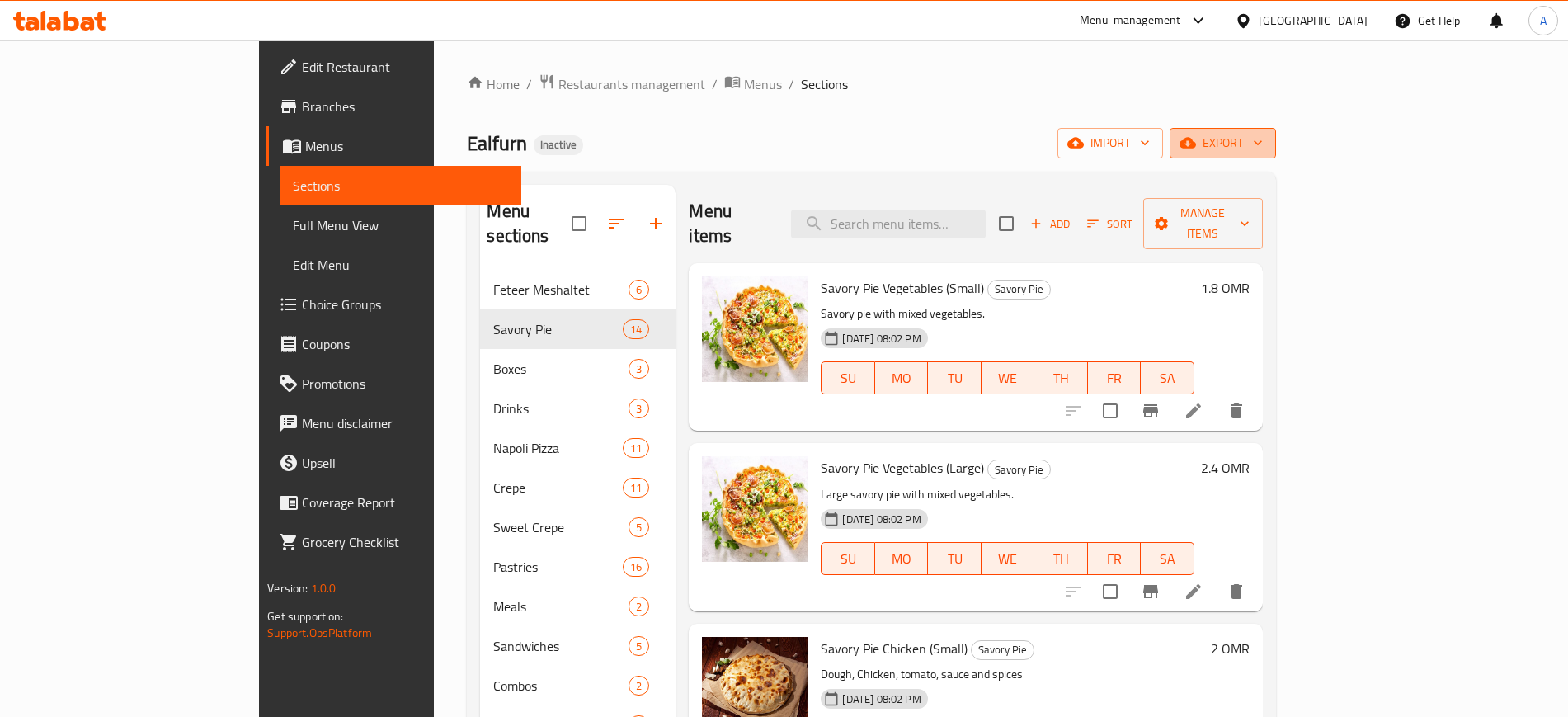
click at [1266, 141] on icon "button" at bounding box center [1258, 143] width 16 height 16
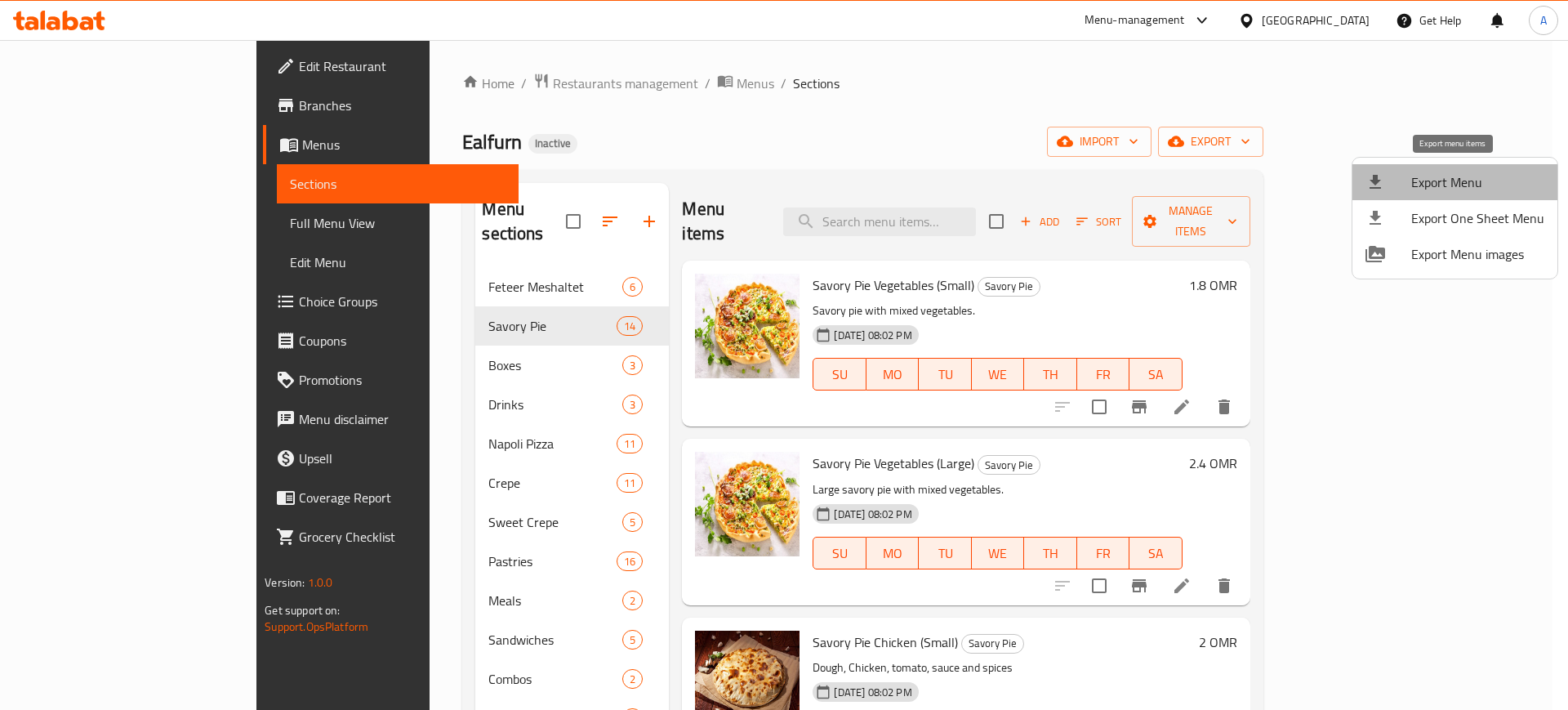
click at [1457, 178] on span "Export Menu" at bounding box center [1478, 182] width 133 height 20
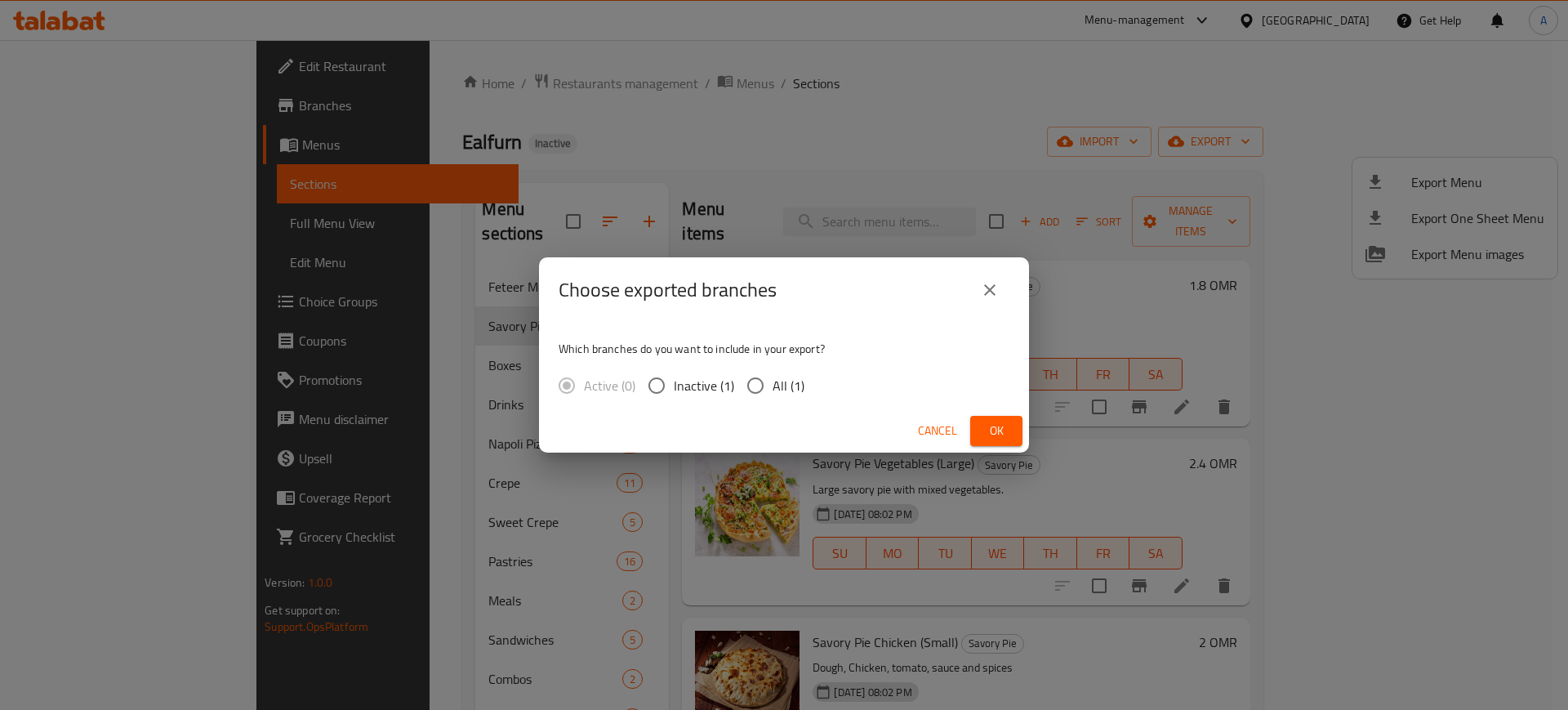
click at [752, 398] on input "All (1)" at bounding box center [755, 385] width 35 height 35
radio input "true"
click at [996, 425] on span "Ok" at bounding box center [996, 430] width 26 height 20
